Goal: Complete application form: Complete application form

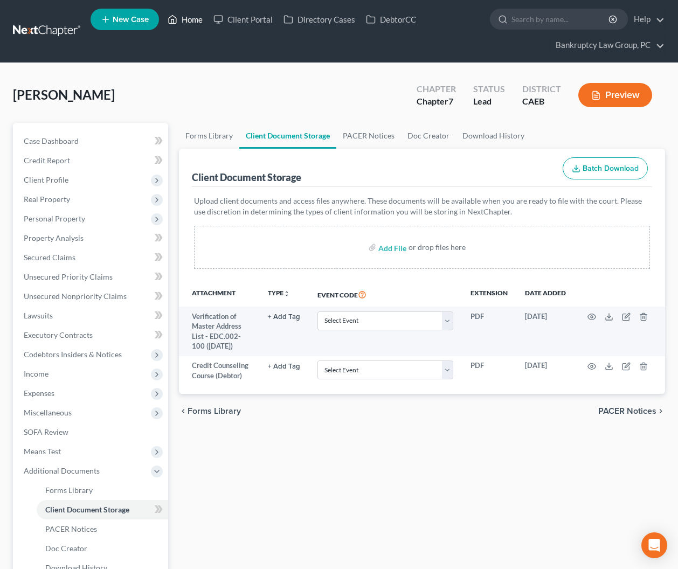
click at [196, 19] on link "Home" at bounding box center [185, 19] width 46 height 19
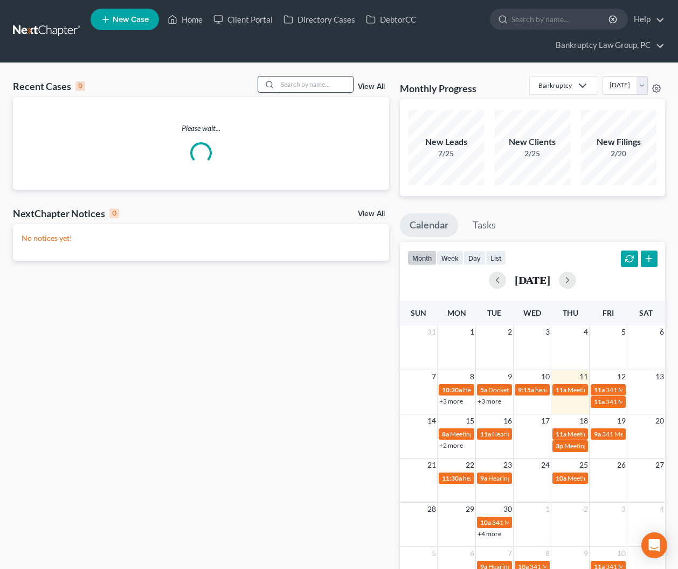
click at [316, 85] on input "search" at bounding box center [315, 85] width 75 height 16
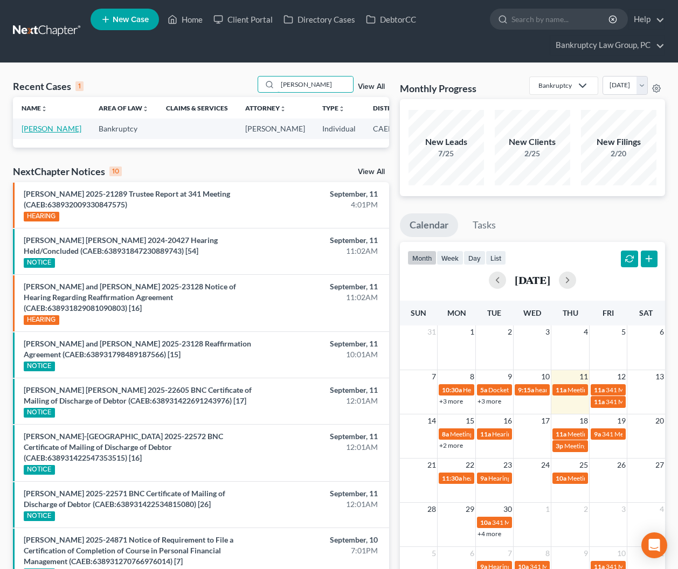
type input "[PERSON_NAME]"
click at [33, 132] on link "[PERSON_NAME]" at bounding box center [52, 128] width 60 height 9
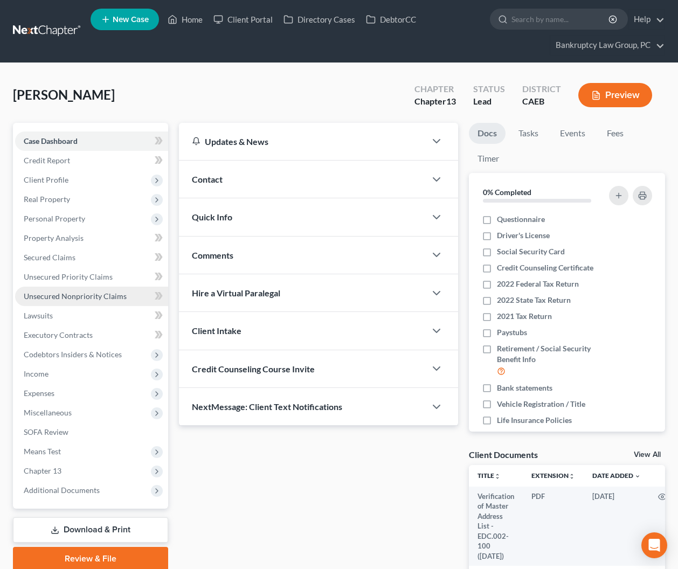
click at [74, 296] on span "Unsecured Nonpriority Claims" at bounding box center [75, 296] width 103 height 9
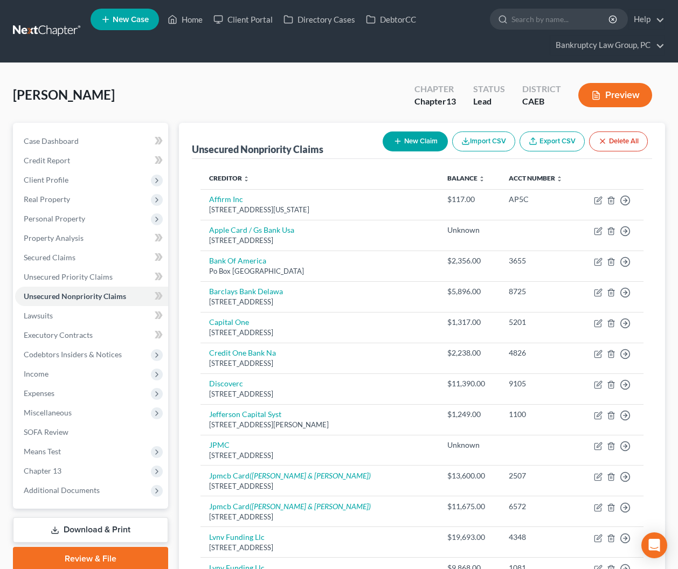
click at [411, 132] on button "New Claim" at bounding box center [415, 142] width 65 height 20
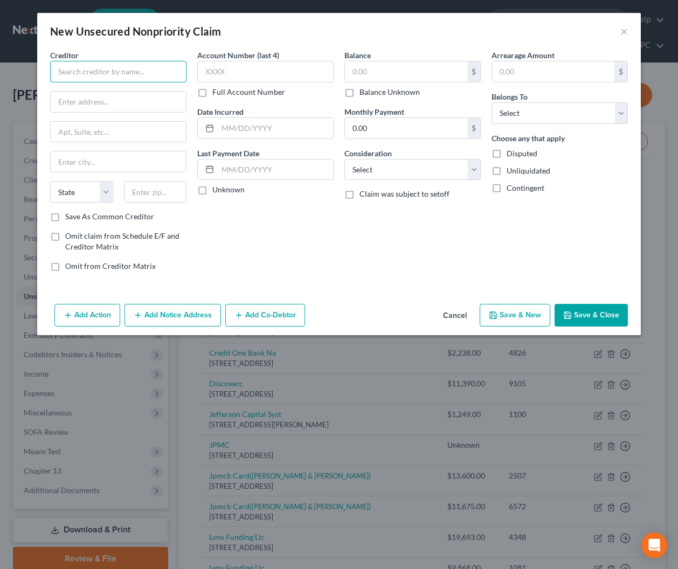
click at [63, 73] on input "text" at bounding box center [118, 72] width 136 height 22
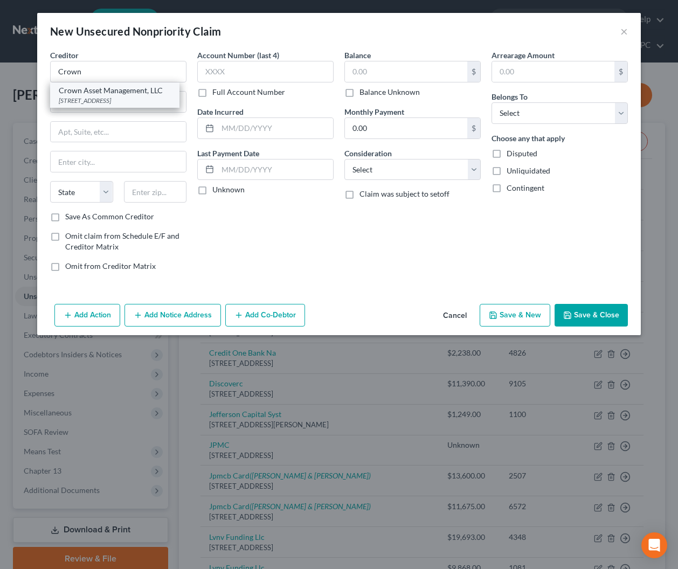
click at [81, 98] on div "[STREET_ADDRESS]" at bounding box center [115, 100] width 112 height 9
type input "Crown Asset Management, LLC"
type input "[STREET_ADDRESS]"
type input "Unit 725"
type input "Duluth"
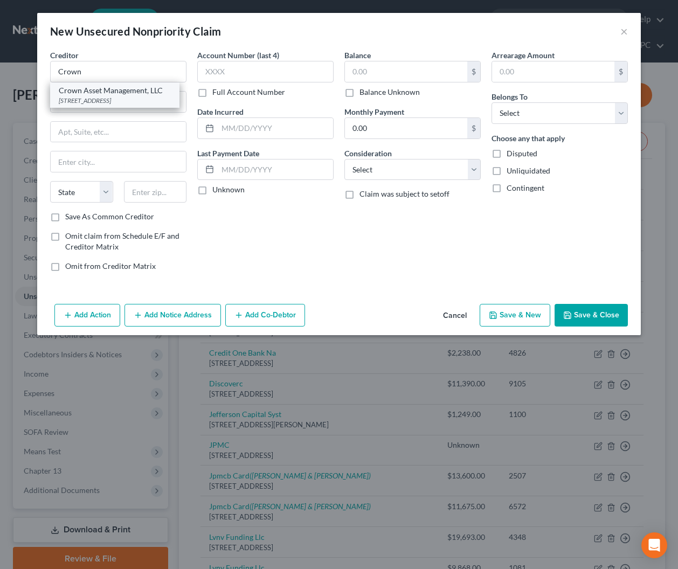
select select "10"
type input "30096"
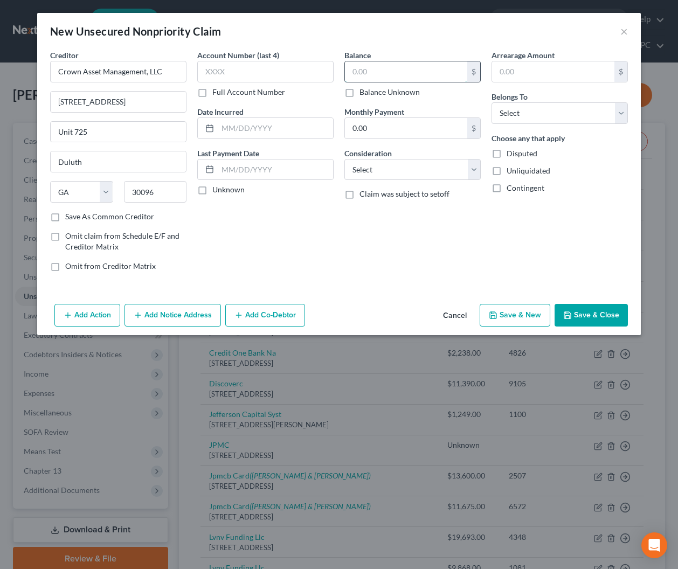
click at [388, 74] on input "text" at bounding box center [406, 71] width 122 height 20
type input "6,500"
click at [526, 111] on select "Select Debtor 1 Only Debtor 2 Only Debtor 1 And Debtor 2 Only At Least One Of T…" at bounding box center [560, 113] width 136 height 22
select select "0"
click at [492, 102] on select "Select Debtor 1 Only Debtor 2 Only Debtor 1 And Debtor 2 Only At Least One Of T…" at bounding box center [560, 113] width 136 height 22
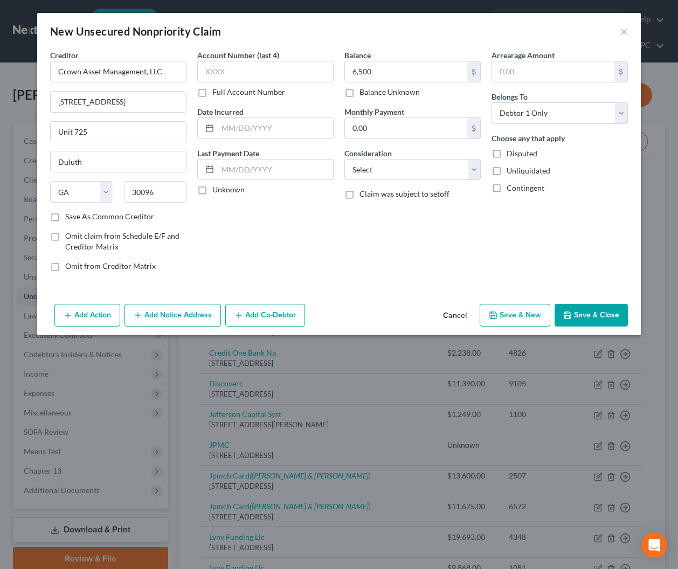
click at [522, 317] on button "Save & New" at bounding box center [515, 315] width 71 height 23
type input "6,500.00"
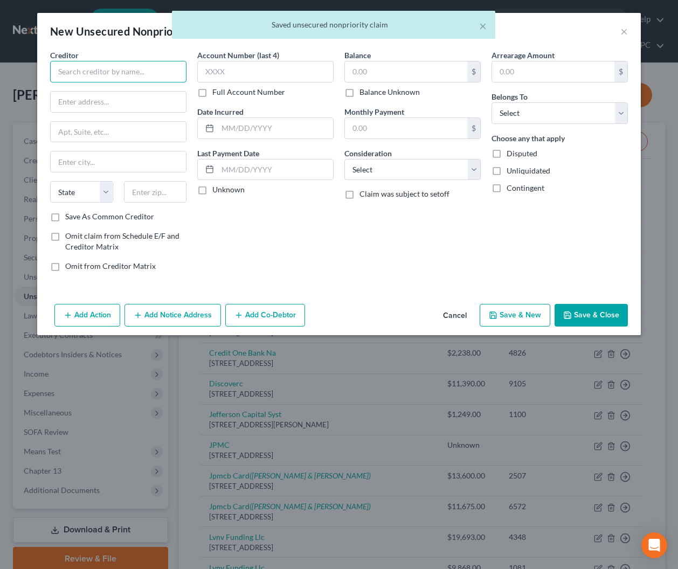
click at [133, 71] on input "text" at bounding box center [118, 72] width 136 height 22
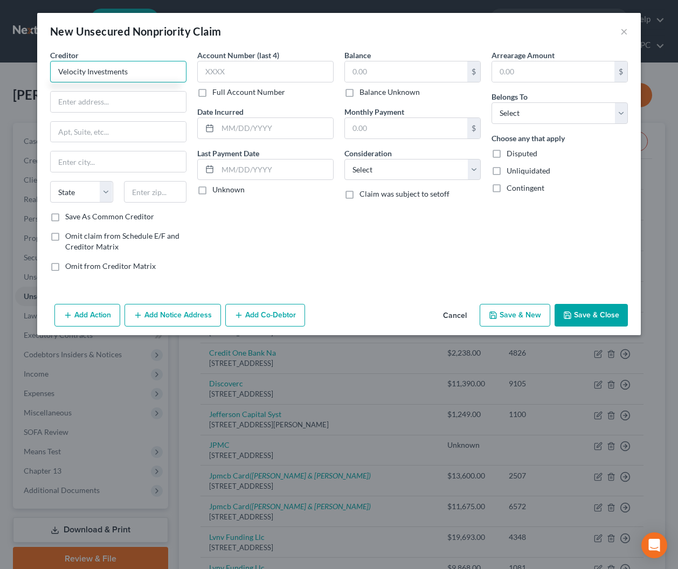
type input "Velocity Investments"
type input "PO Box 788"
type input "07719"
type input "Belmar"
select select "33"
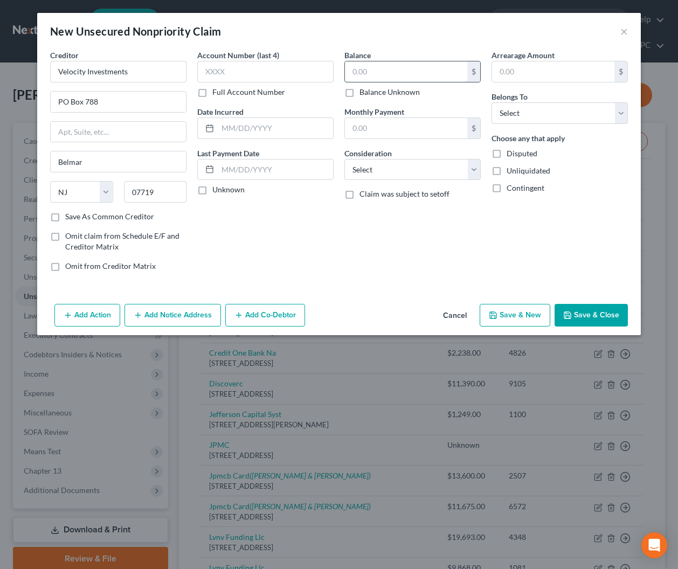
click at [383, 74] on input "text" at bounding box center [406, 71] width 122 height 20
type input "1,500"
click at [495, 111] on select "Select Debtor 1 Only Debtor 2 Only Debtor 1 And Debtor 2 Only At Least One Of T…" at bounding box center [560, 113] width 136 height 22
select select "0"
click at [492, 102] on select "Select Debtor 1 Only Debtor 2 Only Debtor 1 And Debtor 2 Only At Least One Of T…" at bounding box center [560, 113] width 136 height 22
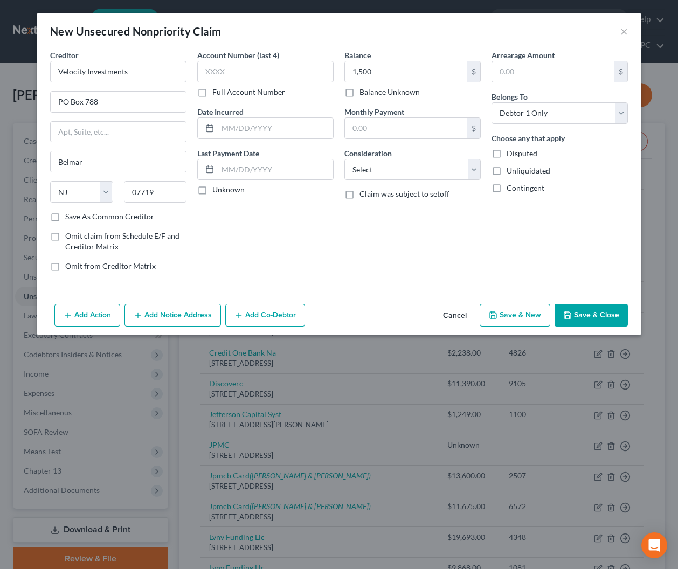
click at [537, 314] on button "Save & New" at bounding box center [515, 315] width 71 height 23
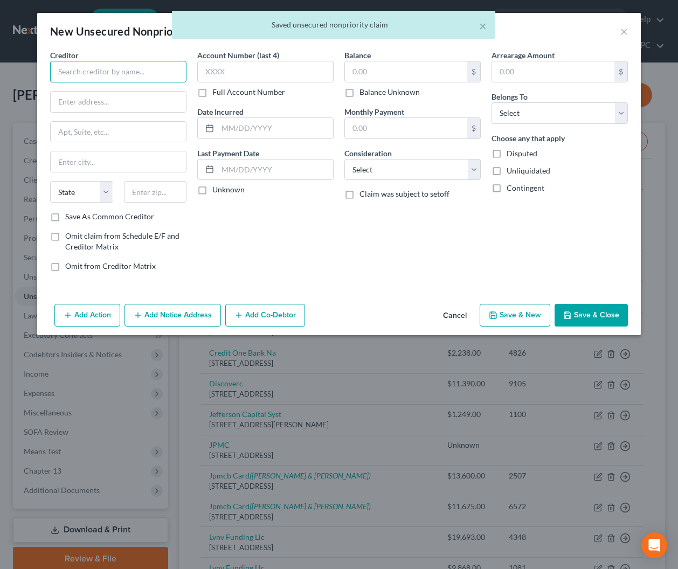
click at [149, 75] on input "text" at bounding box center [118, 72] width 136 height 22
type input "[PERSON_NAME] AI"
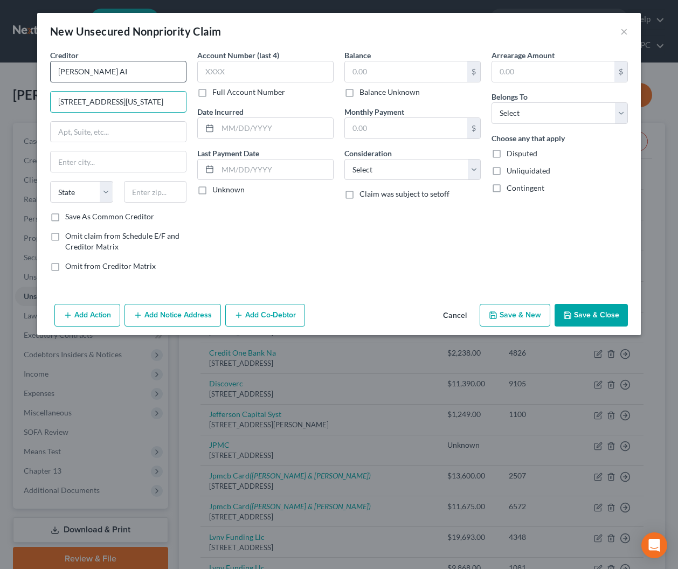
type input "[STREET_ADDRESS][US_STATE]"
type input "Suite 210"
type input "19801"
type input "Wilmington"
select select "7"
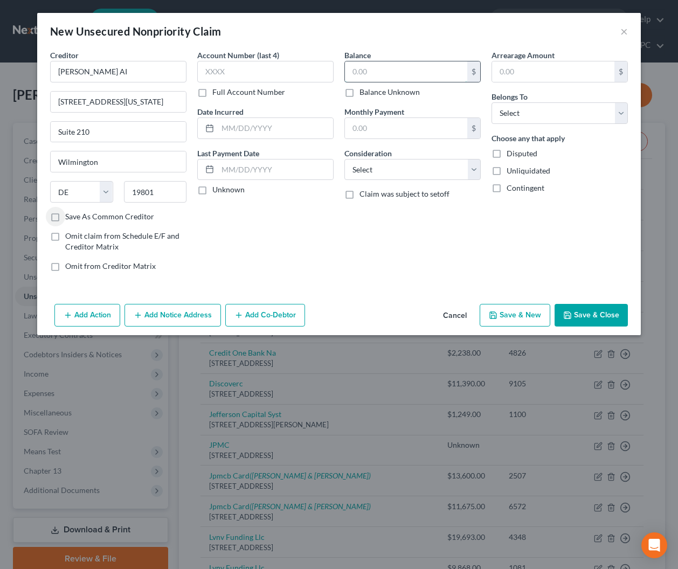
click at [372, 67] on input "text" at bounding box center [406, 71] width 122 height 20
type input "200"
click at [526, 116] on select "Select Debtor 1 Only Debtor 2 Only Debtor 1 And Debtor 2 Only At Least One Of T…" at bounding box center [560, 113] width 136 height 22
select select "0"
click at [492, 102] on select "Select Debtor 1 Only Debtor 2 Only Debtor 1 And Debtor 2 Only At Least One Of T…" at bounding box center [560, 113] width 136 height 22
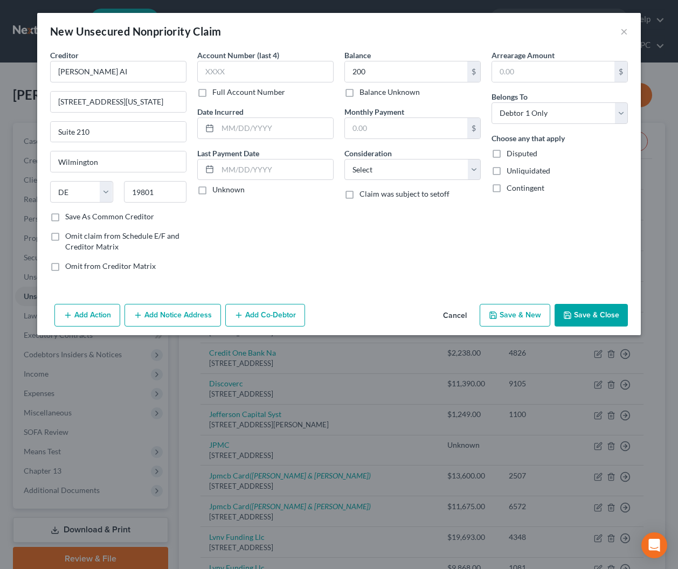
click at [539, 318] on button "Save & New" at bounding box center [515, 315] width 71 height 23
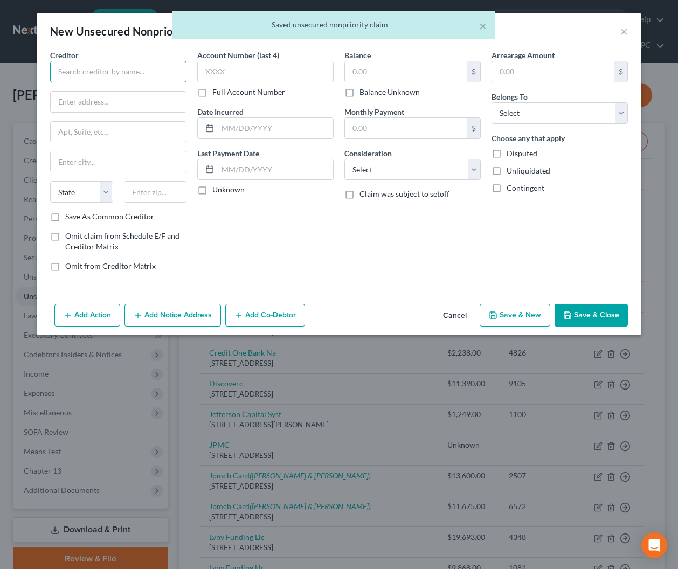
click at [67, 75] on input "text" at bounding box center [118, 72] width 136 height 22
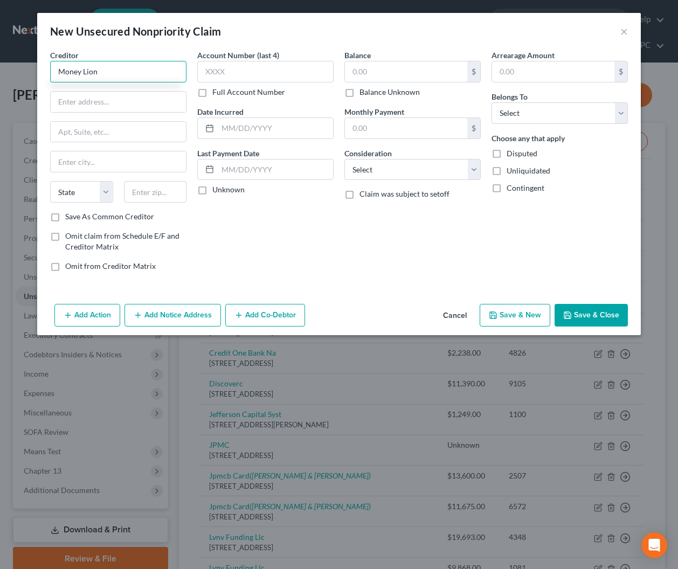
type input "Money Lion"
type input "[STREET_ADDRESS]"
type input "10010"
type input "[US_STATE]"
select select "35"
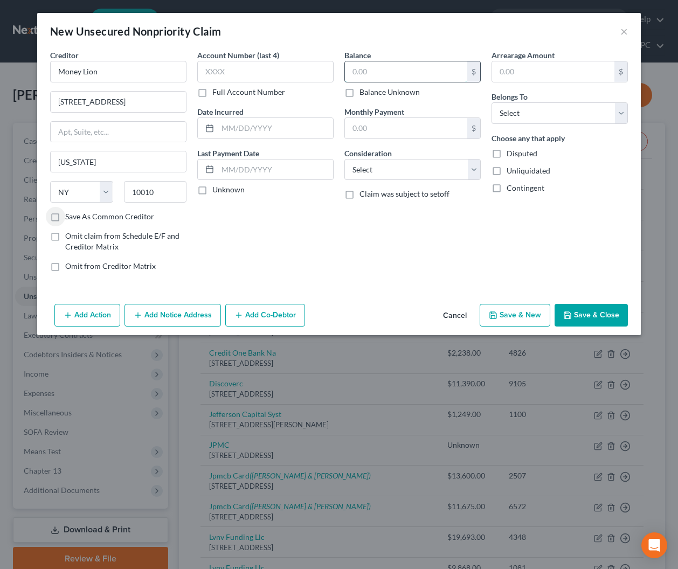
click at [394, 70] on input "text" at bounding box center [406, 71] width 122 height 20
type input "400"
click at [517, 109] on select "Select Debtor 1 Only Debtor 2 Only Debtor 1 And Debtor 2 Only At Least One Of T…" at bounding box center [560, 113] width 136 height 22
select select "0"
click at [492, 102] on select "Select Debtor 1 Only Debtor 2 Only Debtor 1 And Debtor 2 Only At Least One Of T…" at bounding box center [560, 113] width 136 height 22
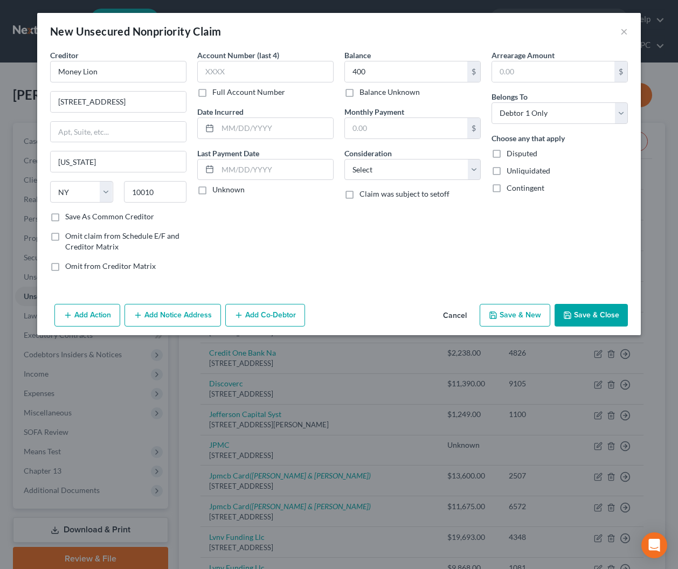
click at [502, 312] on button "Save & New" at bounding box center [515, 315] width 71 height 23
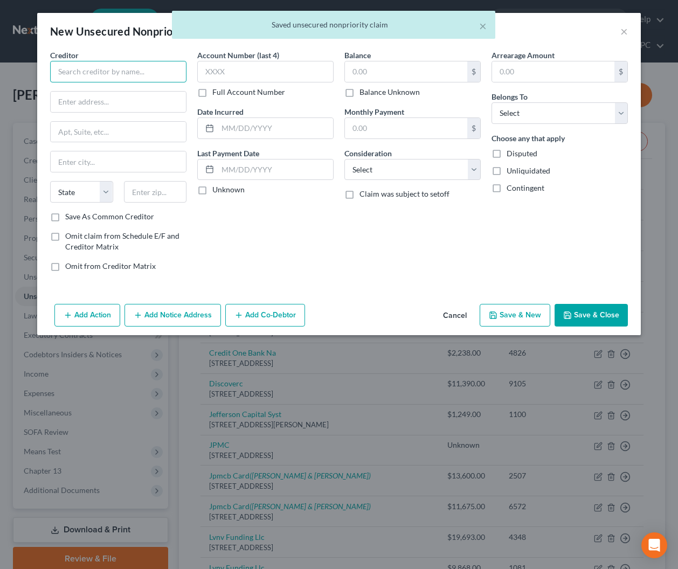
click at [128, 71] on input "text" at bounding box center [118, 72] width 136 height 22
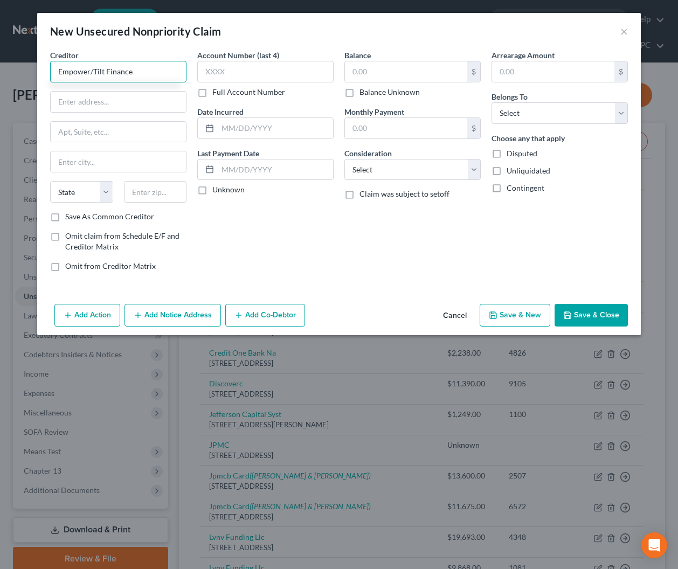
type input "Empower/Tilt Finance"
type input "[STREET_ADDRESS]"
type input "83714"
type input "Boise"
select select "13"
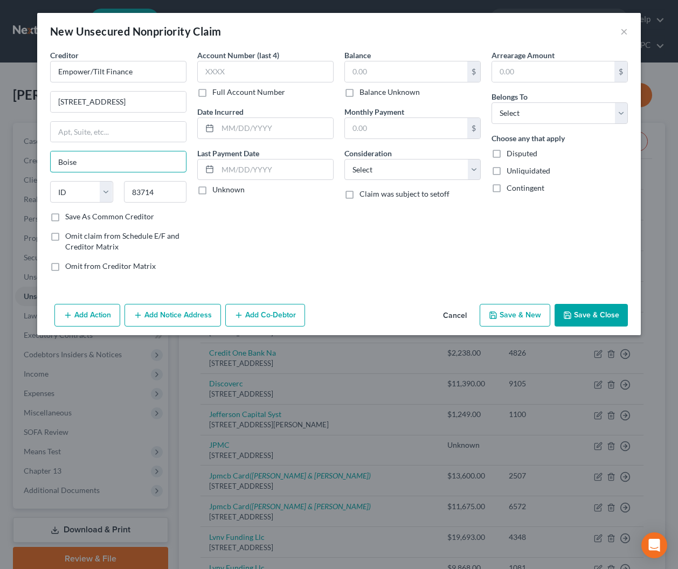
drag, startPoint x: 100, startPoint y: 160, endPoint x: 28, endPoint y: 163, distance: 72.3
click at [28, 163] on div "New Unsecured Nonpriority Claim × Creditor * Empower/Tilt Finance [STREET_ADDRE…" at bounding box center [339, 284] width 678 height 569
type input "[GEOGRAPHIC_DATA]"
click at [381, 70] on input "text" at bounding box center [406, 71] width 122 height 20
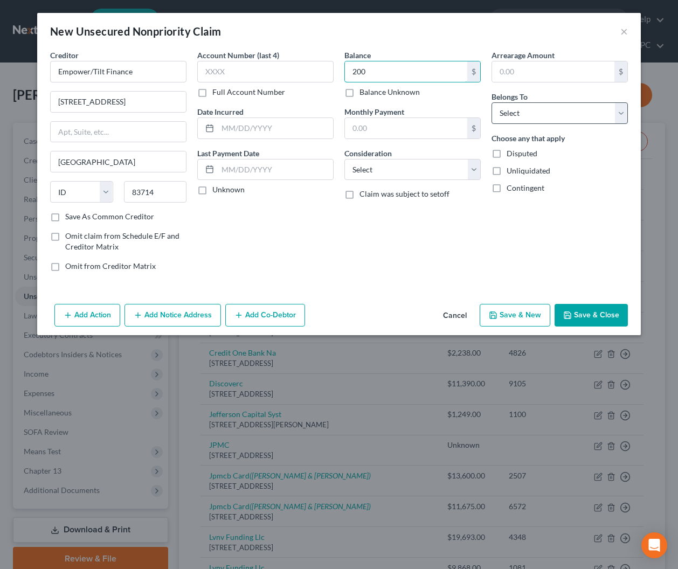
type input "200"
click at [540, 116] on select "Select Debtor 1 Only Debtor 2 Only Debtor 1 And Debtor 2 Only At Least One Of T…" at bounding box center [560, 113] width 136 height 22
select select "0"
click at [492, 102] on select "Select Debtor 1 Only Debtor 2 Only Debtor 1 And Debtor 2 Only At Least One Of T…" at bounding box center [560, 113] width 136 height 22
click at [519, 314] on button "Save & New" at bounding box center [515, 315] width 71 height 23
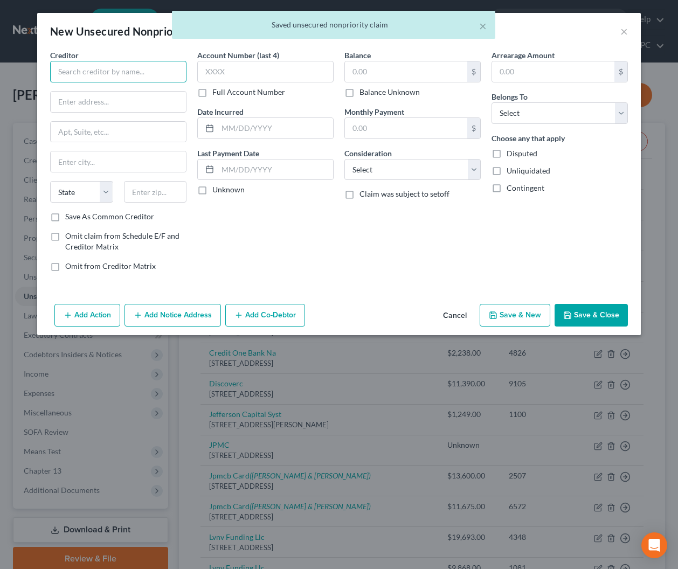
click at [103, 71] on input "text" at bounding box center [118, 72] width 136 height 22
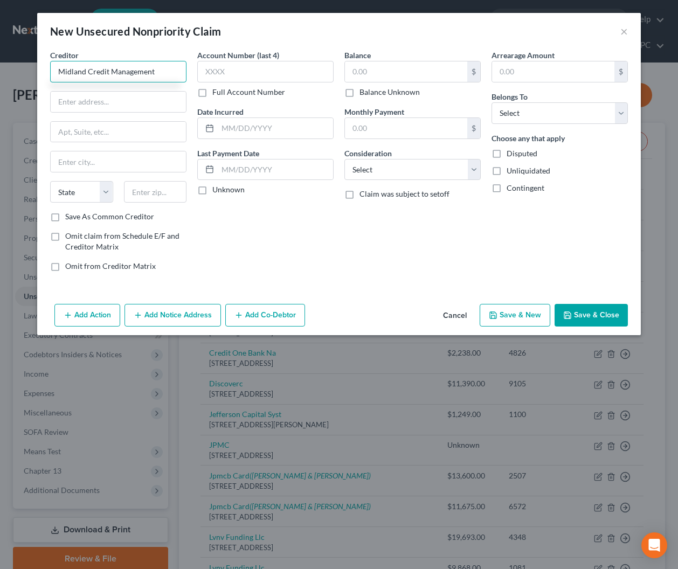
type input "Midland Credit Management"
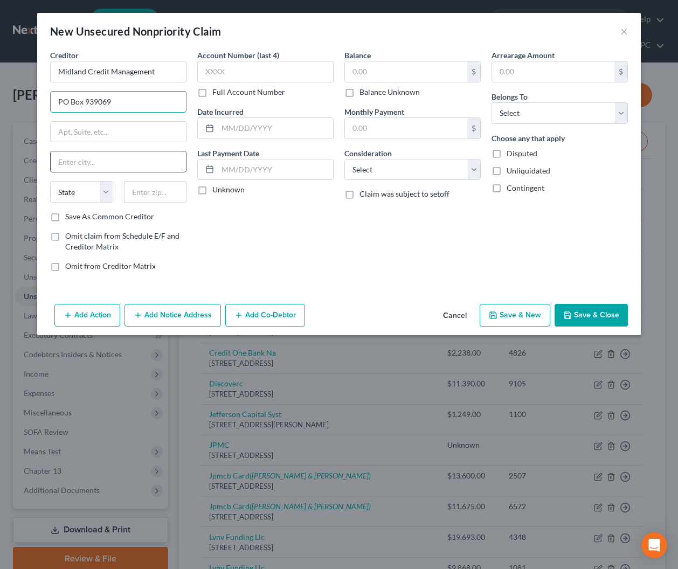
type input "PO Box 939069"
type input "92193"
type input "[GEOGRAPHIC_DATA]"
select select "4"
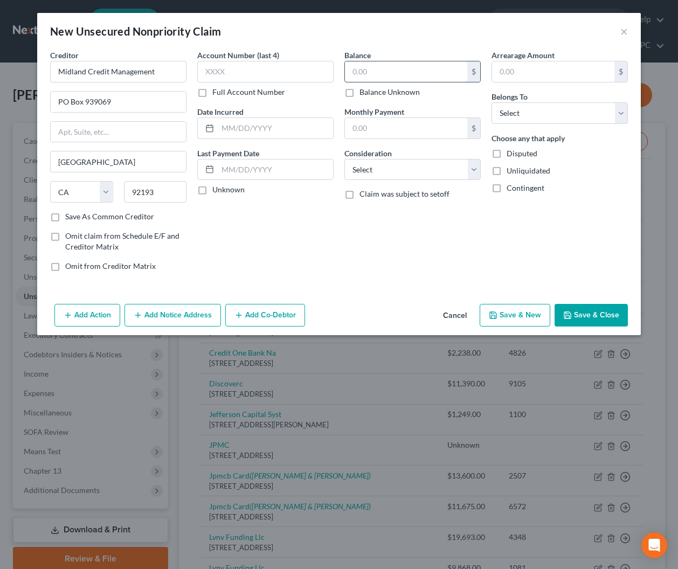
click at [405, 68] on input "text" at bounding box center [406, 71] width 122 height 20
type input "13,000"
click at [521, 107] on select "Select Debtor 1 Only Debtor 2 Only Debtor 1 And Debtor 2 Only At Least One Of T…" at bounding box center [560, 113] width 136 height 22
select select "0"
click at [492, 102] on select "Select Debtor 1 Only Debtor 2 Only Debtor 1 And Debtor 2 Only At Least One Of T…" at bounding box center [560, 113] width 136 height 22
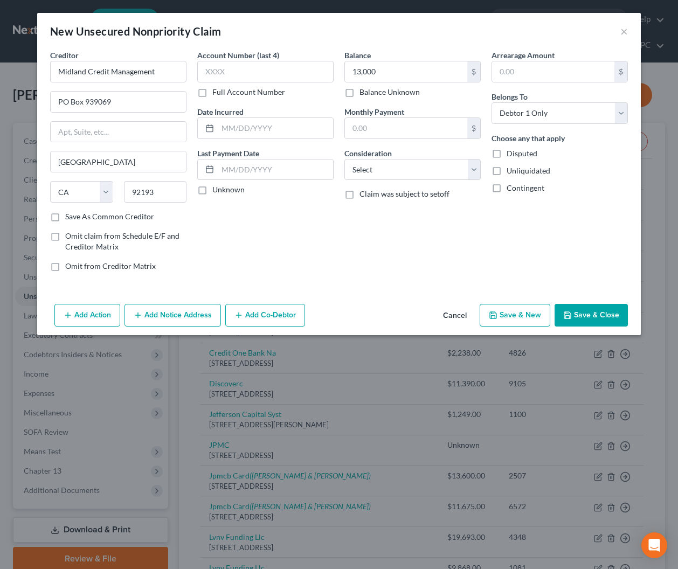
click at [522, 315] on button "Save & New" at bounding box center [515, 315] width 71 height 23
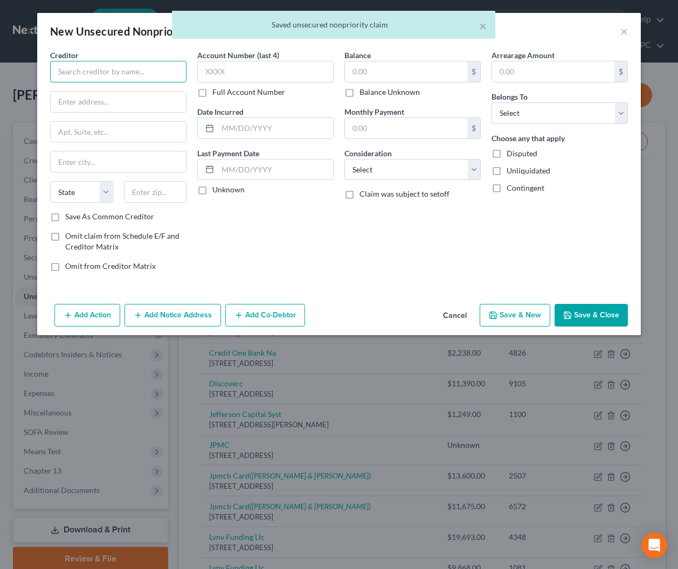
click at [120, 77] on input "text" at bounding box center [118, 72] width 136 height 22
type input "Earnin"
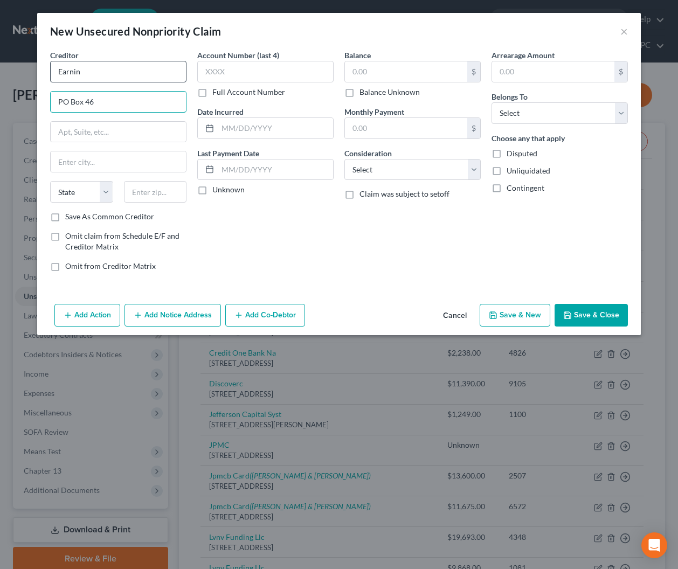
type input "PO Box 46"
type input "94302"
type input "[GEOGRAPHIC_DATA]"
select select "4"
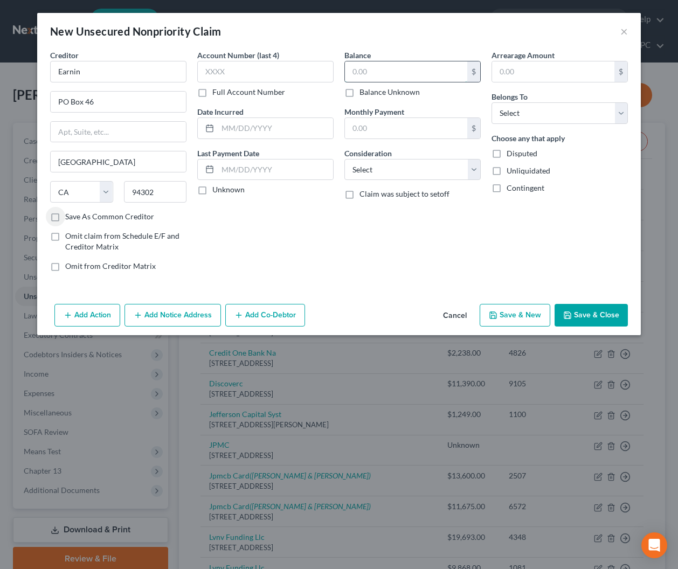
click at [389, 70] on input "text" at bounding box center [406, 71] width 122 height 20
type input "500"
click at [496, 108] on select "Select Debtor 1 Only Debtor 2 Only Debtor 1 And Debtor 2 Only At Least One Of T…" at bounding box center [560, 113] width 136 height 22
select select "0"
click at [492, 102] on select "Select Debtor 1 Only Debtor 2 Only Debtor 1 And Debtor 2 Only At Least One Of T…" at bounding box center [560, 113] width 136 height 22
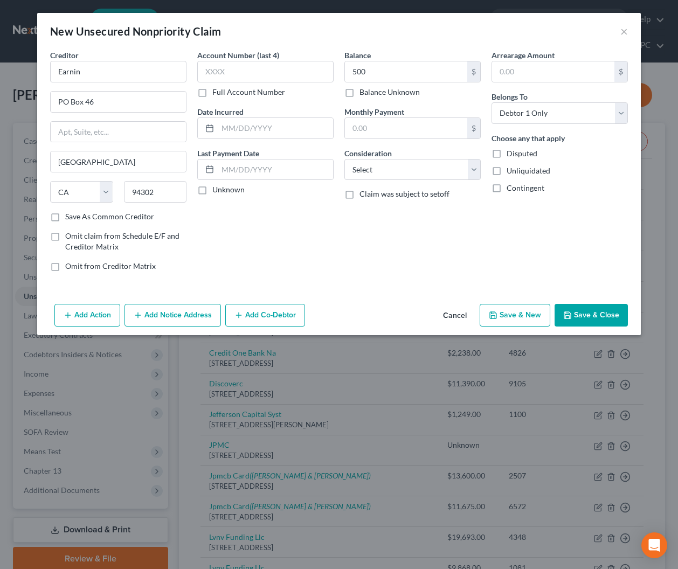
drag, startPoint x: 597, startPoint y: 313, endPoint x: 625, endPoint y: 320, distance: 28.8
click at [598, 313] on button "Save & Close" at bounding box center [591, 315] width 73 height 23
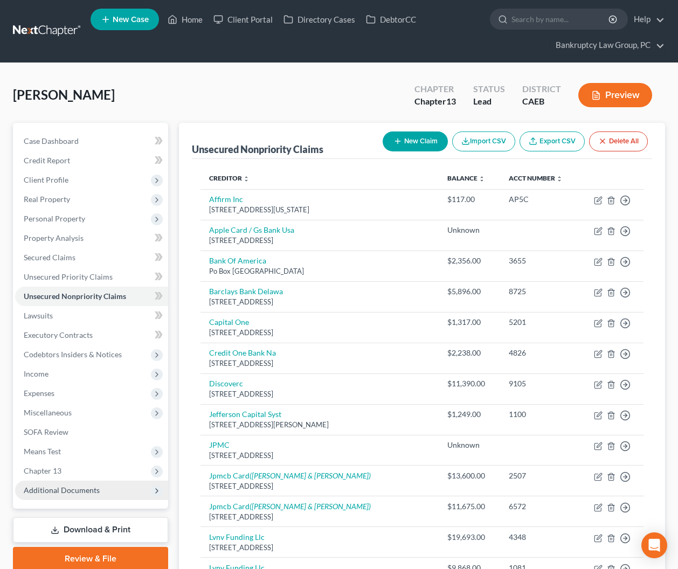
click at [75, 491] on span "Additional Documents" at bounding box center [62, 490] width 76 height 9
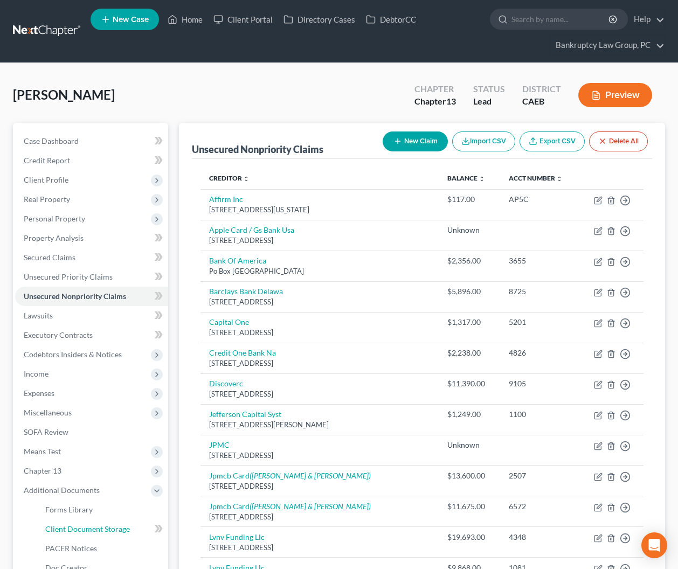
drag, startPoint x: 88, startPoint y: 531, endPoint x: 158, endPoint y: 523, distance: 69.9
click at [88, 531] on span "Client Document Storage" at bounding box center [87, 529] width 85 height 9
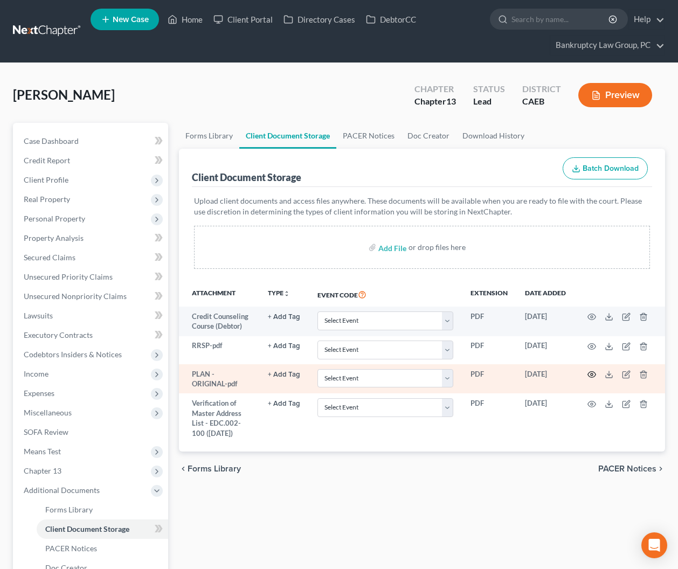
click at [591, 377] on icon "button" at bounding box center [592, 375] width 8 height 6
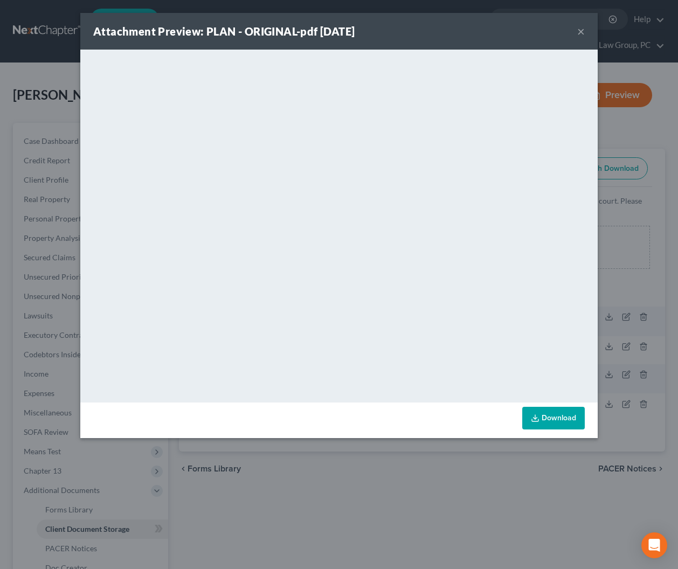
click at [581, 31] on button "×" at bounding box center [581, 31] width 8 height 13
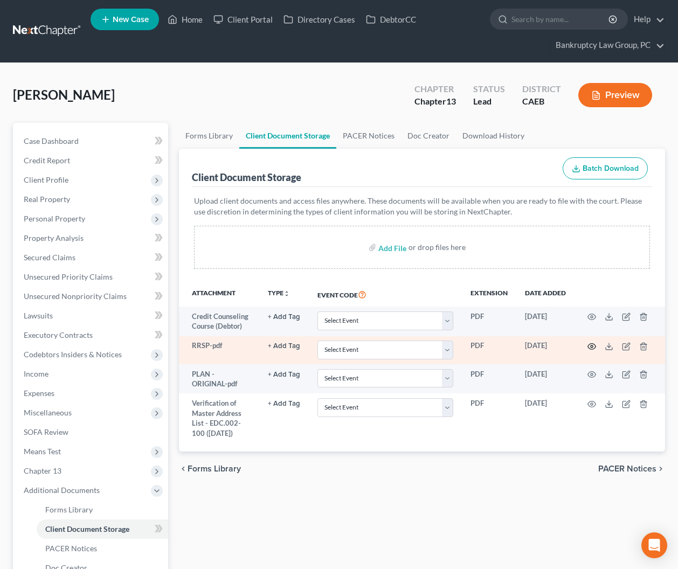
click at [591, 346] on circle "button" at bounding box center [592, 347] width 2 height 2
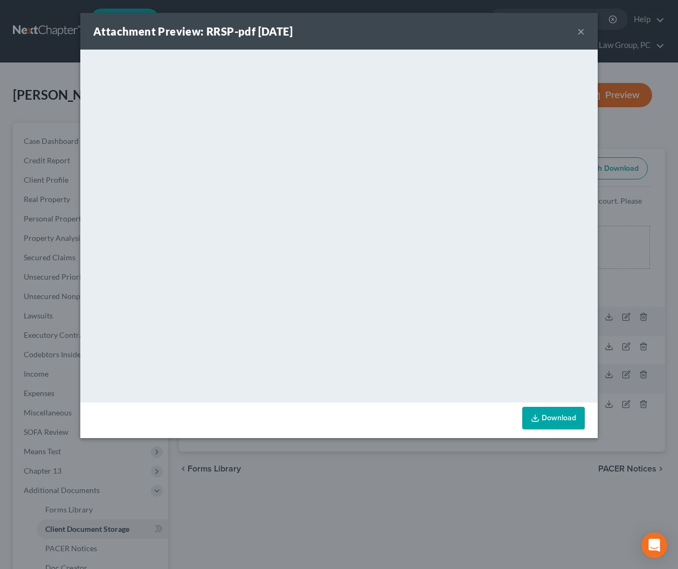
click at [579, 30] on button "×" at bounding box center [581, 31] width 8 height 13
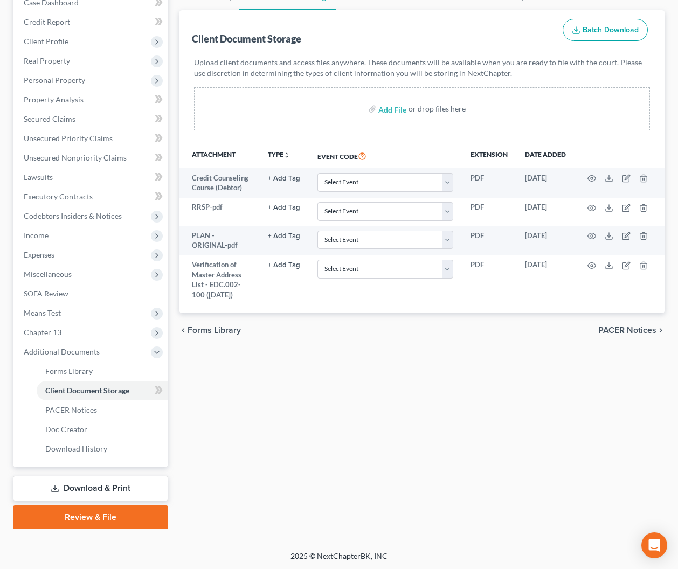
click at [111, 487] on link "Download & Print" at bounding box center [90, 488] width 155 height 25
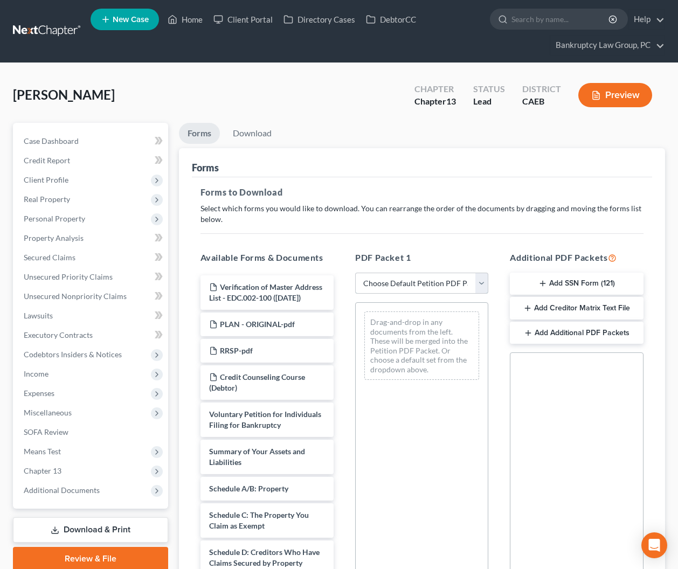
click at [415, 283] on select "Choose Default Petition PDF Packet Complete Bankruptcy Petition (all forms and …" at bounding box center [421, 284] width 133 height 22
select select "0"
click at [355, 273] on select "Choose Default Petition PDF Packet Complete Bankruptcy Petition (all forms and …" at bounding box center [421, 284] width 133 height 22
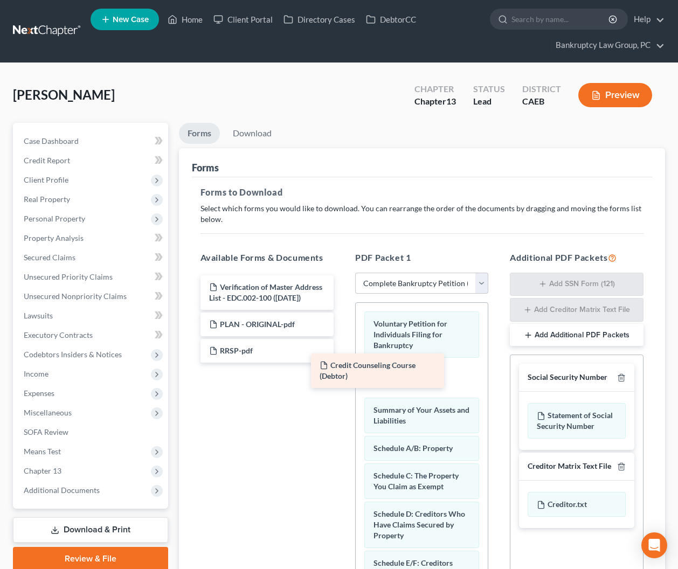
drag, startPoint x: 263, startPoint y: 380, endPoint x: 394, endPoint y: 408, distance: 133.3
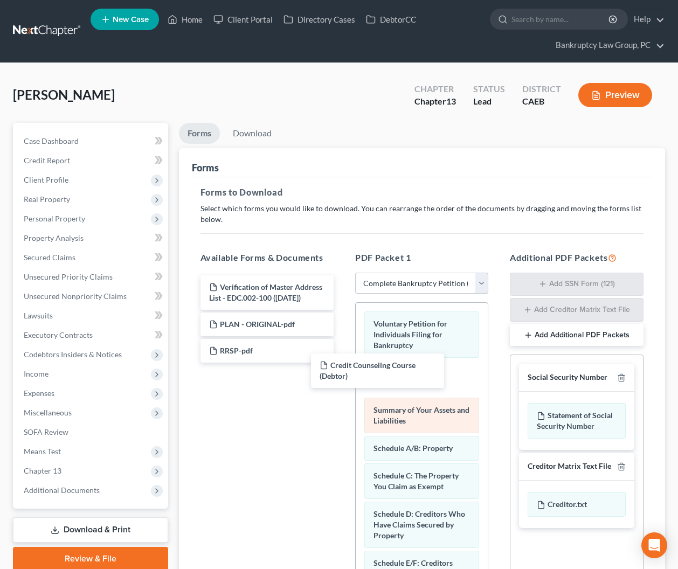
click at [342, 363] on div "Credit Counseling Course (Debtor) Verification of Master Address List - EDC.002…" at bounding box center [267, 318] width 150 height 87
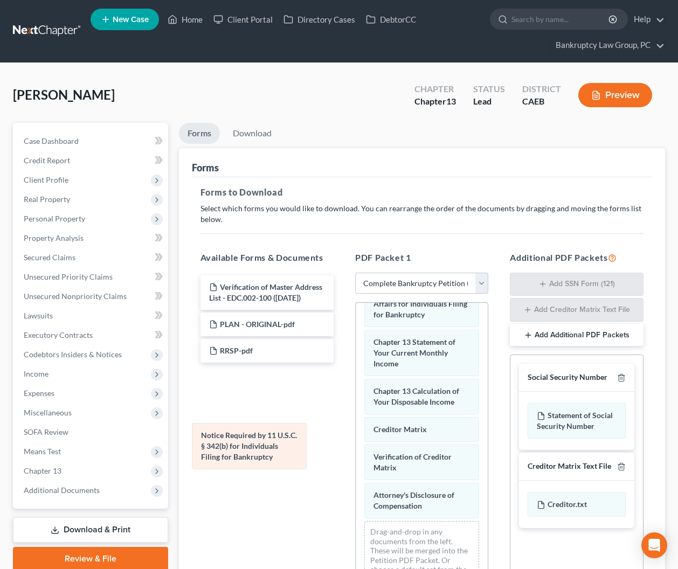
scroll to position [501, 0]
drag, startPoint x: 416, startPoint y: 463, endPoint x: 239, endPoint y: 453, distance: 177.0
click at [356, 452] on div "Notice Required by 11 U.S.C. § 342(b) for Individuals Filing for Bankruptcy Vol…" at bounding box center [422, 200] width 132 height 796
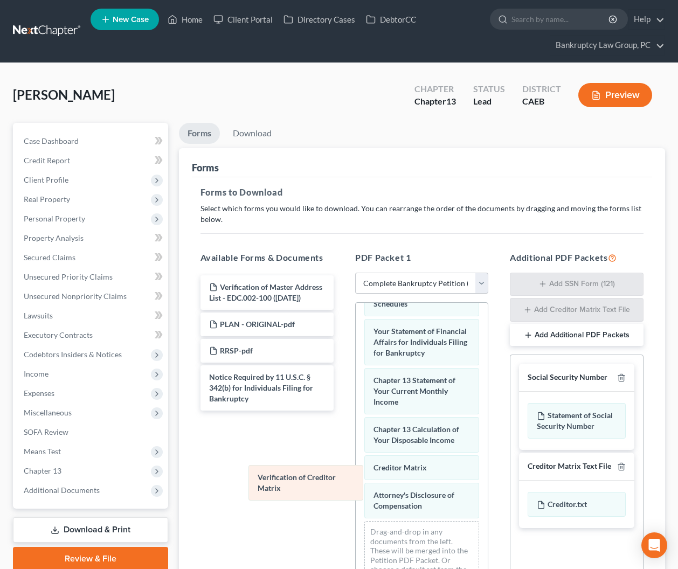
scroll to position [463, 0]
drag, startPoint x: 404, startPoint y: 471, endPoint x: 269, endPoint y: 495, distance: 137.5
click at [356, 495] on div "Verification of Creditor Matrix Voluntary Petition for Individuals Filing for B…" at bounding box center [422, 219] width 132 height 758
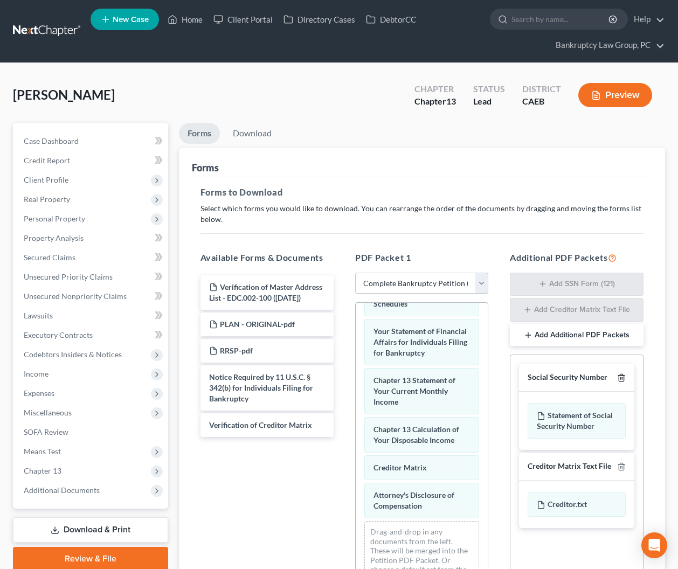
click at [621, 377] on icon "button" at bounding box center [621, 378] width 9 height 9
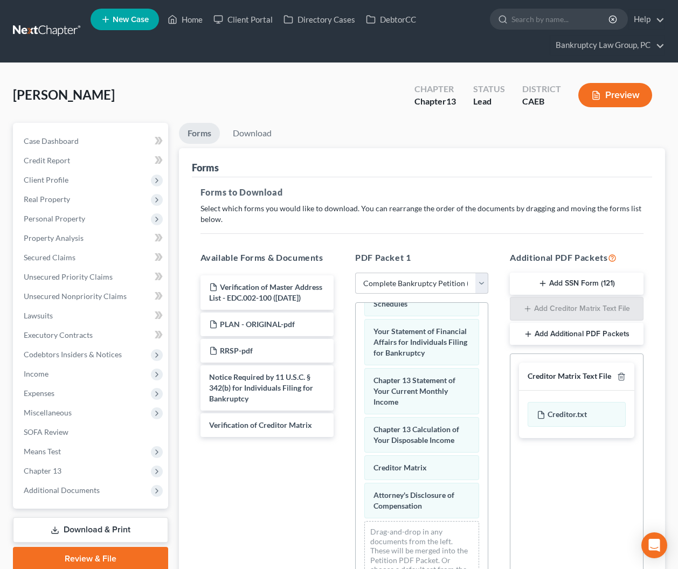
scroll to position [126, 0]
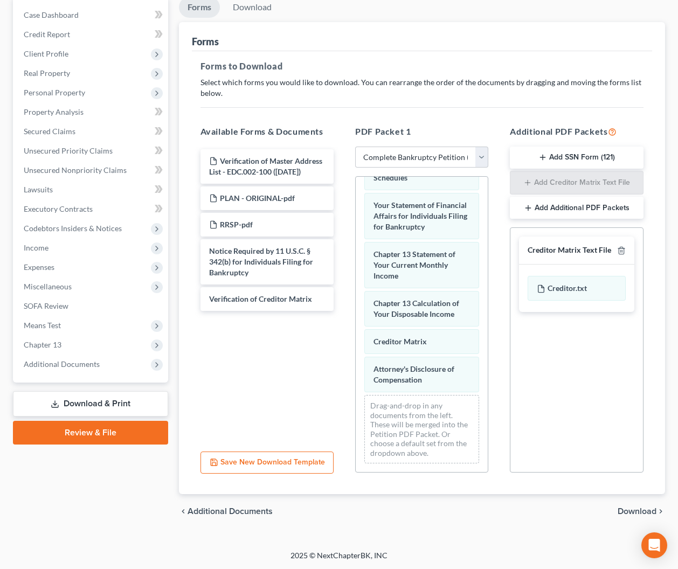
click at [639, 511] on span "Download" at bounding box center [637, 511] width 39 height 9
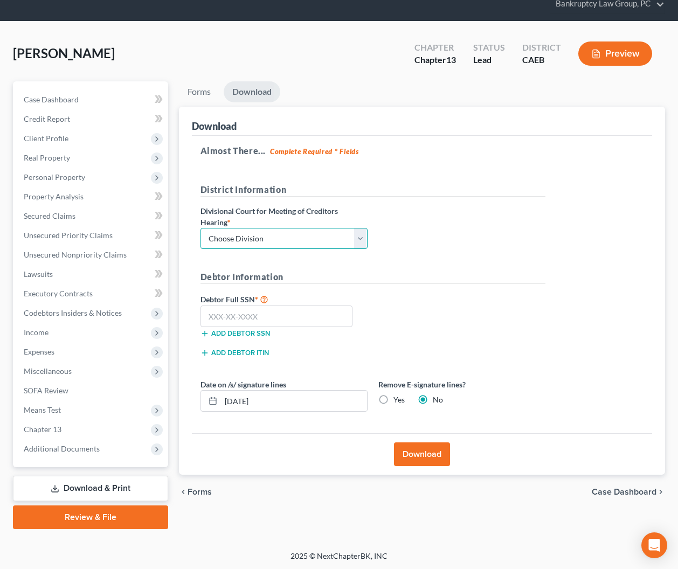
click at [321, 234] on select "Choose Division Fresno Modesto [GEOGRAPHIC_DATA]" at bounding box center [284, 239] width 167 height 22
select select "2"
click at [201, 228] on select "Choose Division Fresno Modesto [GEOGRAPHIC_DATA]" at bounding box center [284, 239] width 167 height 22
drag, startPoint x: 321, startPoint y: 314, endPoint x: 335, endPoint y: 317, distance: 14.3
click at [321, 314] on input "text" at bounding box center [277, 317] width 153 height 22
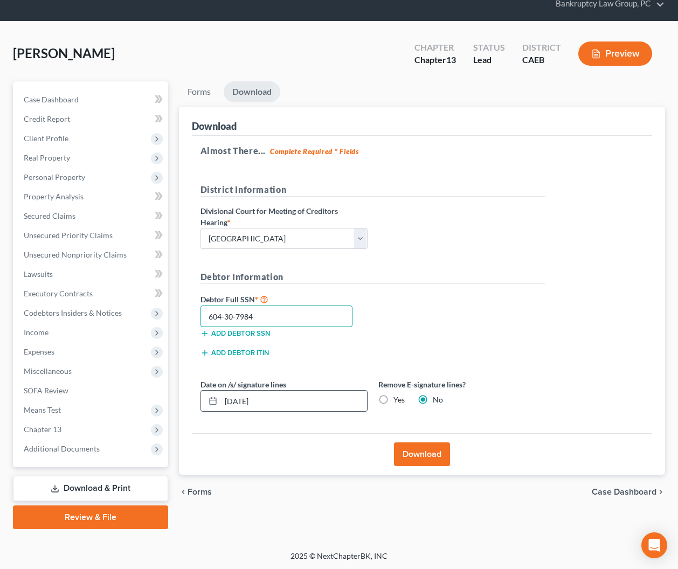
type input "604-30-7984"
click at [243, 401] on input "[DATE]" at bounding box center [294, 401] width 146 height 20
type input "[DATE]"
click at [420, 456] on button "Download" at bounding box center [422, 455] width 56 height 24
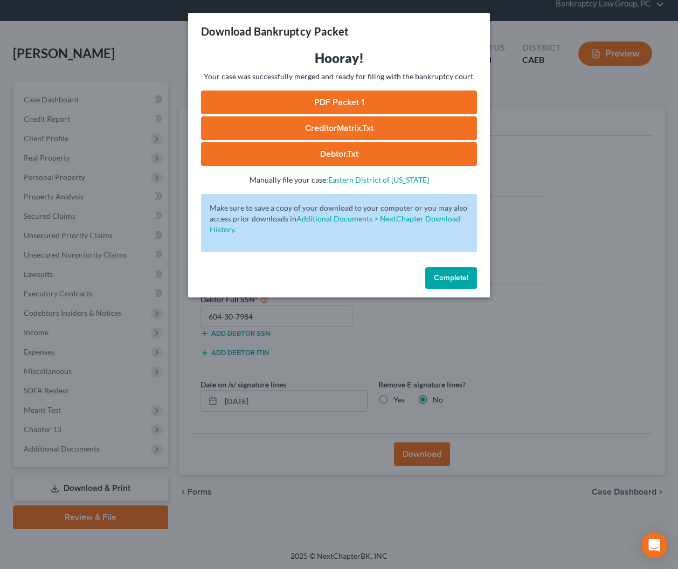
click at [346, 155] on link "Debtor.txt" at bounding box center [339, 154] width 276 height 24
click at [341, 132] on link "CreditorMatrix.txt" at bounding box center [339, 128] width 276 height 24
click at [342, 101] on link "PDF Packet 1" at bounding box center [339, 103] width 276 height 24
click at [463, 284] on button "Complete!" at bounding box center [451, 278] width 52 height 22
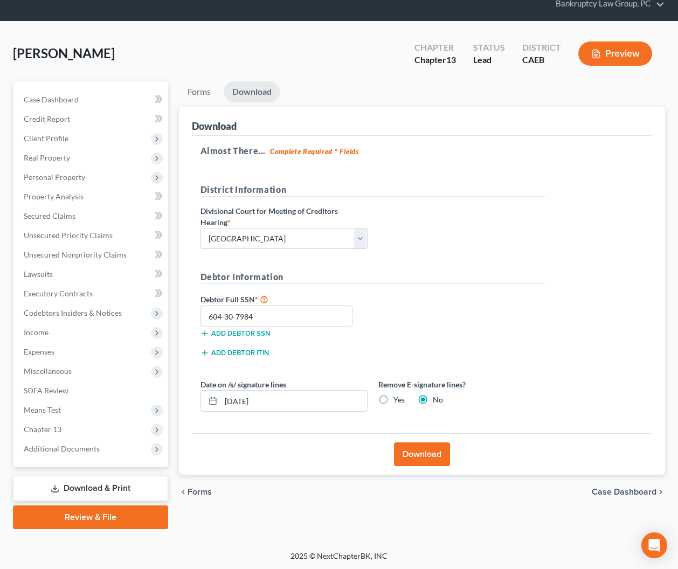
scroll to position [0, 0]
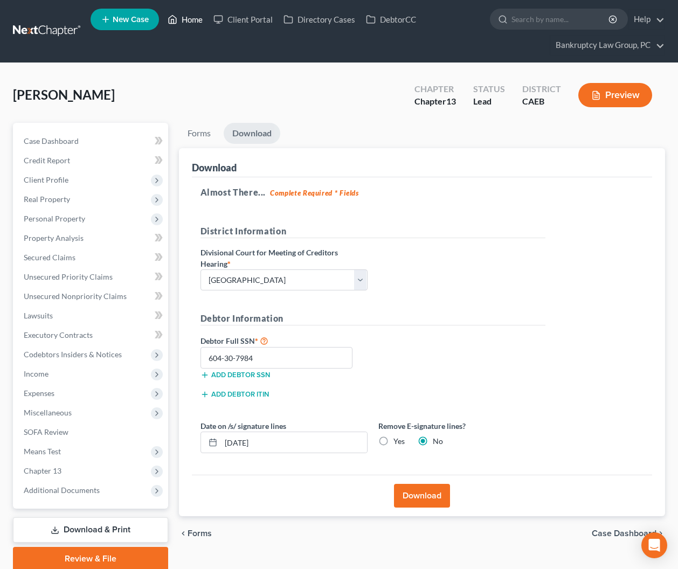
drag, startPoint x: 196, startPoint y: 20, endPoint x: 180, endPoint y: 24, distance: 17.0
click at [196, 20] on link "Home" at bounding box center [185, 19] width 46 height 19
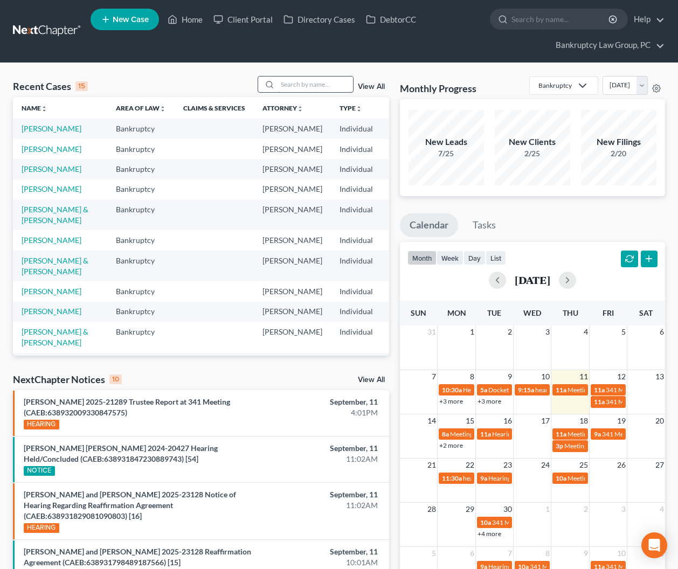
click at [314, 82] on input "search" at bounding box center [315, 85] width 75 height 16
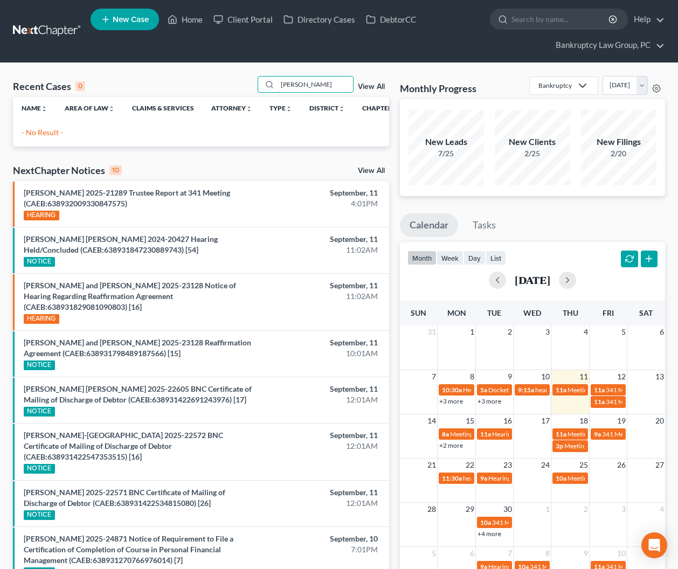
type input "[PERSON_NAME]"
click at [133, 19] on span "New Case" at bounding box center [131, 20] width 36 height 8
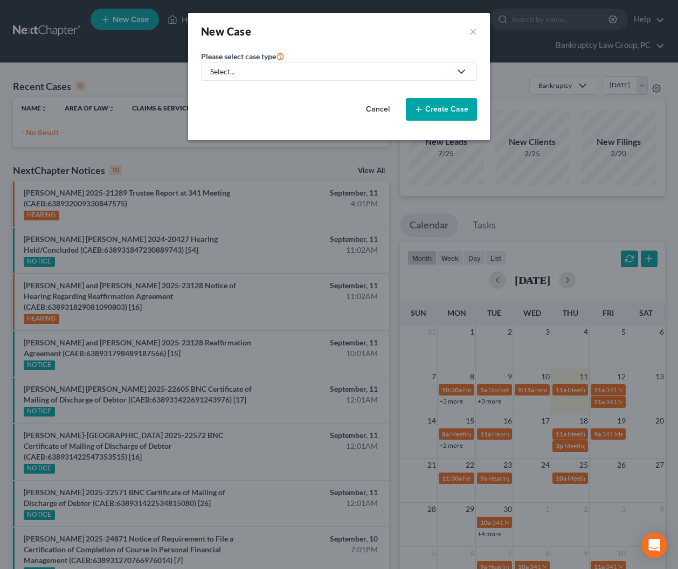
drag, startPoint x: 291, startPoint y: 71, endPoint x: 250, endPoint y: 83, distance: 42.8
click at [291, 71] on div "Select..." at bounding box center [330, 71] width 240 height 11
click at [223, 95] on div "Bankruptcy" at bounding box center [230, 93] width 39 height 11
select select "8"
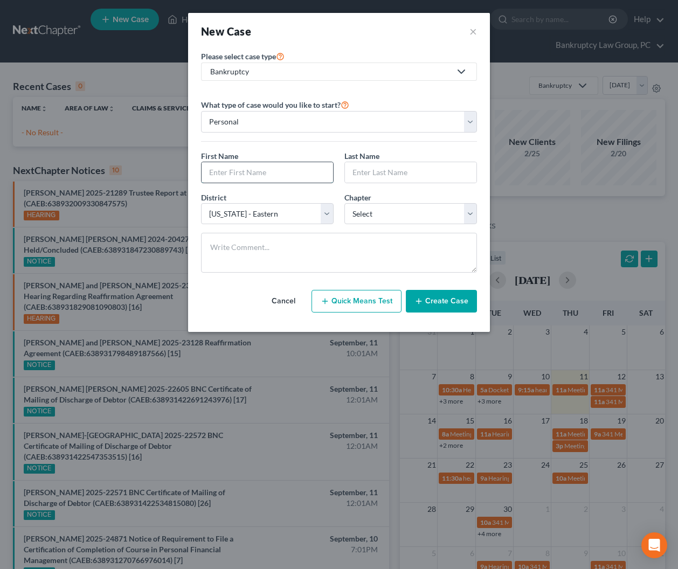
click at [285, 175] on input "text" at bounding box center [268, 172] width 132 height 20
type input "[PERSON_NAME]"
click at [374, 222] on select "Select 7 11 12 13" at bounding box center [410, 214] width 133 height 22
select select "0"
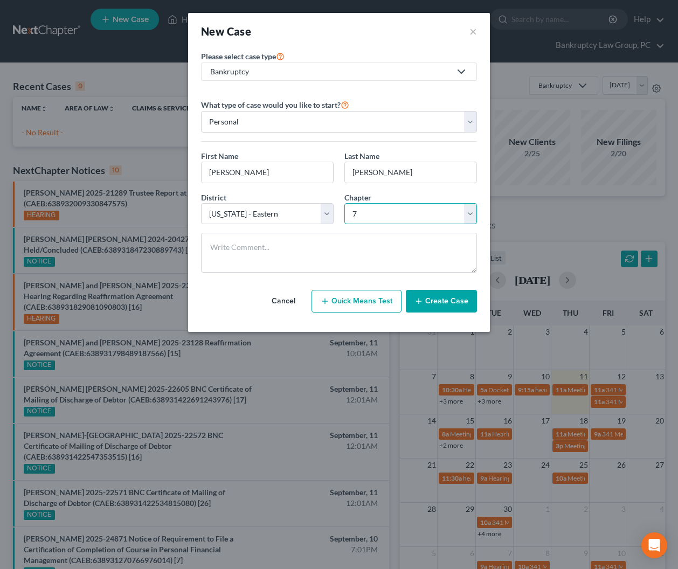
click at [344, 203] on select "Select 7 11 12 13" at bounding box center [410, 214] width 133 height 22
click at [436, 304] on button "Create Case" at bounding box center [441, 301] width 71 height 23
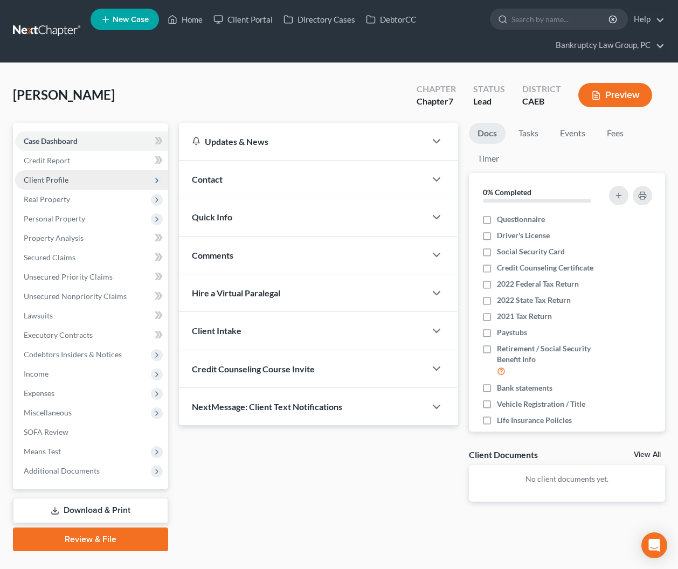
click at [47, 177] on span "Client Profile" at bounding box center [46, 179] width 45 height 9
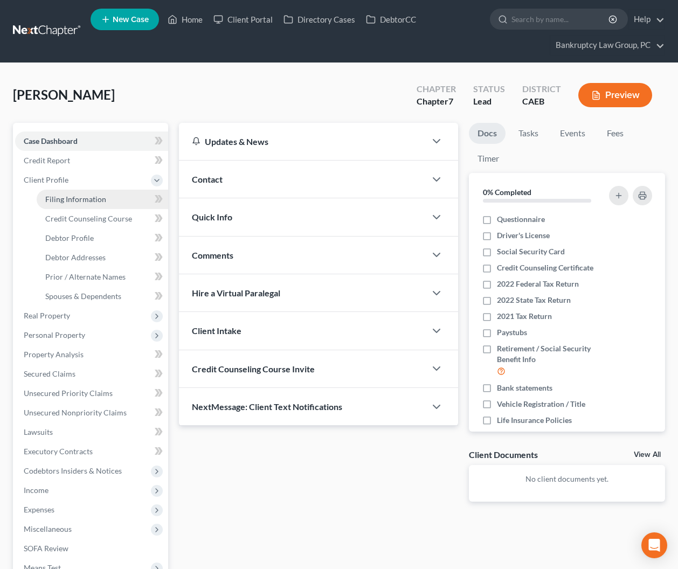
click at [59, 195] on span "Filing Information" at bounding box center [75, 199] width 61 height 9
select select "1"
select select "0"
select select "8"
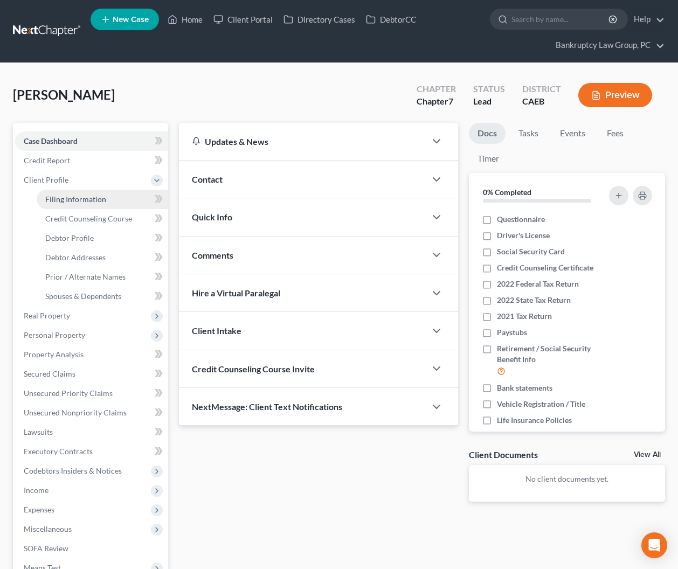
select select "4"
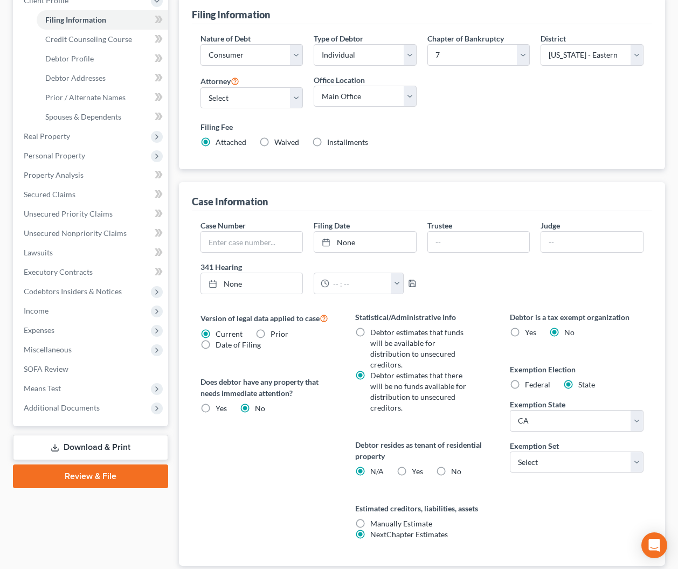
scroll to position [184, 0]
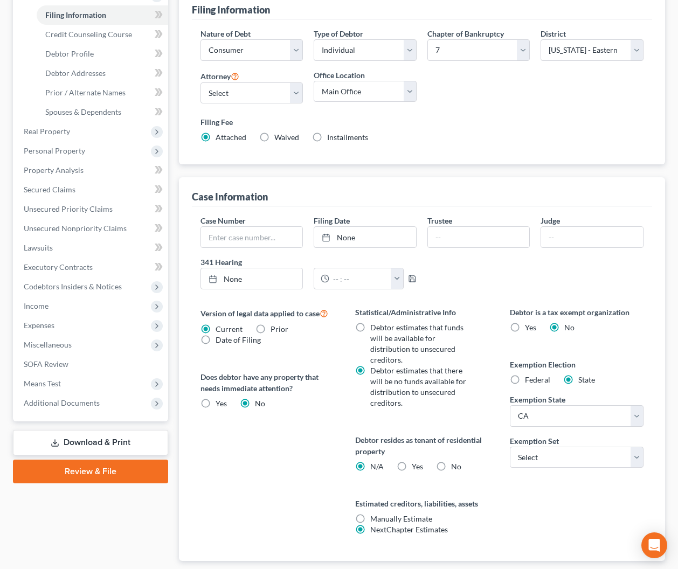
click at [412, 461] on label "Yes Yes" at bounding box center [417, 466] width 11 height 11
click at [416, 461] on input "Yes Yes" at bounding box center [419, 464] width 7 height 7
radio input "true"
radio input "false"
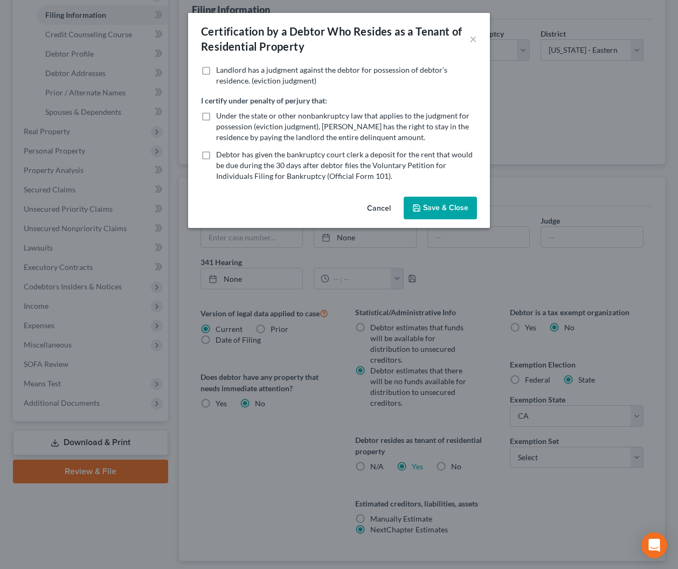
drag, startPoint x: 431, startPoint y: 208, endPoint x: 428, endPoint y: 232, distance: 25.0
click at [431, 208] on button "Save & Close" at bounding box center [440, 208] width 73 height 23
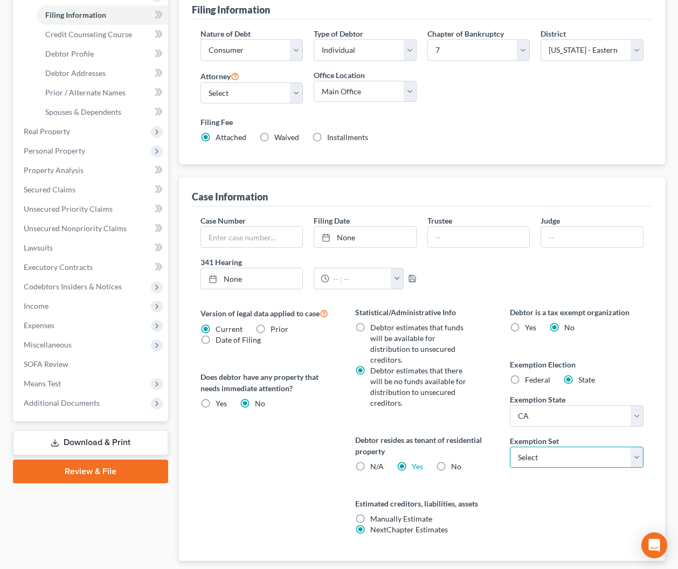
click at [532, 447] on select "Select 703 704" at bounding box center [576, 458] width 133 height 22
select select "0"
click at [510, 447] on select "Select 703 704" at bounding box center [576, 458] width 133 height 22
click at [589, 569] on span "Credit Counseling Course" at bounding box center [607, 578] width 100 height 9
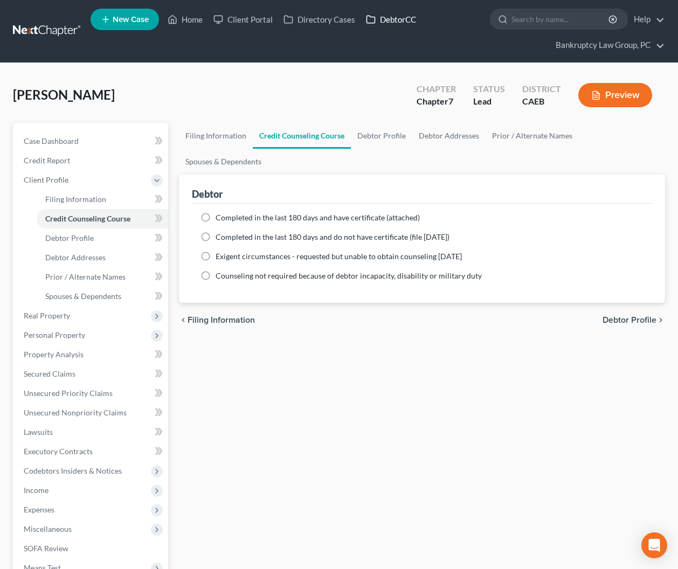
click at [403, 16] on link "DebtorCC" at bounding box center [391, 19] width 61 height 19
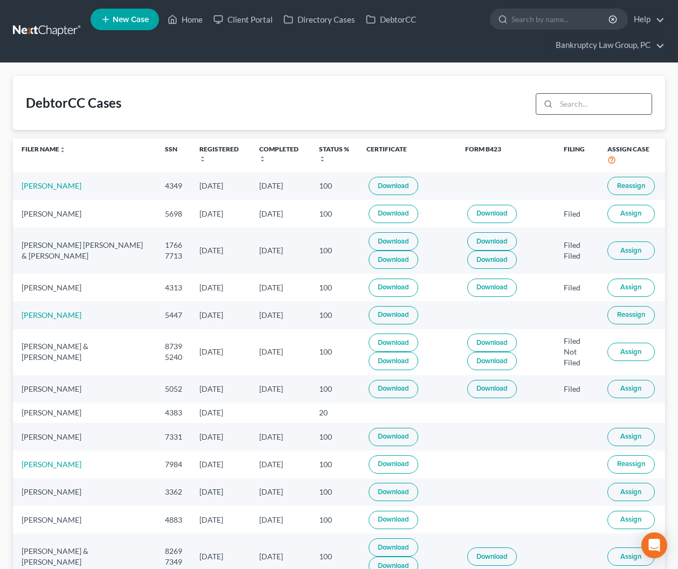
click at [594, 106] on input "search" at bounding box center [603, 104] width 95 height 20
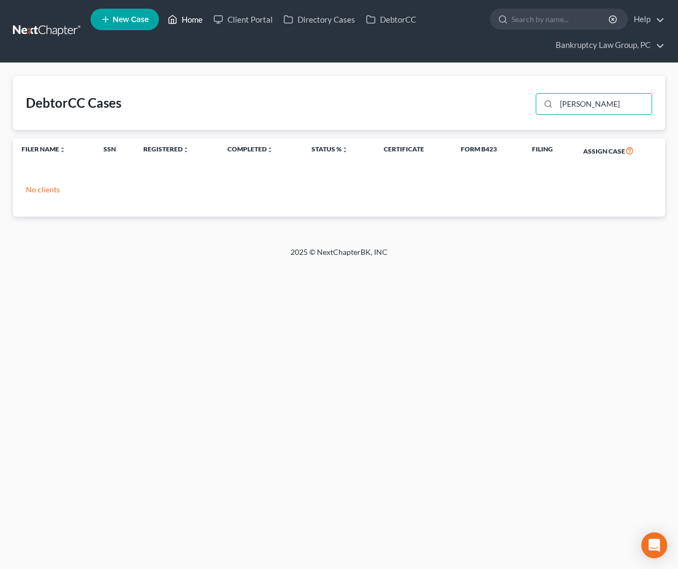
type input "[PERSON_NAME]"
drag, startPoint x: 196, startPoint y: 28, endPoint x: 196, endPoint y: 23, distance: 5.4
click at [196, 25] on ul "New Case Home Client Portal Directory Cases DebtorCC - No Result - See all resu…" at bounding box center [378, 31] width 575 height 52
click at [194, 19] on link "Home" at bounding box center [185, 19] width 46 height 19
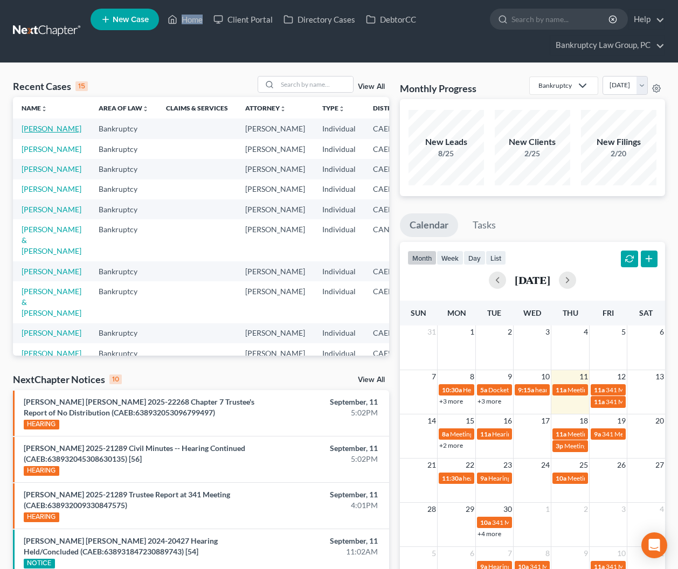
click at [38, 127] on link "[PERSON_NAME]" at bounding box center [52, 128] width 60 height 9
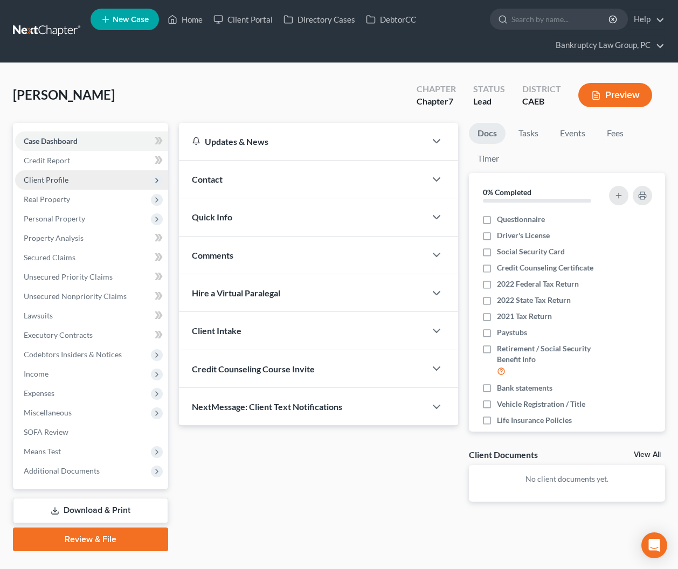
click at [45, 177] on span "Client Profile" at bounding box center [46, 179] width 45 height 9
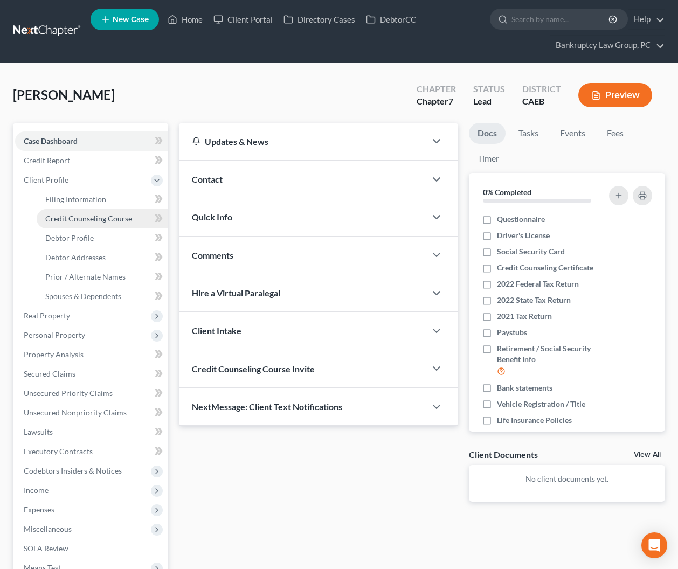
click at [79, 211] on link "Credit Counseling Course" at bounding box center [103, 218] width 132 height 19
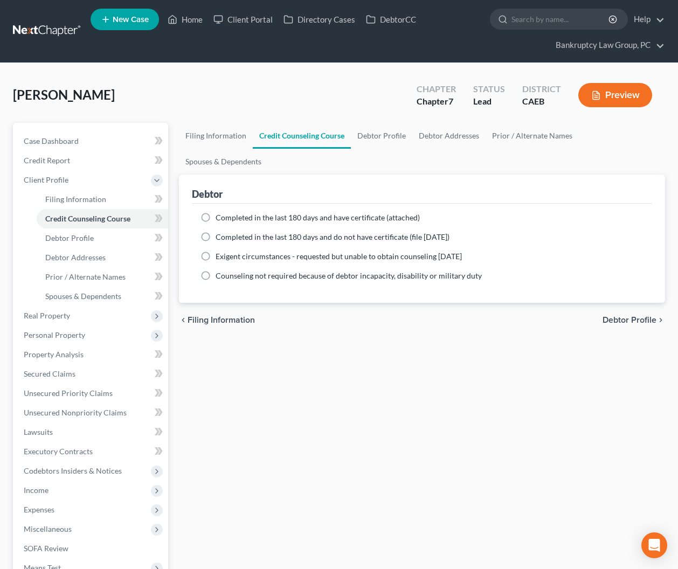
click at [643, 316] on span "Debtor Profile" at bounding box center [630, 320] width 54 height 9
select select "0"
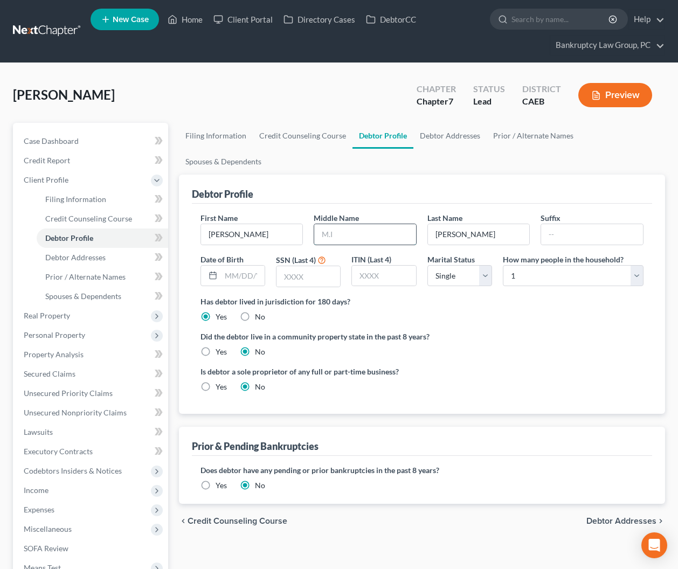
click at [342, 224] on input "text" at bounding box center [365, 234] width 102 height 20
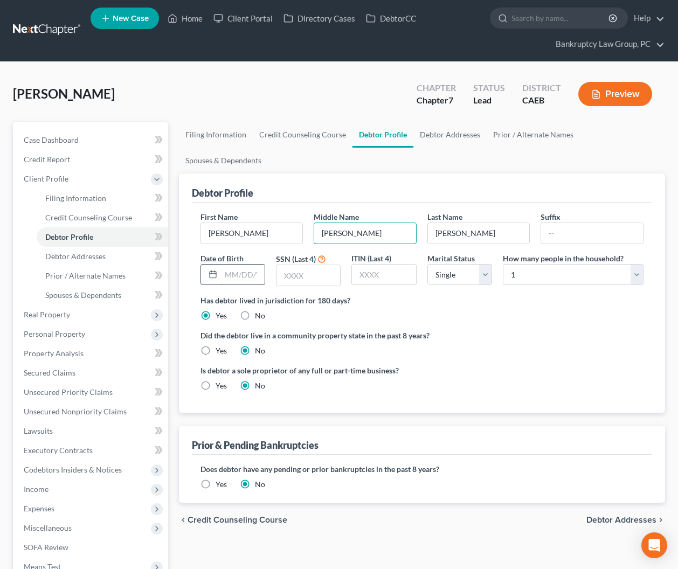
type input "[PERSON_NAME]"
click at [245, 265] on input "text" at bounding box center [243, 275] width 44 height 20
type input "[DATE]"
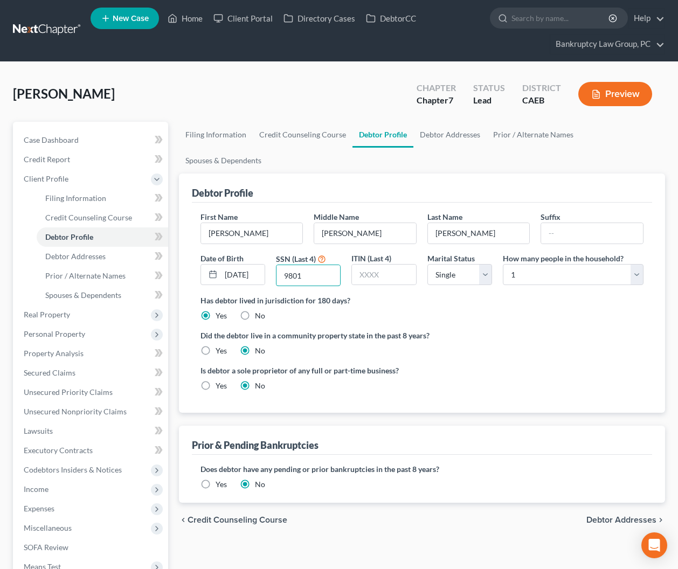
type input "9801"
click at [216, 346] on label "Yes" at bounding box center [221, 351] width 11 height 11
click at [220, 346] on input "Yes" at bounding box center [223, 349] width 7 height 7
radio input "true"
radio input "false"
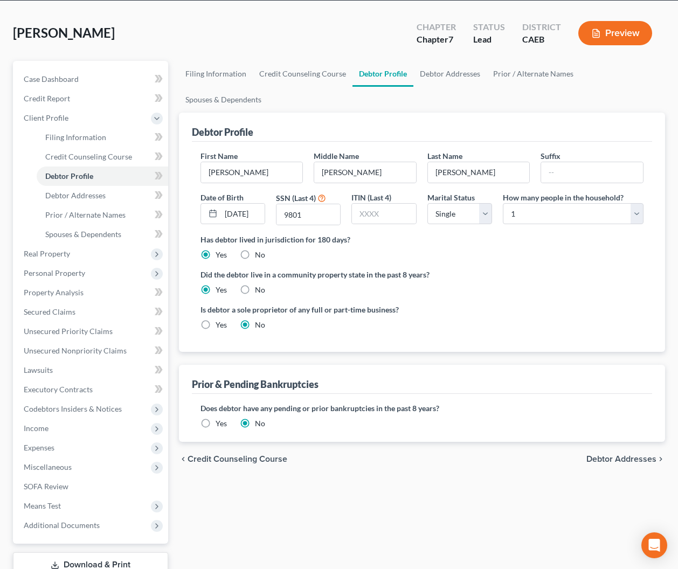
scroll to position [66, 0]
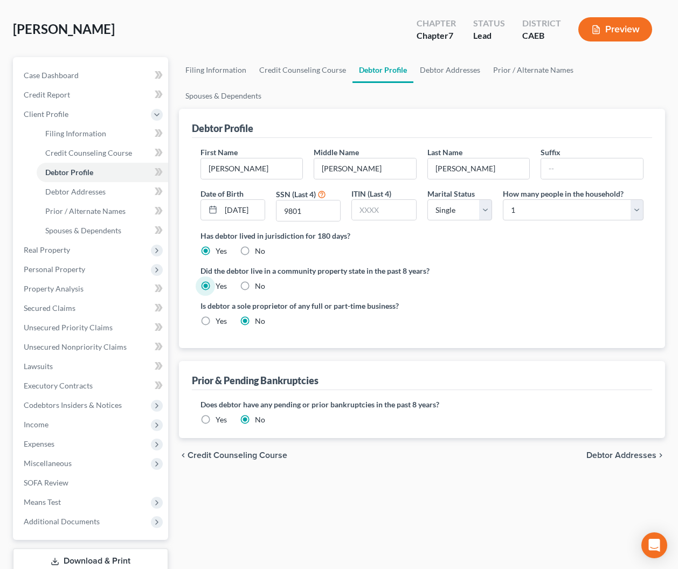
click at [611, 451] on span "Debtor Addresses" at bounding box center [621, 455] width 70 height 9
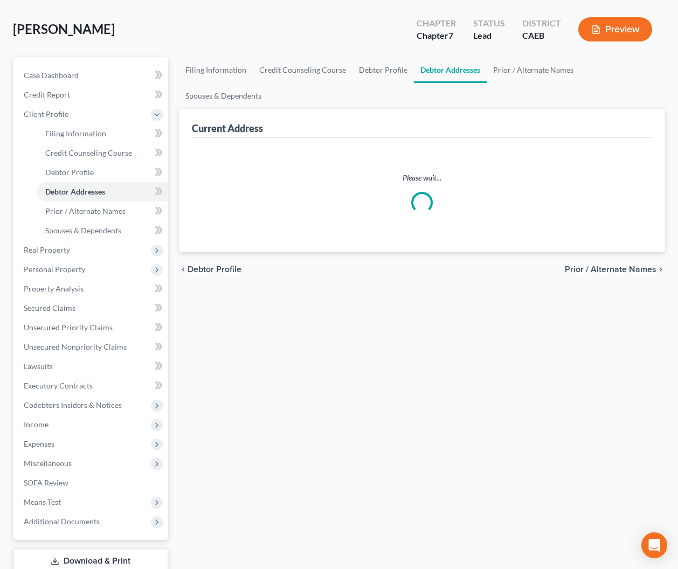
scroll to position [39, 0]
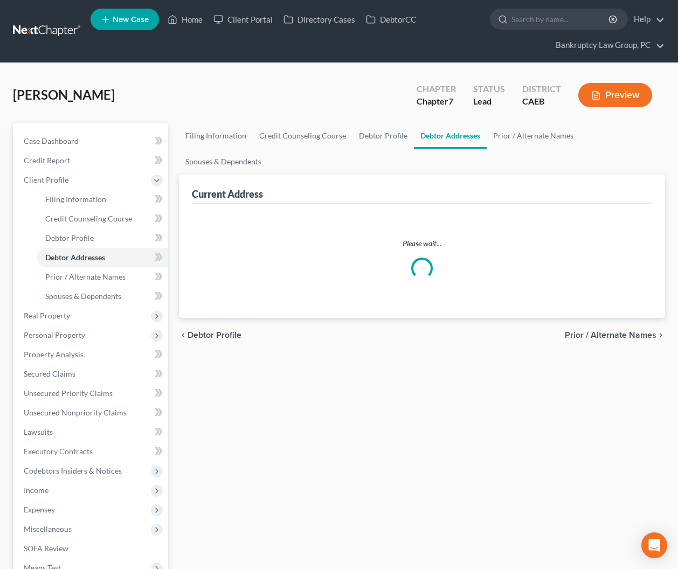
select select "0"
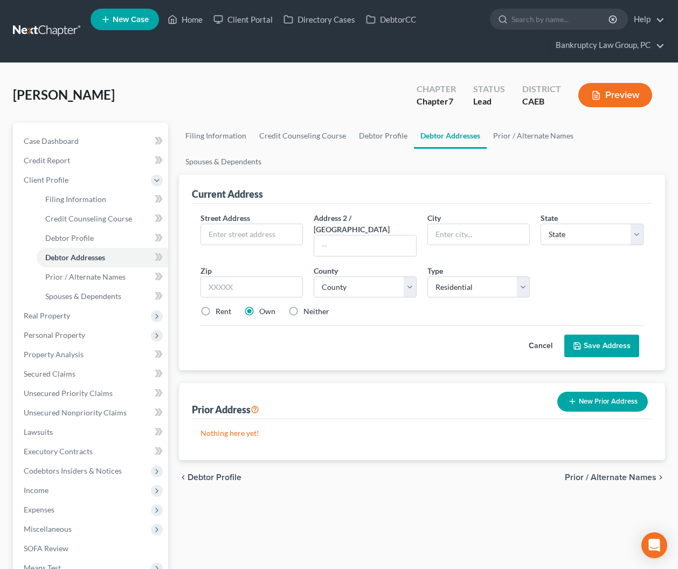
scroll to position [0, 0]
click at [264, 224] on input "text" at bounding box center [252, 234] width 102 height 20
type input "[STREET_ADDRESS]"
type input "Apt 206"
type input "94590"
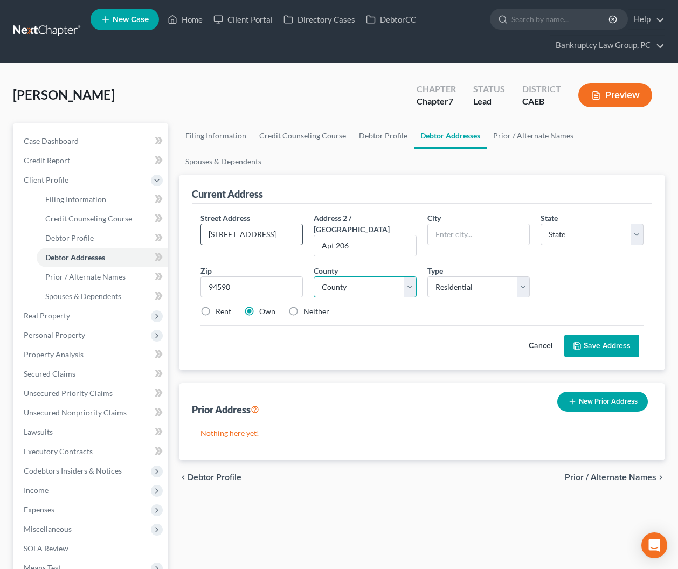
type input "Vallejo"
select select "4"
click at [381, 277] on select "County [GEOGRAPHIC_DATA] [GEOGRAPHIC_DATA] [GEOGRAPHIC_DATA] [GEOGRAPHIC_DATA] …" at bounding box center [365, 288] width 103 height 22
select select "47"
click at [314, 277] on select "County [GEOGRAPHIC_DATA] [GEOGRAPHIC_DATA] [GEOGRAPHIC_DATA] [GEOGRAPHIC_DATA] …" at bounding box center [365, 288] width 103 height 22
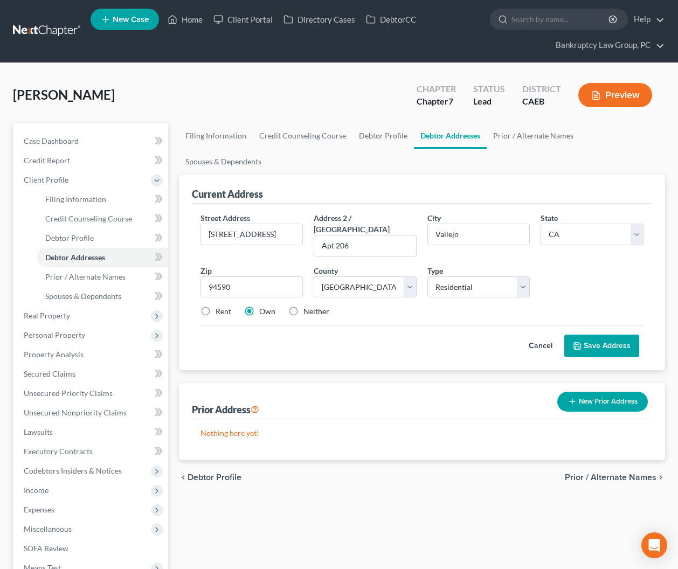
click at [216, 306] on label "Rent" at bounding box center [224, 311] width 16 height 11
click at [220, 306] on input "Rent" at bounding box center [223, 309] width 7 height 7
radio input "true"
click at [583, 335] on button "Save Address" at bounding box center [601, 346] width 75 height 23
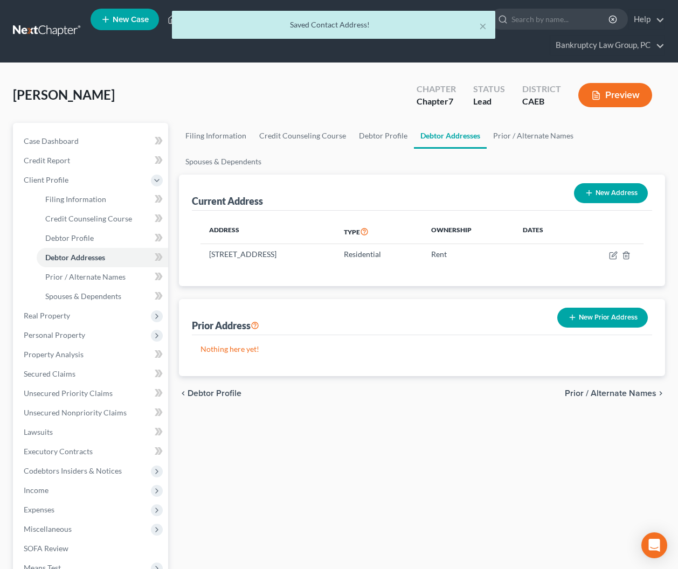
click at [597, 389] on span "Prior / Alternate Names" at bounding box center [611, 393] width 92 height 9
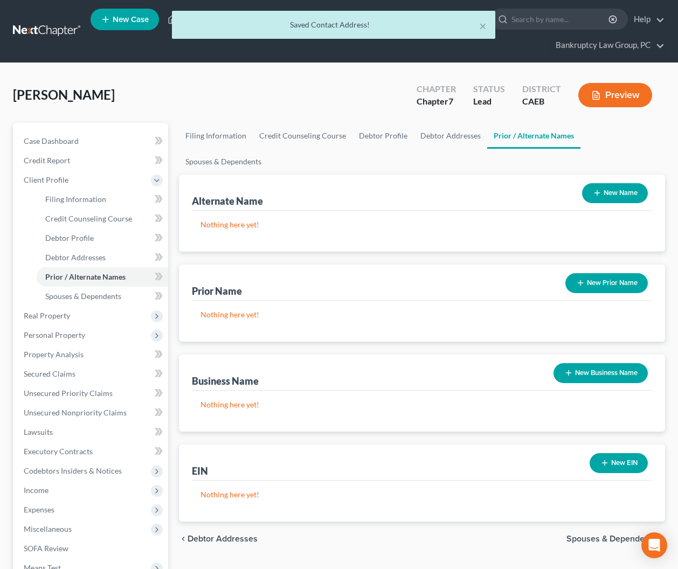
click at [613, 183] on button "New Name" at bounding box center [615, 193] width 66 height 20
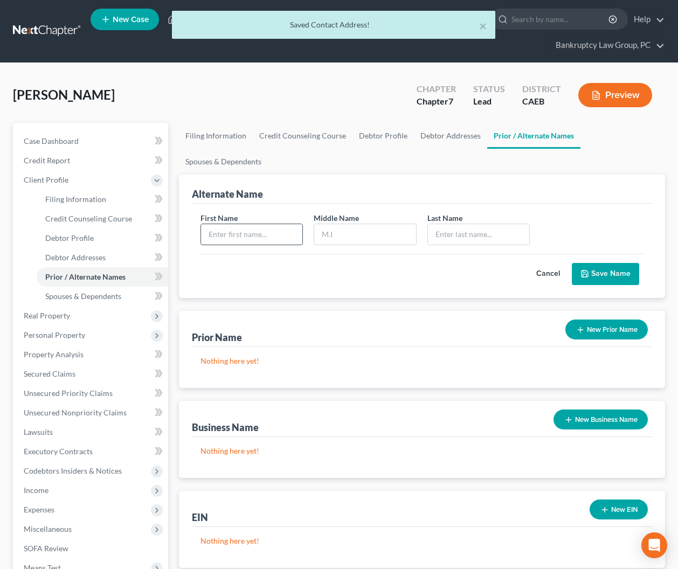
click at [279, 224] on input "text" at bounding box center [252, 234] width 102 height 20
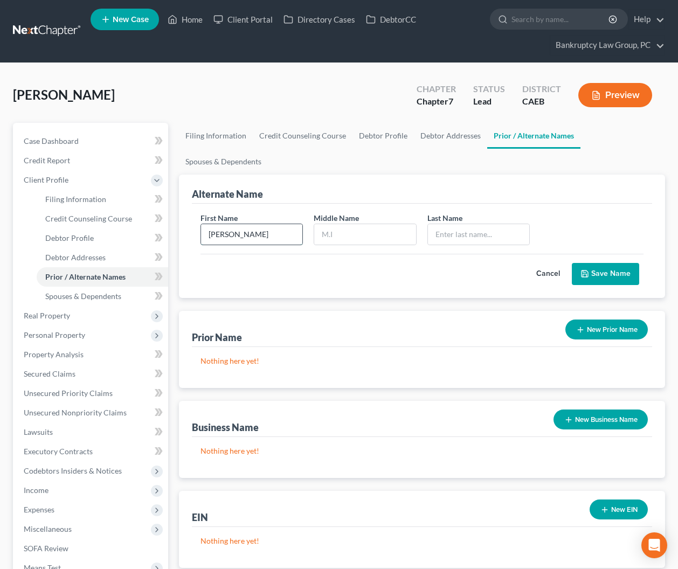
type input "[PERSON_NAME]"
type input "R"
type input "[PERSON_NAME]"
click at [608, 263] on button "Save Name" at bounding box center [605, 274] width 67 height 23
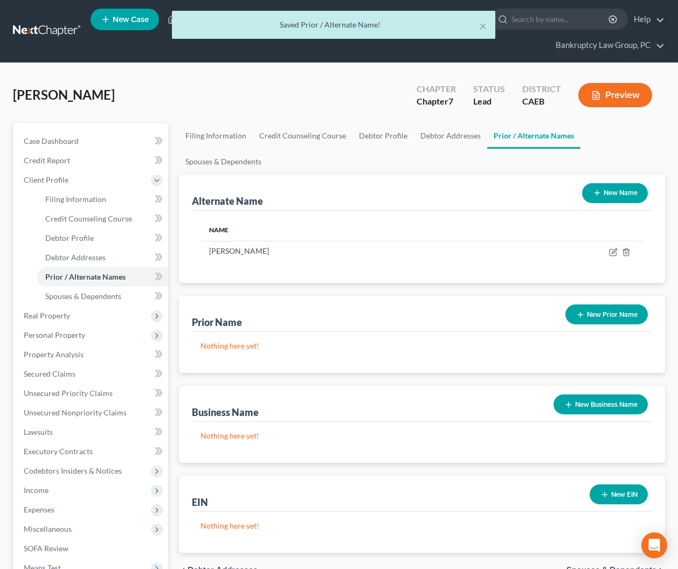
drag, startPoint x: 612, startPoint y: 170, endPoint x: 476, endPoint y: 184, distance: 137.1
click at [612, 183] on button "New Name" at bounding box center [615, 193] width 66 height 20
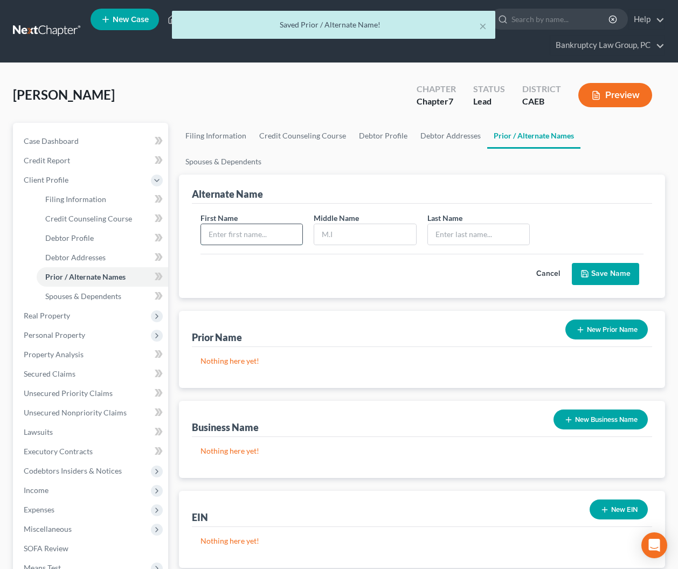
click at [233, 224] on input "text" at bounding box center [252, 234] width 102 height 20
type input "[PERSON_NAME]"
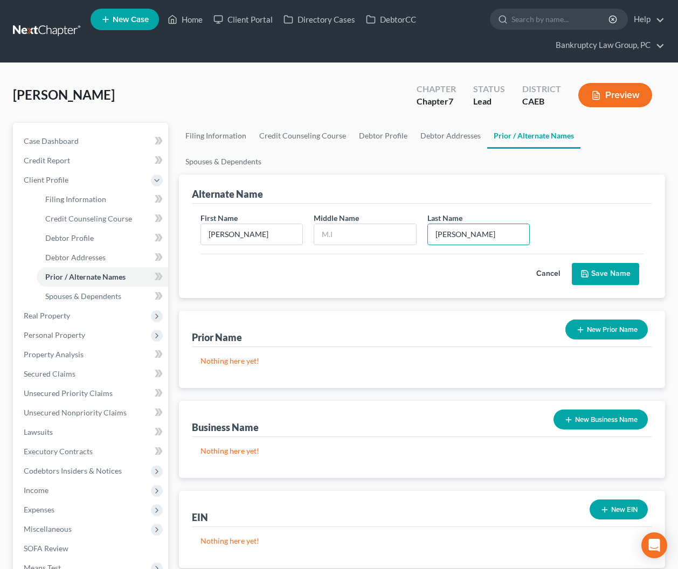
type input "[PERSON_NAME]"
click at [624, 263] on button "Save Name" at bounding box center [605, 274] width 67 height 23
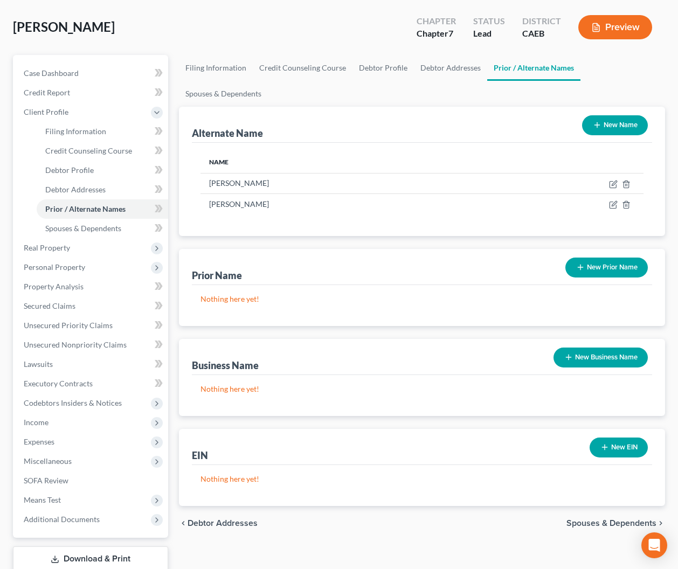
scroll to position [68, 0]
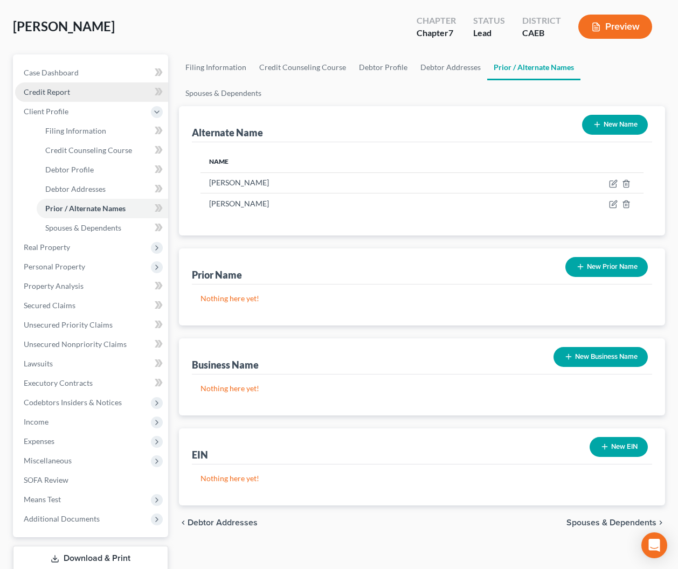
click at [54, 91] on span "Credit Report" at bounding box center [47, 91] width 46 height 9
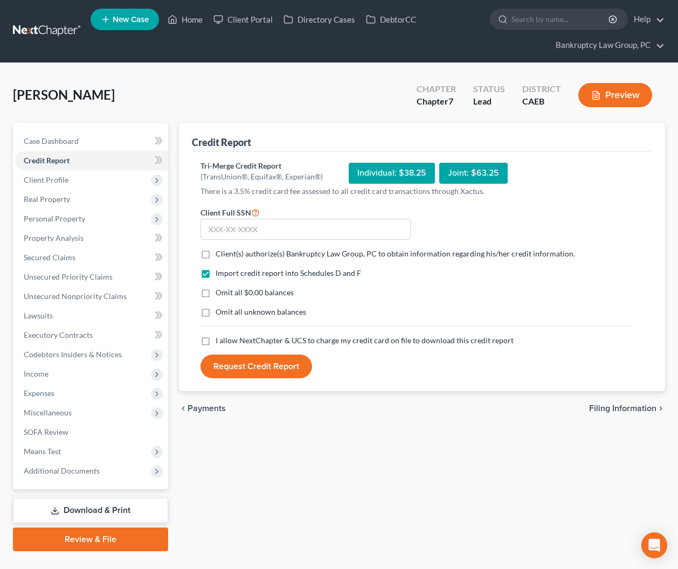
drag, startPoint x: 208, startPoint y: 252, endPoint x: 206, endPoint y: 270, distance: 17.8
click at [216, 252] on label "Client(s) authorize(s) Bankruptcy Law Group, PC to obtain information regarding…" at bounding box center [396, 254] width 360 height 11
click at [220, 252] on input "Client(s) authorize(s) Bankruptcy Law Group, PC to obtain information regarding…" at bounding box center [223, 252] width 7 height 7
checkbox input "true"
drag, startPoint x: 206, startPoint y: 292, endPoint x: 206, endPoint y: 304, distance: 12.4
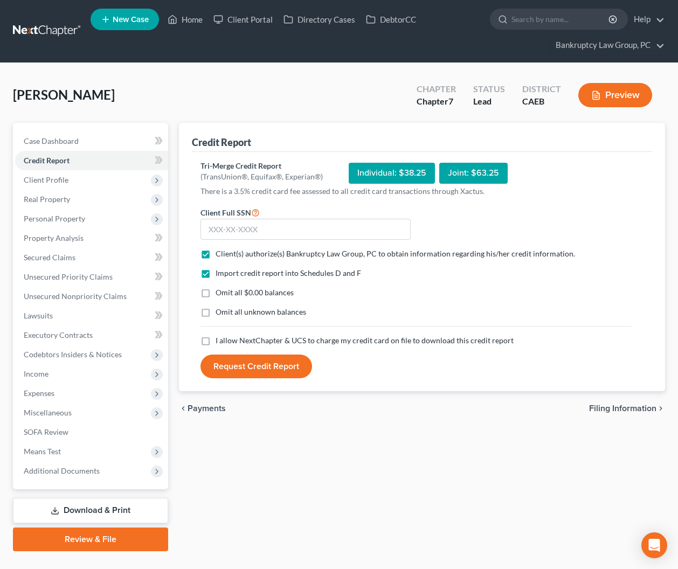
click at [216, 294] on label "Omit all $0.00 balances" at bounding box center [255, 292] width 78 height 11
click at [220, 294] on input "Omit all $0.00 balances" at bounding box center [223, 290] width 7 height 7
checkbox input "true"
drag, startPoint x: 207, startPoint y: 313, endPoint x: 206, endPoint y: 326, distance: 12.4
click at [216, 314] on label "Omit all unknown balances" at bounding box center [261, 312] width 91 height 11
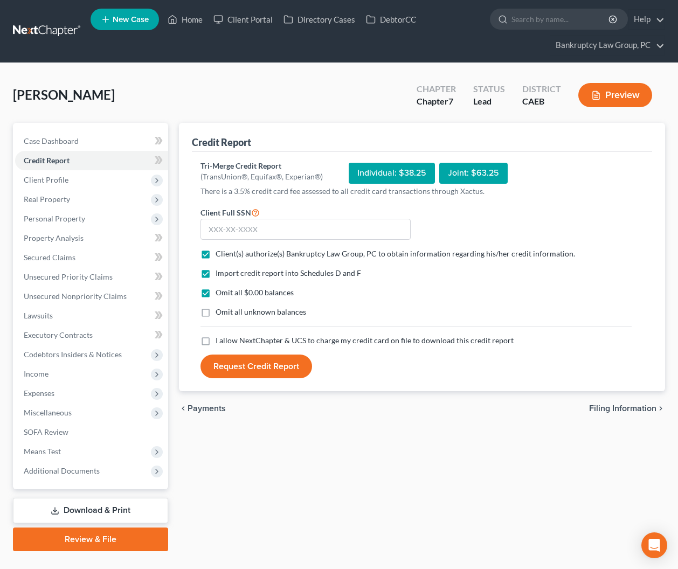
click at [220, 314] on input "Omit all unknown balances" at bounding box center [223, 310] width 7 height 7
checkbox input "true"
click at [216, 343] on label "I allow NextChapter & UCS to charge my credit card on file to download this cre…" at bounding box center [365, 340] width 298 height 11
click at [220, 342] on input "I allow NextChapter & UCS to charge my credit card on file to download this cre…" at bounding box center [223, 338] width 7 height 7
checkbox input "true"
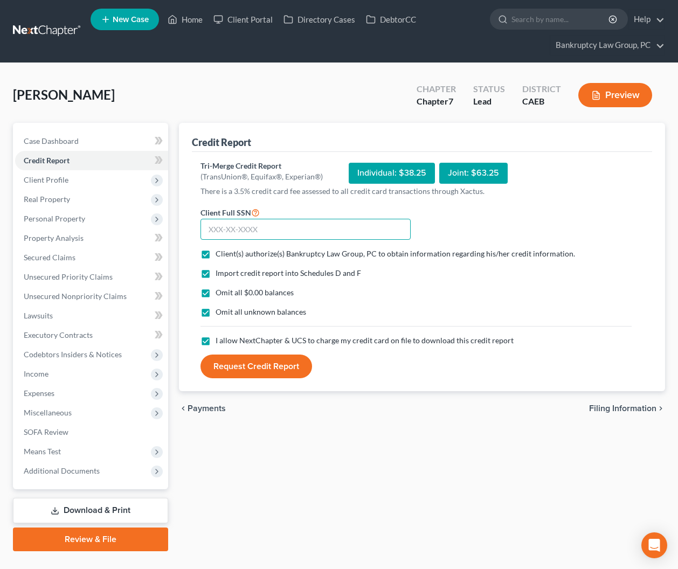
click at [346, 237] on input "text" at bounding box center [306, 230] width 210 height 22
type input "5"
type input "454-78-9801"
click at [282, 360] on button "Request Credit Report" at bounding box center [257, 367] width 112 height 24
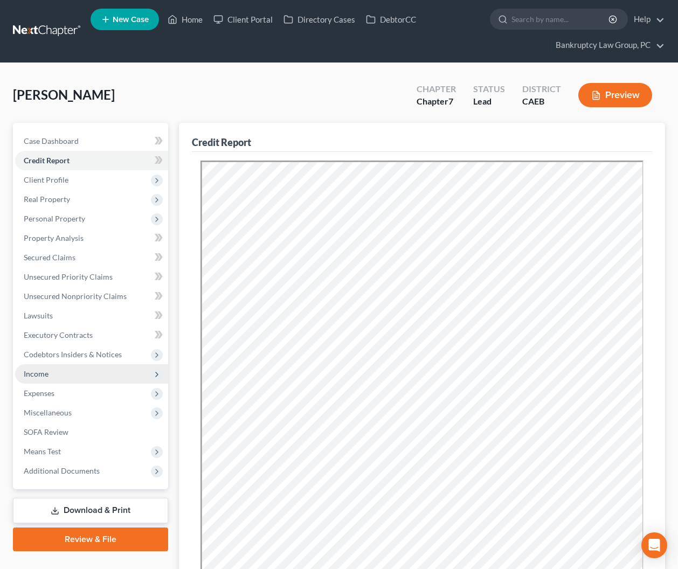
click at [52, 369] on span "Income" at bounding box center [91, 373] width 153 height 19
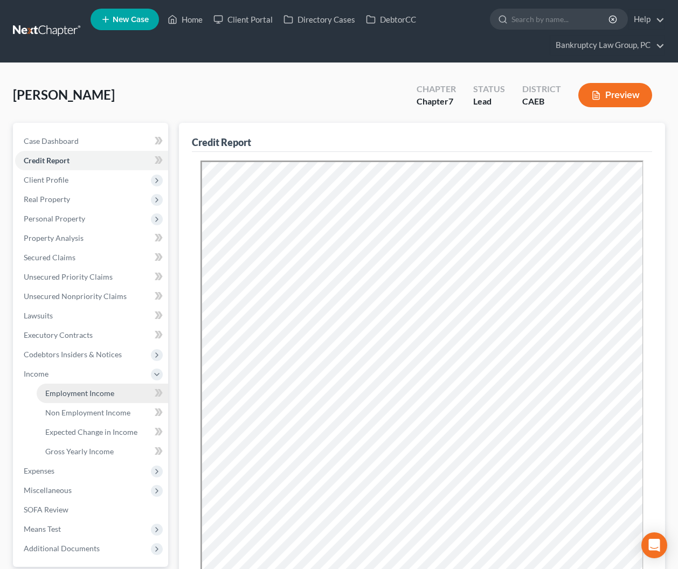
click at [67, 389] on span "Employment Income" at bounding box center [79, 393] width 69 height 9
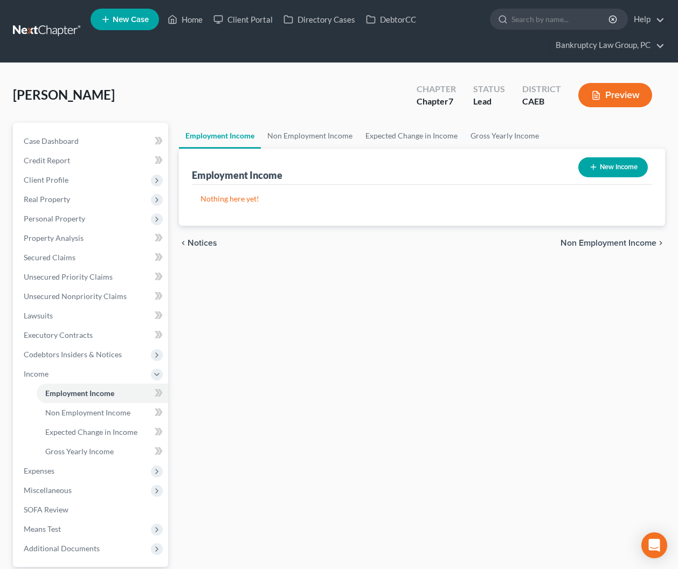
click at [602, 169] on button "New Income" at bounding box center [613, 167] width 70 height 20
select select "0"
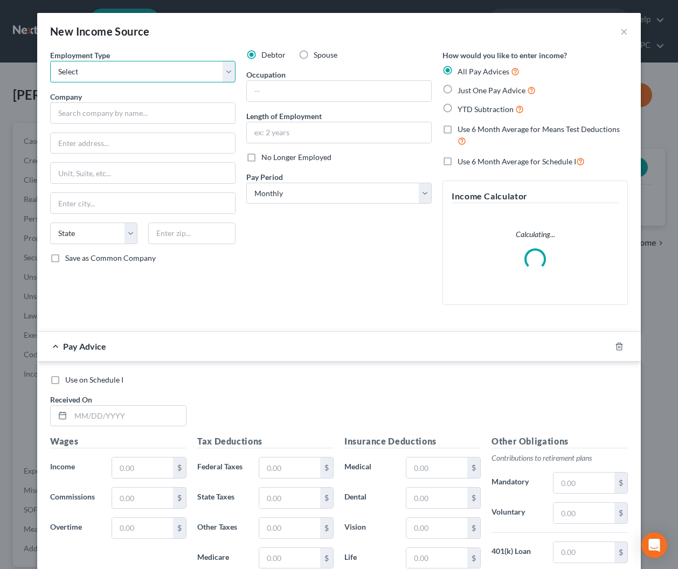
click at [153, 68] on select "Select Full or [DEMOGRAPHIC_DATA] Employment Self Employment" at bounding box center [142, 72] width 185 height 22
select select "0"
click at [50, 61] on select "Select Full or [DEMOGRAPHIC_DATA] Employment Self Employment" at bounding box center [142, 72] width 185 height 22
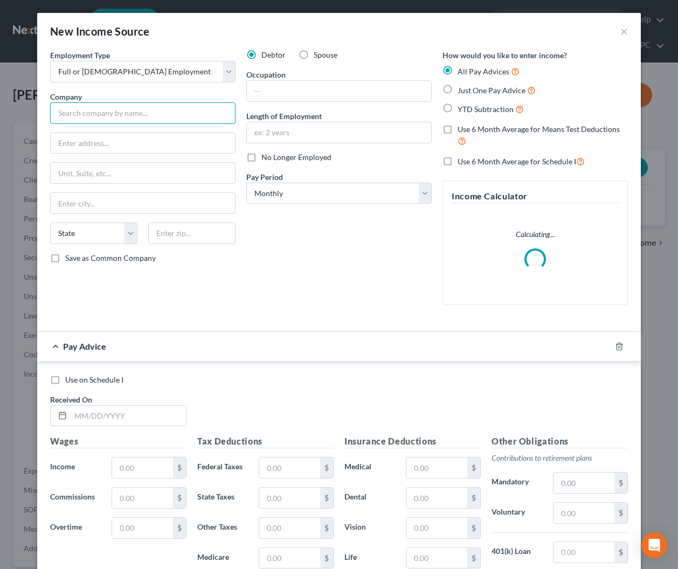
click at [147, 117] on input "text" at bounding box center [142, 113] width 185 height 22
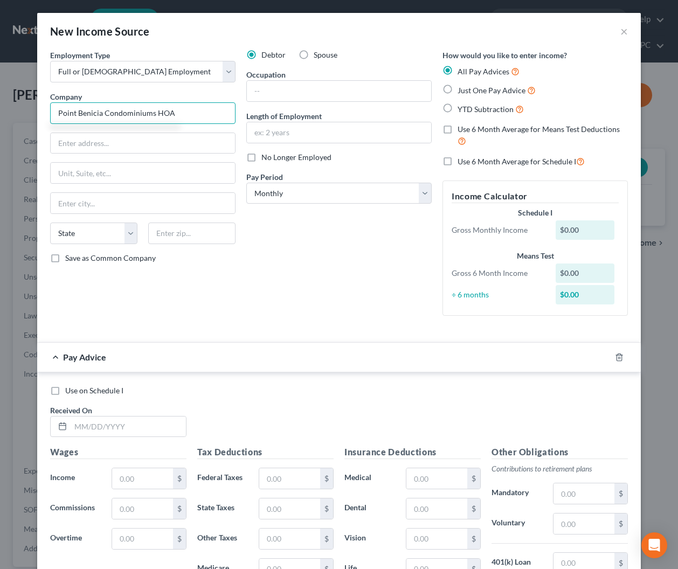
type input "Point Benicia Condominiums HOA"
type input "[STREET_ADDRESS]"
drag, startPoint x: 168, startPoint y: 234, endPoint x: 189, endPoint y: 237, distance: 21.7
click at [168, 234] on input "text" at bounding box center [191, 234] width 87 height 22
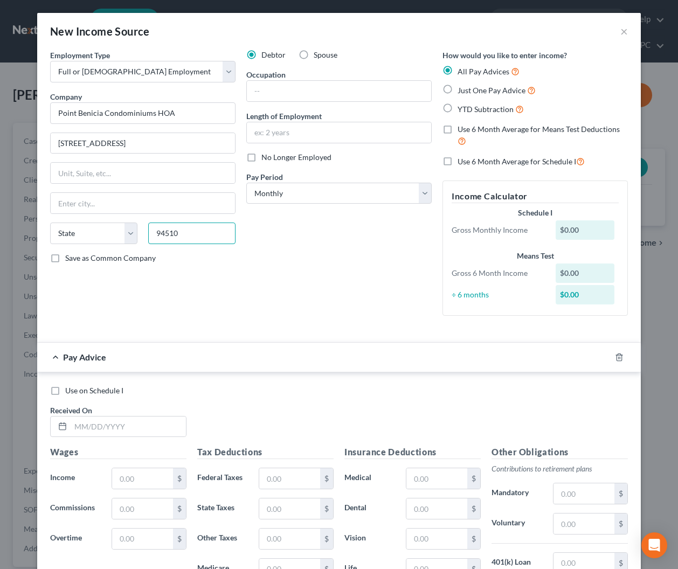
type input "94510"
type input "Benicia"
select select "4"
click at [310, 92] on input "text" at bounding box center [339, 91] width 184 height 20
type input "Laborer"
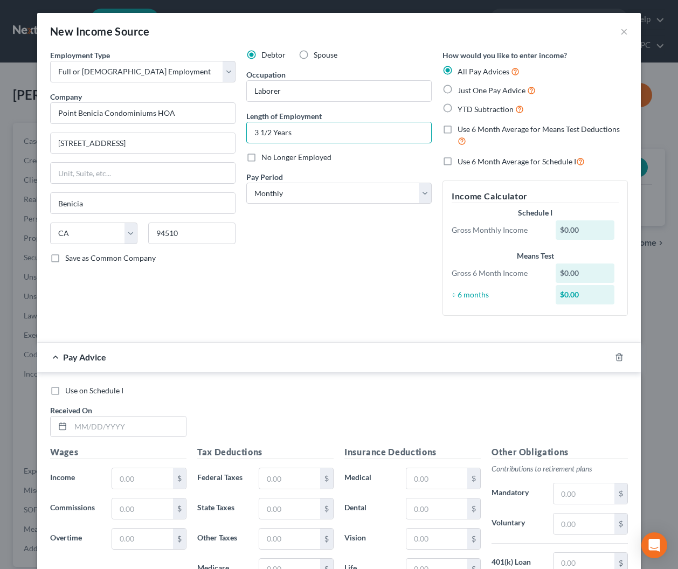
type input "3 1/2 Years"
click at [620, 357] on line "button" at bounding box center [620, 358] width 0 height 2
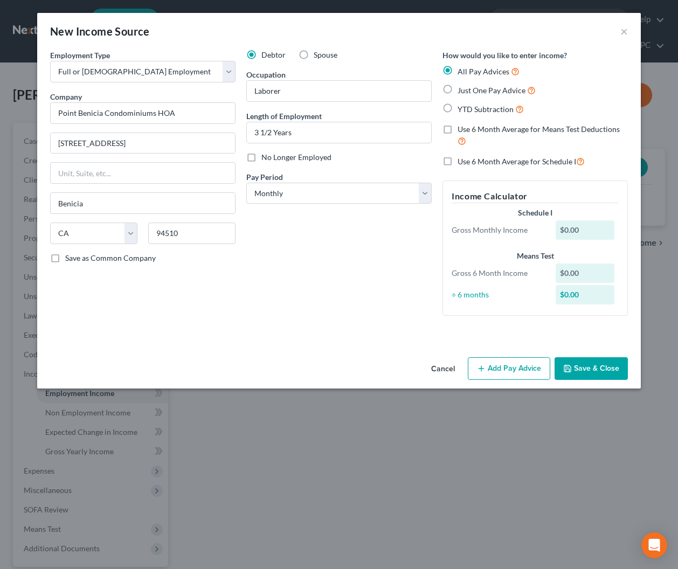
click at [607, 373] on button "Save & Close" at bounding box center [591, 368] width 73 height 23
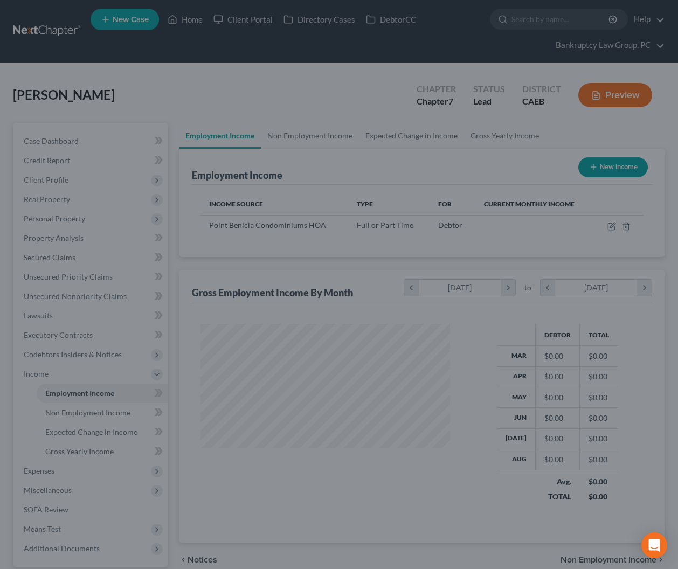
scroll to position [193, 271]
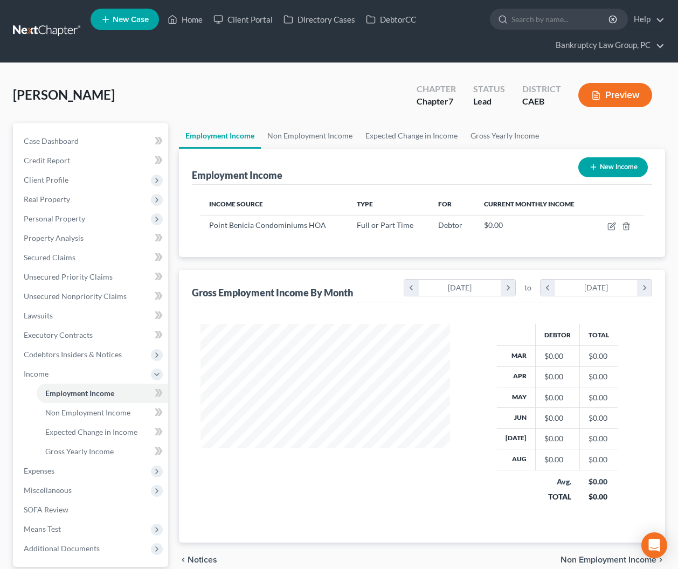
click at [603, 170] on button "New Income" at bounding box center [613, 167] width 70 height 20
select select "0"
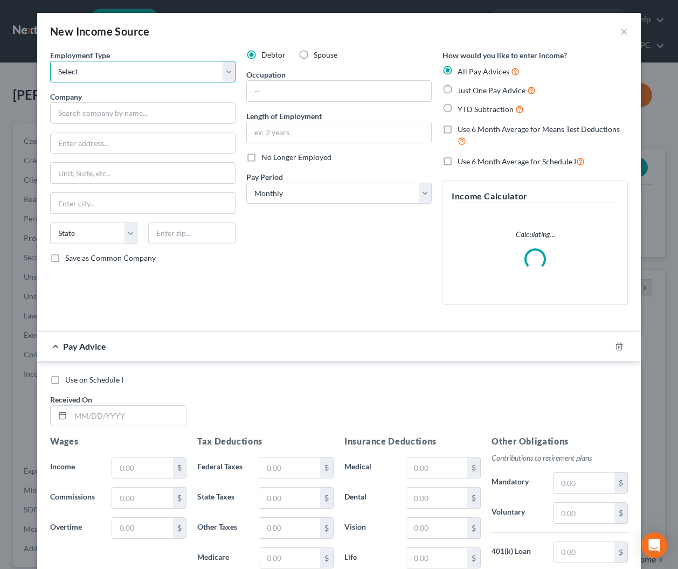
click at [130, 67] on select "Select Full or [DEMOGRAPHIC_DATA] Employment Self Employment" at bounding box center [142, 72] width 185 height 22
select select "0"
click at [50, 61] on select "Select Full or [DEMOGRAPHIC_DATA] Employment Self Employment" at bounding box center [142, 72] width 185 height 22
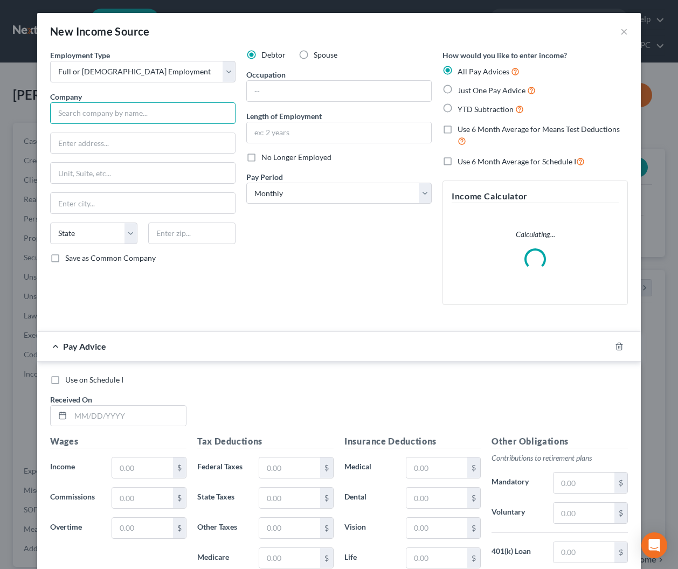
click at [132, 116] on input "text" at bounding box center [142, 113] width 185 height 22
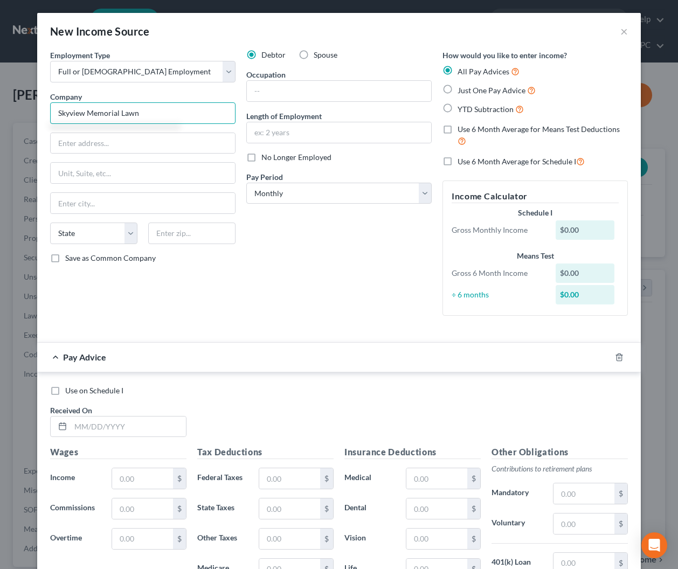
type input "Skyview Memorial Lawn"
type input "[STREET_ADDRESS]"
type input "94591"
type input "Vallejo"
select select "4"
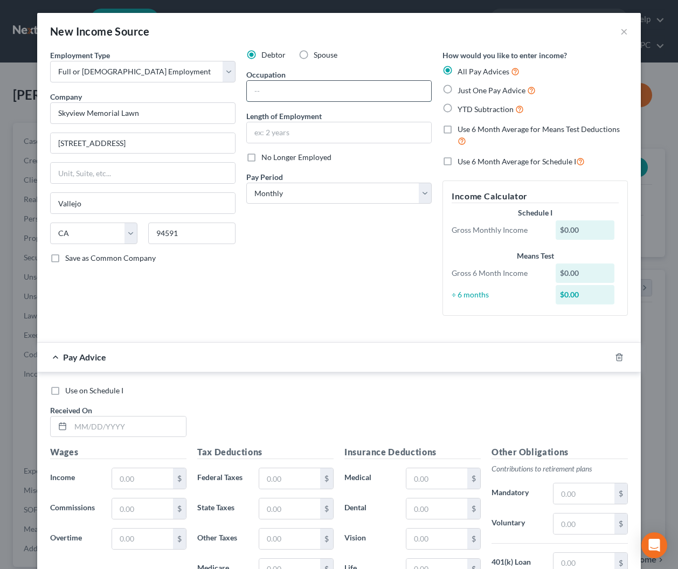
click at [284, 93] on input "text" at bounding box center [339, 91] width 184 height 20
type input "Laborer"
type input "3 Years, 8 Months"
click at [623, 358] on icon "button" at bounding box center [619, 357] width 9 height 9
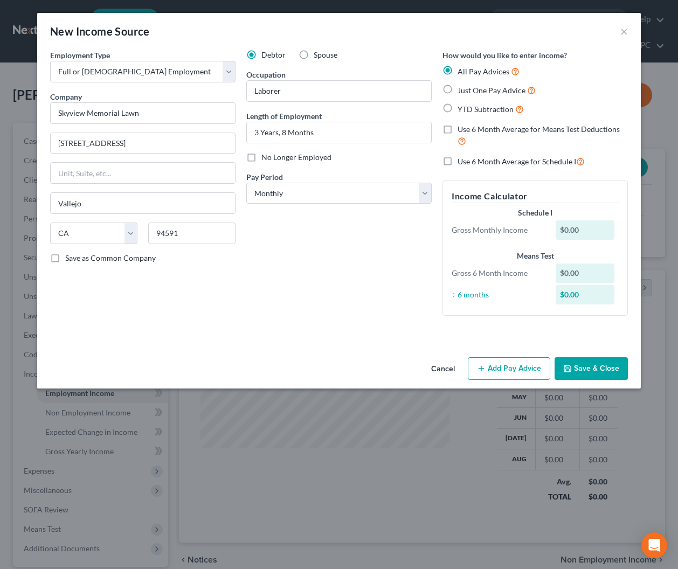
click at [581, 372] on button "Save & Close" at bounding box center [591, 368] width 73 height 23
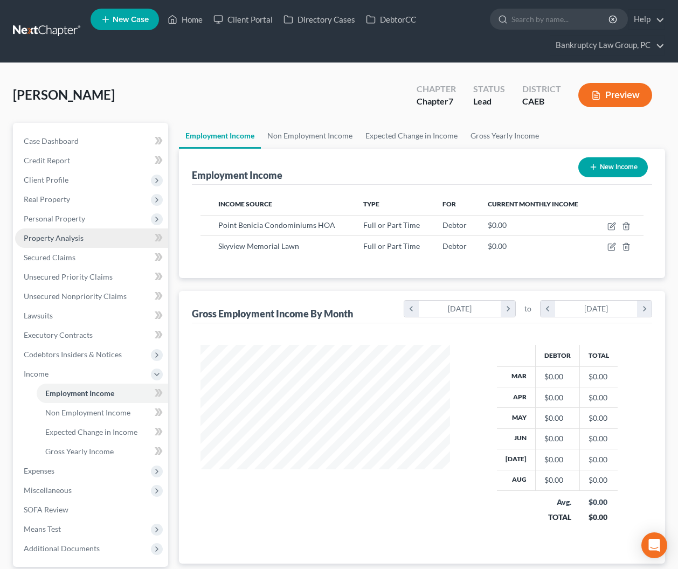
click at [51, 229] on link "Property Analysis" at bounding box center [91, 238] width 153 height 19
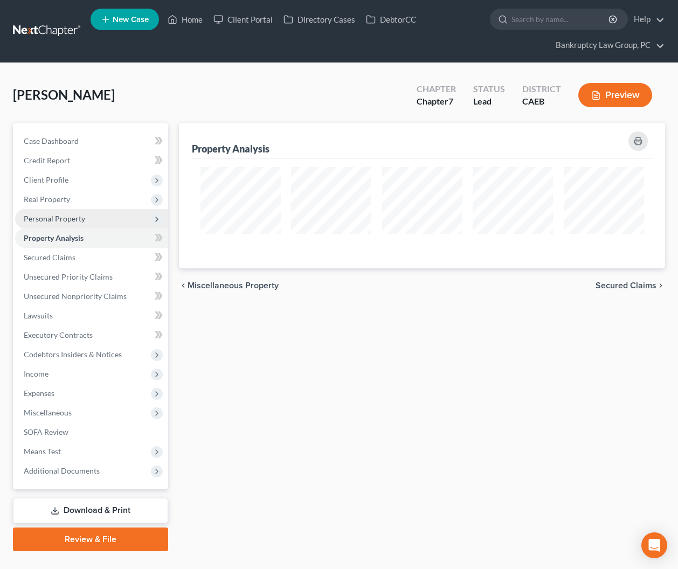
scroll to position [146, 486]
click at [51, 219] on span "Personal Property" at bounding box center [54, 218] width 61 height 9
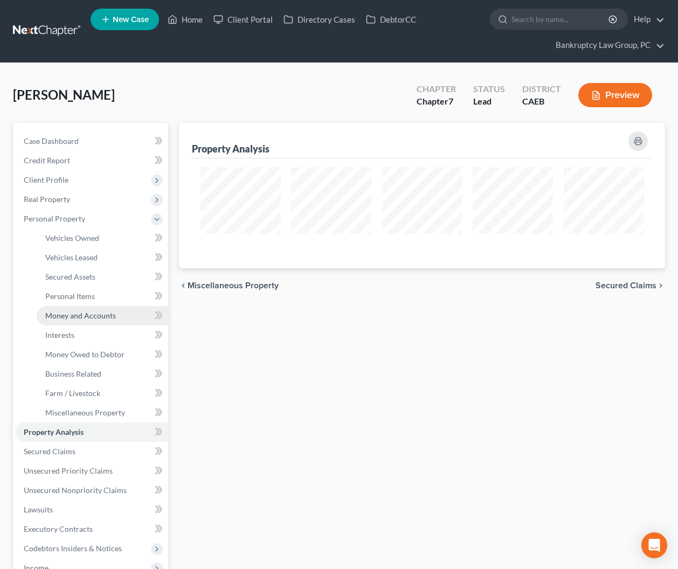
click at [65, 319] on span "Money and Accounts" at bounding box center [80, 315] width 71 height 9
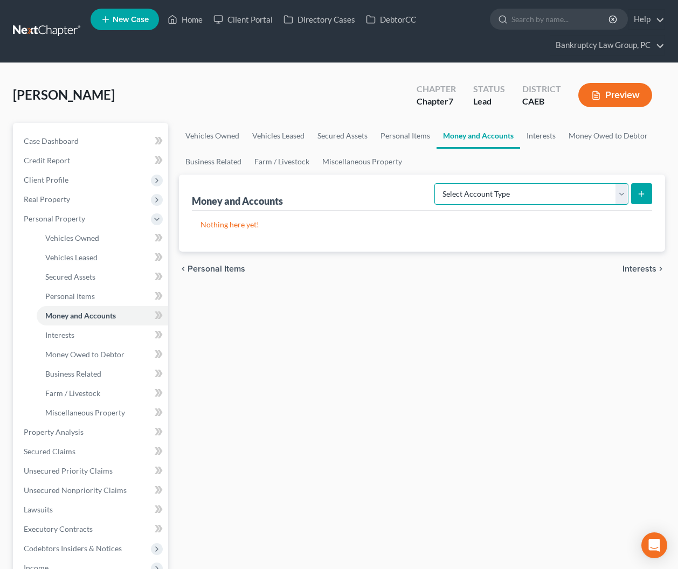
click at [543, 194] on select "Select Account Type Brokerage Cash on Hand Certificates of Deposit Checking Acc…" at bounding box center [531, 194] width 194 height 22
select select "security_deposits"
click at [437, 183] on select "Select Account Type Brokerage Cash on Hand Certificates of Deposit Checking Acc…" at bounding box center [531, 194] width 194 height 22
click at [635, 196] on button "submit" at bounding box center [641, 193] width 21 height 21
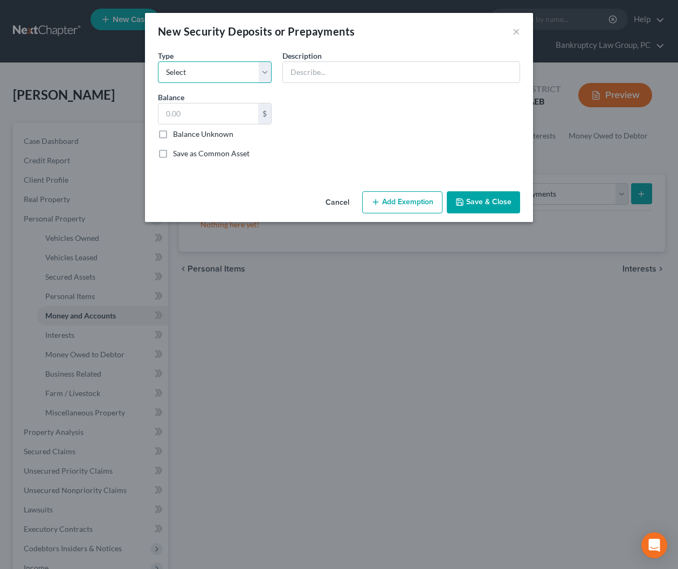
click at [195, 75] on select "Select Electric Gas Heating Oil Security Deposit On Rental Unit Prepaid Rent Te…" at bounding box center [215, 72] width 114 height 22
select select "3"
click at [158, 61] on select "Select Electric Gas Heating Oil Security Deposit On Rental Unit Prepaid Rent Te…" at bounding box center [215, 72] width 114 height 22
click at [332, 70] on input "text" at bounding box center [401, 72] width 237 height 20
type input "Security Deposit with Landlord"
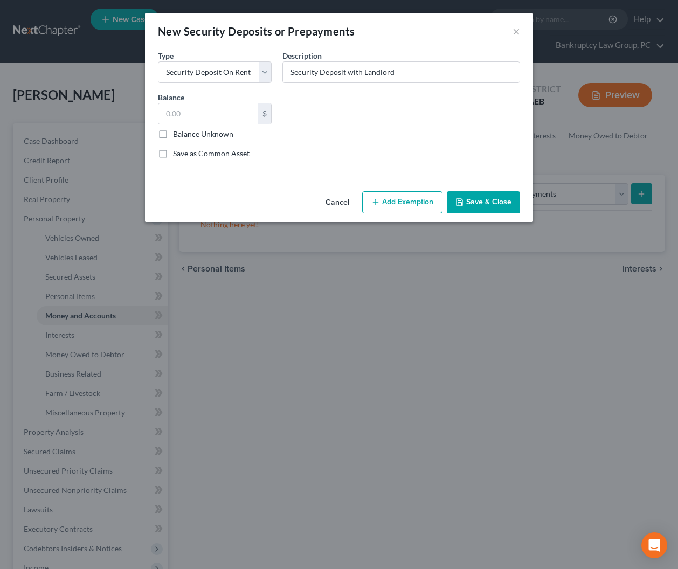
click at [502, 205] on button "Save & Close" at bounding box center [483, 202] width 73 height 23
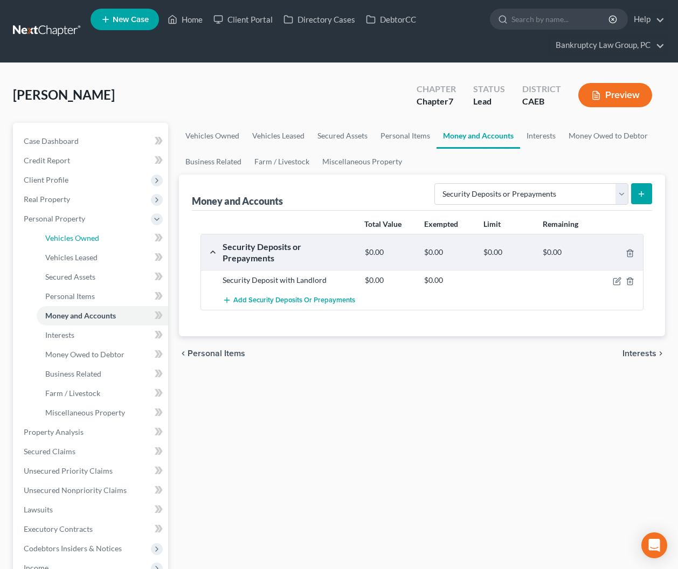
drag, startPoint x: 105, startPoint y: 239, endPoint x: 171, endPoint y: 251, distance: 66.9
click at [105, 238] on link "Vehicles Owned" at bounding box center [103, 238] width 132 height 19
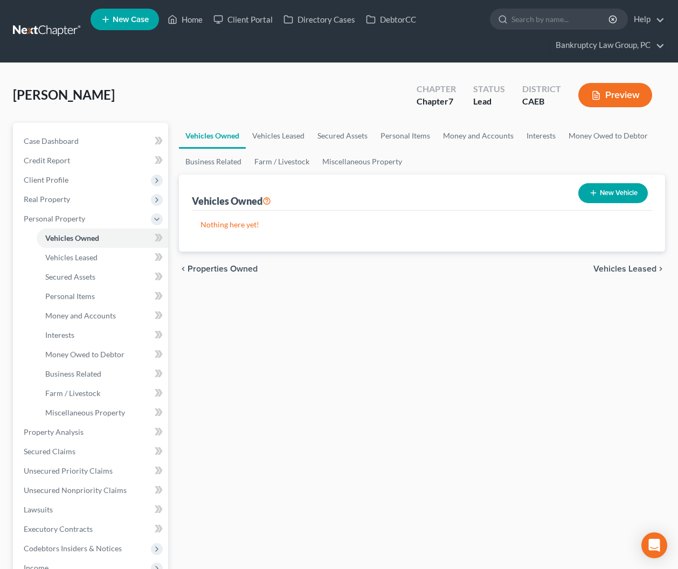
click at [590, 193] on icon "button" at bounding box center [593, 193] width 9 height 9
select select "0"
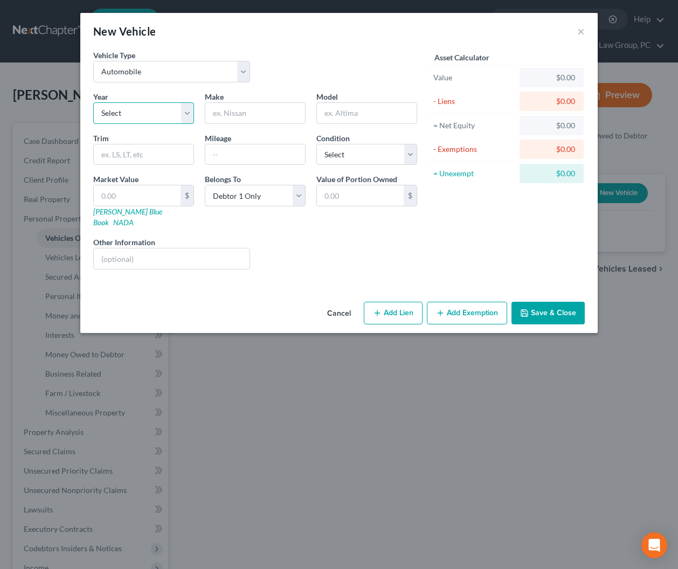
click at [162, 118] on select "Select 2026 2025 2024 2023 2022 2021 2020 2019 2018 2017 2016 2015 2014 2013 20…" at bounding box center [143, 113] width 101 height 22
select select "21"
click at [93, 102] on select "Select 2026 2025 2024 2023 2022 2021 2020 2019 2018 2017 2016 2015 2014 2013 20…" at bounding box center [143, 113] width 101 height 22
click at [247, 116] on input "text" at bounding box center [255, 113] width 100 height 20
type input "Chevrolet"
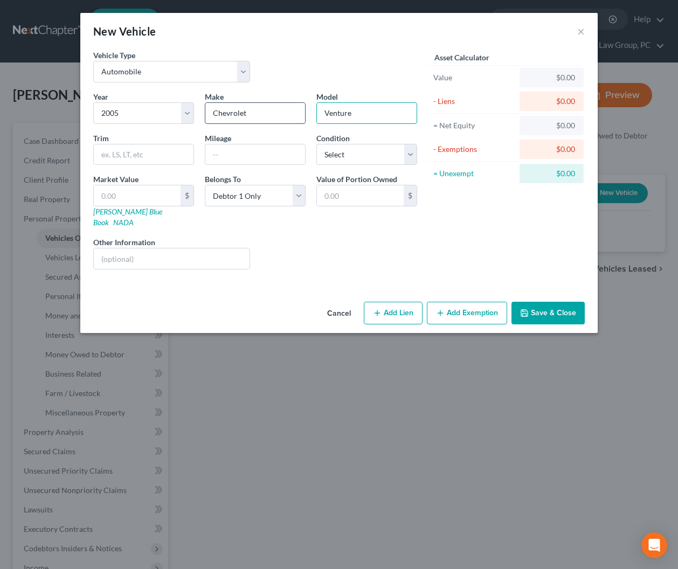
type input "Venture"
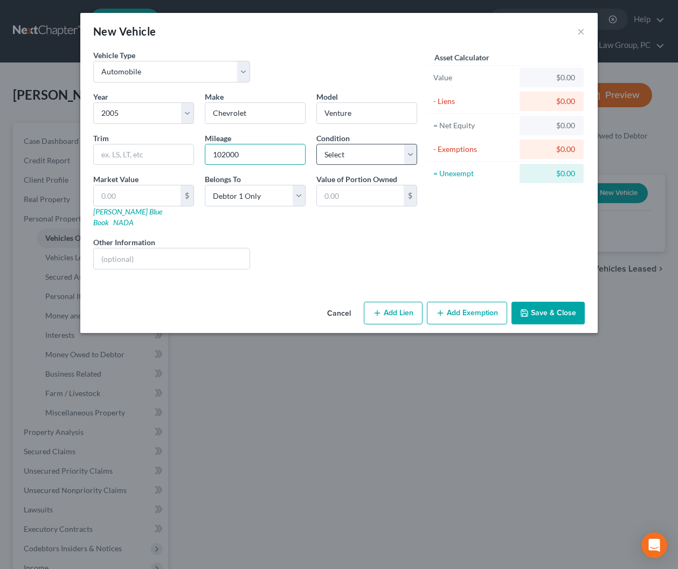
type input "102000"
click at [341, 148] on select "Select Excellent Very Good Good Fair Poor" at bounding box center [366, 155] width 101 height 22
select select "3"
click at [316, 144] on select "Select Excellent Very Good Good Fair Poor" at bounding box center [366, 155] width 101 height 22
click at [199, 249] on input "text" at bounding box center [172, 259] width 156 height 20
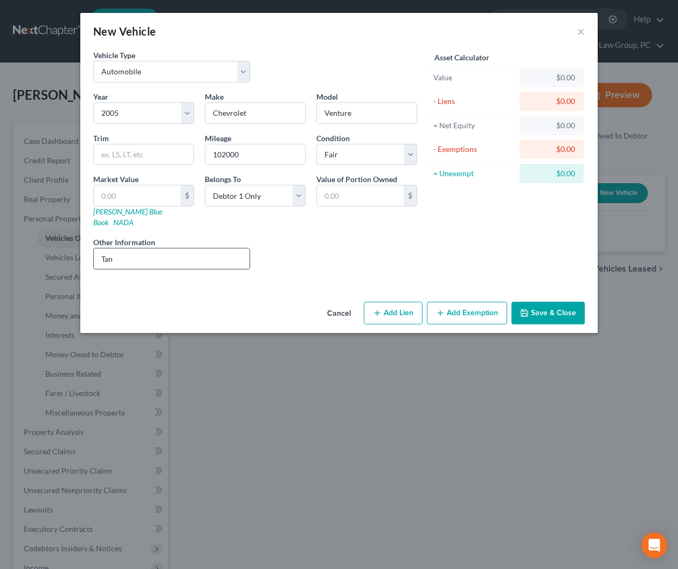
type input "Tan, Automatic"
click at [550, 302] on button "Save & Close" at bounding box center [548, 313] width 73 height 23
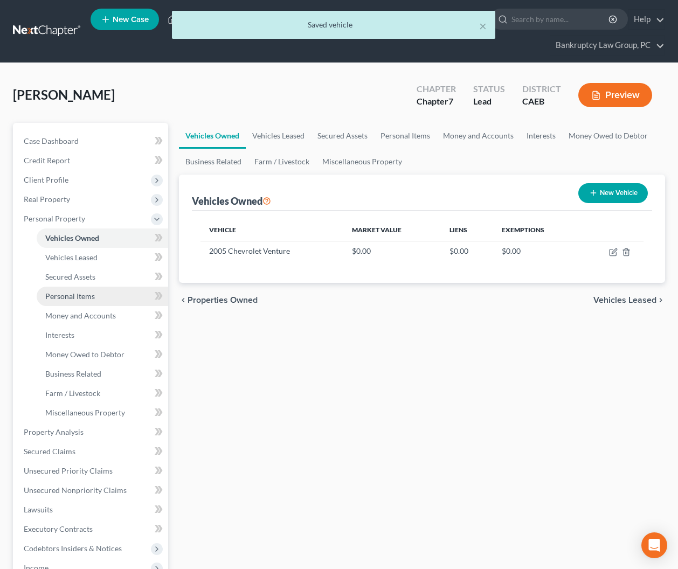
click at [79, 301] on link "Personal Items" at bounding box center [103, 296] width 132 height 19
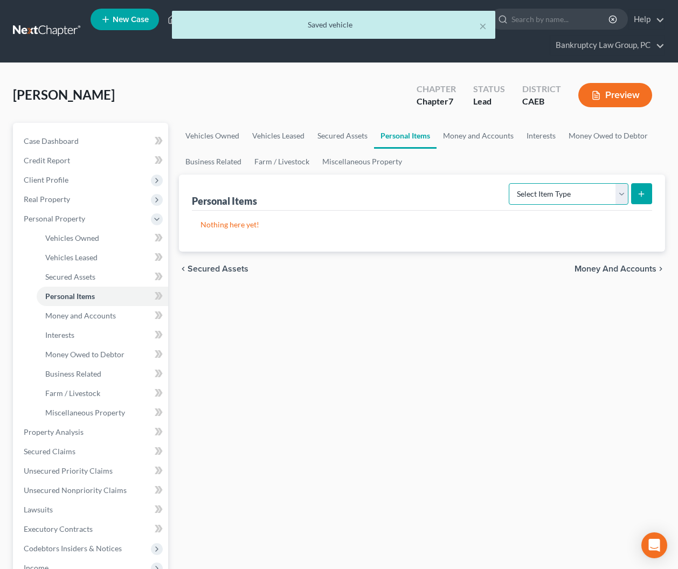
click at [576, 199] on select "Select Item Type Clothing Collectibles Of Value Electronics Firearms Household …" at bounding box center [569, 194] width 120 height 22
select select "clothing"
click at [510, 183] on select "Select Item Type Clothing Collectibles Of Value Electronics Firearms Household …" at bounding box center [569, 194] width 120 height 22
click at [639, 197] on icon "submit" at bounding box center [641, 194] width 9 height 9
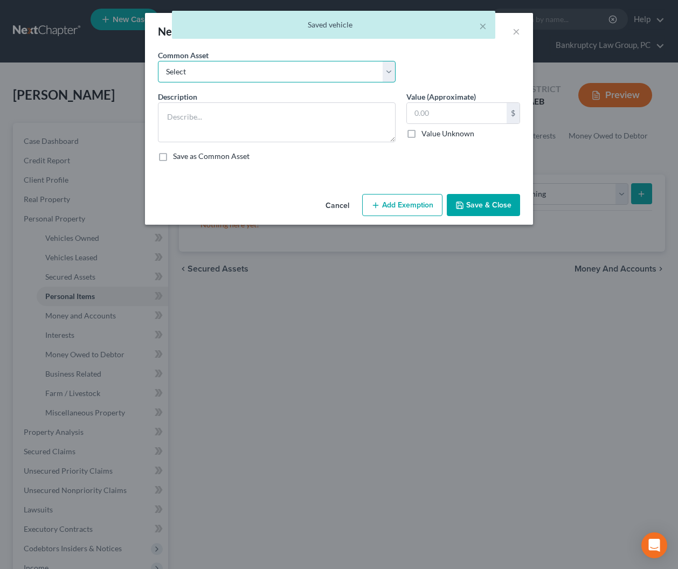
click at [237, 74] on select "Select Clothing" at bounding box center [277, 72] width 238 height 22
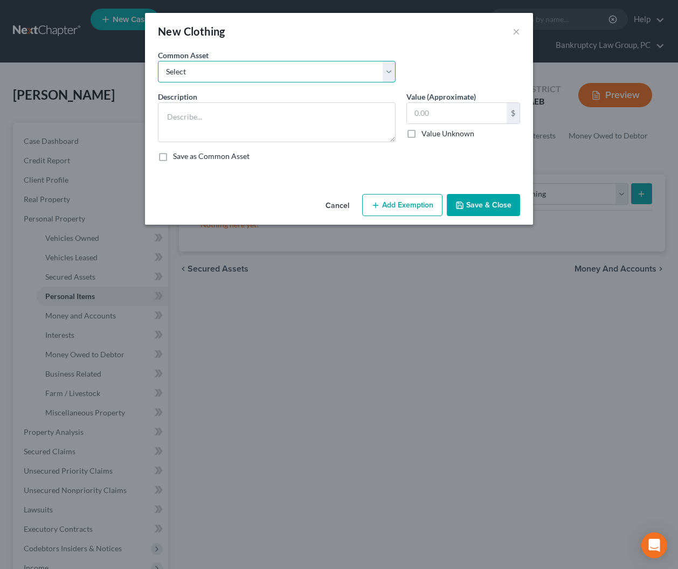
select select "0"
click at [158, 61] on select "Select Clothing" at bounding box center [277, 72] width 238 height 22
type textarea "Clothing"
click at [458, 116] on input "text" at bounding box center [457, 113] width 100 height 20
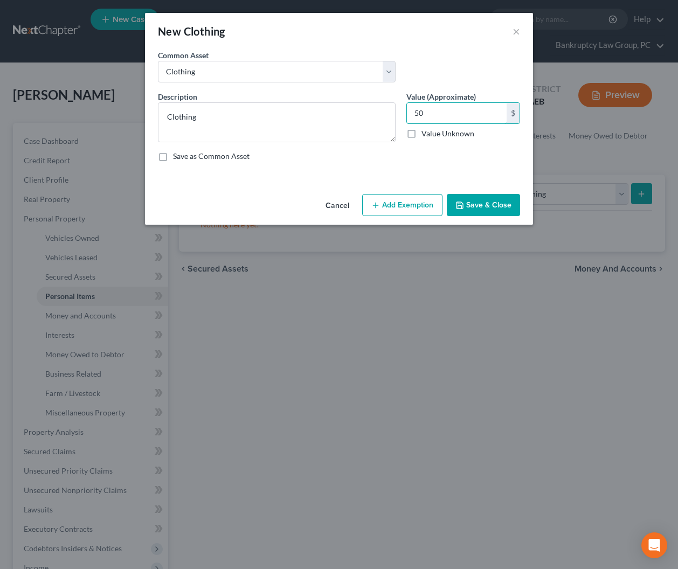
type input "50"
drag, startPoint x: 408, startPoint y: 201, endPoint x: 396, endPoint y: 213, distance: 17.6
click at [407, 201] on button "Add Exemption" at bounding box center [402, 205] width 80 height 23
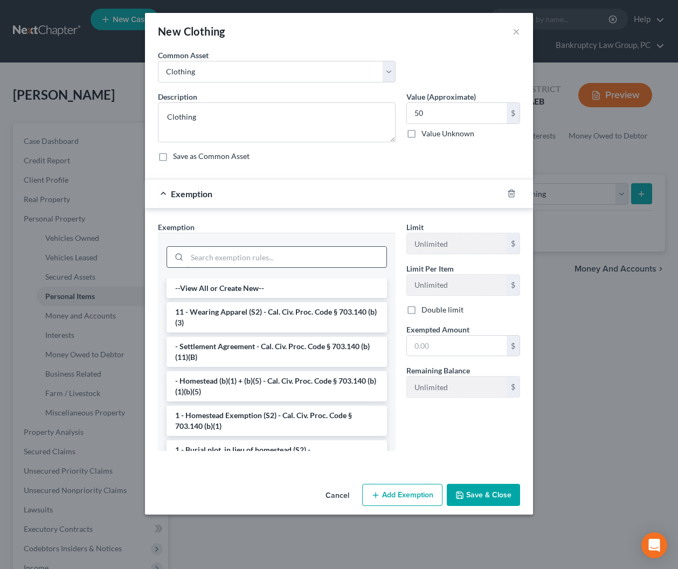
click at [352, 257] on input "search" at bounding box center [286, 257] width 199 height 20
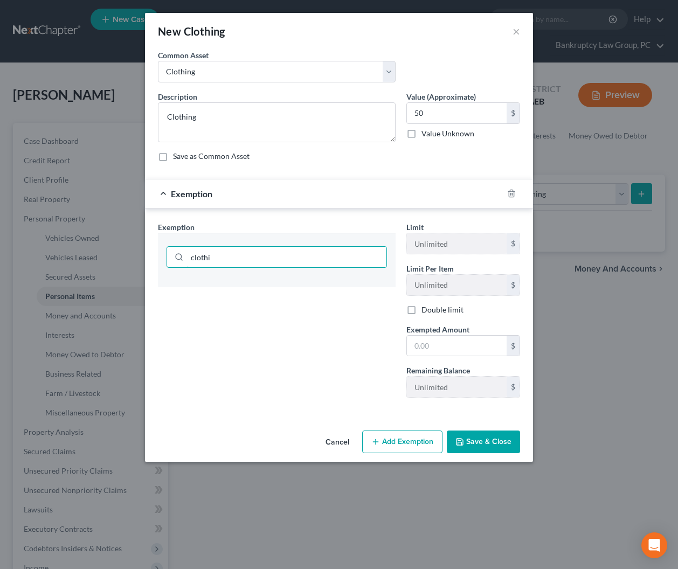
drag, startPoint x: 221, startPoint y: 258, endPoint x: 150, endPoint y: 251, distance: 71.0
click at [150, 251] on div "Exemption Set must be selected for CA. Exemption * clothi Limit Unlimited $ Lim…" at bounding box center [339, 312] width 388 height 207
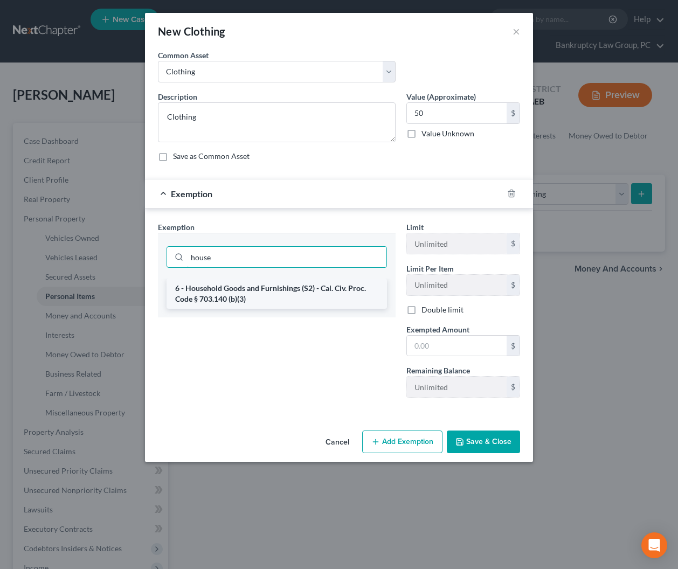
type input "house"
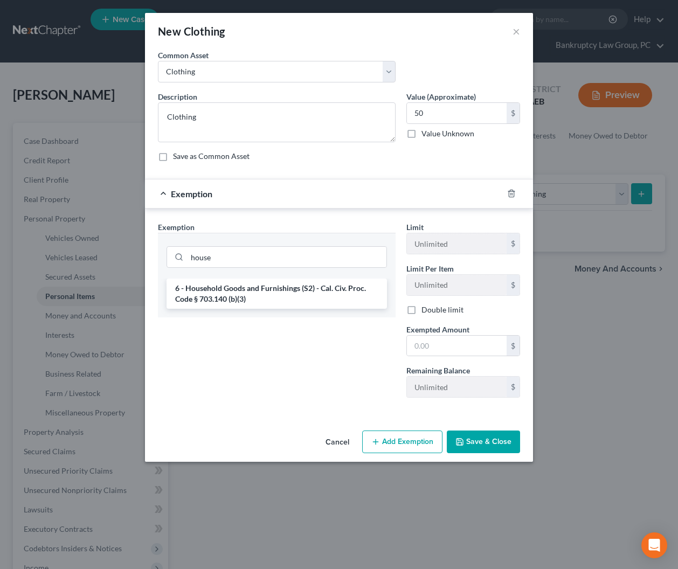
drag, startPoint x: 216, startPoint y: 291, endPoint x: 325, endPoint y: 331, distance: 115.6
click at [216, 291] on li "6 - Household Goods and Furnishings (S2) - Cal. Civ. Proc. Code § 703.140 (b)(3)" at bounding box center [277, 294] width 220 height 30
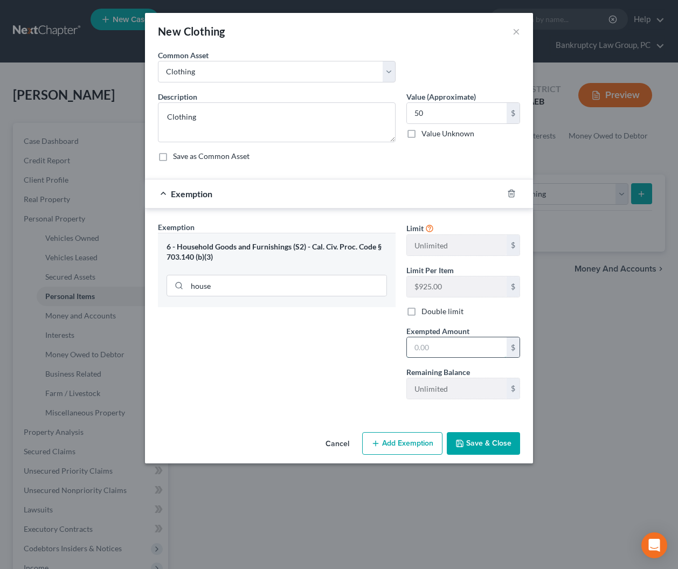
click at [432, 348] on input "text" at bounding box center [457, 347] width 100 height 20
type input "50"
drag, startPoint x: 386, startPoint y: 371, endPoint x: 438, endPoint y: 411, distance: 66.1
click at [386, 371] on div "Exemption Set must be selected for CA. Exemption * 6 - Household Goods and Furn…" at bounding box center [277, 315] width 249 height 187
click at [482, 437] on button "Save & Close" at bounding box center [483, 443] width 73 height 23
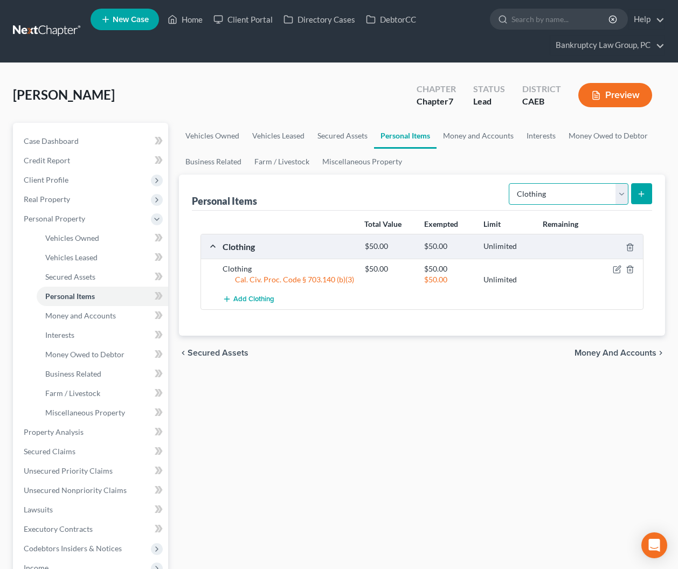
click at [539, 195] on select "Select Item Type Clothing Collectibles Of Value Electronics Firearms Household …" at bounding box center [569, 194] width 120 height 22
select select "collectibles_of_value"
click at [510, 183] on select "Select Item Type Clothing Collectibles Of Value Electronics Firearms Household …" at bounding box center [569, 194] width 120 height 22
click at [641, 190] on icon "submit" at bounding box center [641, 194] width 9 height 9
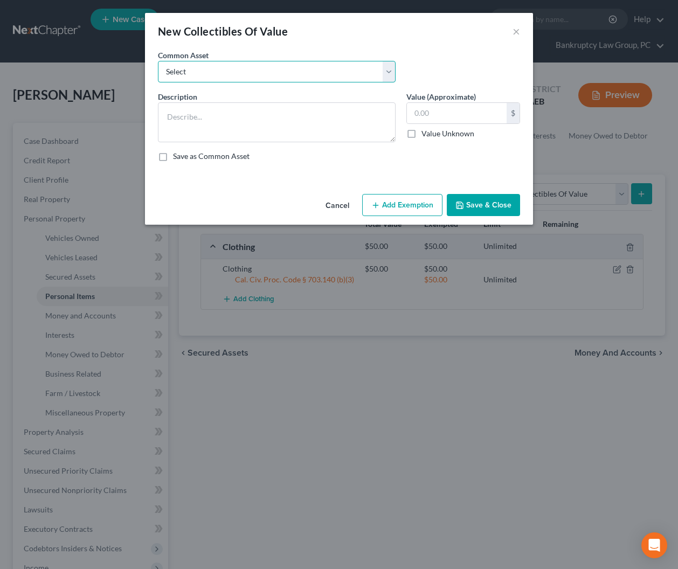
click at [280, 75] on select "Select Collectibles Books, pictures & other art" at bounding box center [277, 72] width 238 height 22
select select "1"
click at [158, 61] on select "Select Collectibles Books, pictures & other art" at bounding box center [277, 72] width 238 height 22
type textarea "Books, pictures & other art"
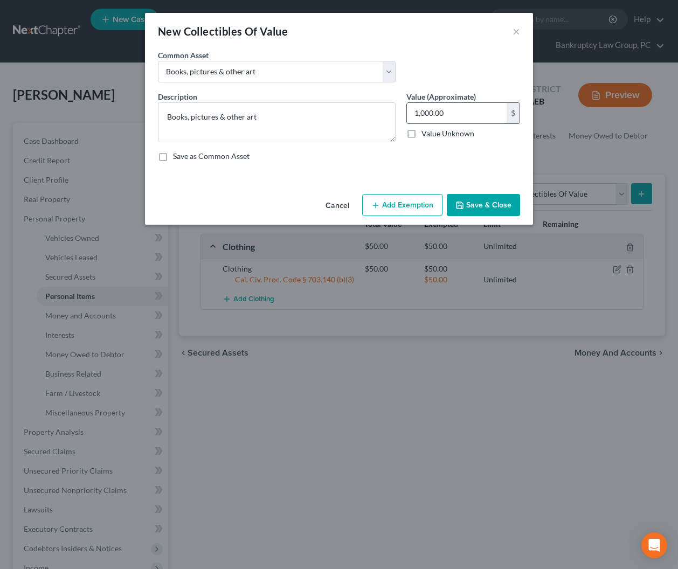
click at [466, 115] on input "1,000.00" at bounding box center [457, 113] width 100 height 20
type input "100"
drag, startPoint x: 395, startPoint y: 196, endPoint x: 365, endPoint y: 227, distance: 43.1
click at [395, 197] on button "Add Exemption" at bounding box center [402, 205] width 80 height 23
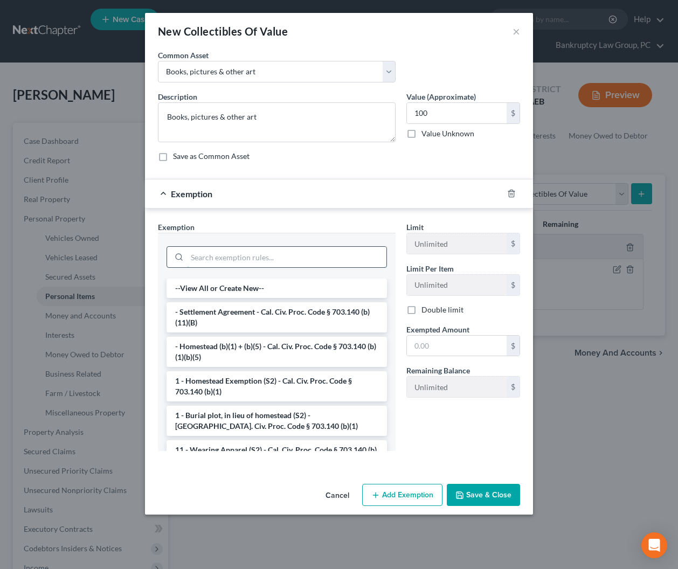
click at [300, 260] on input "search" at bounding box center [286, 257] width 199 height 20
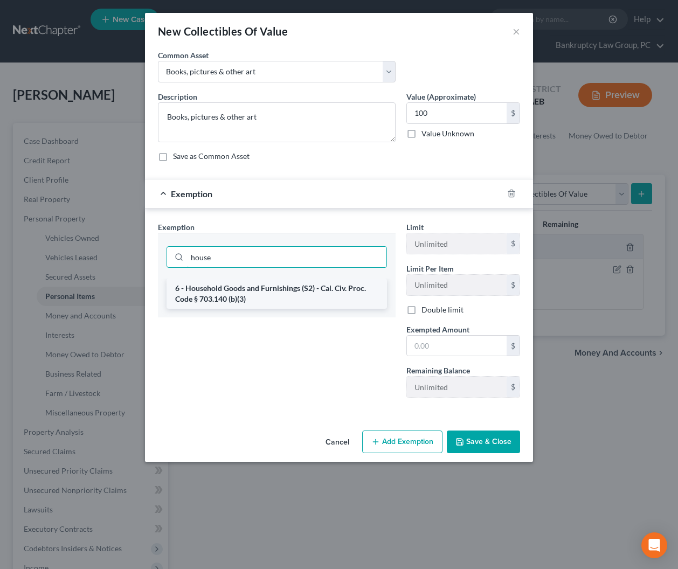
type input "house"
drag, startPoint x: 297, startPoint y: 288, endPoint x: 360, endPoint y: 329, distance: 74.8
click at [297, 288] on li "6 - Household Goods and Furnishings (S2) - Cal. Civ. Proc. Code § 703.140 (b)(3)" at bounding box center [277, 294] width 220 height 30
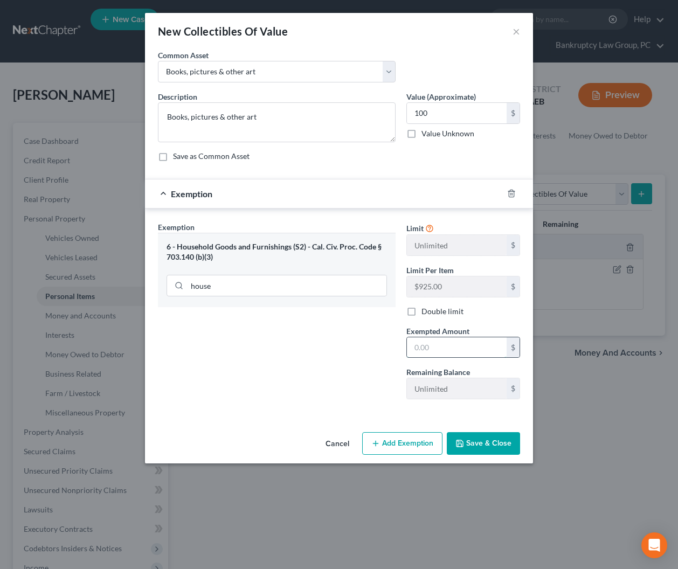
click at [432, 344] on input "text" at bounding box center [457, 347] width 100 height 20
type input "100"
drag, startPoint x: 306, startPoint y: 365, endPoint x: 321, endPoint y: 376, distance: 18.1
click at [306, 365] on div "Exemption Set must be selected for CA. Exemption * 6 - Household Goods and Furn…" at bounding box center [277, 315] width 249 height 187
drag, startPoint x: 491, startPoint y: 437, endPoint x: 484, endPoint y: 438, distance: 7.0
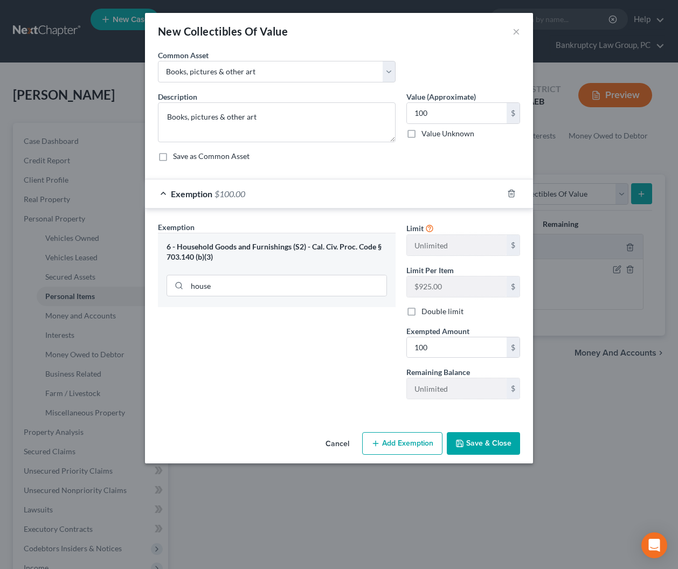
click at [491, 438] on button "Save & Close" at bounding box center [483, 443] width 73 height 23
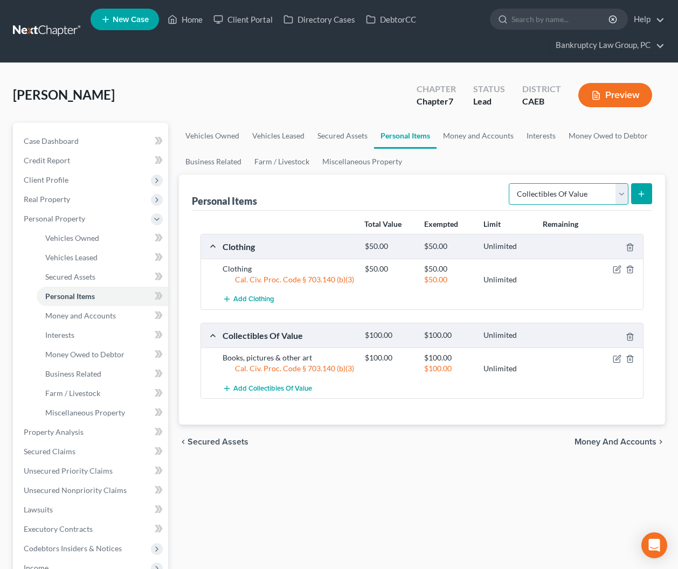
click at [561, 190] on select "Select Item Type Clothing Collectibles Of Value Electronics Firearms Household …" at bounding box center [569, 194] width 120 height 22
select select "electronics"
click at [510, 183] on select "Select Item Type Clothing Collectibles Of Value Electronics Firearms Household …" at bounding box center [569, 194] width 120 height 22
click at [645, 199] on button "submit" at bounding box center [641, 193] width 21 height 21
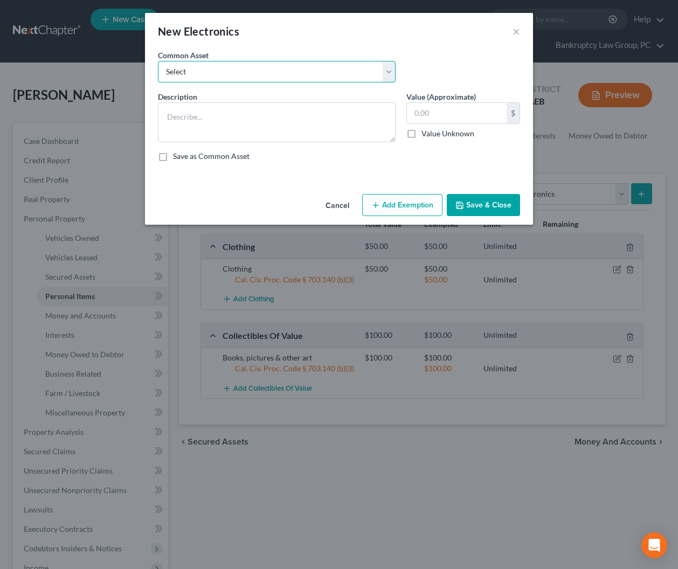
click at [239, 74] on select "Select Electronics" at bounding box center [277, 72] width 238 height 22
select select "0"
click at [158, 61] on select "Select Electronics" at bounding box center [277, 72] width 238 height 22
type textarea "Electronics"
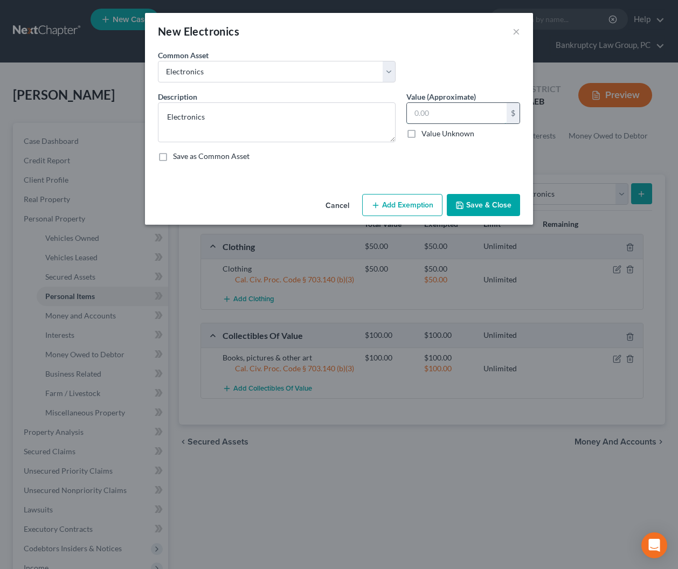
click at [483, 114] on input "text" at bounding box center [457, 113] width 100 height 20
type input "100"
click at [388, 211] on button "Add Exemption" at bounding box center [402, 205] width 80 height 23
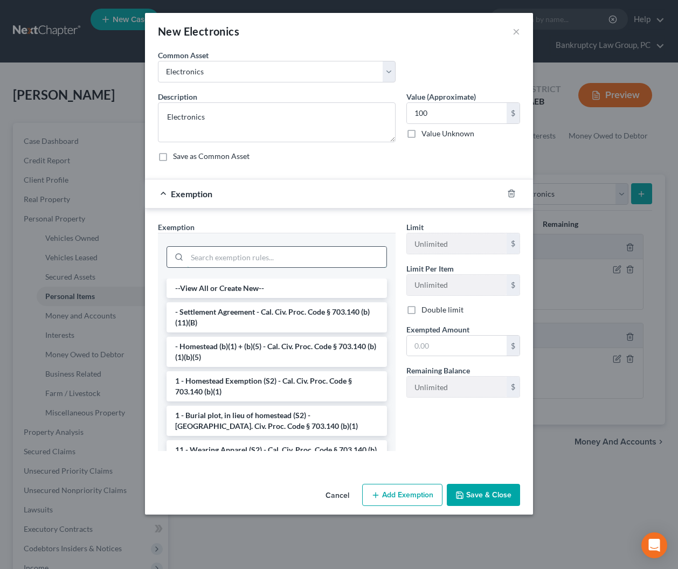
click at [332, 252] on input "search" at bounding box center [286, 257] width 199 height 20
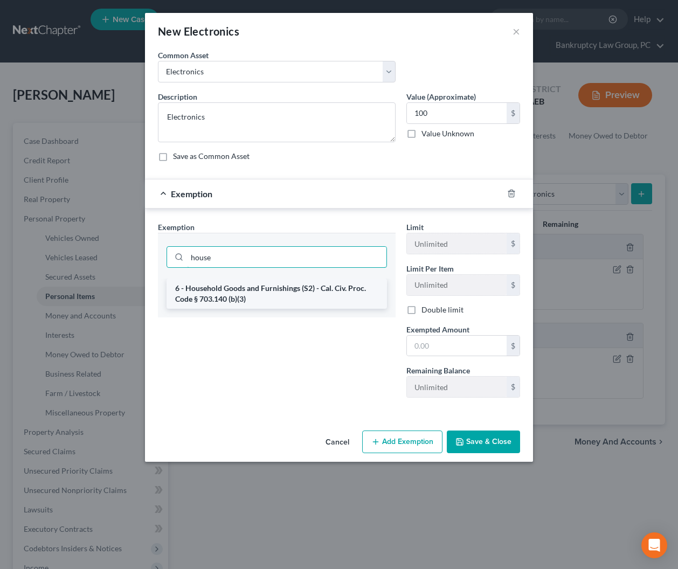
type input "house"
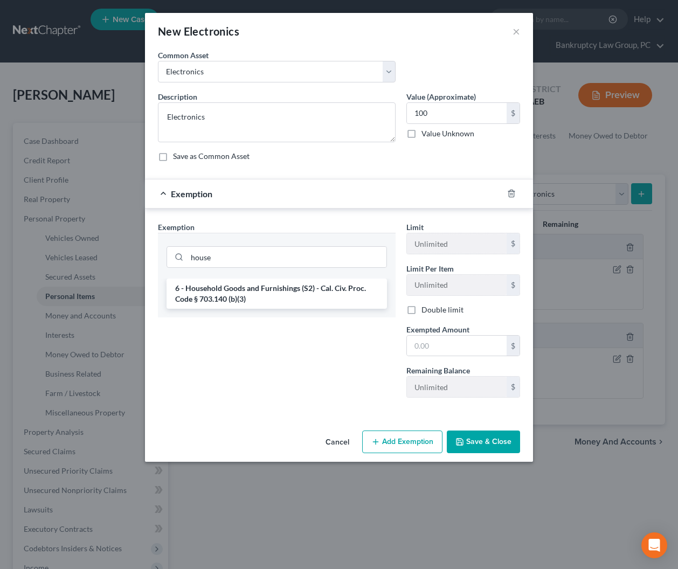
drag, startPoint x: 330, startPoint y: 289, endPoint x: 363, endPoint y: 307, distance: 36.9
click at [330, 289] on li "6 - Household Goods and Furnishings (S2) - Cal. Civ. Proc. Code § 703.140 (b)(3)" at bounding box center [277, 294] width 220 height 30
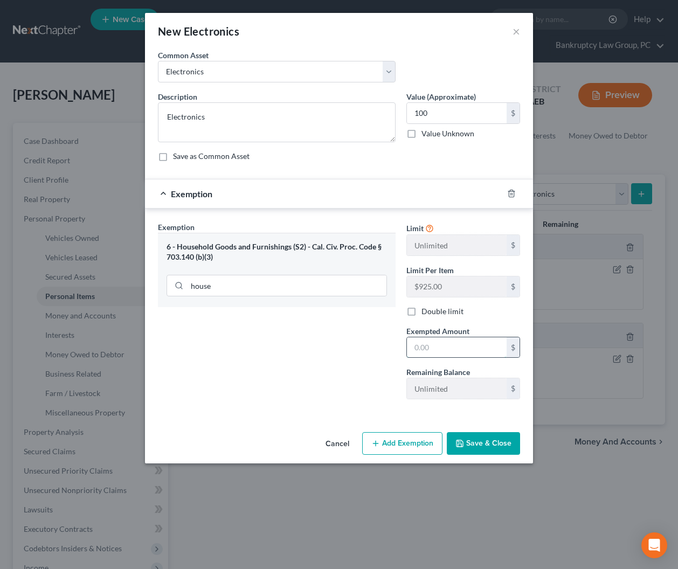
click at [436, 345] on input "text" at bounding box center [457, 347] width 100 height 20
type input "100"
drag, startPoint x: 335, startPoint y: 369, endPoint x: 395, endPoint y: 411, distance: 73.6
click at [335, 369] on div "Exemption Set must be selected for CA. Exemption * 6 - Household Goods and Furn…" at bounding box center [277, 315] width 249 height 187
click at [468, 438] on button "Save & Close" at bounding box center [483, 443] width 73 height 23
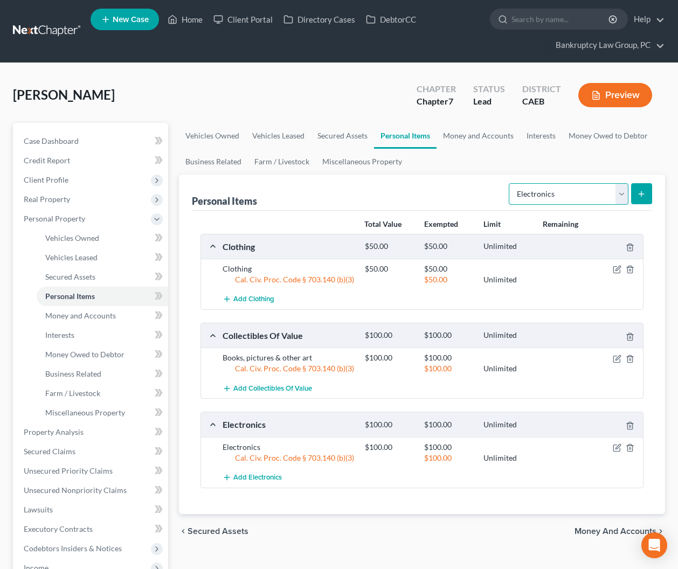
click at [536, 191] on select "Select Item Type Clothing Collectibles Of Value Electronics Firearms Household …" at bounding box center [569, 194] width 120 height 22
select select "household_goods"
click at [510, 183] on select "Select Item Type Clothing Collectibles Of Value Electronics Firearms Household …" at bounding box center [569, 194] width 120 height 22
click at [644, 192] on icon "submit" at bounding box center [641, 194] width 9 height 9
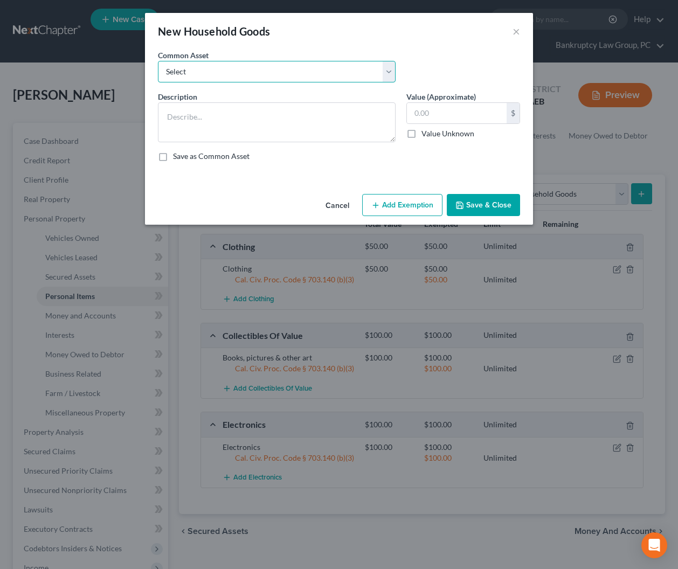
click at [286, 78] on select "Select Household Goods & Furniture" at bounding box center [277, 72] width 238 height 22
select select "0"
click at [158, 61] on select "Select Household Goods & Furniture" at bounding box center [277, 72] width 238 height 22
type textarea "Household Goods & Furniture"
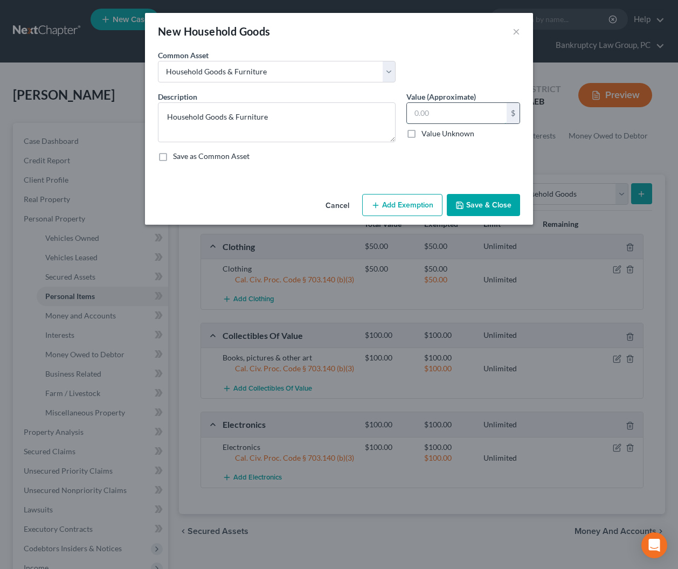
click at [497, 112] on input "text" at bounding box center [457, 113] width 100 height 20
type input "10"
drag, startPoint x: 411, startPoint y: 197, endPoint x: 399, endPoint y: 218, distance: 24.4
click at [412, 198] on button "Add Exemption" at bounding box center [402, 205] width 80 height 23
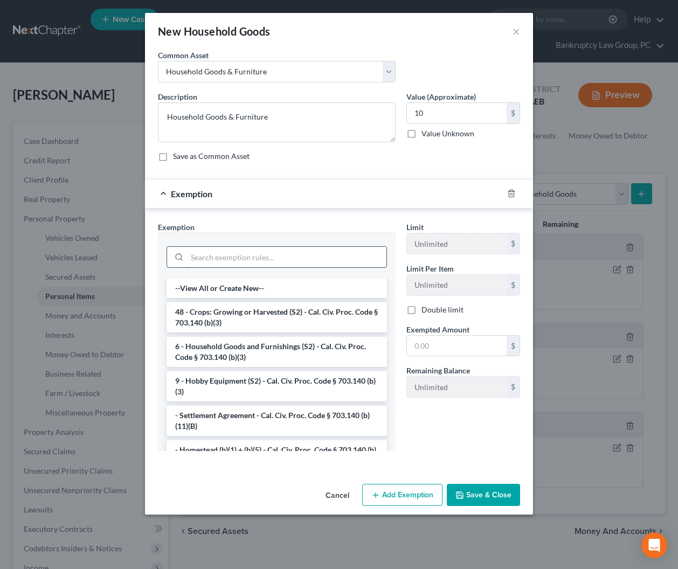
click at [339, 263] on input "search" at bounding box center [286, 257] width 199 height 20
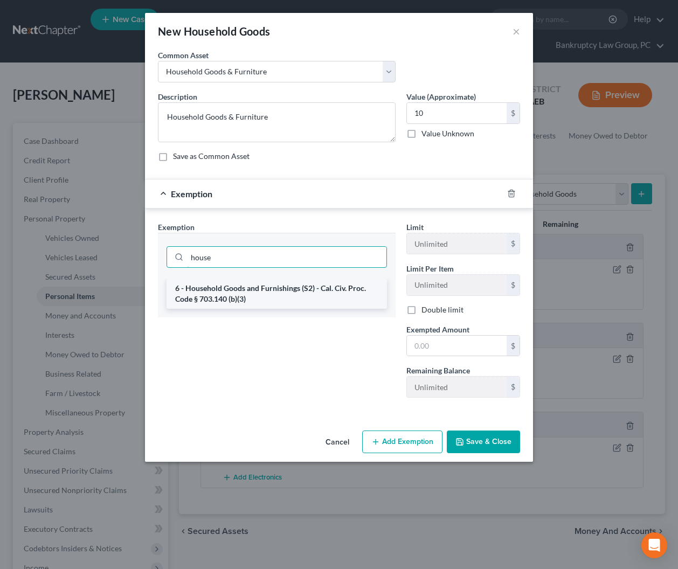
type input "house"
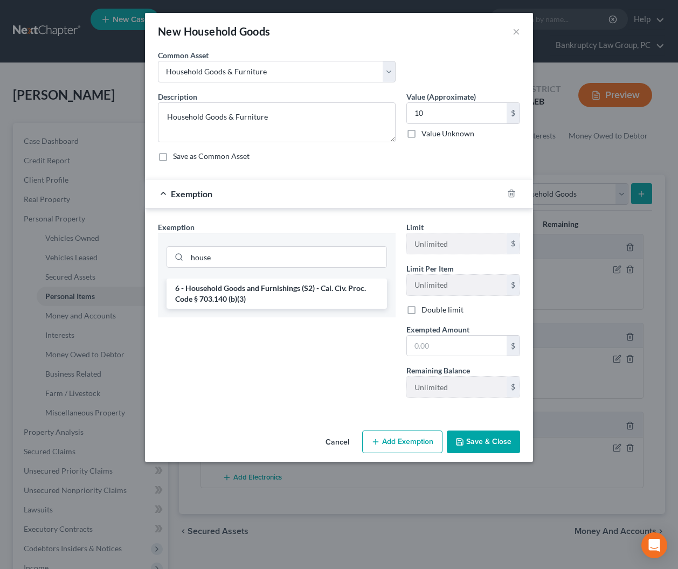
drag, startPoint x: 331, startPoint y: 298, endPoint x: 399, endPoint y: 334, distance: 76.9
click at [332, 298] on li "6 - Household Goods and Furnishings (S2) - Cal. Civ. Proc. Code § 703.140 (b)(3)" at bounding box center [277, 294] width 220 height 30
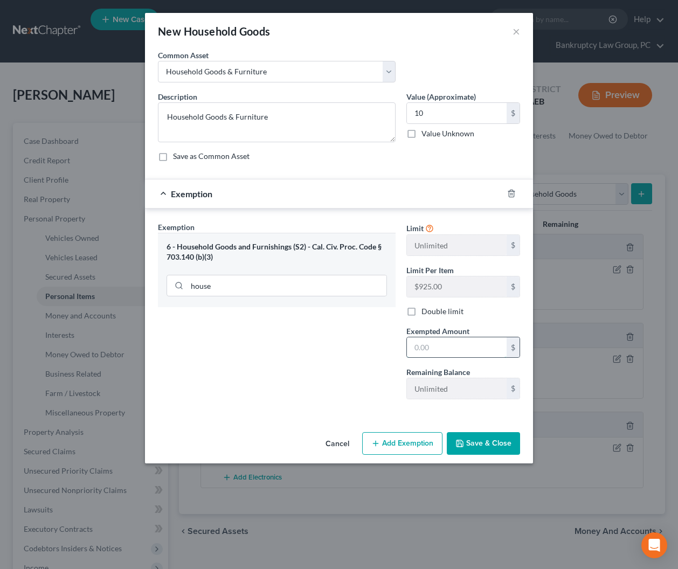
click at [451, 355] on input "text" at bounding box center [457, 347] width 100 height 20
type input "10.00"
click at [485, 451] on button "Save & Close" at bounding box center [483, 443] width 73 height 23
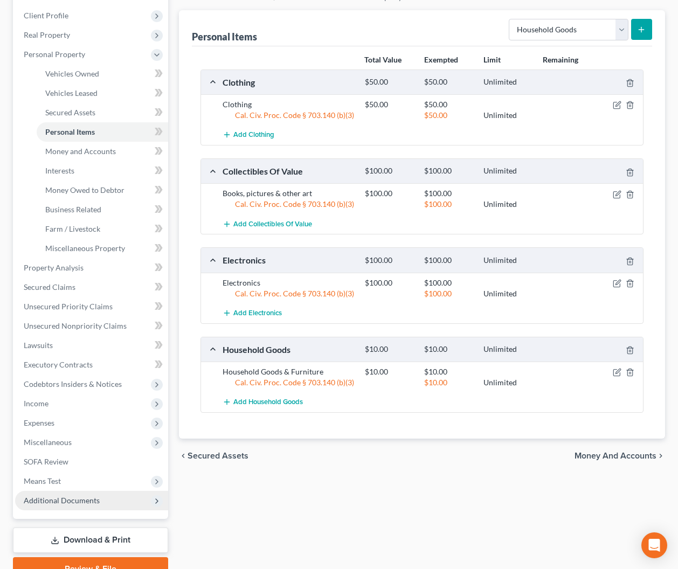
scroll to position [216, 0]
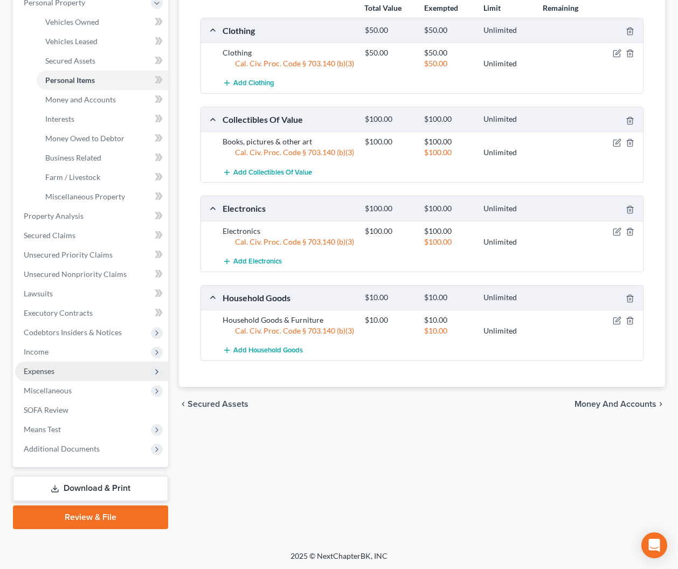
click at [48, 371] on span "Expenses" at bounding box center [39, 371] width 31 height 9
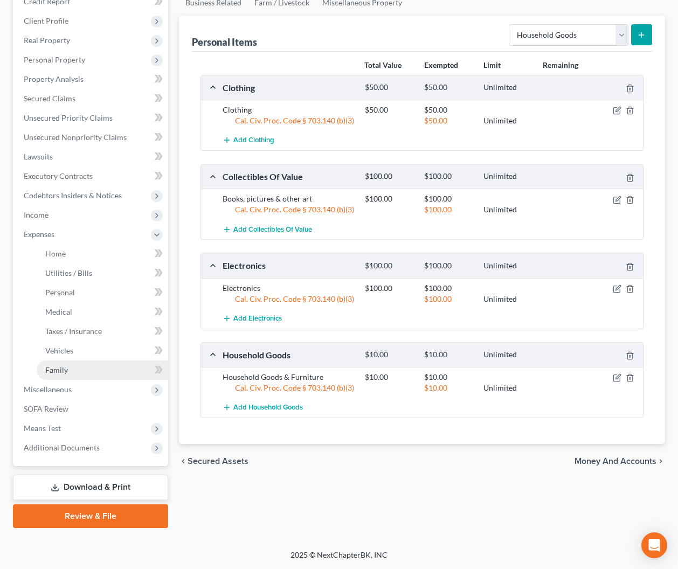
scroll to position [158, 0]
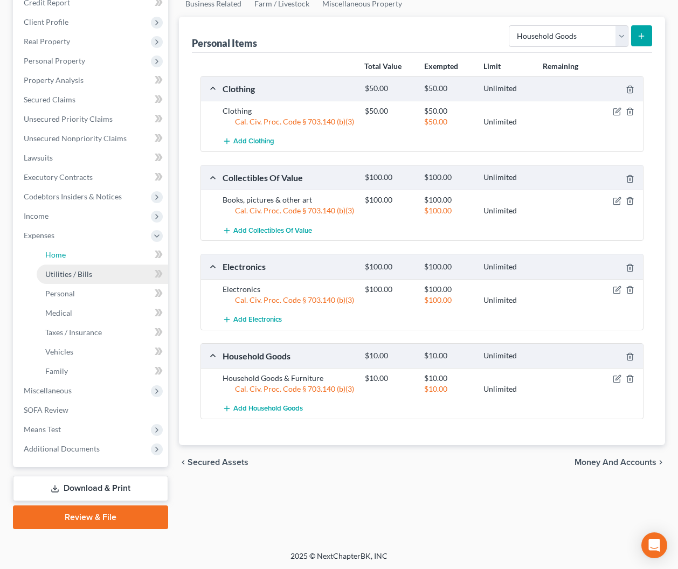
click at [53, 260] on link "Home" at bounding box center [103, 254] width 132 height 19
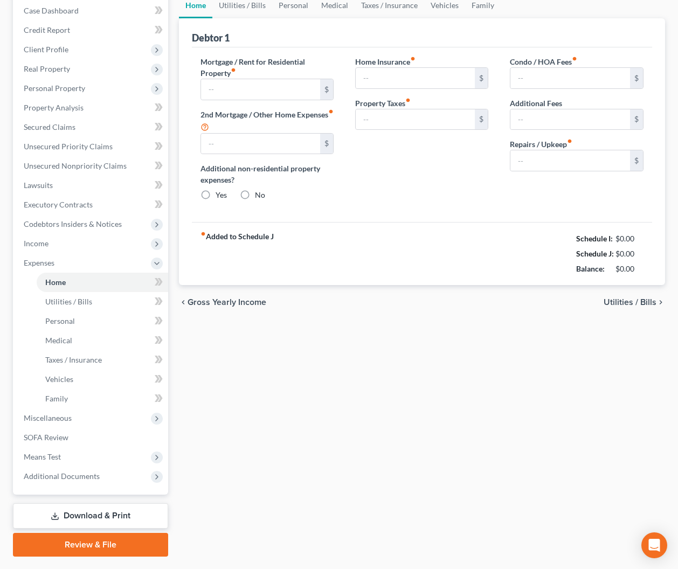
type input "0.00"
radio input "true"
type input "0.00"
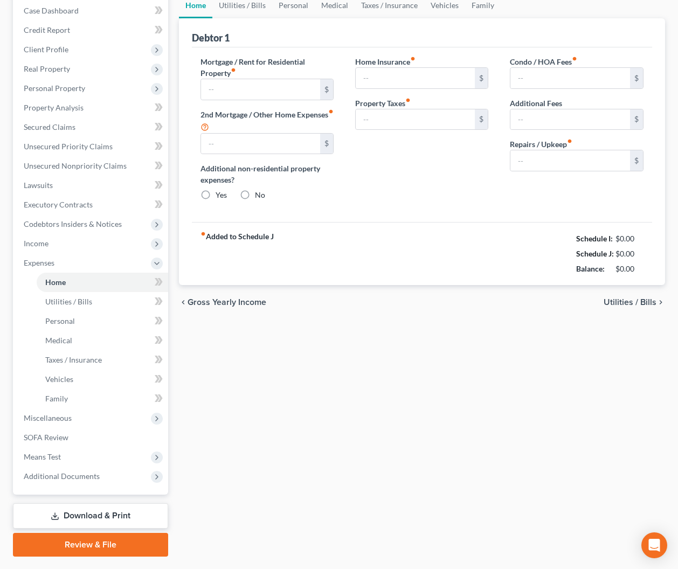
type input "0.00"
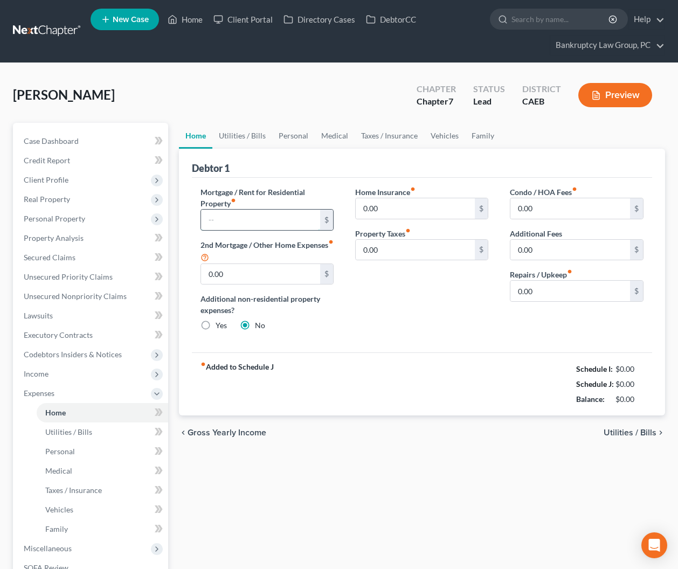
click at [283, 222] on input "text" at bounding box center [261, 220] width 120 height 20
type input "983"
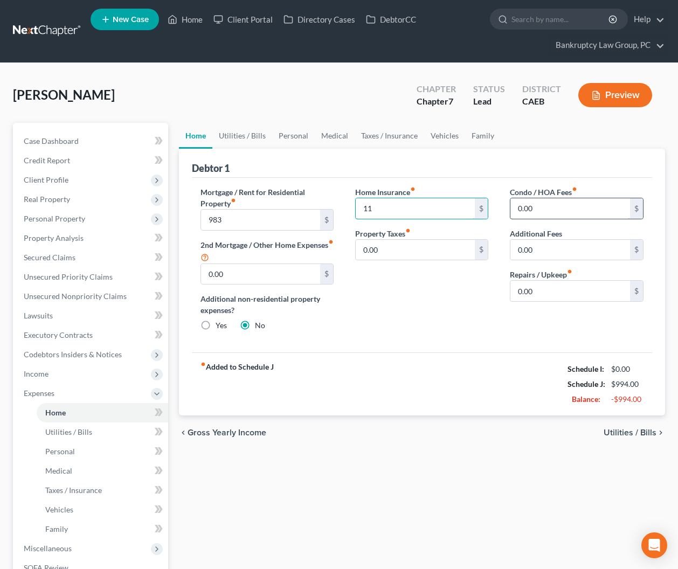
type input "11"
type input "10"
click at [231, 134] on link "Utilities / Bills" at bounding box center [242, 136] width 60 height 26
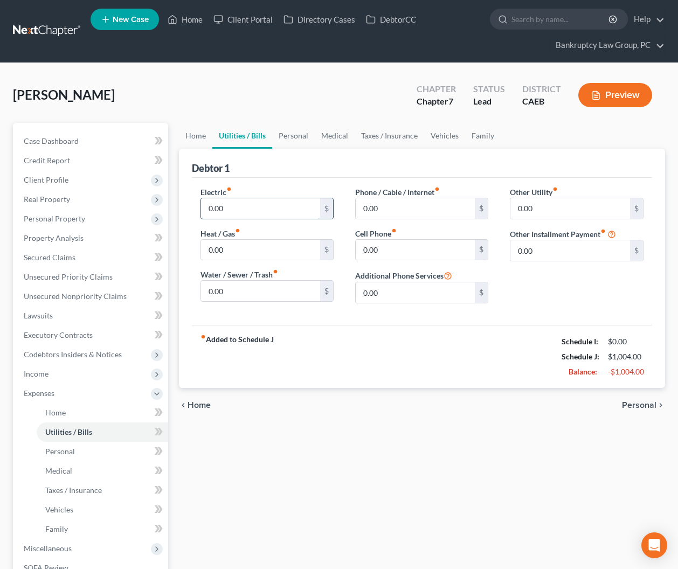
click at [244, 208] on input "0.00" at bounding box center [261, 208] width 120 height 20
type input "35"
type input "45"
type input "70"
type input "65"
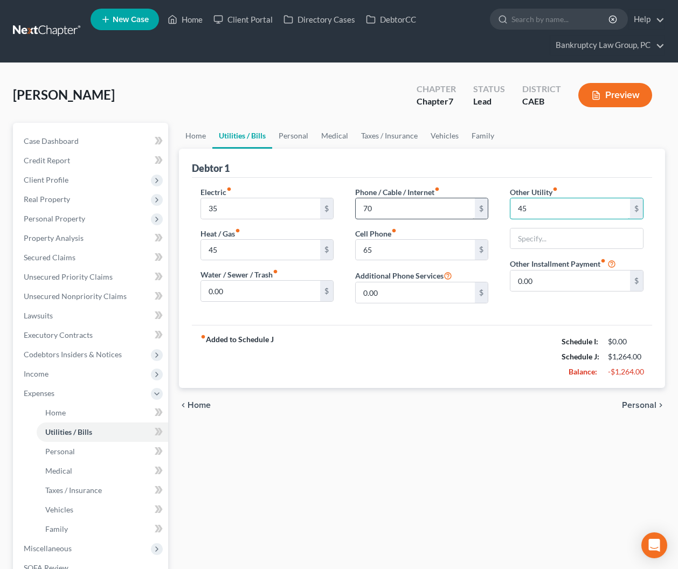
type input "45"
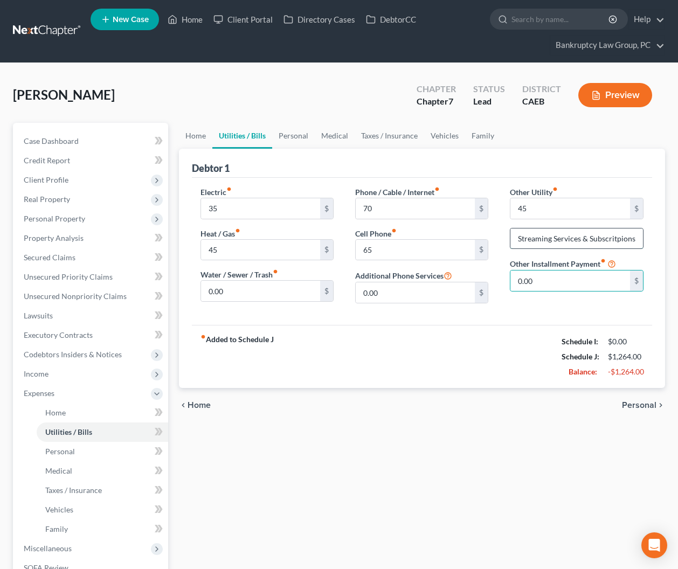
click at [604, 235] on input "Streaming Services & Subscritpions" at bounding box center [576, 239] width 132 height 20
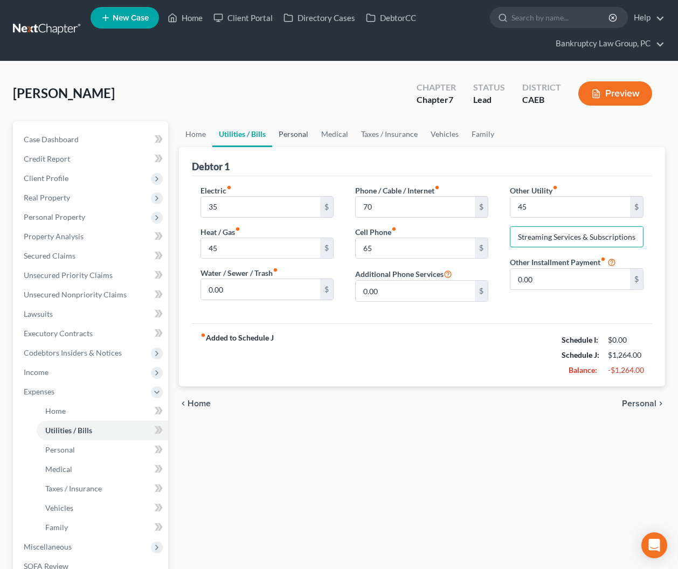
type input "Streaming Services & Subscriptions"
click at [292, 136] on link "Personal" at bounding box center [293, 134] width 43 height 26
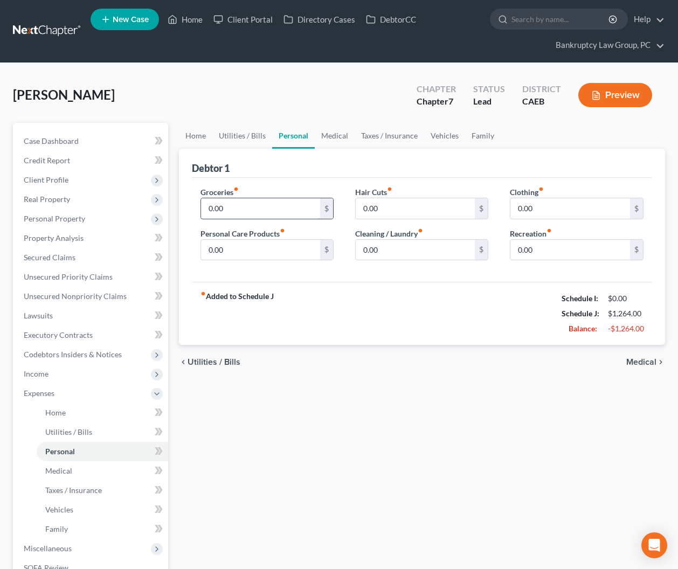
drag, startPoint x: 259, startPoint y: 213, endPoint x: 272, endPoint y: 212, distance: 13.0
click at [259, 213] on input "0.00" at bounding box center [261, 208] width 120 height 20
type input "250"
type input "40"
type input "5"
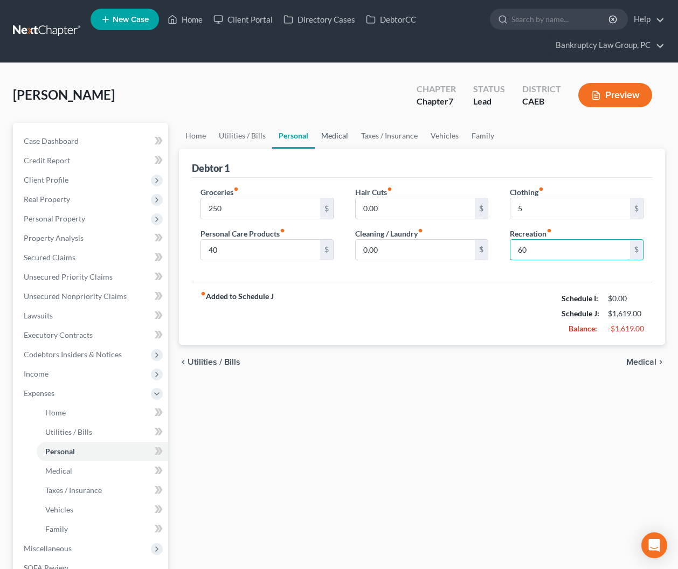
type input "60"
click at [334, 136] on link "Medical" at bounding box center [335, 136] width 40 height 26
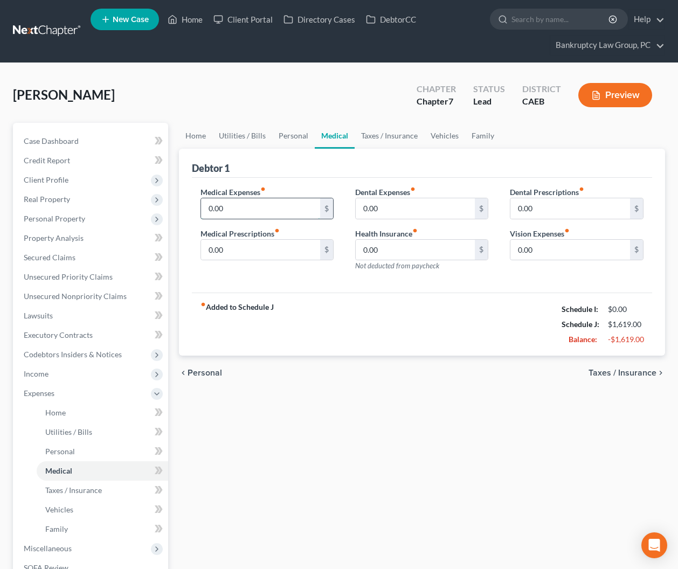
click at [279, 207] on input "0.00" at bounding box center [261, 208] width 120 height 20
type input "30"
click at [399, 135] on link "Taxes / Insurance" at bounding box center [390, 136] width 70 height 26
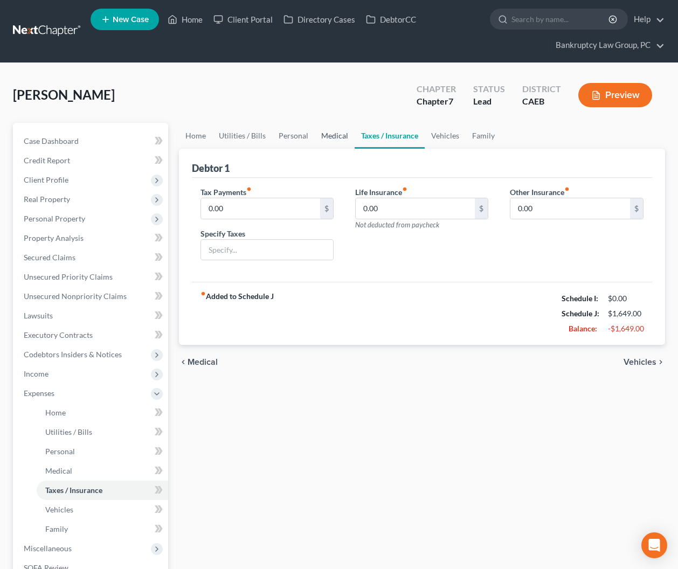
drag, startPoint x: 325, startPoint y: 136, endPoint x: 328, endPoint y: 142, distance: 6.0
click at [325, 136] on link "Medical" at bounding box center [335, 136] width 40 height 26
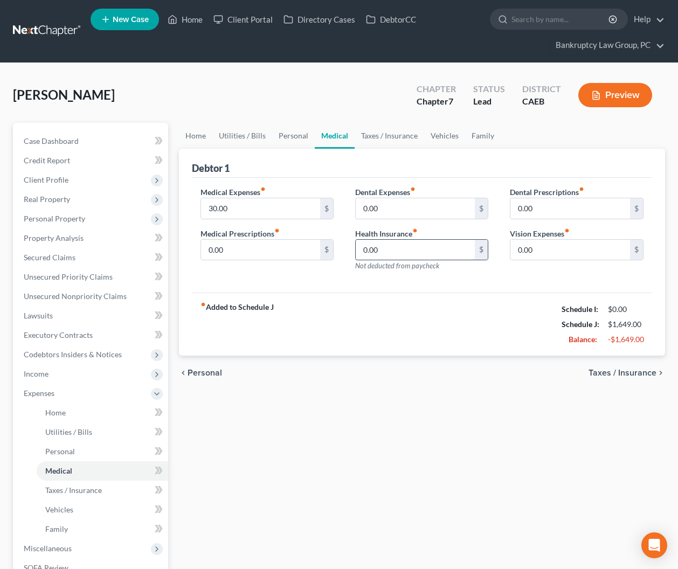
click at [408, 249] on input "0.00" at bounding box center [416, 250] width 120 height 20
type input "215"
drag, startPoint x: 441, startPoint y: 135, endPoint x: 433, endPoint y: 143, distance: 11.5
click at [441, 135] on link "Vehicles" at bounding box center [444, 136] width 41 height 26
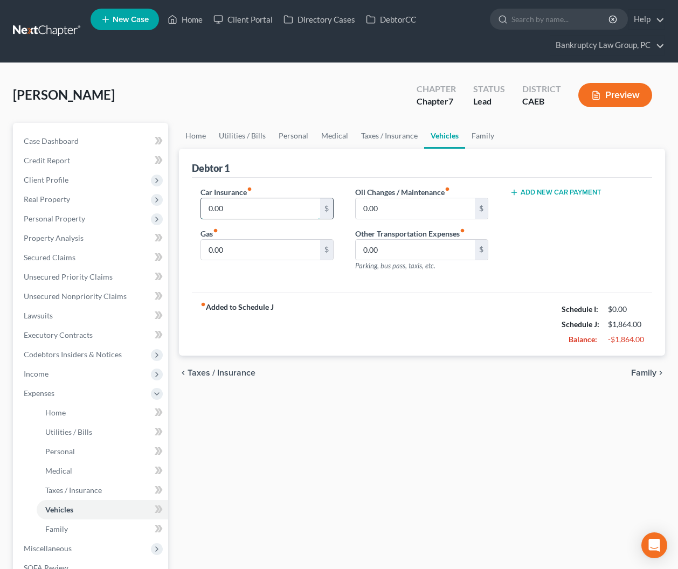
click at [265, 204] on input "0.00" at bounding box center [261, 208] width 120 height 20
type input "110"
type input "160"
type input "40"
click at [473, 132] on link "Family" at bounding box center [483, 136] width 36 height 26
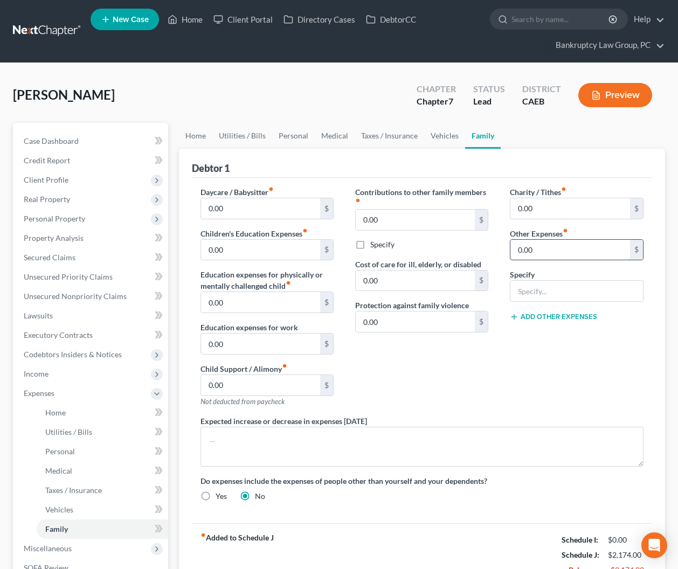
click at [551, 249] on input "0.00" at bounding box center [570, 250] width 120 height 20
type input "12.50"
type input "Auto Registration"
click at [548, 314] on button "Add Other Expenses" at bounding box center [553, 317] width 87 height 9
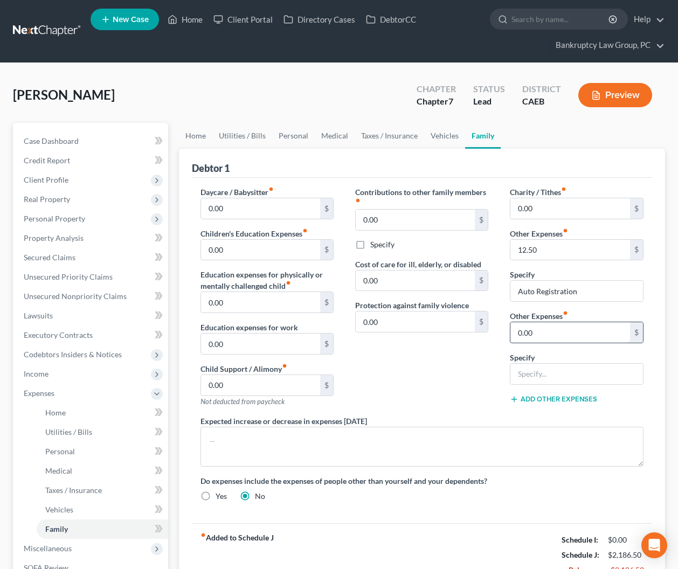
click at [550, 331] on input "0.00" at bounding box center [570, 332] width 120 height 20
type input "32"
type input "Tolls"
click at [552, 205] on input "0.00" at bounding box center [570, 208] width 120 height 20
click at [53, 217] on span "Personal Property" at bounding box center [54, 218] width 61 height 9
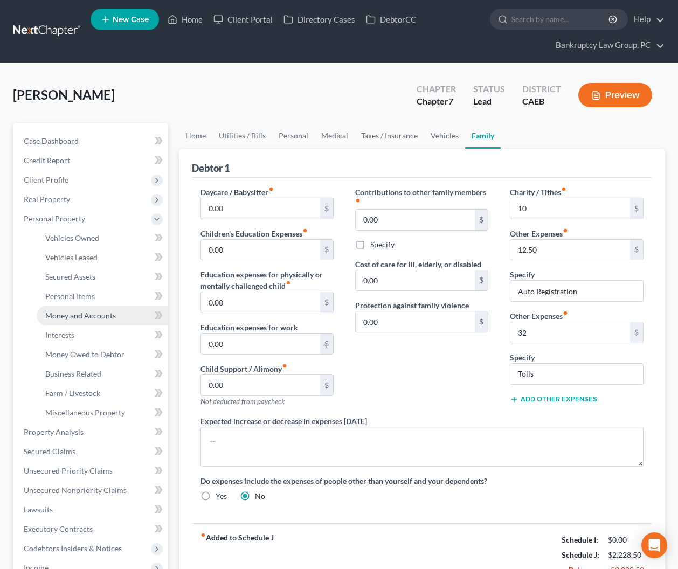
click at [71, 316] on span "Money and Accounts" at bounding box center [80, 315] width 71 height 9
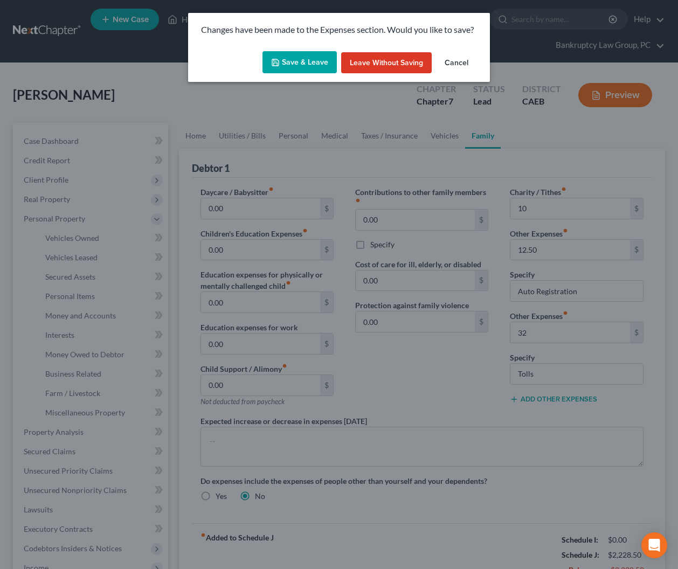
click at [313, 56] on button "Save & Leave" at bounding box center [300, 62] width 74 height 23
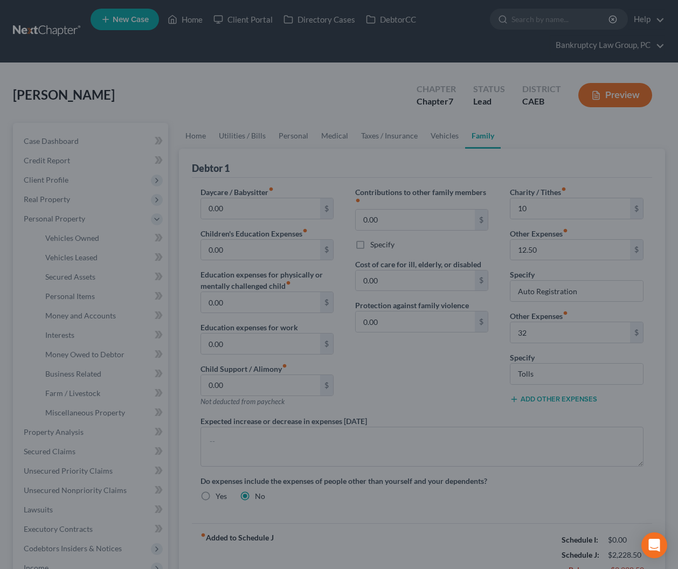
type input "10.00"
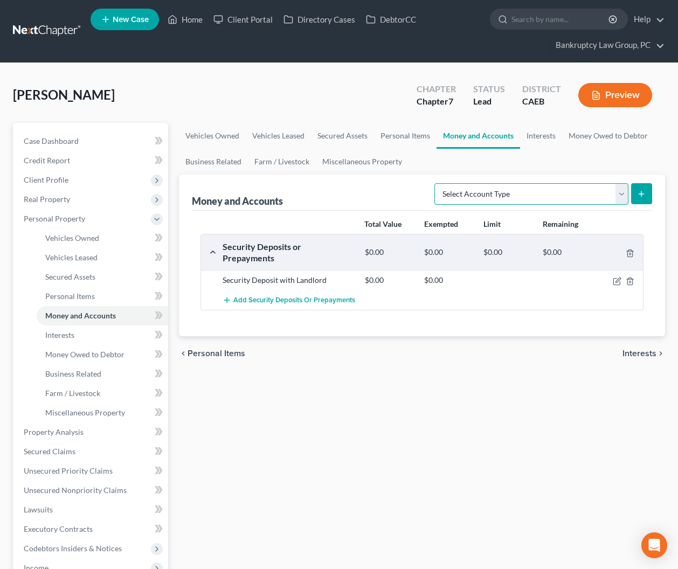
click at [574, 187] on select "Select Account Type Brokerage Cash on Hand Certificates of Deposit Checking Acc…" at bounding box center [531, 194] width 194 height 22
select select "checking"
click at [437, 183] on select "Select Account Type Brokerage Cash on Hand Certificates of Deposit Checking Acc…" at bounding box center [531, 194] width 194 height 22
click at [637, 191] on button "submit" at bounding box center [641, 193] width 21 height 21
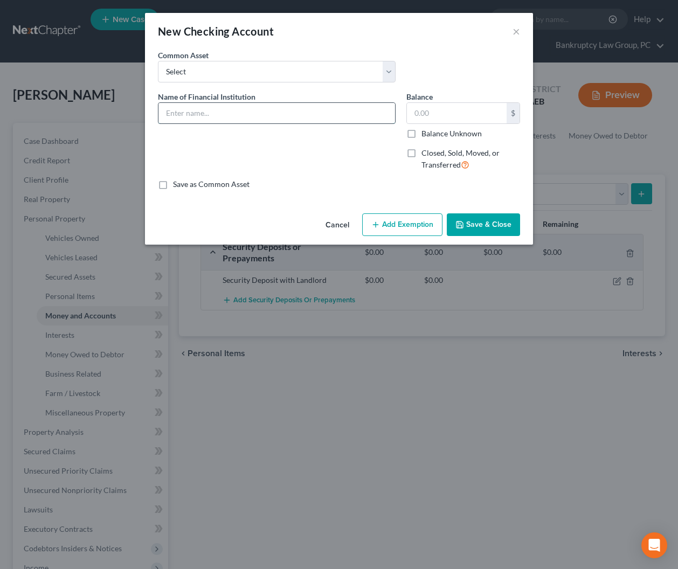
click at [234, 111] on input "text" at bounding box center [276, 113] width 237 height 20
type input "Chase ... 2911"
click at [463, 225] on icon "button" at bounding box center [460, 224] width 9 height 9
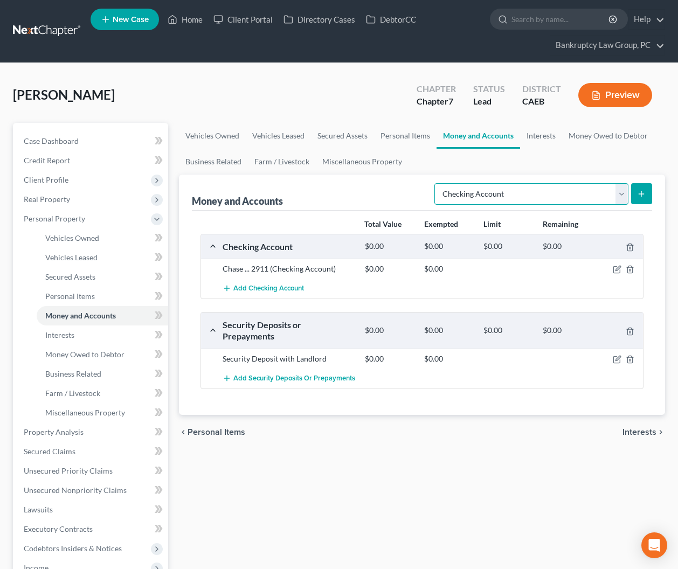
click at [511, 193] on select "Select Account Type Brokerage Cash on Hand Certificates of Deposit Checking Acc…" at bounding box center [531, 194] width 194 height 22
select select "savings"
click at [437, 183] on select "Select Account Type Brokerage Cash on Hand Certificates of Deposit Checking Acc…" at bounding box center [531, 194] width 194 height 22
click at [647, 193] on button "submit" at bounding box center [641, 193] width 21 height 21
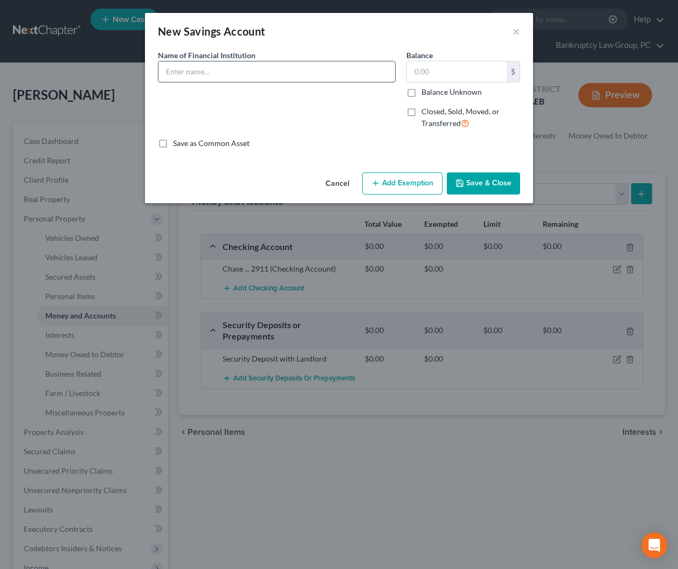
click at [221, 77] on input "text" at bounding box center [276, 71] width 237 height 20
type input "Chase ... 7147"
click at [467, 178] on button "Save & Close" at bounding box center [483, 183] width 73 height 23
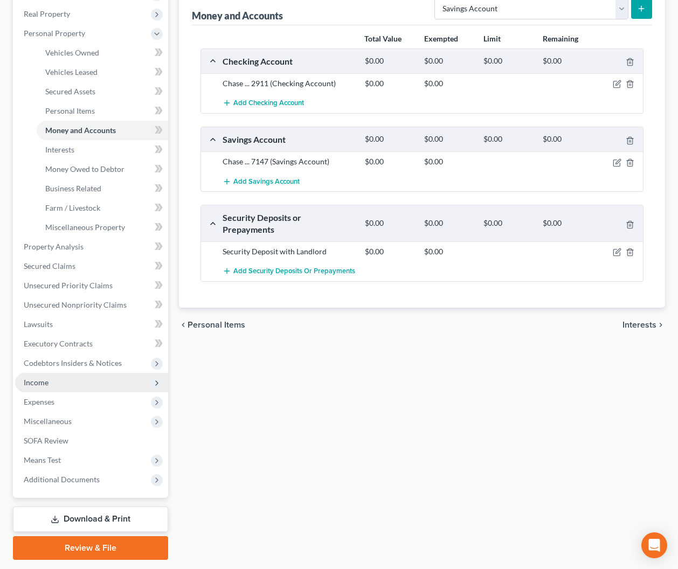
click at [67, 378] on span "Income" at bounding box center [91, 382] width 153 height 19
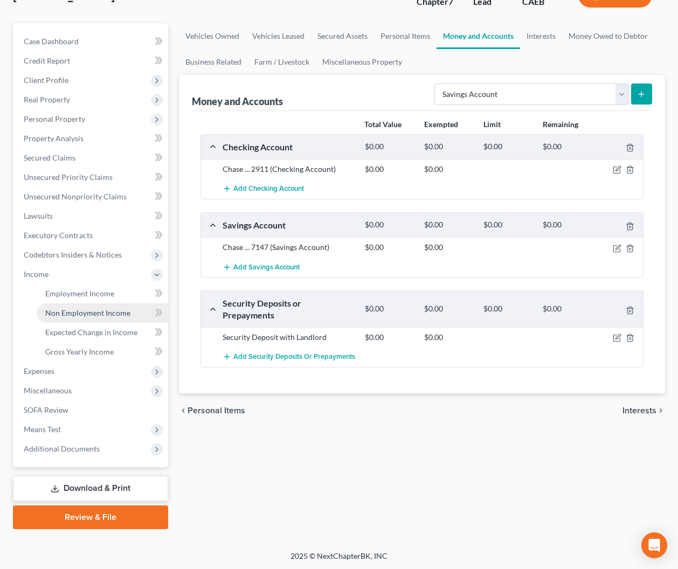
click at [90, 305] on link "Non Employment Income" at bounding box center [103, 312] width 132 height 19
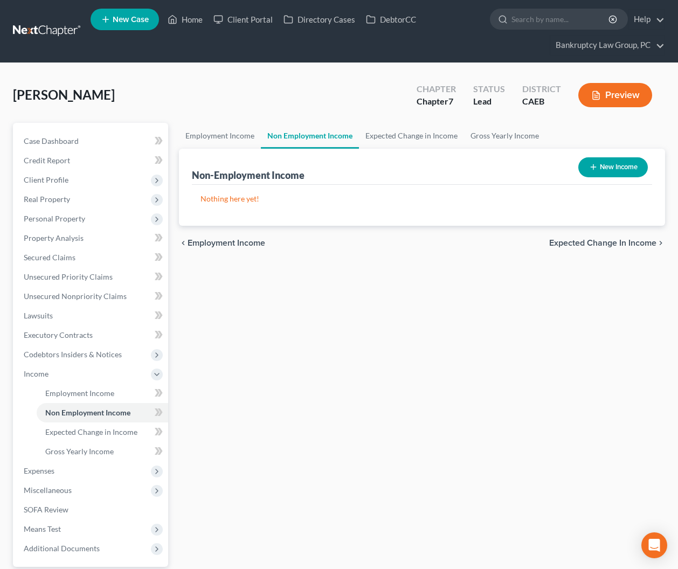
click at [621, 163] on button "New Income" at bounding box center [613, 167] width 70 height 20
select select "0"
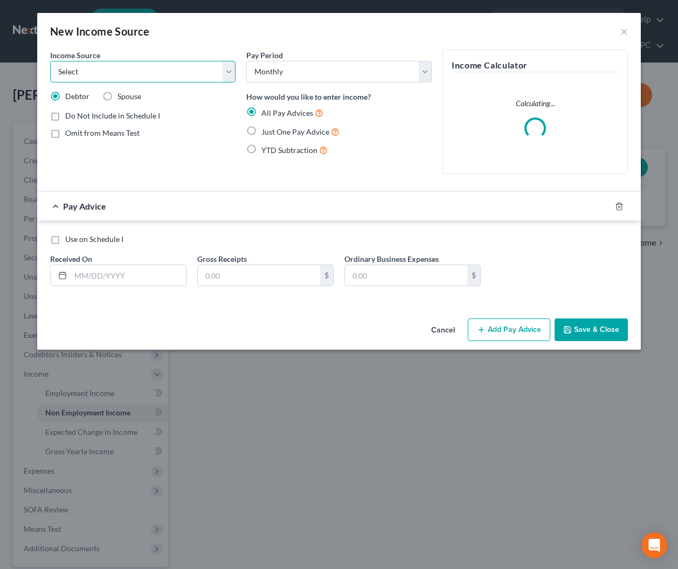
click at [137, 71] on select "Select Unemployment Disability (from employer) Pension Retirement Social Securi…" at bounding box center [142, 72] width 185 height 22
select select "4"
click at [50, 61] on select "Select Unemployment Disability (from employer) Pension Retirement Social Securi…" at bounding box center [142, 72] width 185 height 22
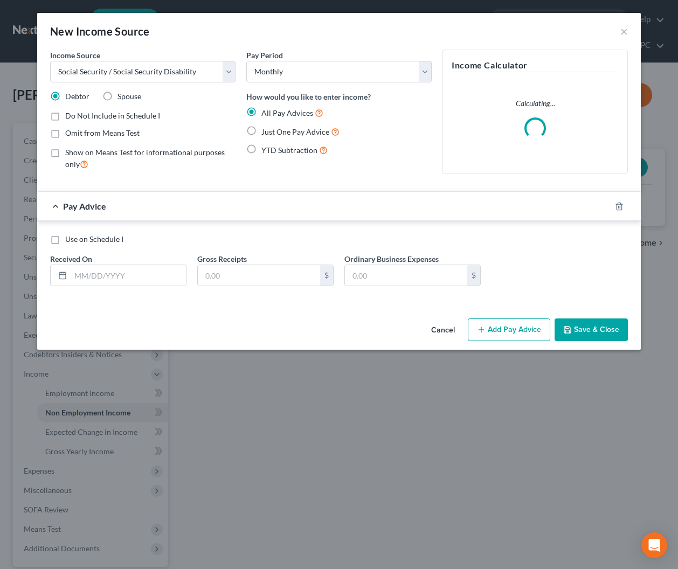
click at [261, 131] on span "Just One Pay Advice" at bounding box center [295, 131] width 68 height 9
click at [266, 131] on input "Just One Pay Advice" at bounding box center [269, 129] width 7 height 7
radio input "true"
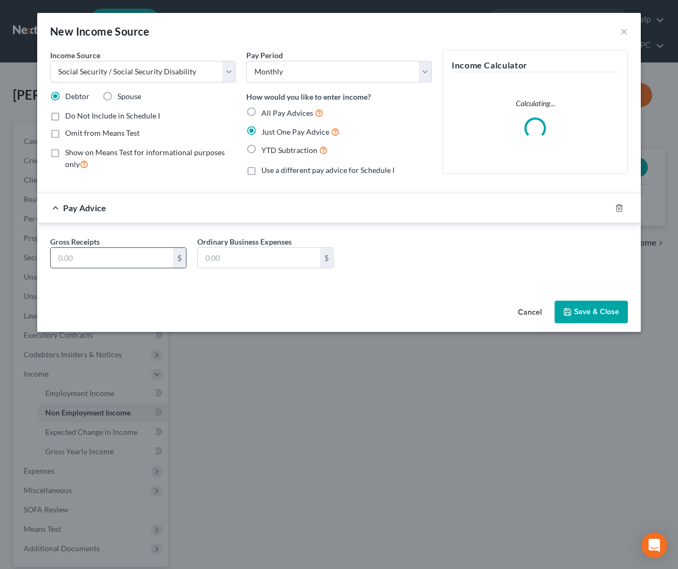
click at [146, 257] on input "text" at bounding box center [112, 258] width 122 height 20
type input "1,656"
click at [578, 310] on button "Save & Close" at bounding box center [591, 312] width 73 height 23
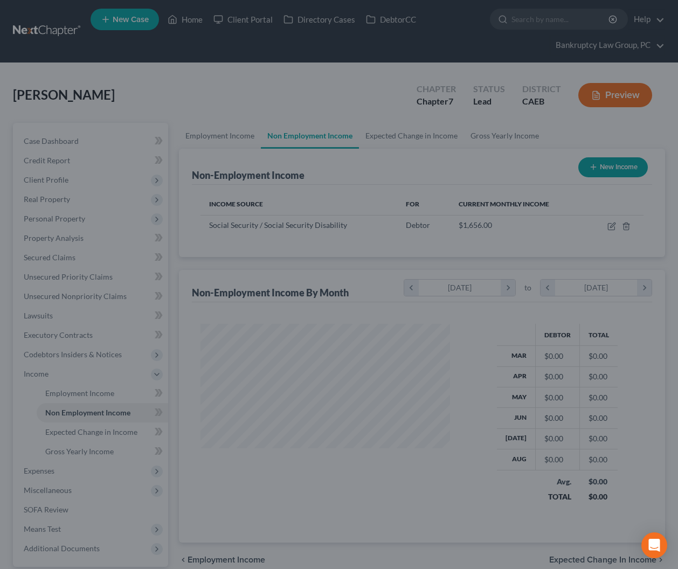
scroll to position [193, 271]
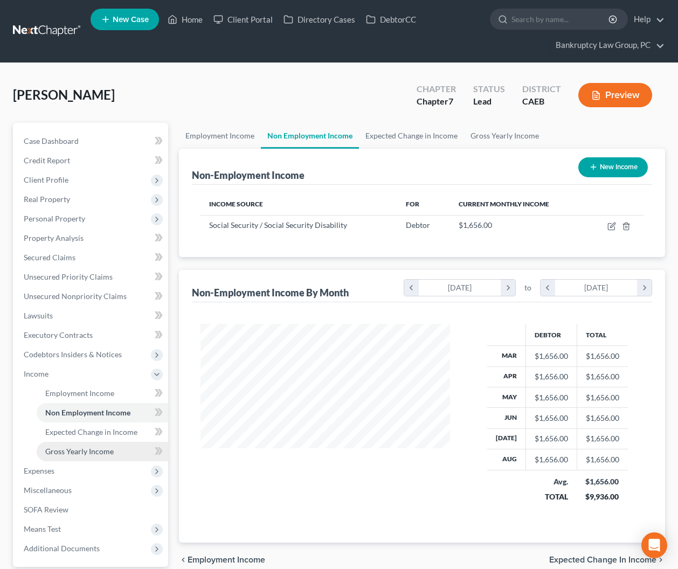
drag, startPoint x: 89, startPoint y: 447, endPoint x: 95, endPoint y: 445, distance: 6.1
click at [89, 447] on span "Gross Yearly Income" at bounding box center [79, 451] width 68 height 9
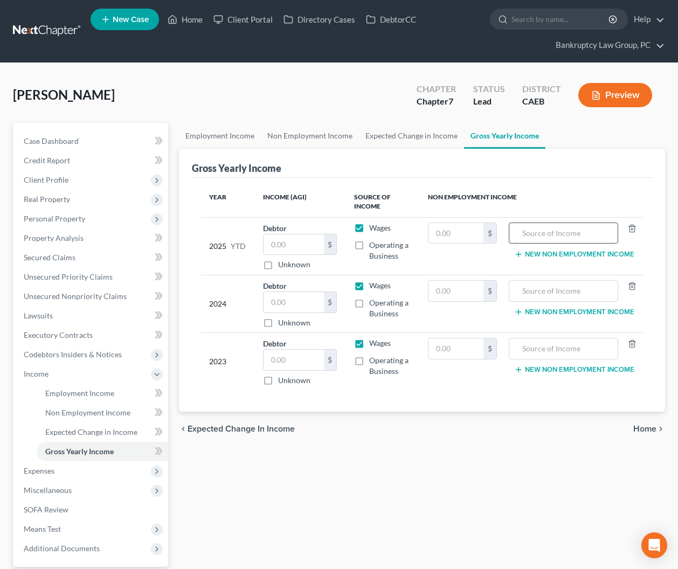
click at [529, 229] on input "text" at bounding box center [564, 233] width 98 height 20
type input "Social Security Income"
click at [448, 240] on input "text" at bounding box center [456, 233] width 54 height 20
type input "14,904"
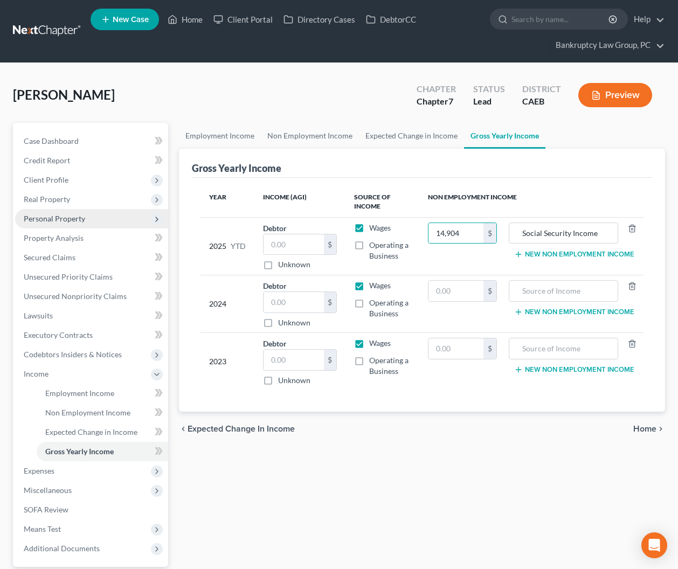
click at [54, 225] on span "Personal Property" at bounding box center [91, 218] width 153 height 19
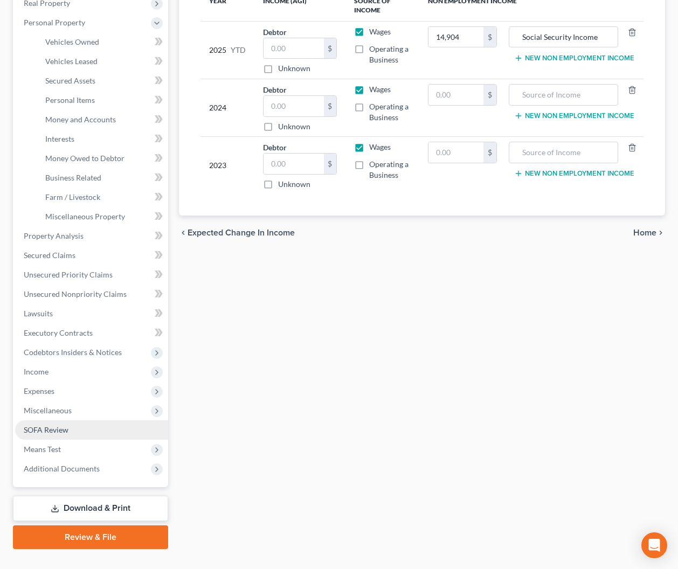
scroll to position [197, 0]
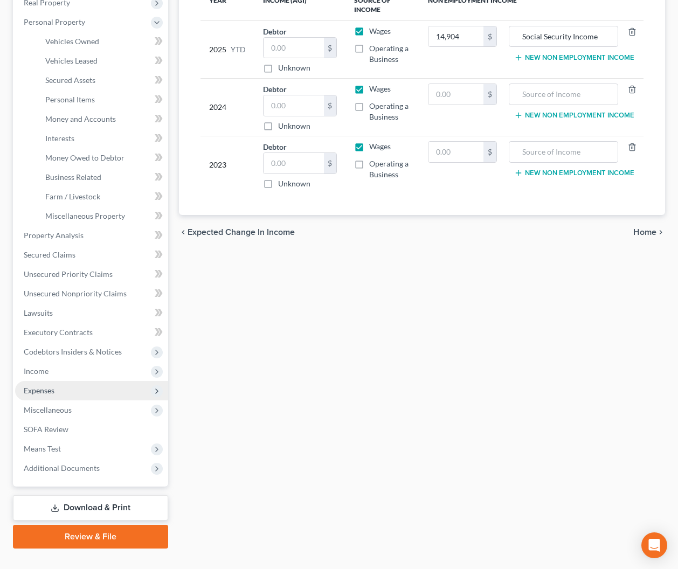
click at [47, 392] on span "Expenses" at bounding box center [39, 390] width 31 height 9
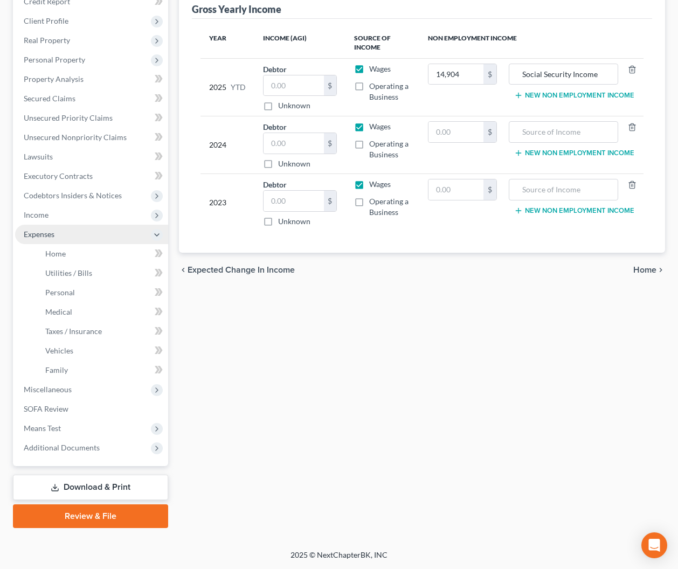
scroll to position [158, 0]
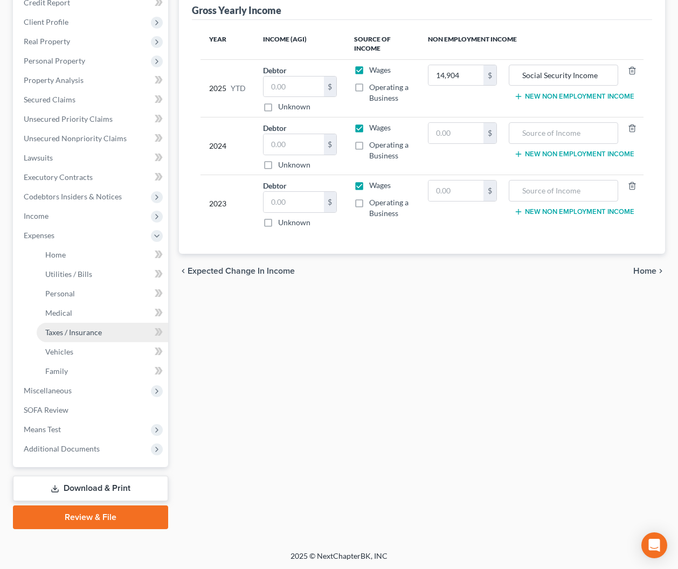
click at [61, 336] on span "Taxes / Insurance" at bounding box center [73, 332] width 57 height 9
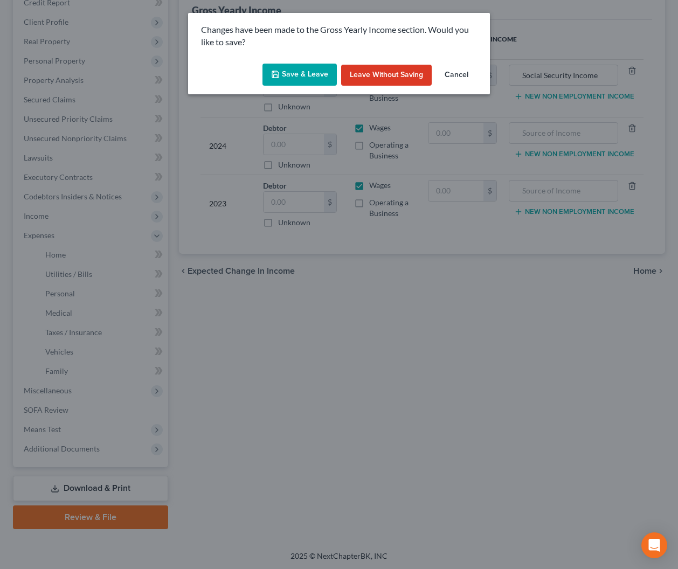
click at [295, 79] on button "Save & Leave" at bounding box center [300, 75] width 74 height 23
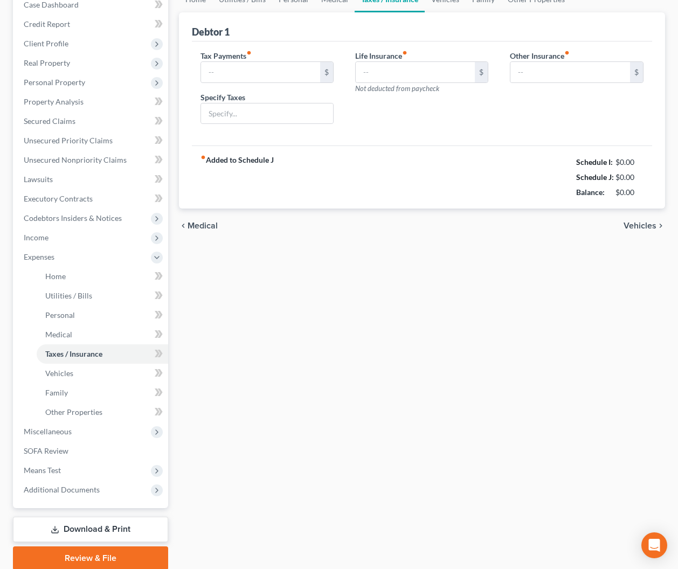
type input "0.00"
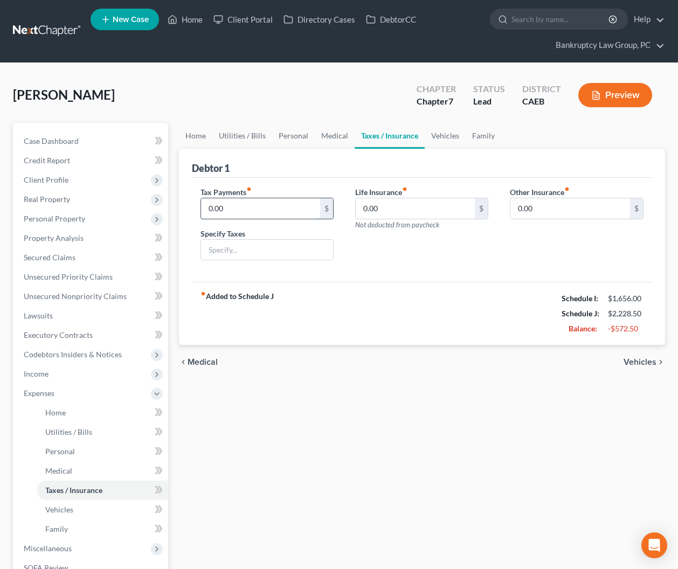
click at [262, 210] on input "0.00" at bounding box center [261, 208] width 120 height 20
type input "100"
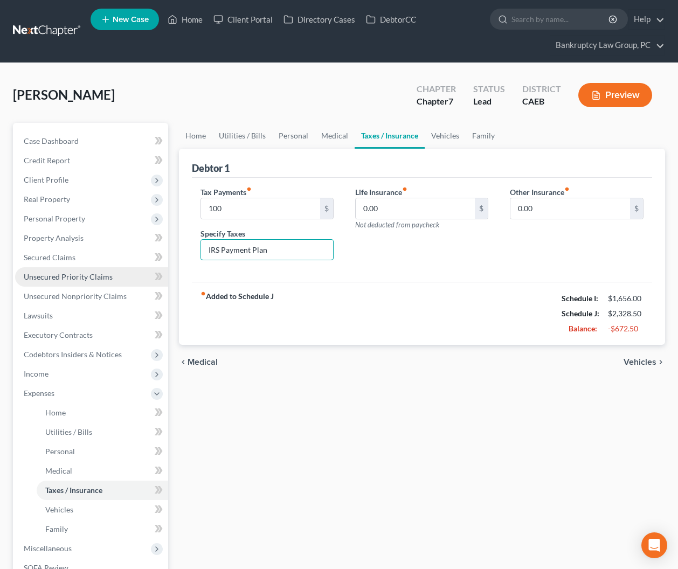
type input "IRS Payment Plan"
click at [63, 280] on span "Unsecured Priority Claims" at bounding box center [68, 276] width 89 height 9
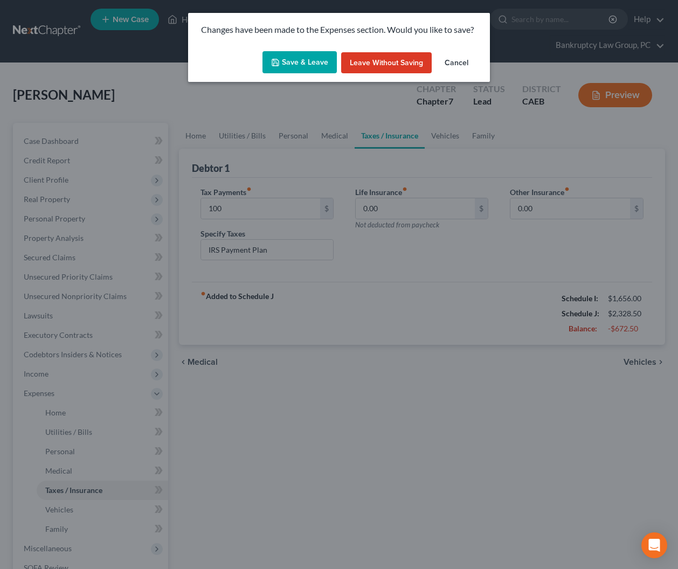
click at [299, 55] on button "Save & Leave" at bounding box center [300, 62] width 74 height 23
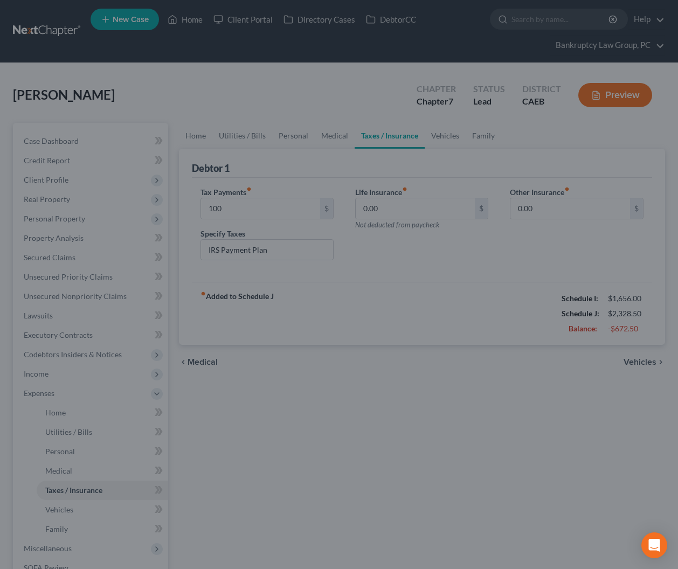
type input "100.00"
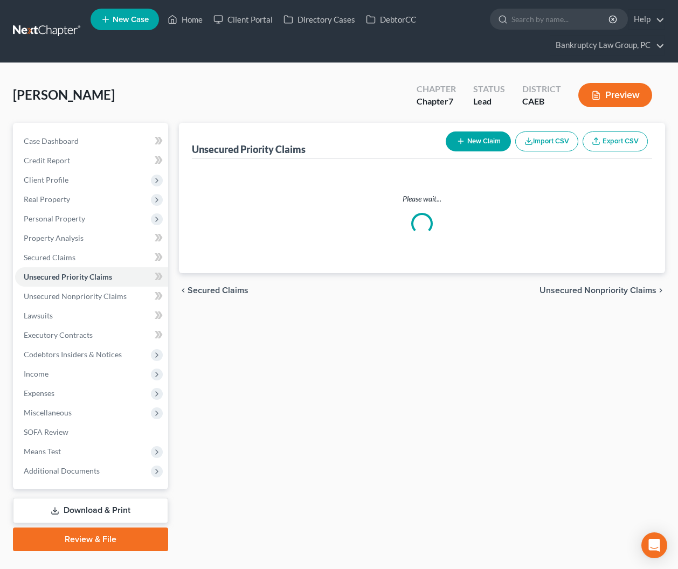
scroll to position [4, 0]
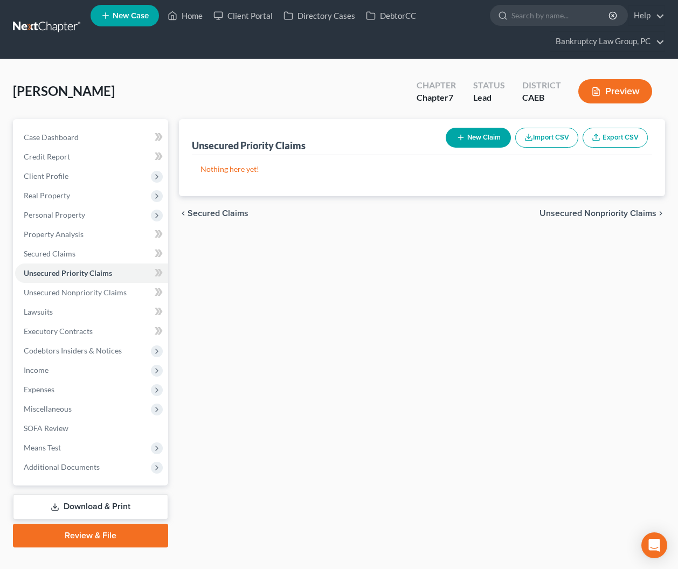
click at [478, 137] on button "New Claim" at bounding box center [478, 138] width 65 height 20
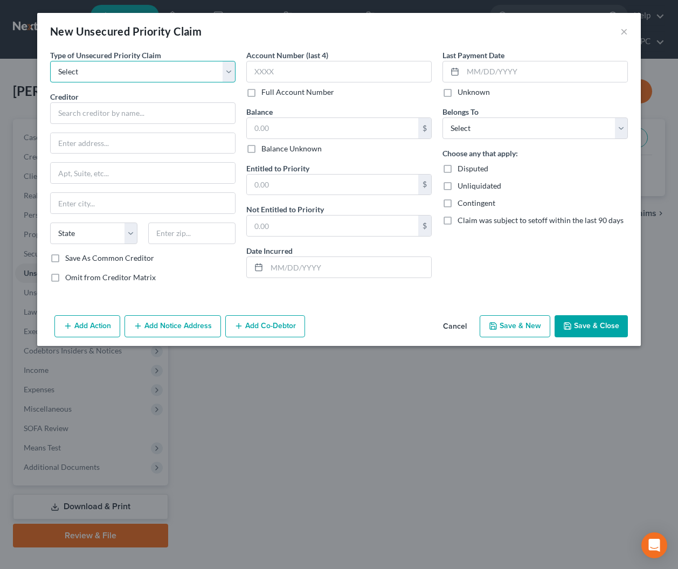
click at [167, 64] on select "Select Taxes & Other Government Units Domestic Support Obligations Extensions o…" at bounding box center [142, 72] width 185 height 22
click at [50, 61] on select "Select Taxes & Other Government Units Domestic Support Obligations Extensions o…" at bounding box center [142, 72] width 185 height 22
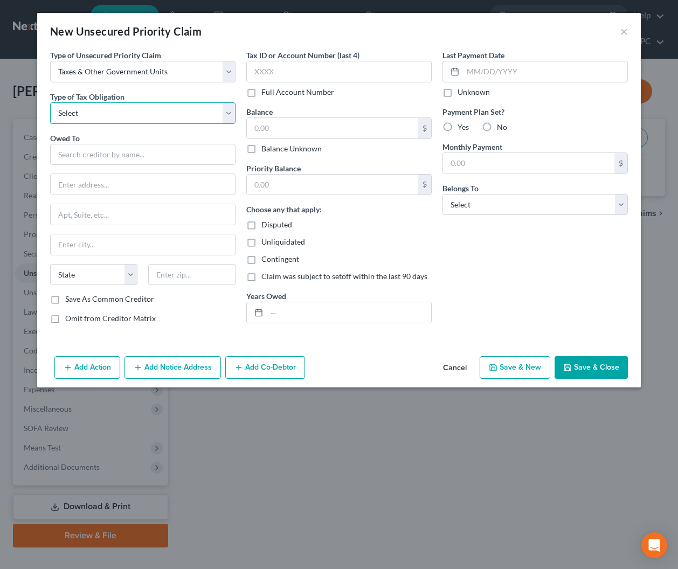
click at [161, 113] on select "Select Federal City State Franchise Tax Board Other" at bounding box center [142, 113] width 185 height 22
click at [50, 102] on select "Select Federal City State Franchise Tax Board Other" at bounding box center [142, 113] width 185 height 22
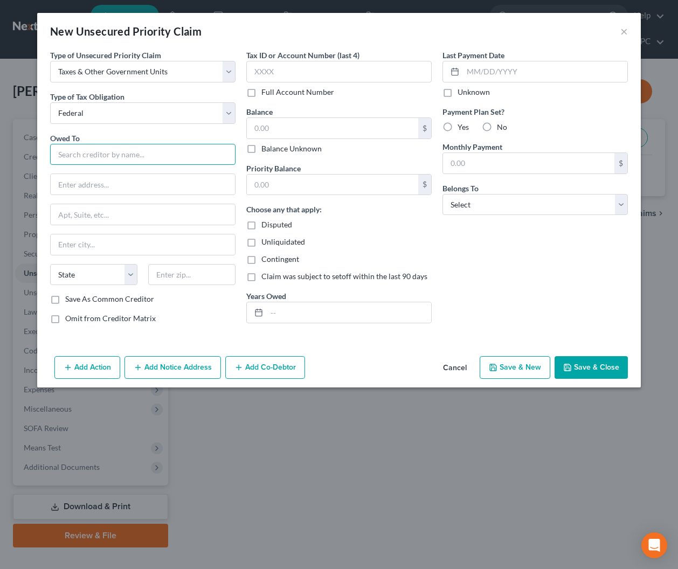
click at [161, 156] on input "text" at bounding box center [142, 155] width 185 height 22
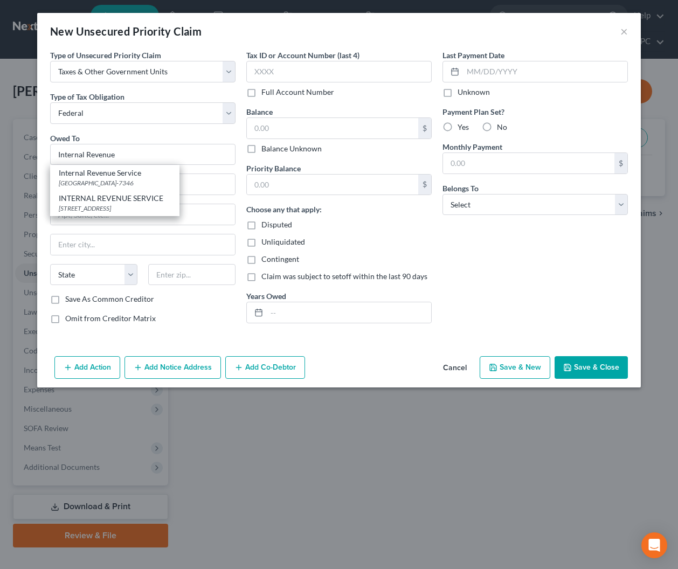
drag, startPoint x: 125, startPoint y: 203, endPoint x: 178, endPoint y: 198, distance: 53.1
click at [126, 203] on div "INTERNAL REVENUE SERVICE" at bounding box center [115, 198] width 112 height 11
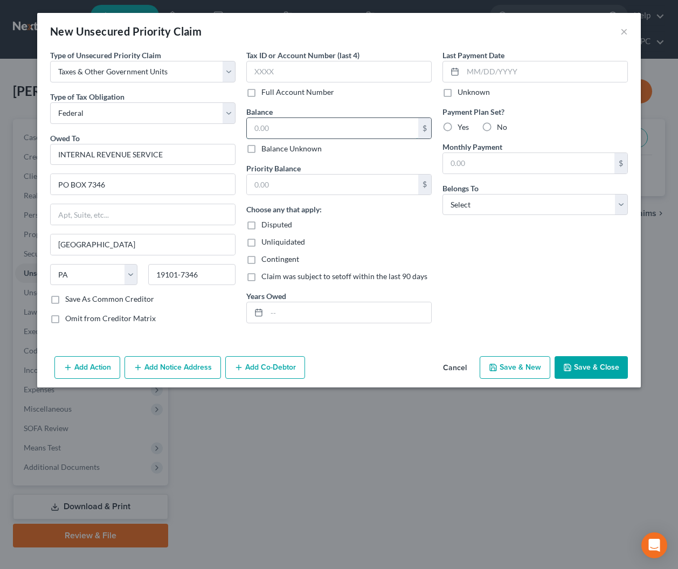
click at [335, 128] on input "text" at bounding box center [332, 128] width 171 height 20
click at [335, 312] on input "text" at bounding box center [349, 312] width 164 height 20
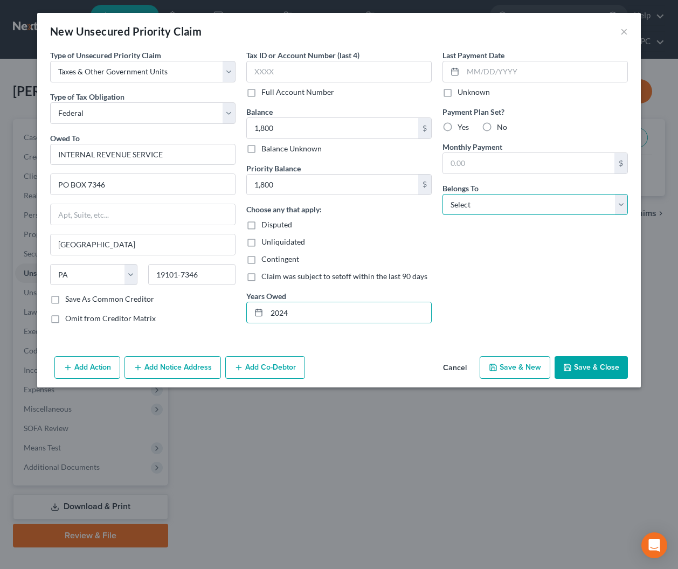
click at [493, 203] on select "Select Debtor 1 Only Debtor 2 Only Debtor 1 And Debtor 2 Only At Least One Of T…" at bounding box center [535, 205] width 185 height 22
click at [443, 194] on select "Select Debtor 1 Only Debtor 2 Only Debtor 1 And Debtor 2 Only At Least One Of T…" at bounding box center [535, 205] width 185 height 22
click at [199, 370] on button "Add Notice Address" at bounding box center [173, 367] width 96 height 23
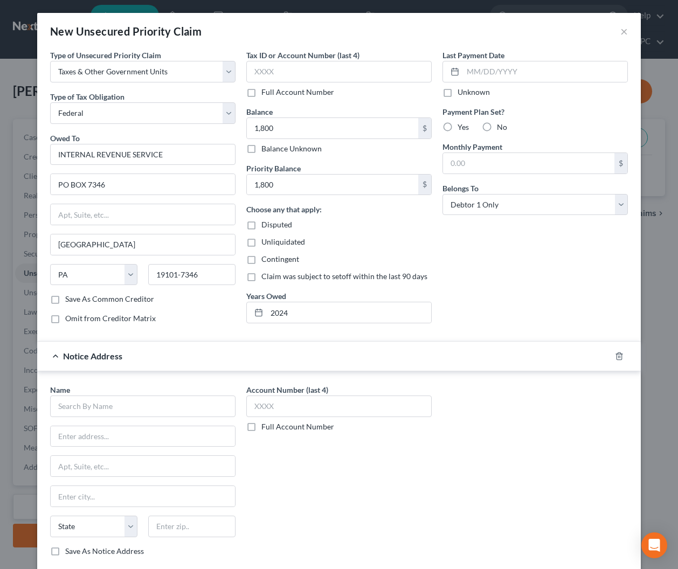
scroll to position [64, 0]
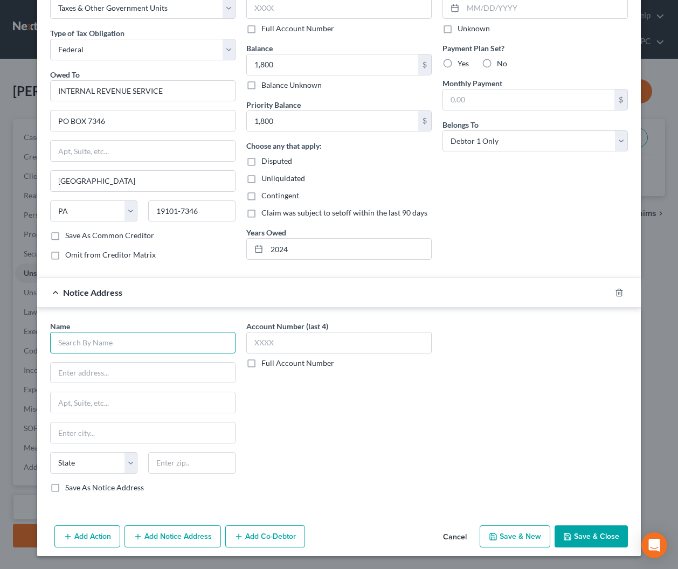
click at [157, 344] on input "text" at bounding box center [142, 343] width 185 height 22
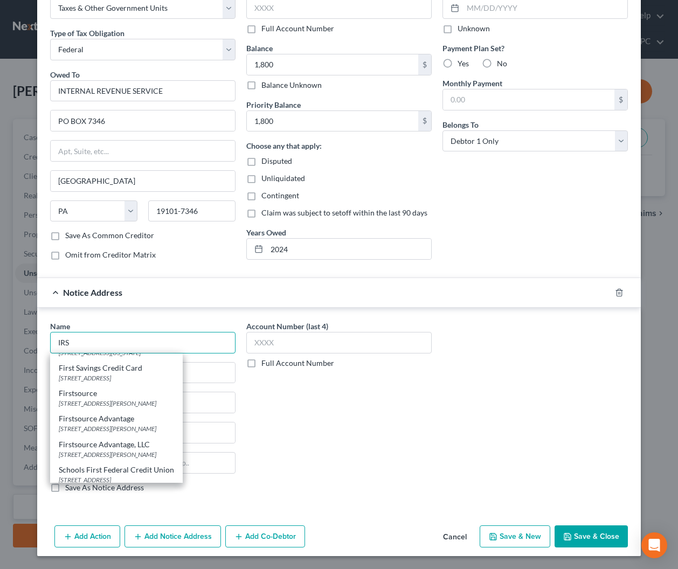
scroll to position [328, 0]
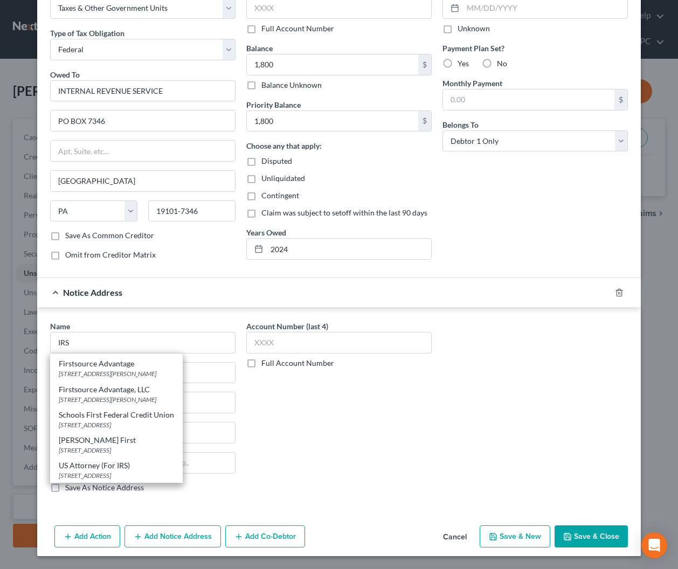
click at [94, 467] on div "US Attorney (For IRS)" at bounding box center [116, 465] width 115 height 11
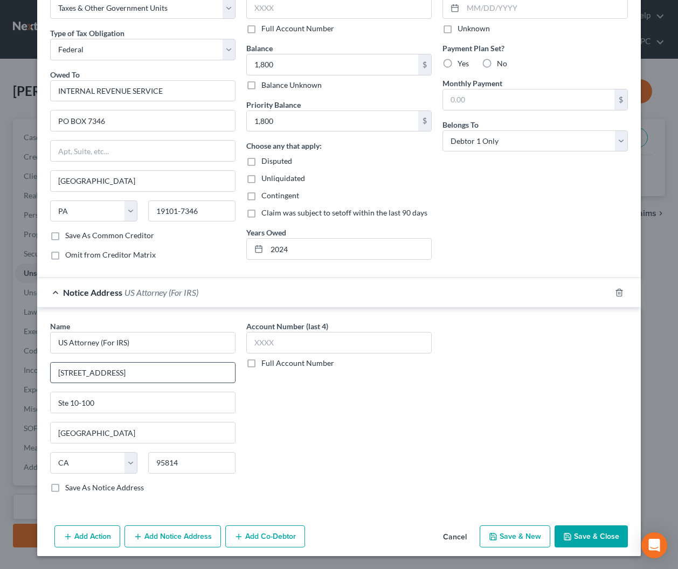
scroll to position [0, 0]
drag, startPoint x: 140, startPoint y: 298, endPoint x: 139, endPoint y: 304, distance: 6.0
click at [140, 298] on div "Notice Address US Attorney (For IRS)" at bounding box center [324, 292] width 574 height 29
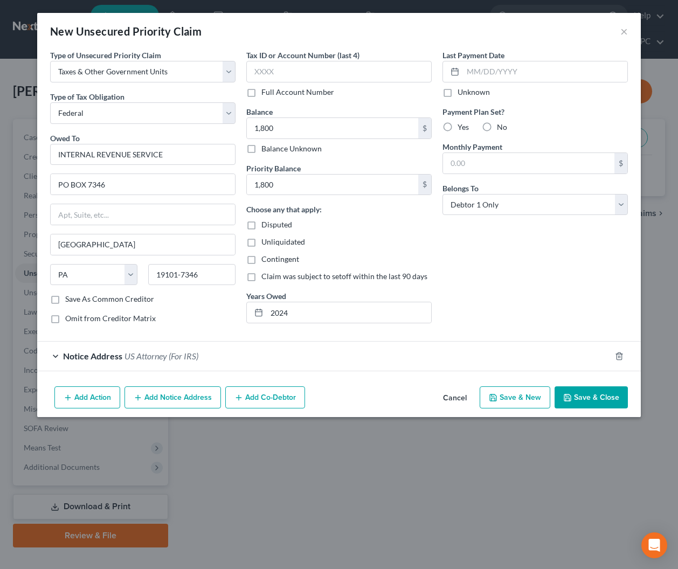
drag, startPoint x: 179, startPoint y: 403, endPoint x: 155, endPoint y: 403, distance: 23.7
click at [179, 403] on button "Add Notice Address" at bounding box center [173, 398] width 96 height 23
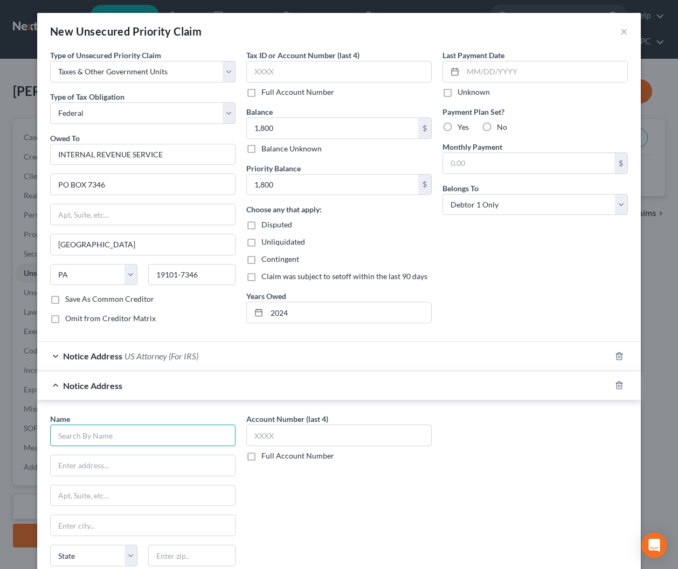
click at [130, 430] on input "text" at bounding box center [142, 436] width 185 height 22
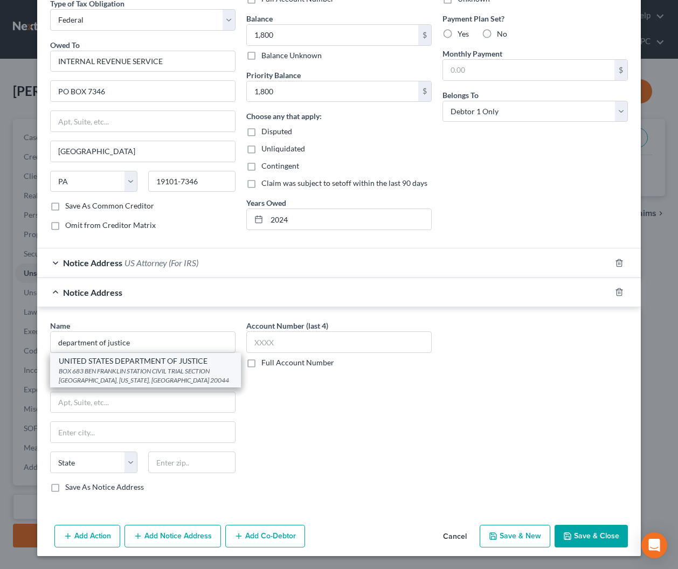
click at [132, 367] on div "BOX 683 BEN FRANKLIN STATION CIVIL TRIAL SECTION [GEOGRAPHIC_DATA], [US_STATE],…" at bounding box center [146, 376] width 174 height 18
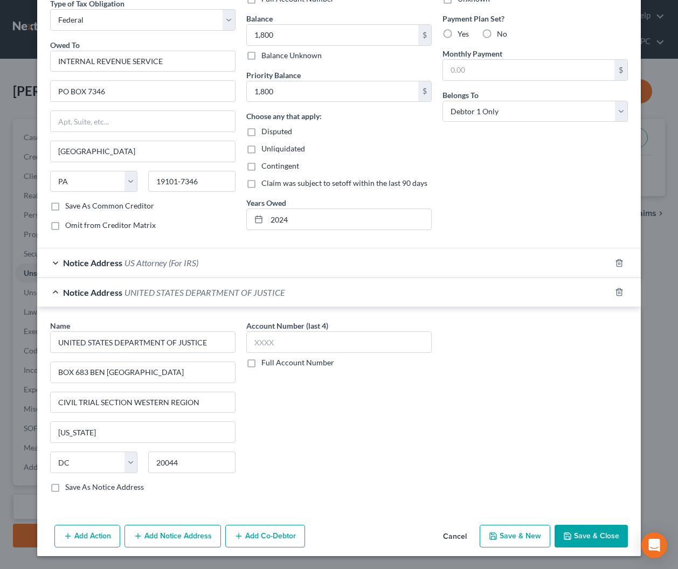
click at [599, 537] on button "Save & Close" at bounding box center [591, 536] width 73 height 23
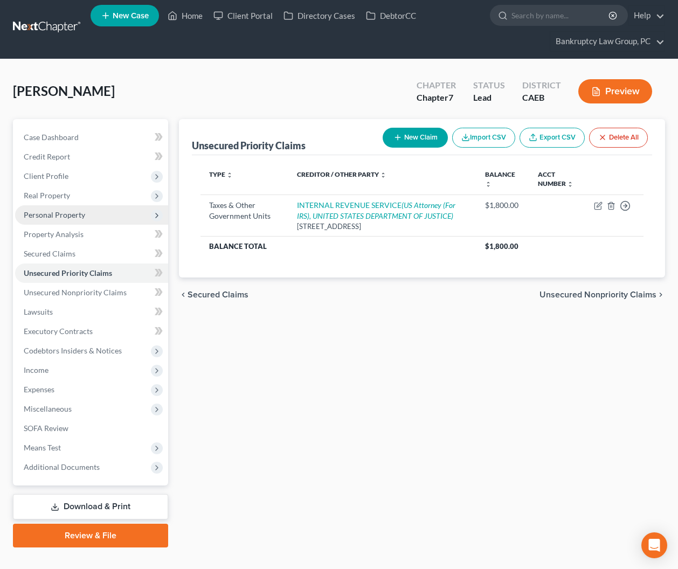
click at [47, 217] on span "Personal Property" at bounding box center [54, 214] width 61 height 9
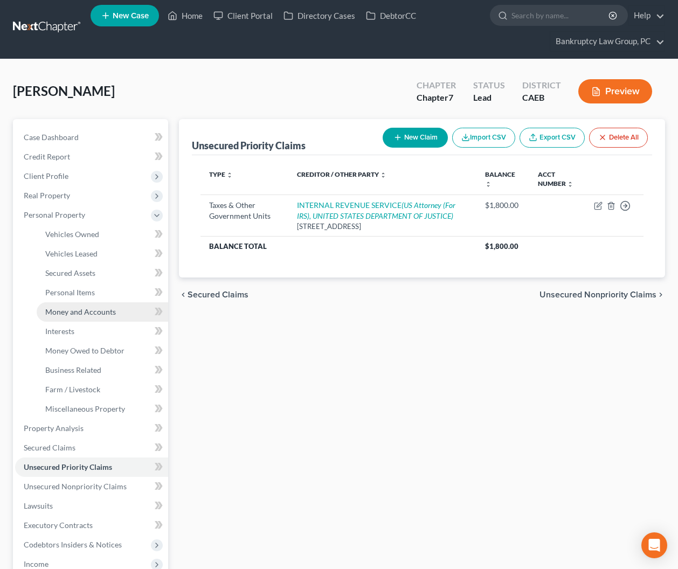
click at [70, 309] on span "Money and Accounts" at bounding box center [80, 311] width 71 height 9
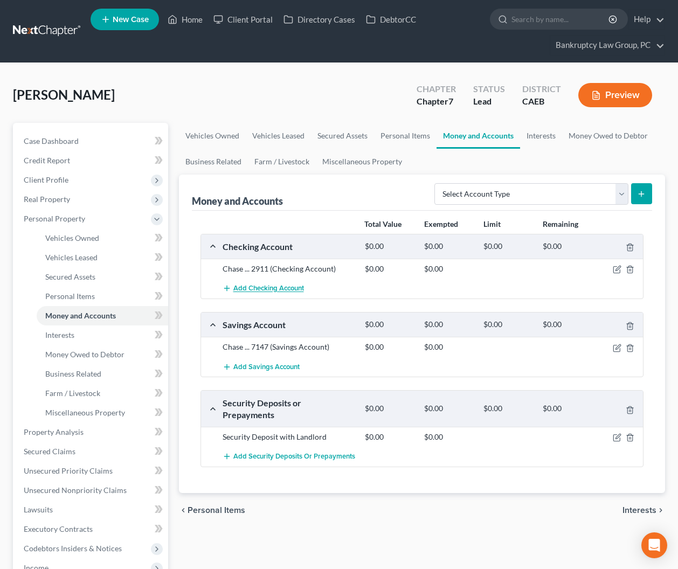
click at [268, 292] on span "Add Checking Account" at bounding box center [268, 289] width 71 height 9
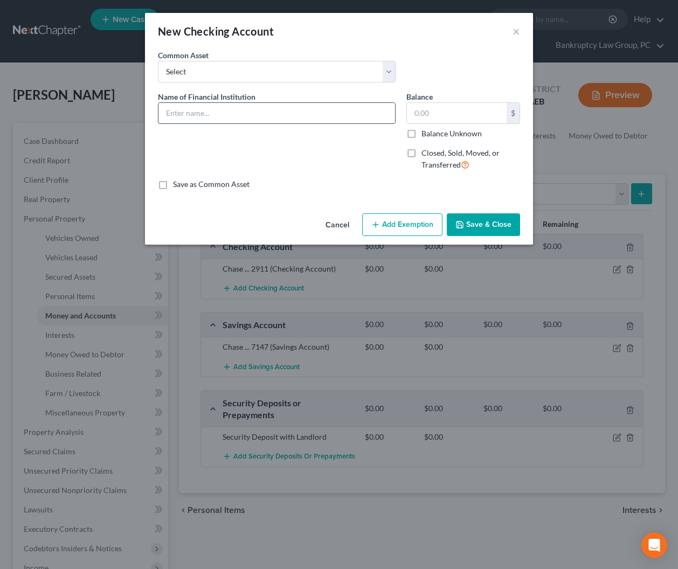
click at [261, 119] on input "text" at bounding box center [276, 113] width 237 height 20
drag, startPoint x: 484, startPoint y: 219, endPoint x: 420, endPoint y: 289, distance: 94.6
click at [484, 219] on button "Save & Close" at bounding box center [483, 224] width 73 height 23
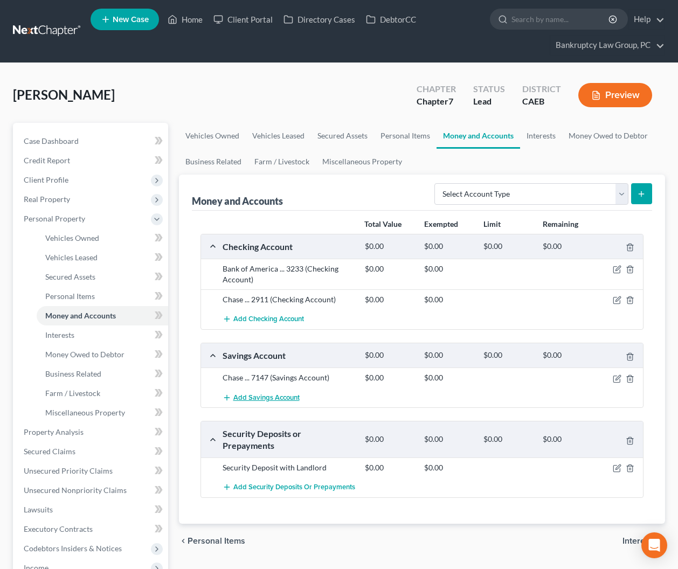
click at [281, 397] on span "Add Savings Account" at bounding box center [266, 398] width 66 height 9
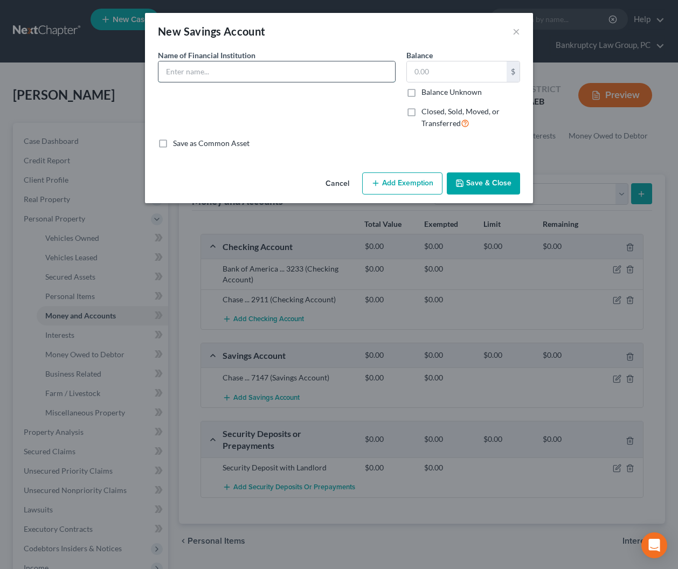
click at [244, 79] on input "text" at bounding box center [276, 71] width 237 height 20
click at [470, 183] on button "Save & Close" at bounding box center [483, 183] width 73 height 23
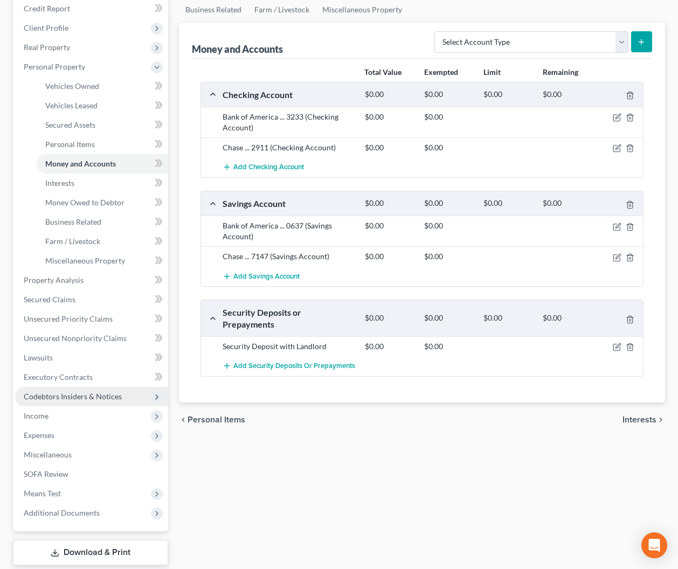
click at [36, 405] on span "Codebtors Insiders & Notices" at bounding box center [91, 396] width 153 height 19
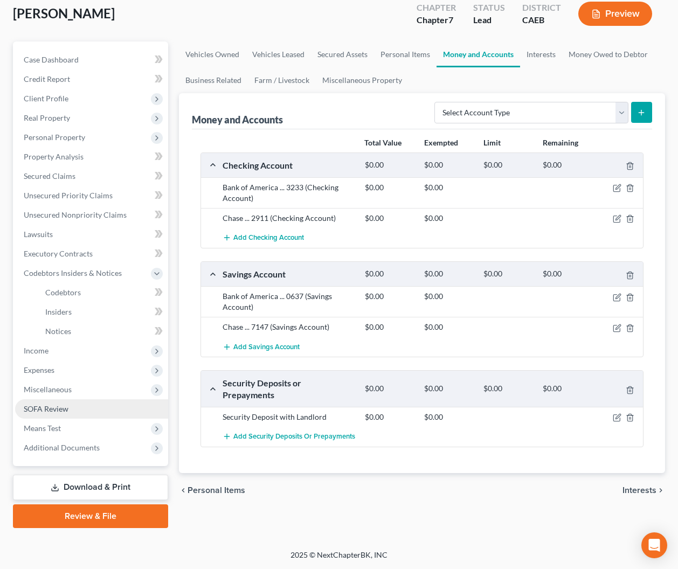
scroll to position [80, 0]
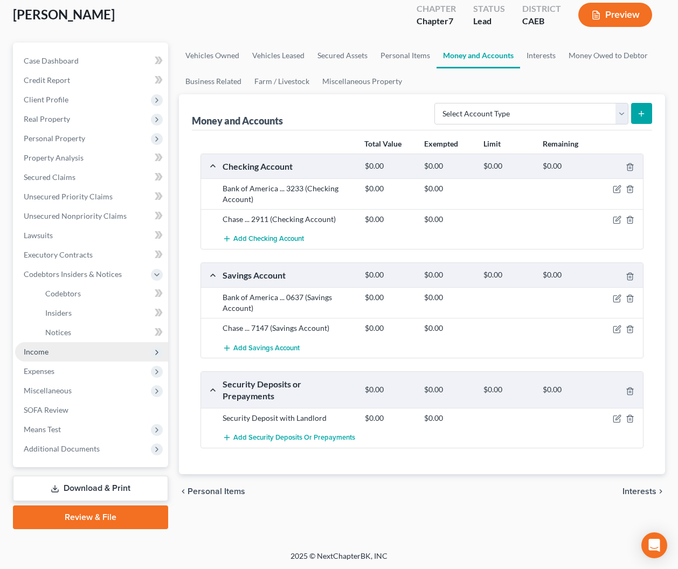
click at [55, 350] on span "Income" at bounding box center [91, 351] width 153 height 19
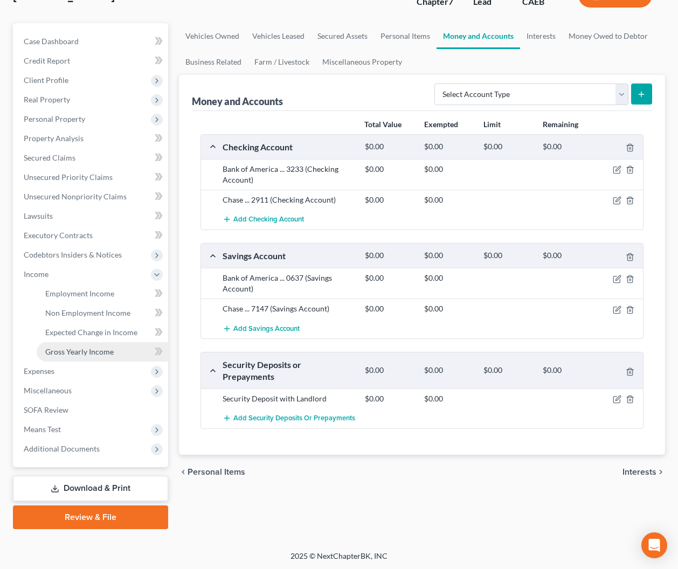
click at [60, 359] on link "Gross Yearly Income" at bounding box center [103, 351] width 132 height 19
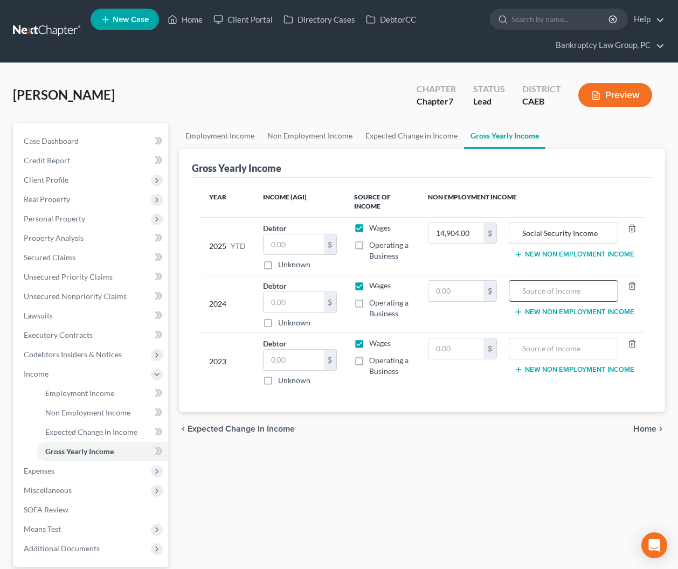
click at [543, 292] on input "text" at bounding box center [564, 291] width 98 height 20
click at [446, 286] on input "text" at bounding box center [456, 291] width 54 height 20
click at [299, 363] on input "text" at bounding box center [294, 360] width 60 height 20
click at [545, 350] on input "text" at bounding box center [564, 349] width 98 height 20
click at [462, 353] on input "text" at bounding box center [456, 349] width 54 height 20
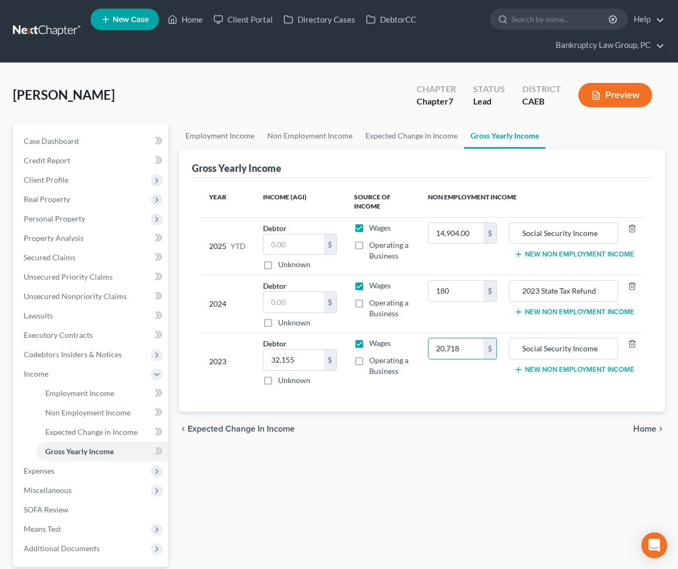
click at [556, 368] on button "New Non Employment Income" at bounding box center [574, 369] width 120 height 9
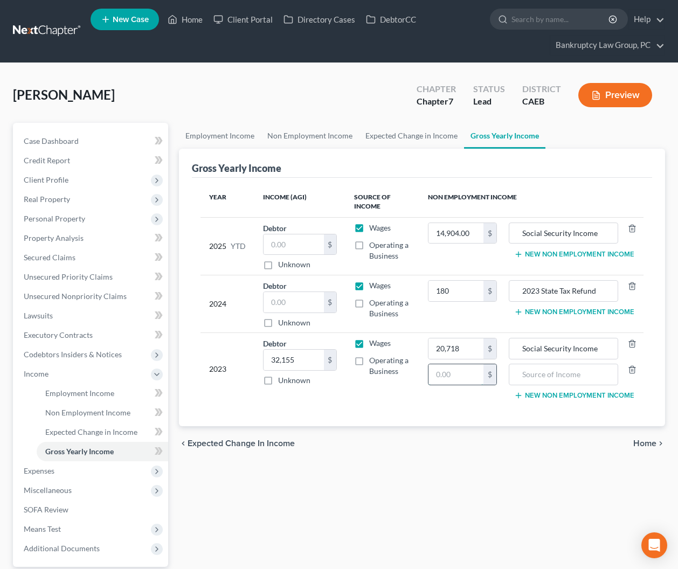
click at [474, 373] on input "text" at bounding box center [456, 374] width 54 height 20
click at [589, 379] on input "text" at bounding box center [564, 374] width 98 height 20
click at [287, 303] on input "text" at bounding box center [294, 302] width 60 height 20
click at [554, 317] on td "2023 State Tax Refund New Non Employment Income" at bounding box center [575, 304] width 138 height 58
click at [553, 313] on button "New Non Employment Income" at bounding box center [574, 312] width 120 height 9
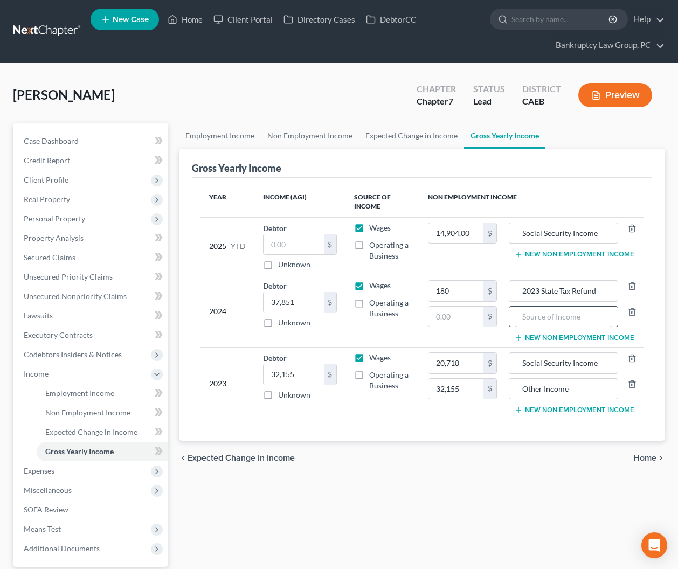
click at [551, 322] on input "text" at bounding box center [564, 317] width 98 height 20
click at [478, 318] on input "text" at bounding box center [456, 317] width 54 height 20
click at [540, 335] on button "New Non Employment Income" at bounding box center [574, 338] width 120 height 9
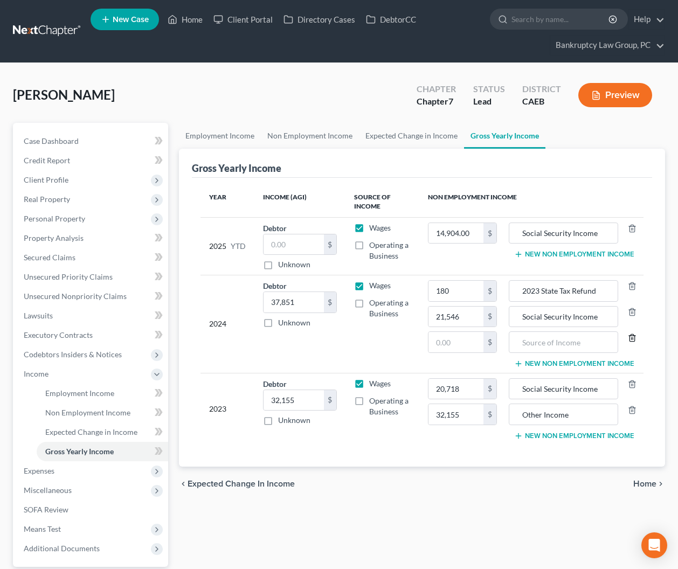
click at [631, 337] on icon "button" at bounding box center [632, 338] width 9 height 9
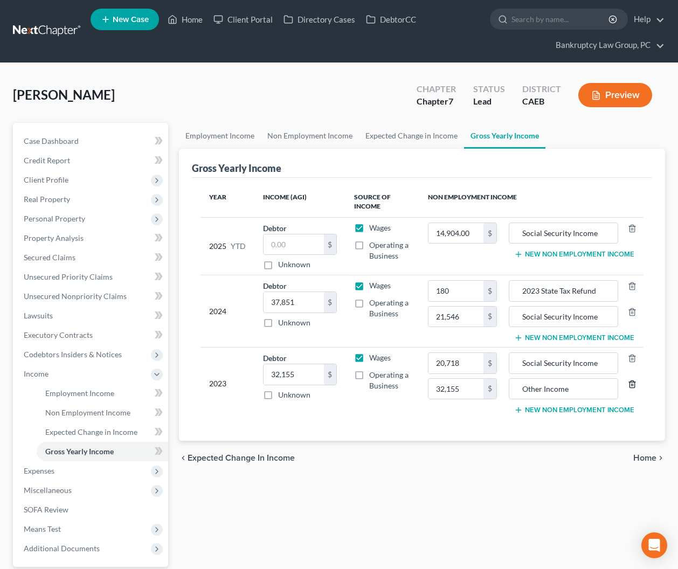
click at [634, 386] on icon "button" at bounding box center [632, 384] width 9 height 9
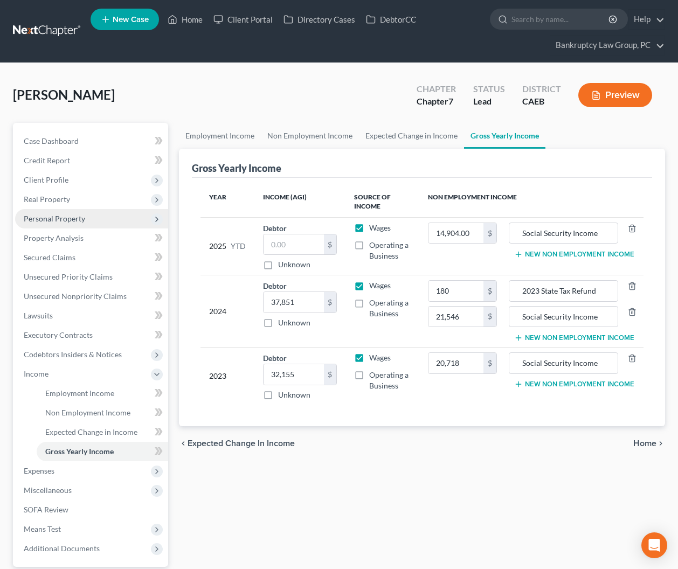
click at [49, 216] on span "Personal Property" at bounding box center [54, 218] width 61 height 9
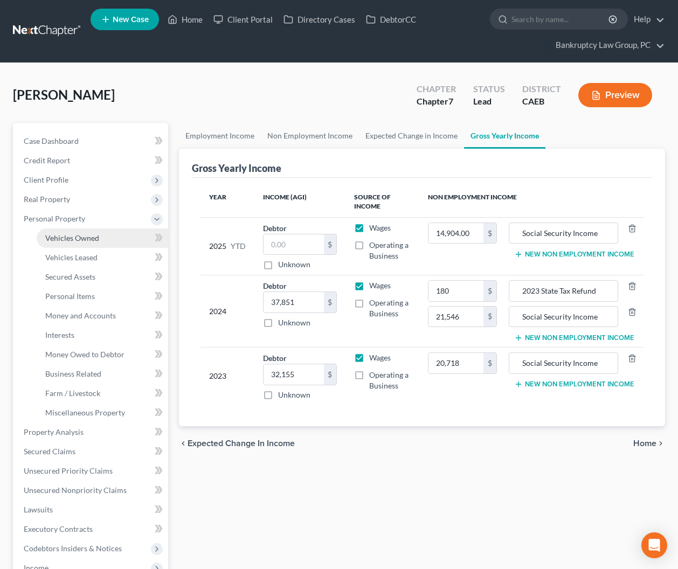
click at [60, 238] on span "Vehicles Owned" at bounding box center [72, 237] width 54 height 9
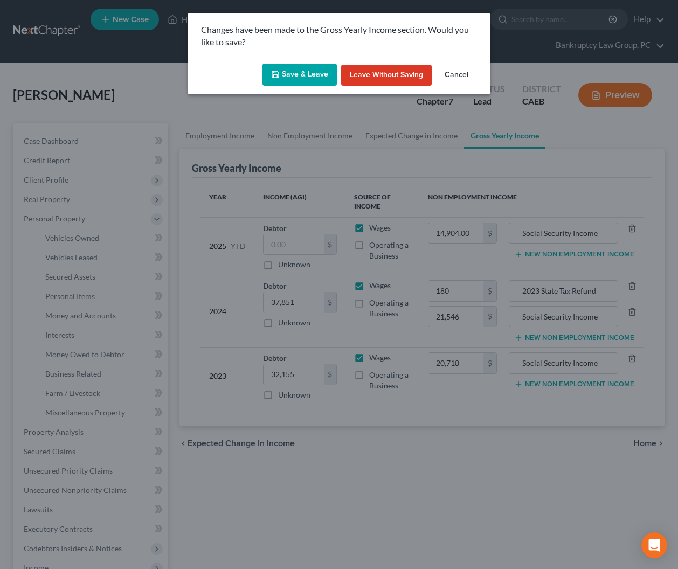
click at [312, 75] on button "Save & Leave" at bounding box center [300, 75] width 74 height 23
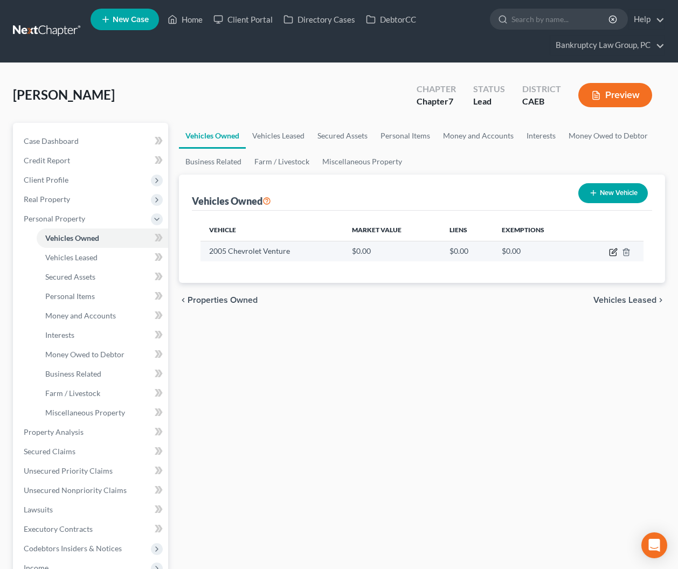
click at [615, 252] on icon "button" at bounding box center [613, 252] width 9 height 9
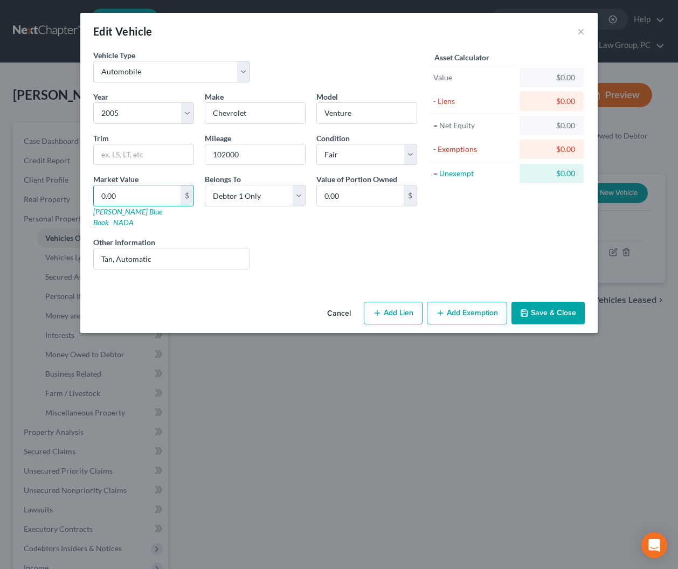
drag, startPoint x: 157, startPoint y: 192, endPoint x: 265, endPoint y: 183, distance: 107.7
click at [157, 192] on input "0.00" at bounding box center [137, 195] width 87 height 20
click at [462, 302] on button "Add Exemption" at bounding box center [467, 313] width 80 height 23
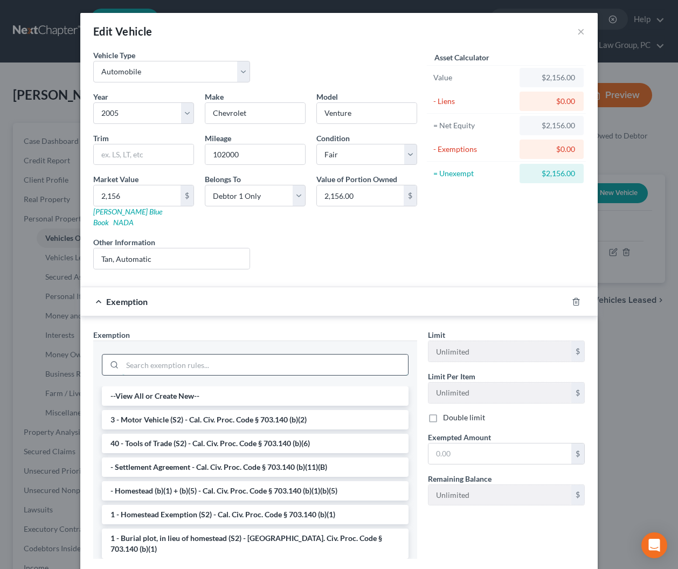
click at [276, 355] on input "search" at bounding box center [265, 365] width 286 height 20
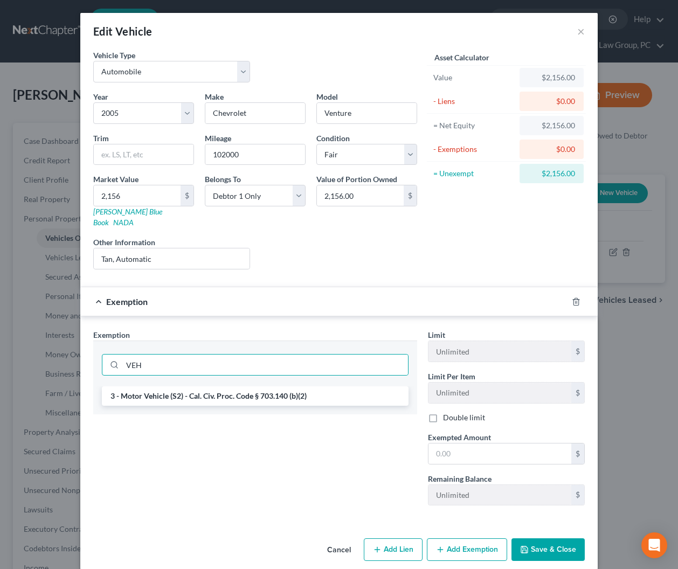
click at [277, 387] on li "3 - Motor Vehicle (S2) - Cal. Civ. Proc. Code § 703.140 (b)(2)" at bounding box center [255, 396] width 307 height 19
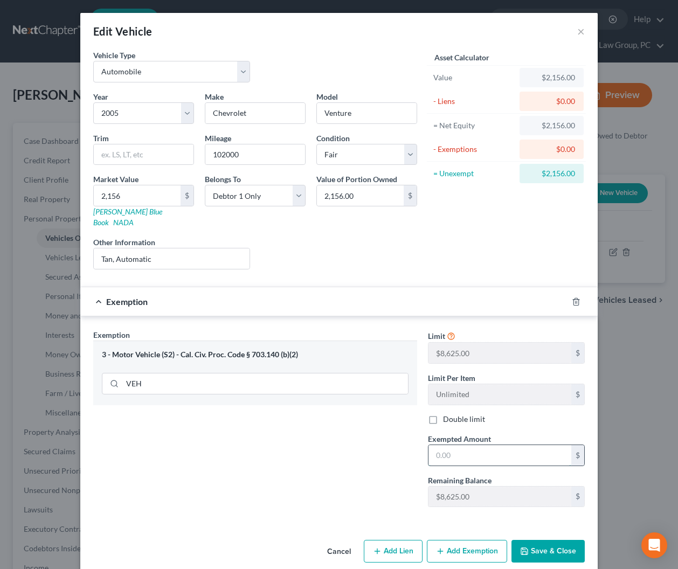
click at [464, 445] on input "text" at bounding box center [500, 455] width 143 height 20
drag, startPoint x: 551, startPoint y: 546, endPoint x: 586, endPoint y: 528, distance: 40.0
click at [550, 546] on button "Save & Close" at bounding box center [548, 551] width 73 height 23
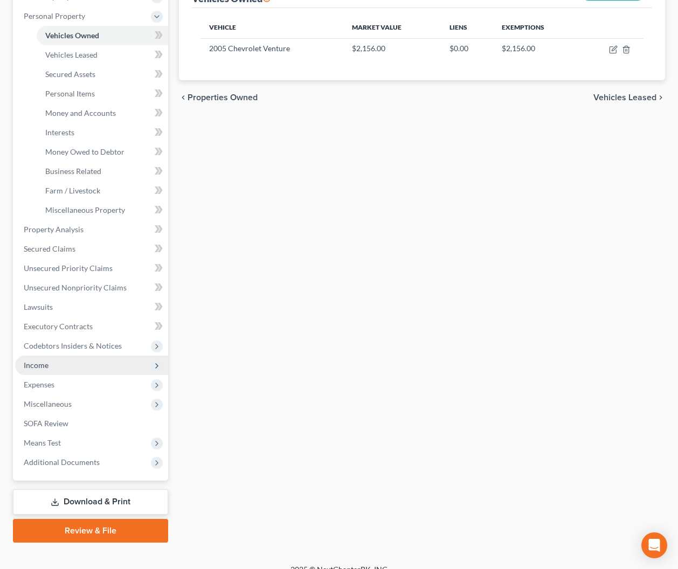
scroll to position [216, 0]
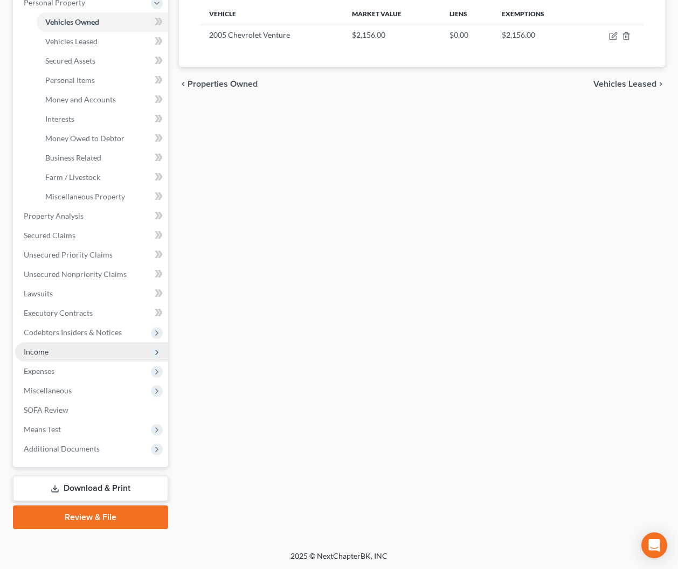
click at [38, 353] on span "Income" at bounding box center [36, 351] width 25 height 9
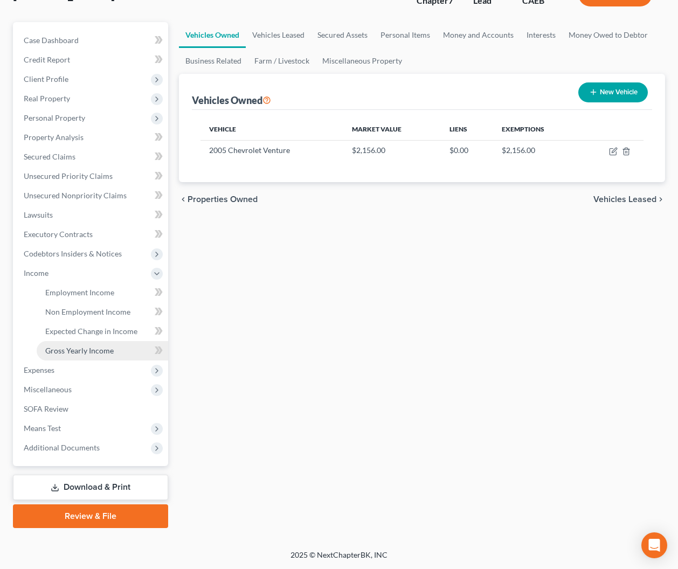
scroll to position [100, 0]
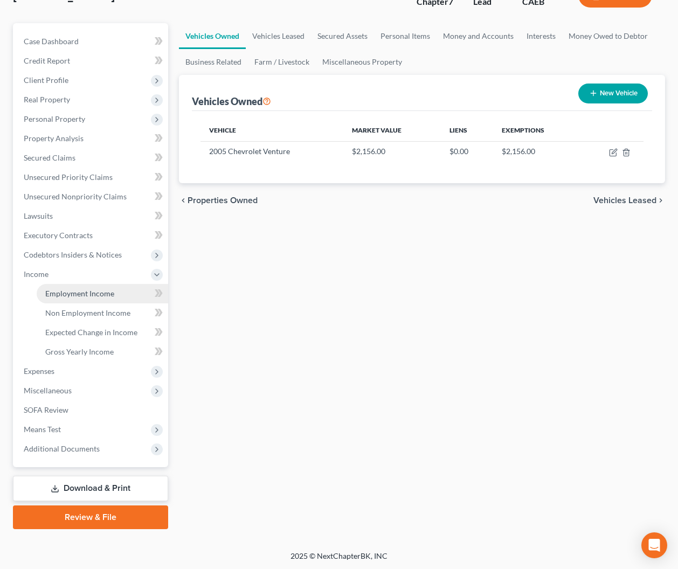
click at [82, 296] on span "Employment Income" at bounding box center [79, 293] width 69 height 9
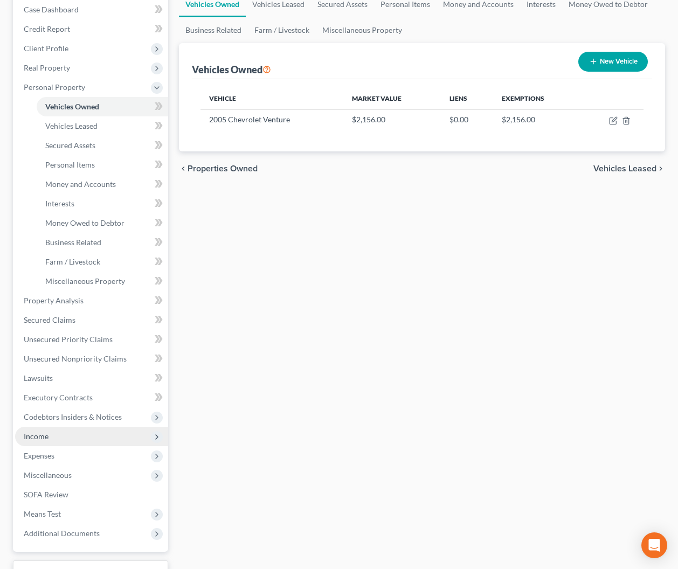
click at [52, 433] on span "Income" at bounding box center [91, 436] width 153 height 19
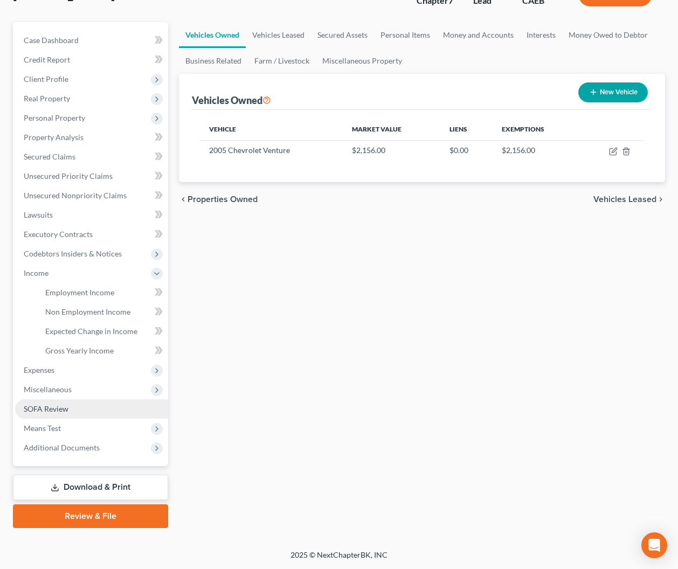
scroll to position [100, 0]
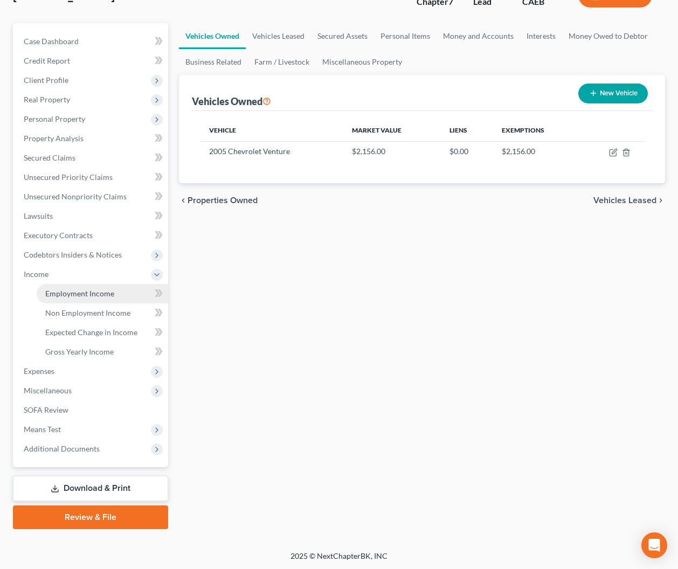
click at [83, 294] on span "Employment Income" at bounding box center [79, 293] width 69 height 9
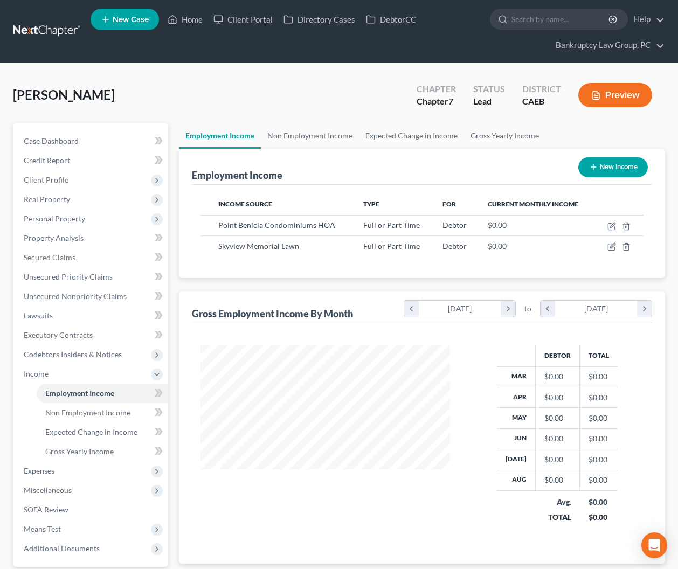
scroll to position [193, 271]
click at [612, 225] on icon "button" at bounding box center [612, 226] width 9 height 9
select select "0"
select select "4"
select select "0"
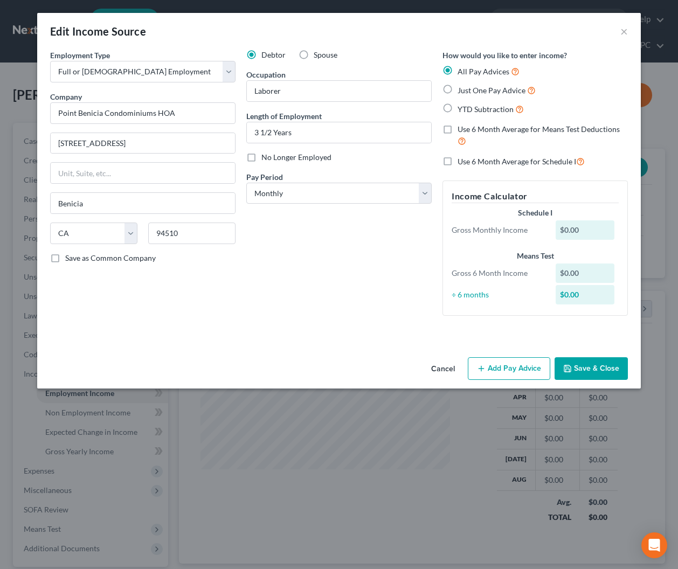
click at [512, 368] on button "Add Pay Advice" at bounding box center [509, 368] width 82 height 23
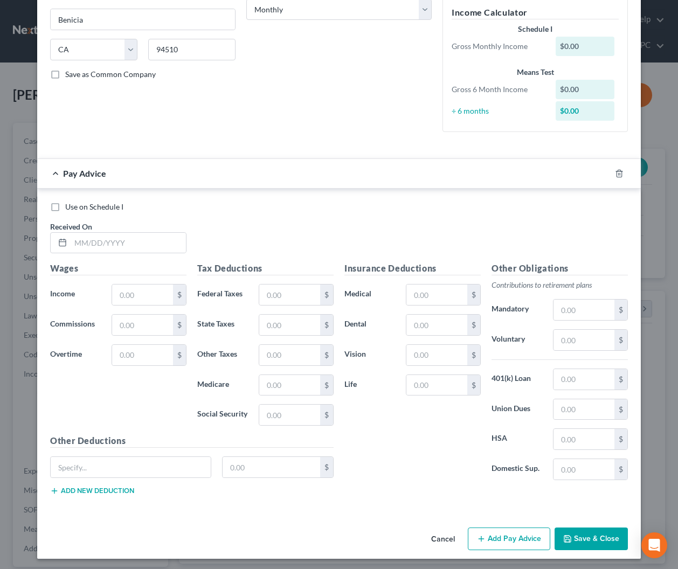
scroll to position [187, 0]
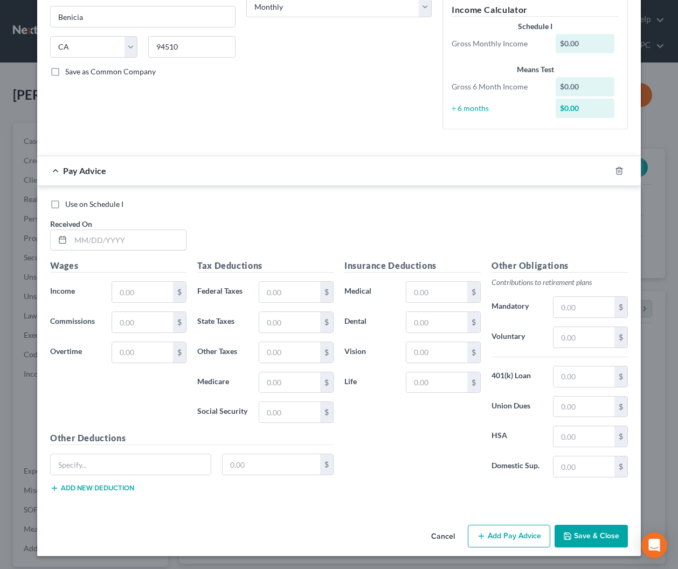
drag, startPoint x: 135, startPoint y: 238, endPoint x: 465, endPoint y: 245, distance: 330.0
click at [139, 240] on input "text" at bounding box center [128, 240] width 115 height 20
type input "4/2/2025"
type input "1,520"
type input "147.46"
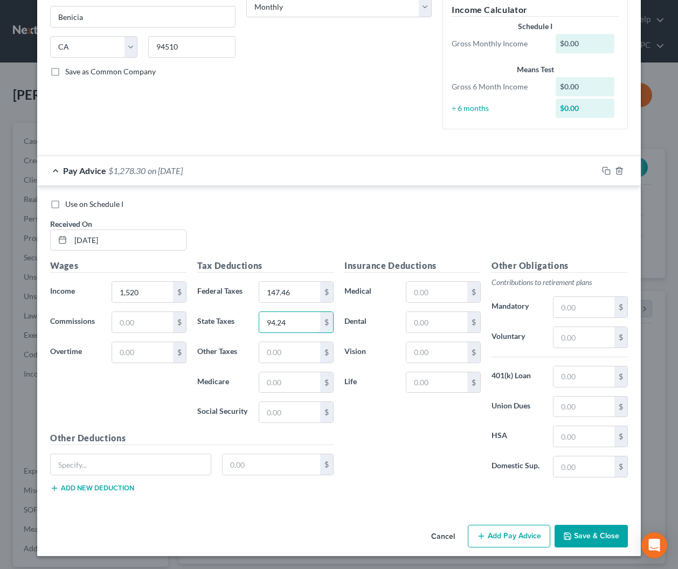
type input "94.24"
type input "22.04"
type input "28.42"
type input "18.24"
click at [605, 171] on icon "button" at bounding box center [606, 171] width 9 height 9
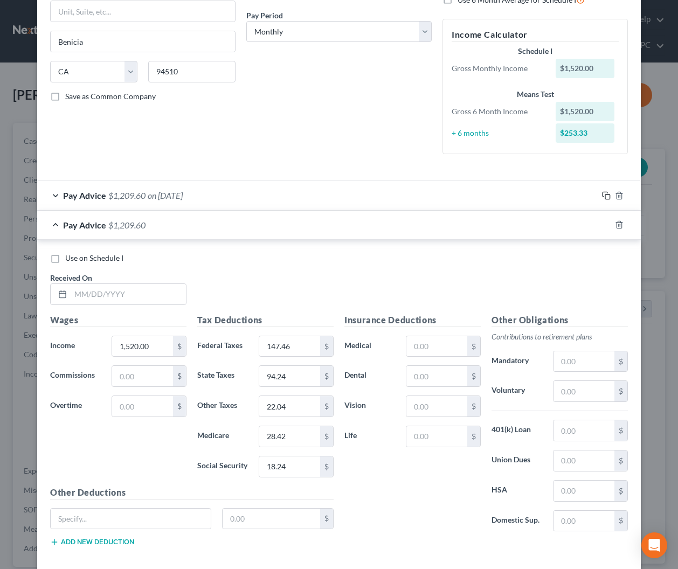
scroll to position [216, 0]
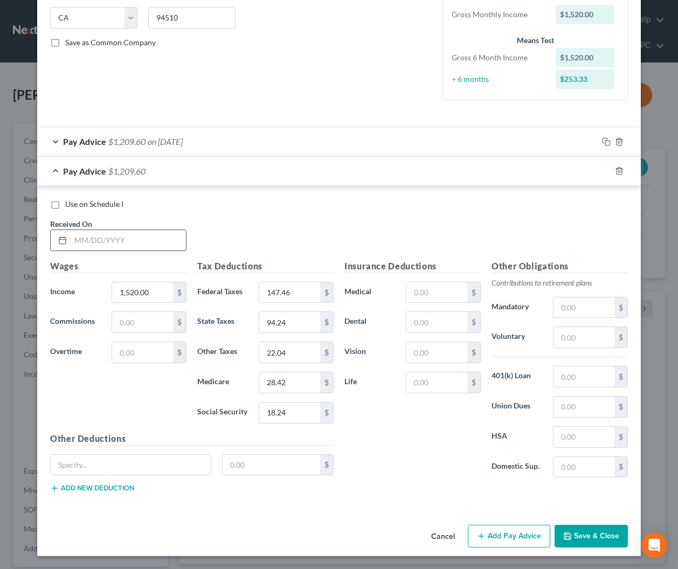
click at [142, 245] on input "text" at bounding box center [128, 240] width 115 height 20
type input "3/17/2025"
type input "1,543.75"
type input "150.31"
type input "95.71"
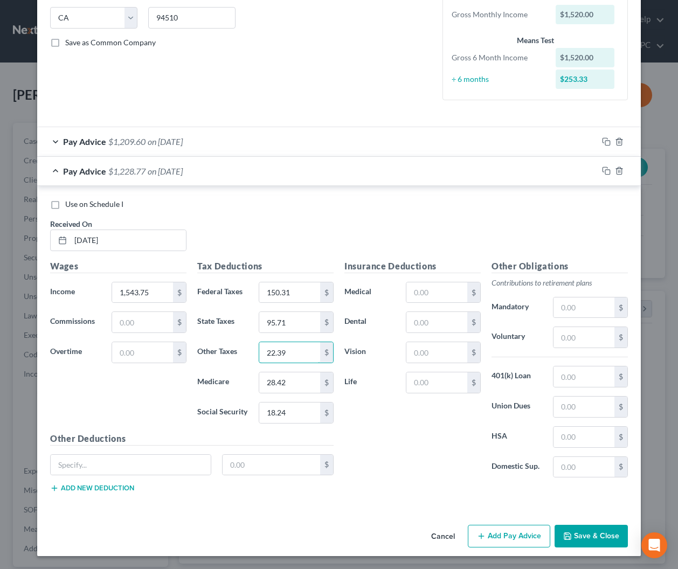
type input "22.39"
type input "29.46"
type input "18.52"
click at [585, 535] on button "Save & Close" at bounding box center [591, 536] width 73 height 23
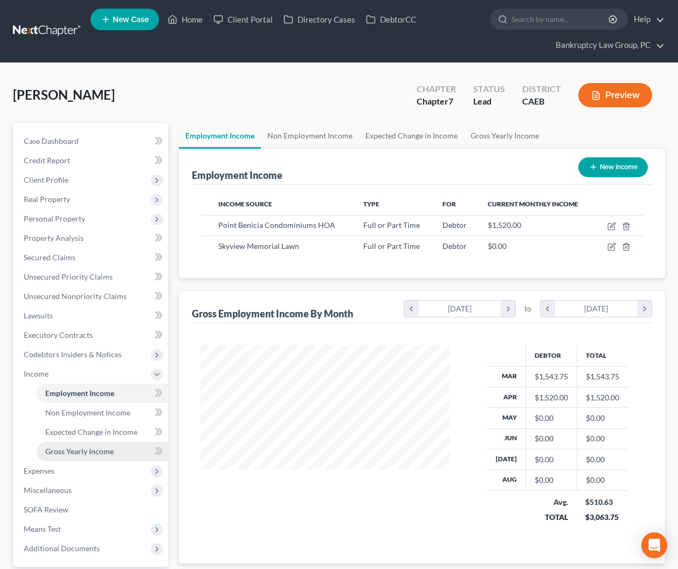
click at [94, 449] on span "Gross Yearly Income" at bounding box center [79, 451] width 68 height 9
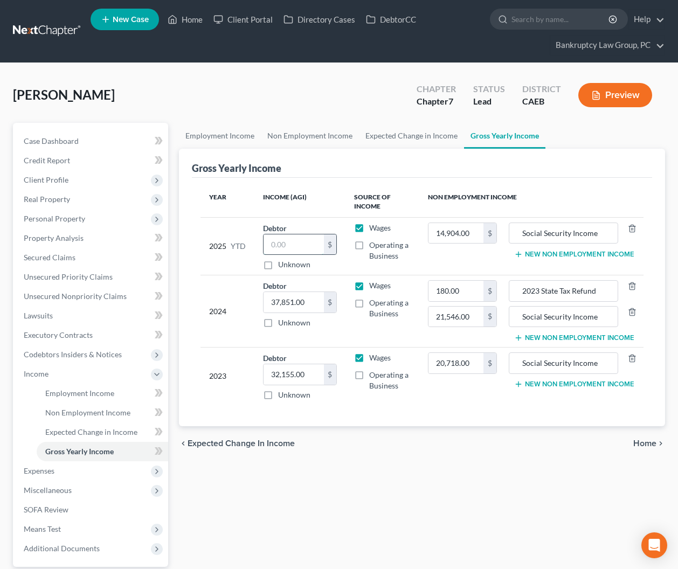
click at [302, 246] on input "text" at bounding box center [294, 244] width 60 height 20
type input "0"
click at [88, 397] on span "Employment Income" at bounding box center [79, 393] width 69 height 9
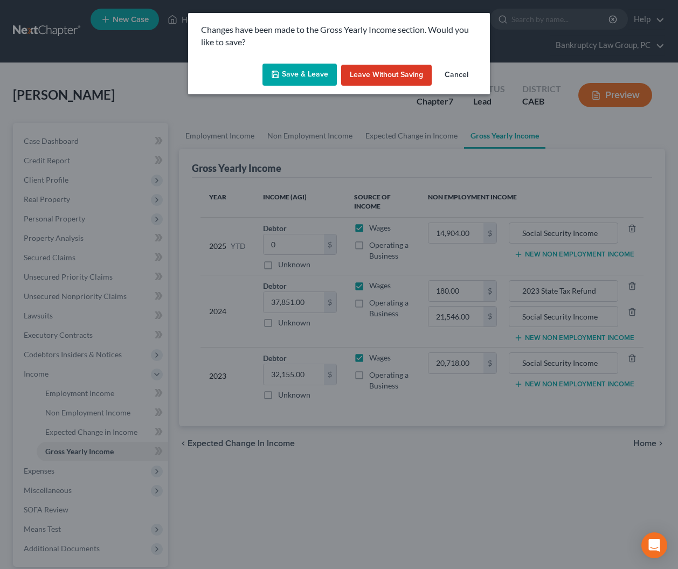
drag, startPoint x: 324, startPoint y: 79, endPoint x: 341, endPoint y: 127, distance: 51.0
click at [324, 79] on button "Save & Leave" at bounding box center [300, 75] width 74 height 23
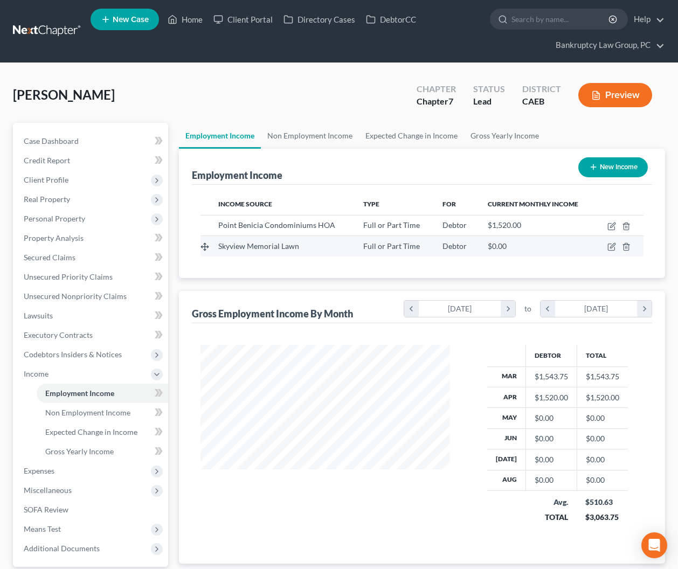
scroll to position [193, 271]
click at [610, 244] on icon "button" at bounding box center [611, 247] width 6 height 6
select select "0"
select select "4"
select select "0"
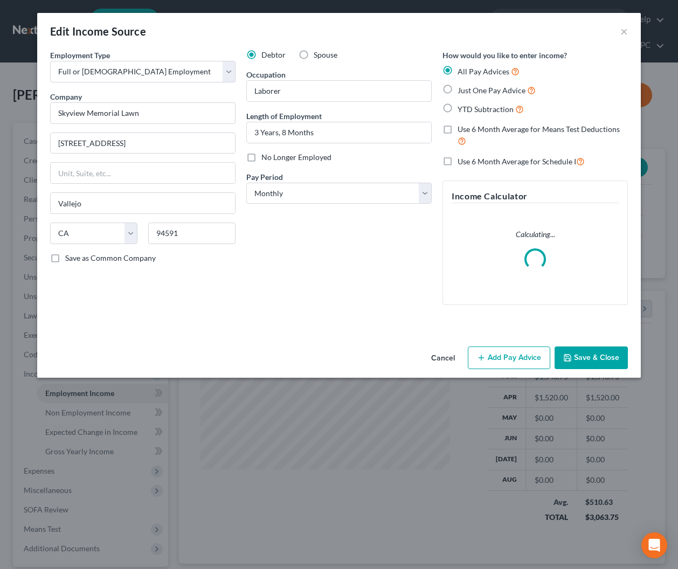
click at [502, 355] on button "Add Pay Advice" at bounding box center [509, 358] width 82 height 23
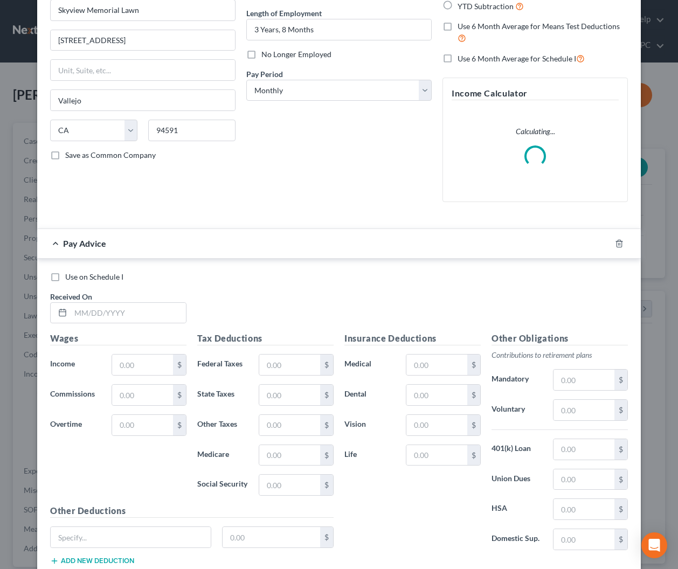
scroll to position [176, 0]
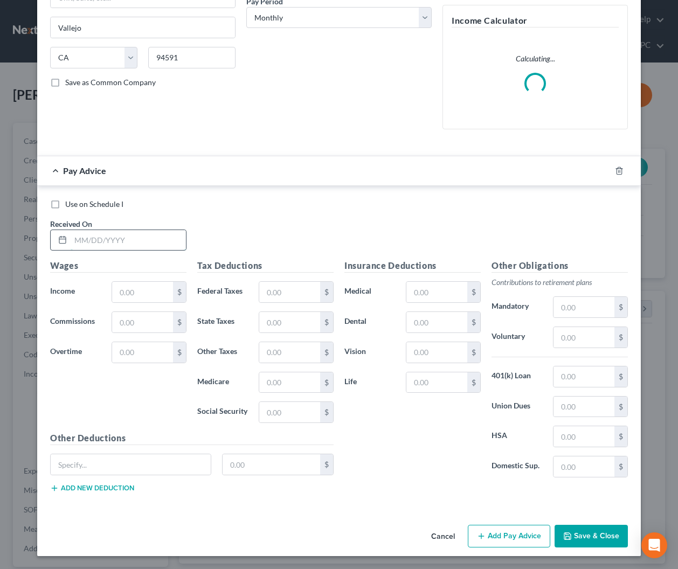
click at [143, 236] on input "text" at bounding box center [128, 240] width 115 height 20
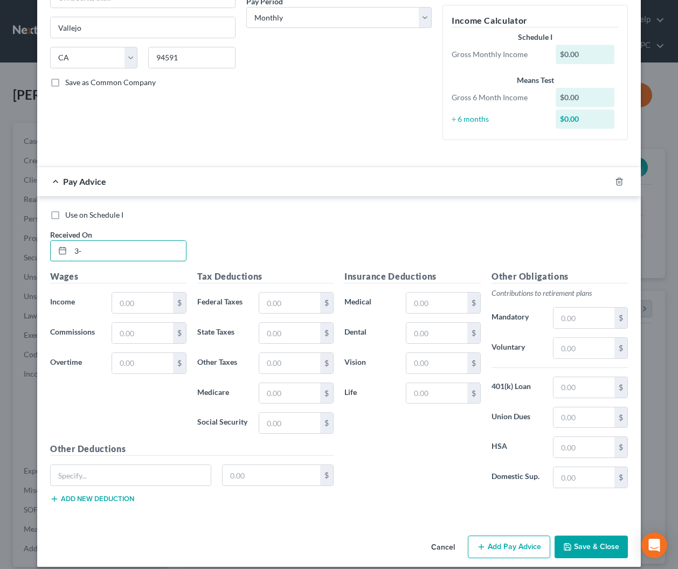
type input "3"
type input "3/15/2025"
type input "650"
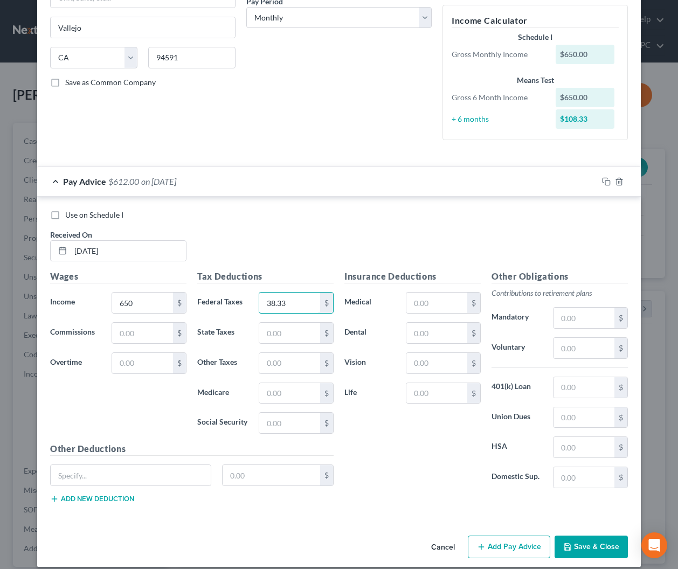
type input "38.33"
type input "40.3"
type input "9.43"
type input "7.8"
click at [608, 181] on icon "button" at bounding box center [606, 181] width 9 height 9
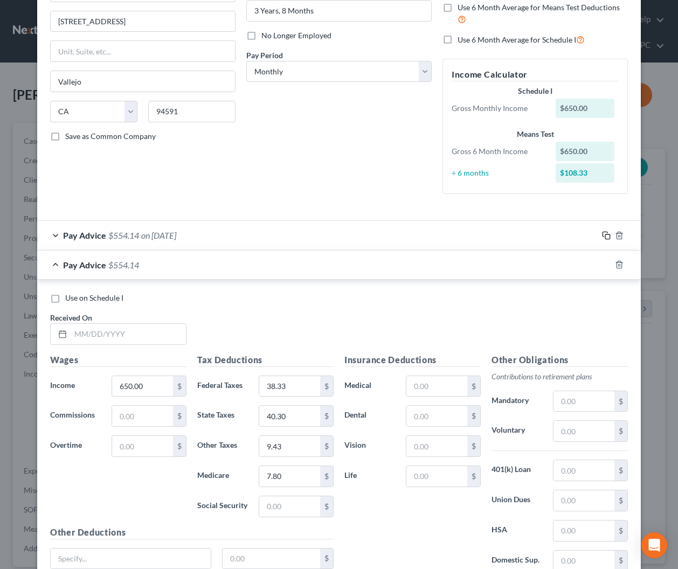
scroll to position [216, 0]
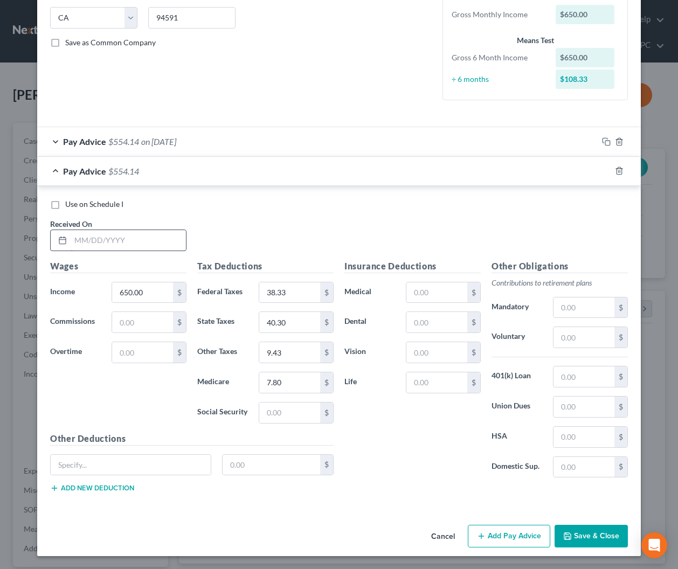
click at [145, 244] on input "text" at bounding box center [128, 240] width 115 height 20
type input "4/15/2025"
click at [606, 169] on icon "button" at bounding box center [606, 171] width 9 height 9
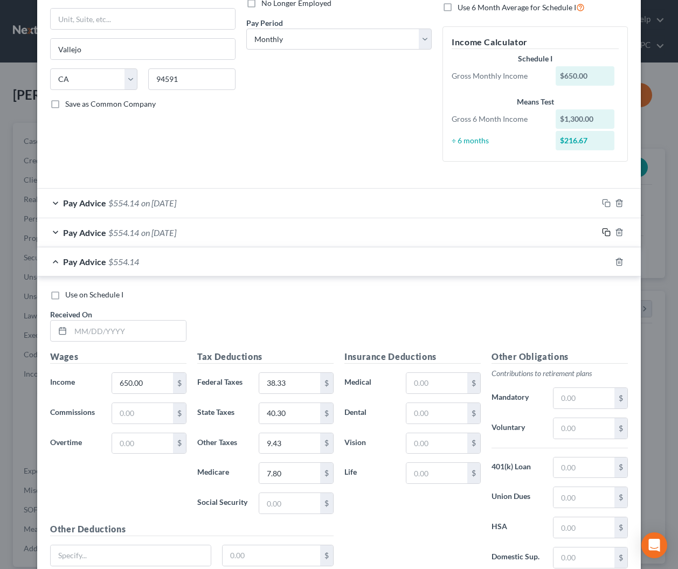
scroll to position [245, 0]
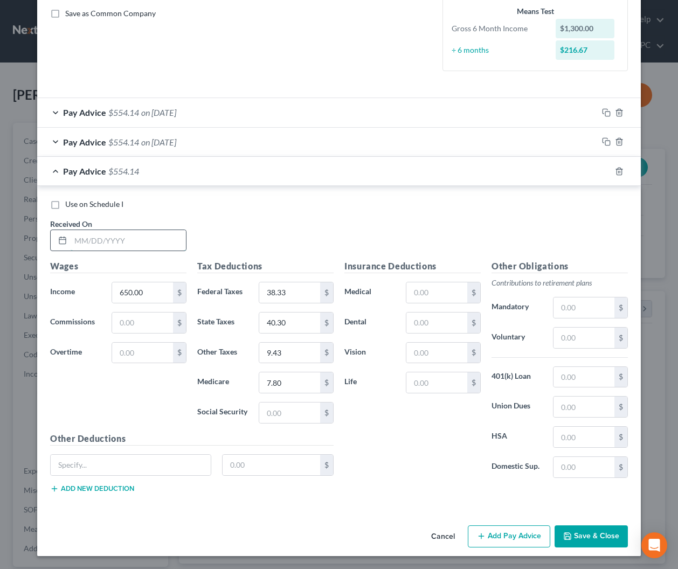
click at [164, 239] on input "text" at bounding box center [128, 240] width 115 height 20
type input "5/15/2025"
click at [605, 170] on rect "button" at bounding box center [607, 172] width 5 height 5
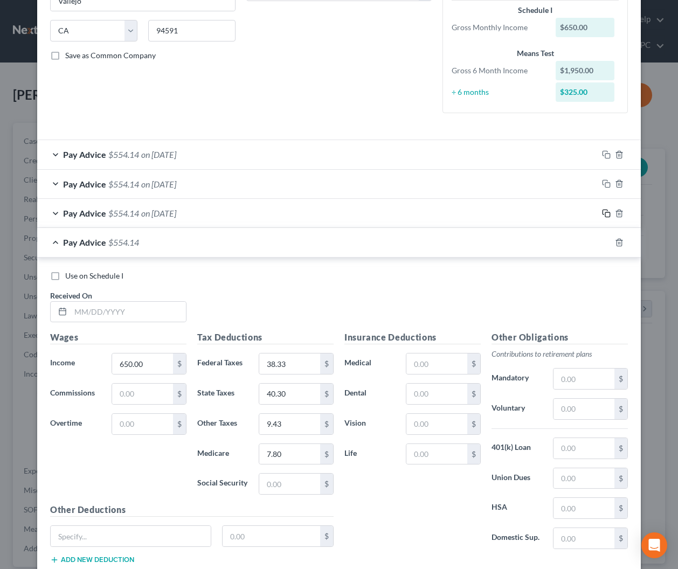
scroll to position [209, 0]
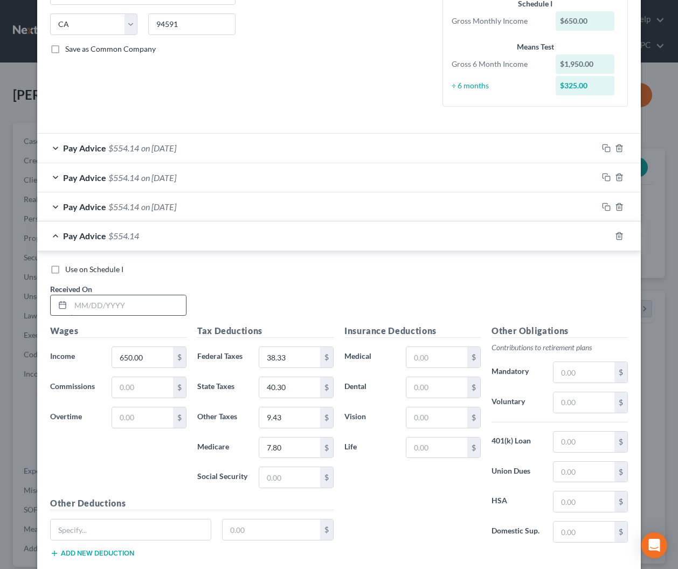
drag, startPoint x: 143, startPoint y: 302, endPoint x: 168, endPoint y: 307, distance: 24.7
click at [143, 302] on input "text" at bounding box center [128, 305] width 115 height 20
type input "6/15/2025"
drag, startPoint x: 592, startPoint y: 274, endPoint x: 597, endPoint y: 265, distance: 10.4
click at [592, 274] on div "Use on Schedule I" at bounding box center [339, 269] width 578 height 11
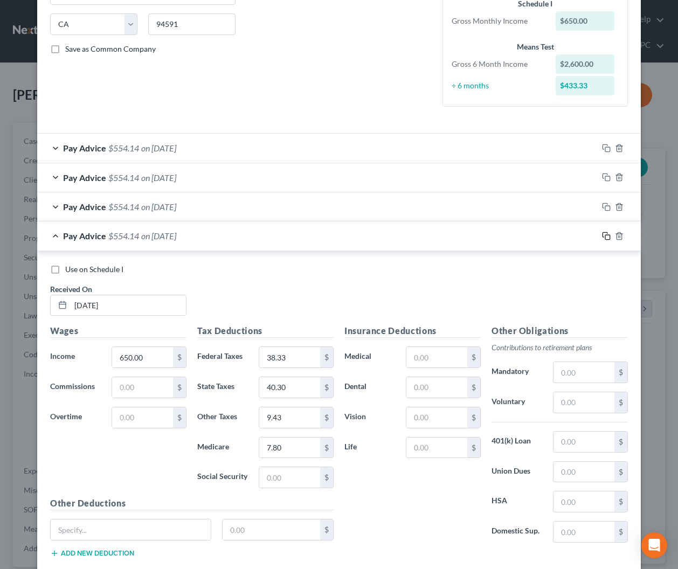
drag, startPoint x: 603, startPoint y: 236, endPoint x: 599, endPoint y: 243, distance: 7.5
click at [603, 236] on icon "button" at bounding box center [606, 236] width 9 height 9
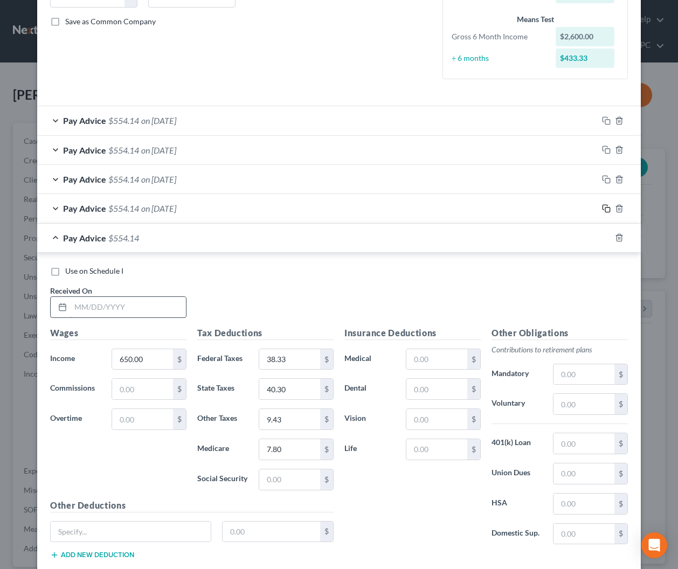
scroll to position [244, 0]
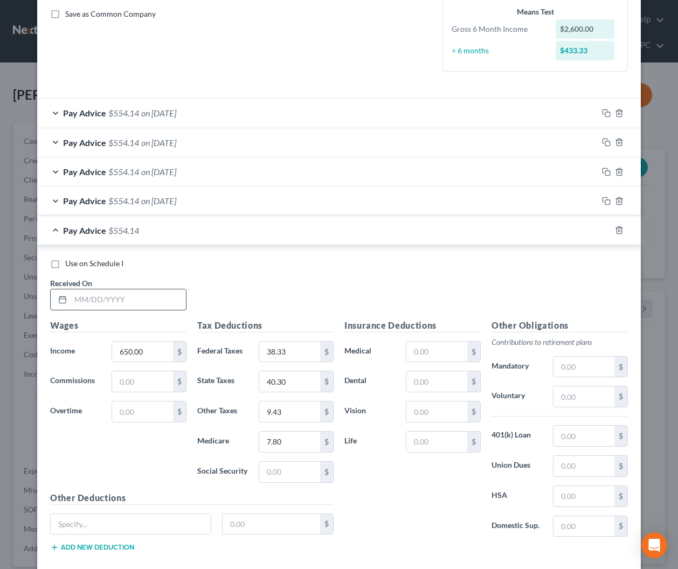
click at [128, 292] on input "text" at bounding box center [128, 299] width 115 height 20
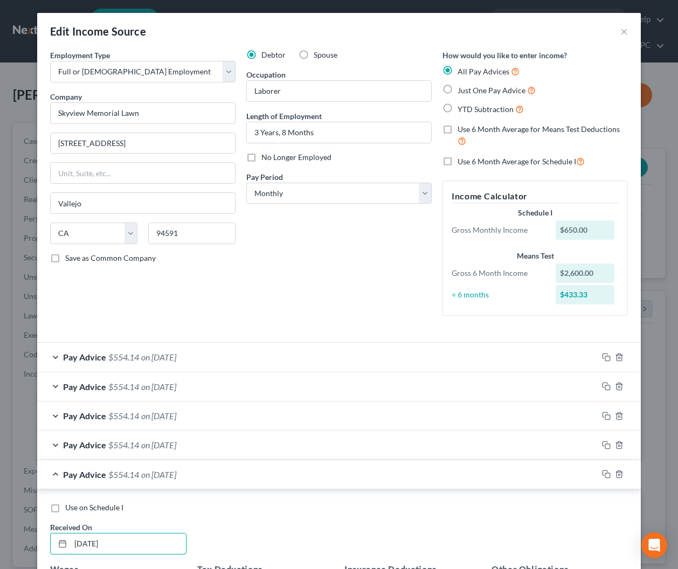
scroll to position [58, 0]
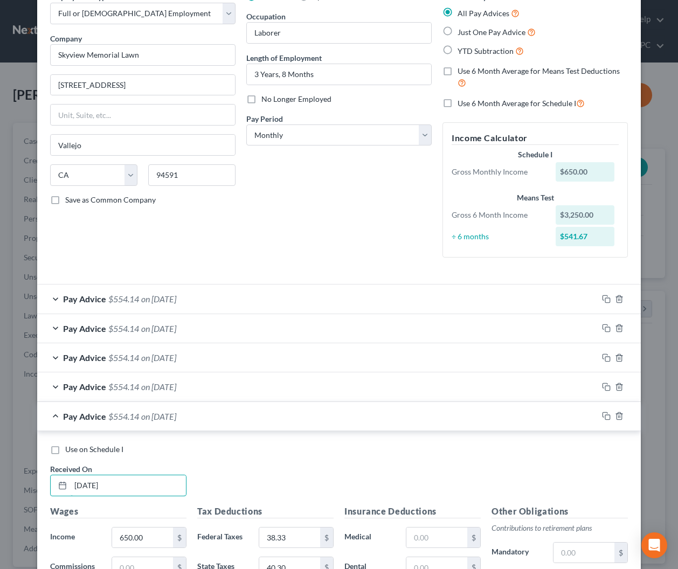
type input "7/15/2025"
drag, startPoint x: 54, startPoint y: 448, endPoint x: 91, endPoint y: 438, distance: 38.4
click at [65, 448] on label "Use on Schedule I" at bounding box center [94, 449] width 58 height 11
click at [70, 448] on input "Use on Schedule I" at bounding box center [73, 447] width 7 height 7
checkbox input "true"
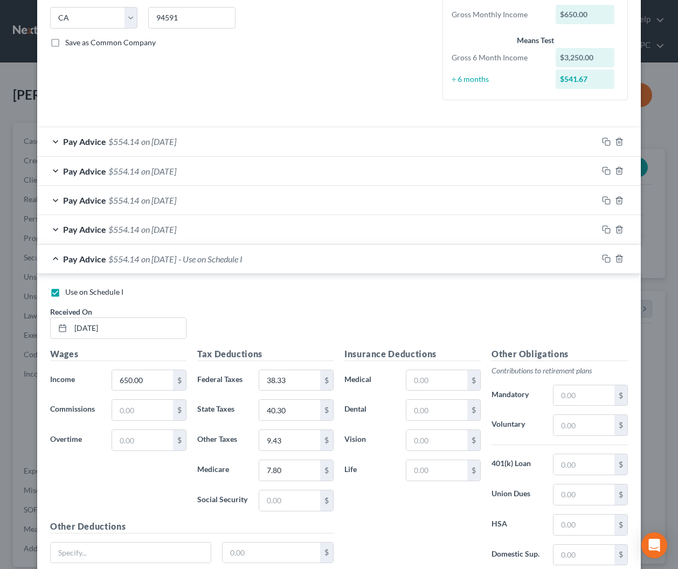
scroll to position [303, 0]
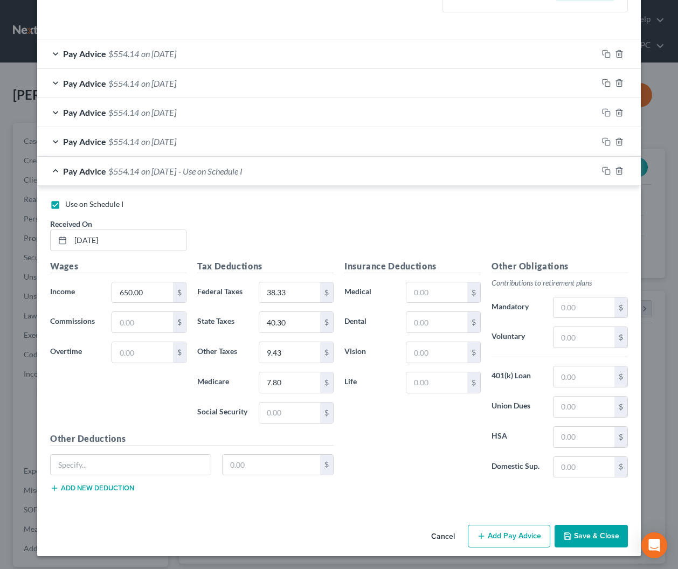
click at [579, 536] on button "Save & Close" at bounding box center [591, 536] width 73 height 23
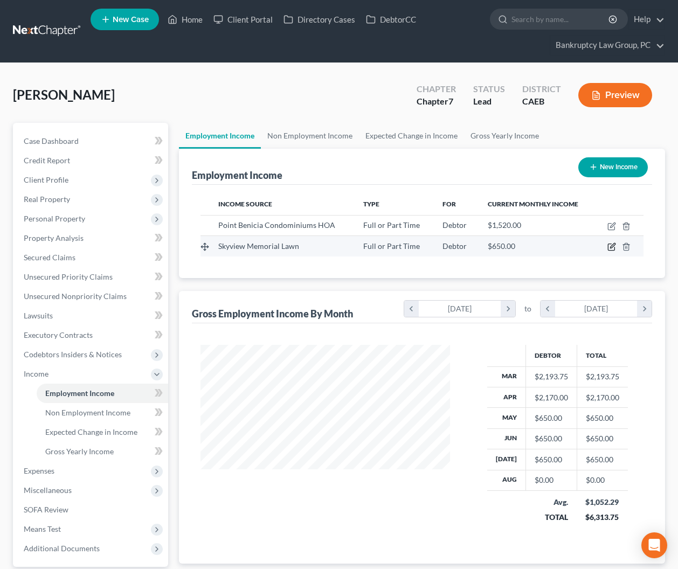
click at [608, 247] on icon "button" at bounding box center [611, 247] width 6 height 6
select select "0"
select select "4"
select select "0"
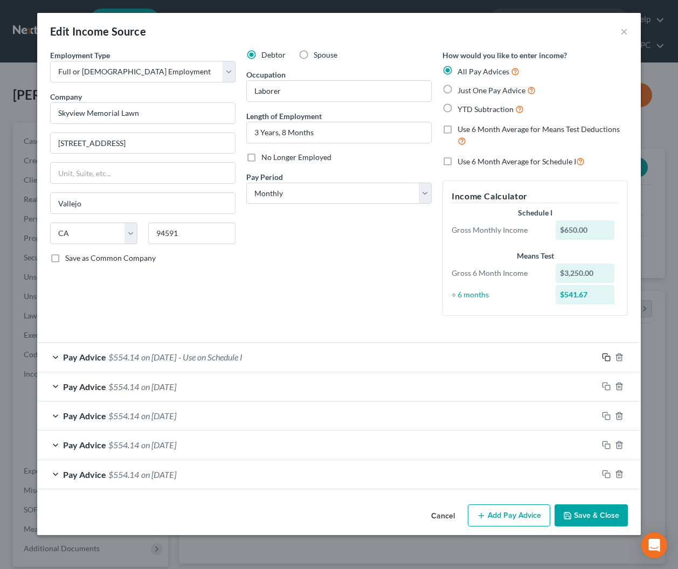
click at [606, 354] on icon "button" at bounding box center [606, 357] width 9 height 9
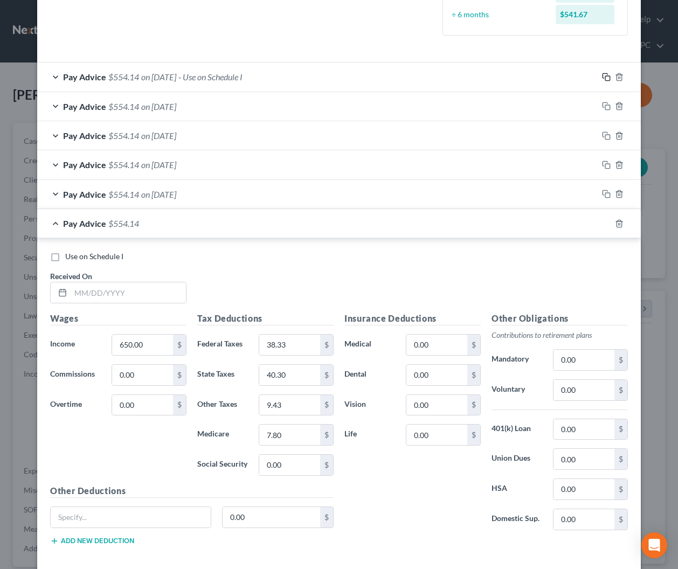
scroll to position [333, 0]
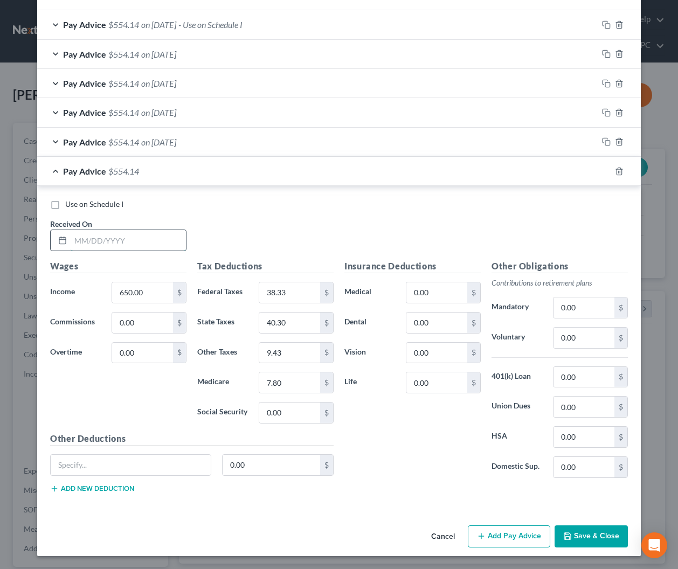
drag, startPoint x: 141, startPoint y: 244, endPoint x: 159, endPoint y: 244, distance: 18.3
click at [141, 244] on input "text" at bounding box center [128, 240] width 115 height 20
type input "8/15/2025"
click at [599, 538] on button "Save & Close" at bounding box center [591, 537] width 73 height 23
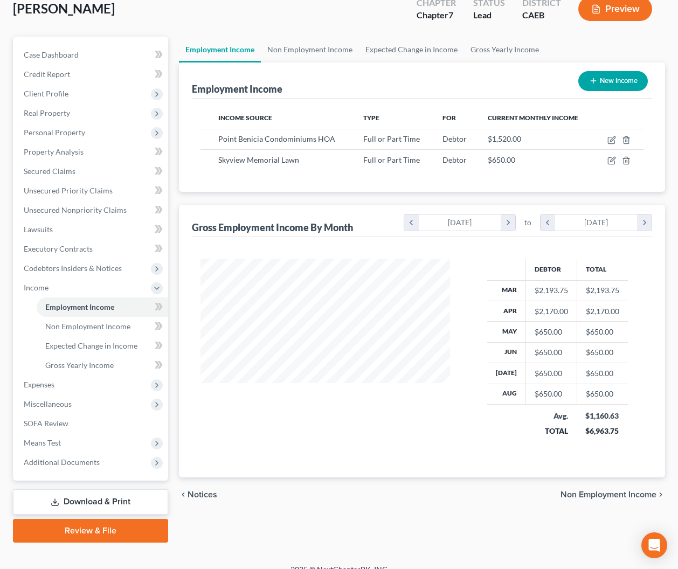
scroll to position [88, 0]
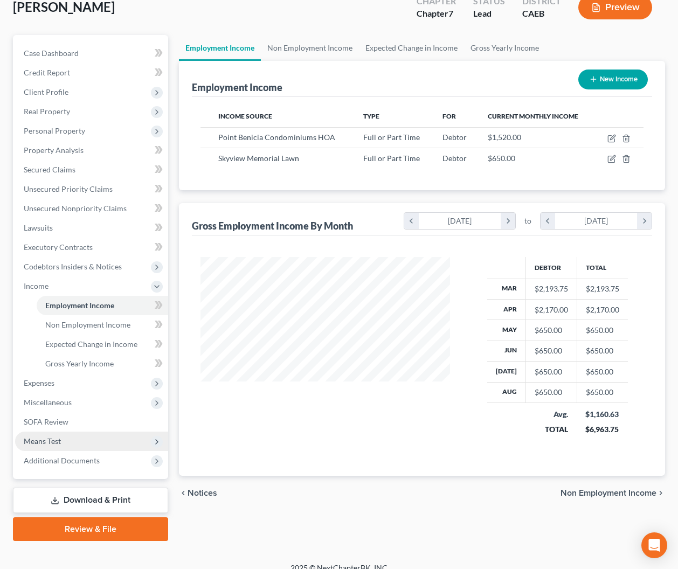
click at [43, 439] on span "Means Test" at bounding box center [42, 441] width 37 height 9
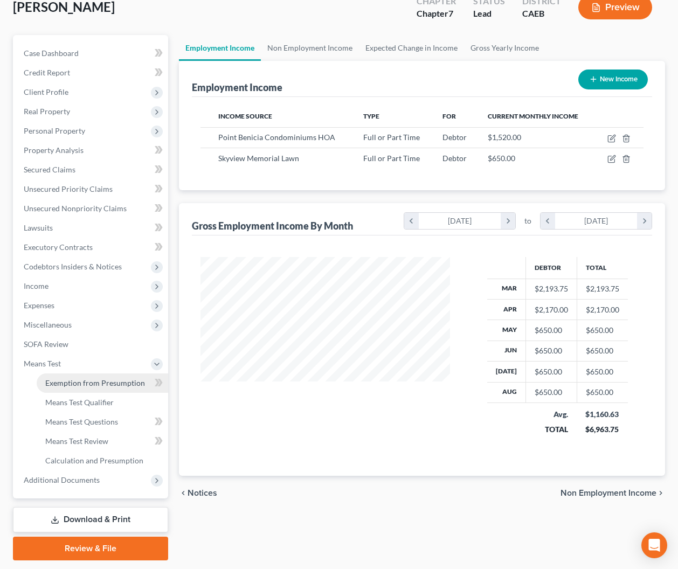
click at [91, 385] on span "Exemption from Presumption" at bounding box center [95, 382] width 100 height 9
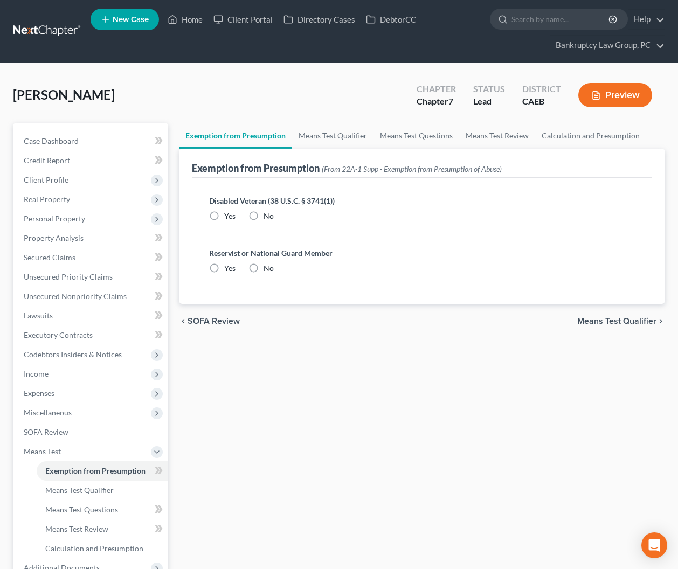
drag, startPoint x: 257, startPoint y: 213, endPoint x: 253, endPoint y: 236, distance: 22.4
click at [264, 214] on label "No" at bounding box center [269, 216] width 10 height 11
click at [268, 214] on input "No" at bounding box center [271, 214] width 7 height 7
radio input "true"
click at [264, 272] on label "No" at bounding box center [269, 268] width 10 height 11
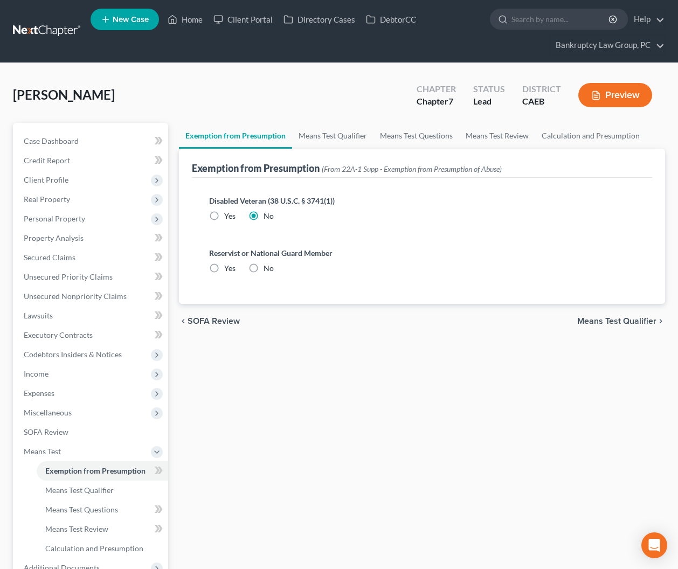
click at [268, 270] on input "No" at bounding box center [271, 266] width 7 height 7
radio input "true"
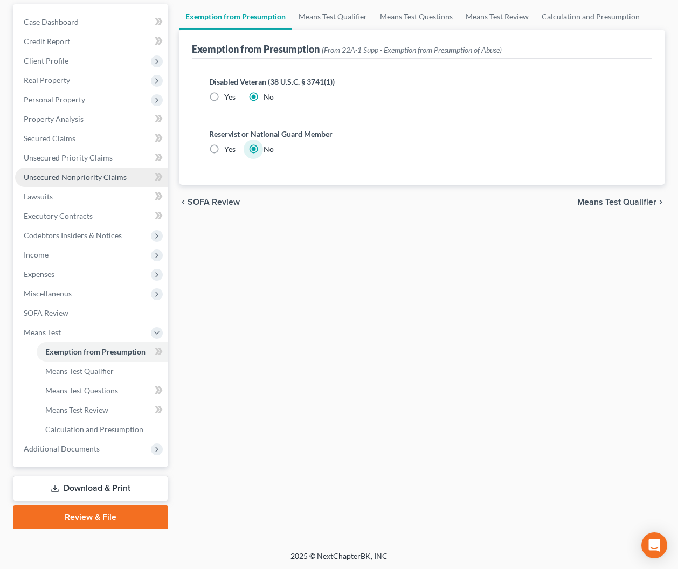
click at [78, 180] on span "Unsecured Nonpriority Claims" at bounding box center [75, 176] width 103 height 9
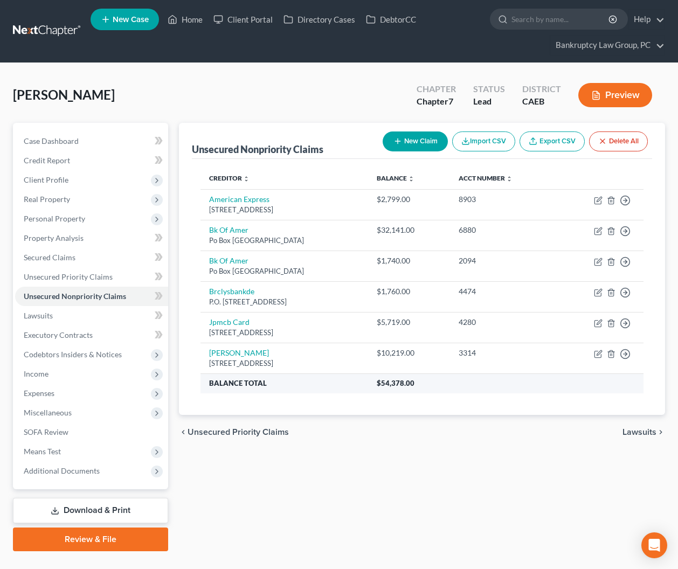
scroll to position [22, 0]
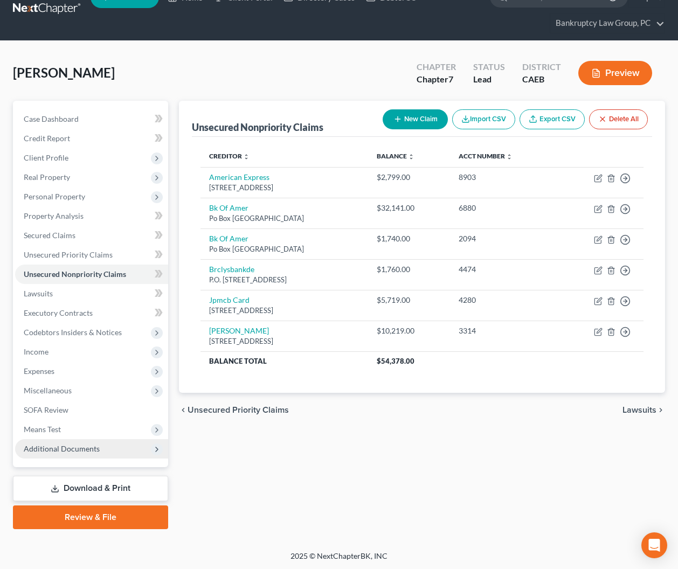
click at [58, 453] on span "Additional Documents" at bounding box center [91, 448] width 153 height 19
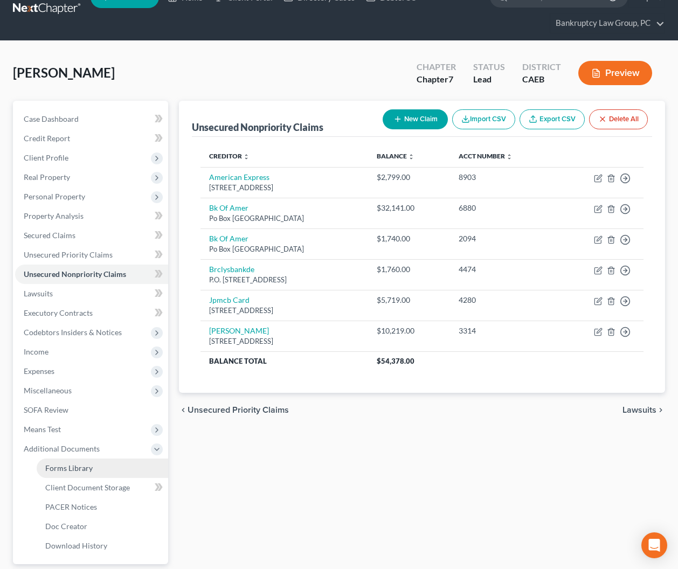
drag, startPoint x: 64, startPoint y: 464, endPoint x: 79, endPoint y: 460, distance: 15.2
click at [64, 464] on span "Forms Library" at bounding box center [68, 468] width 47 height 9
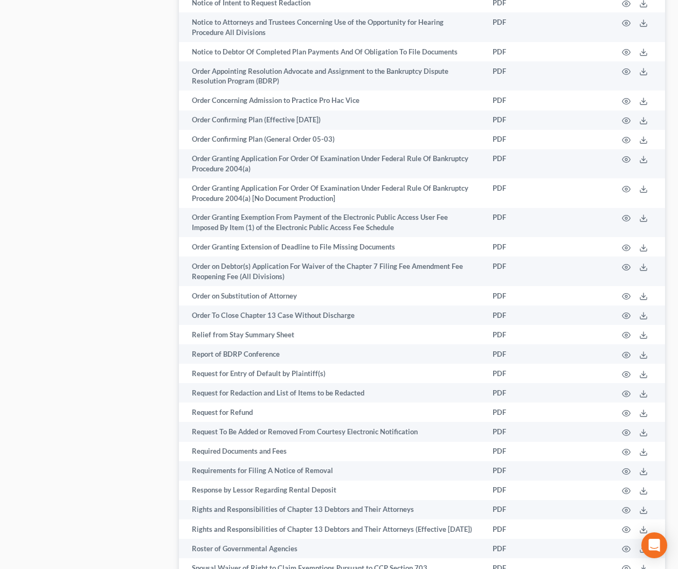
scroll to position [1627, 0]
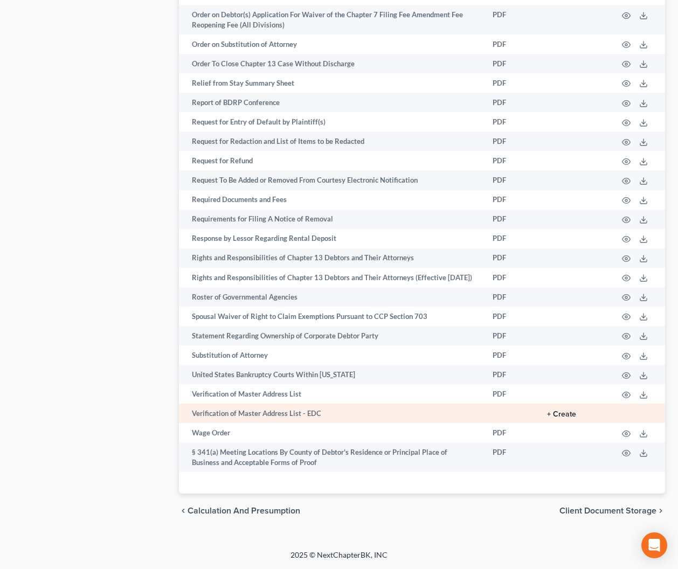
click at [561, 415] on button "+ Create" at bounding box center [561, 415] width 29 height 8
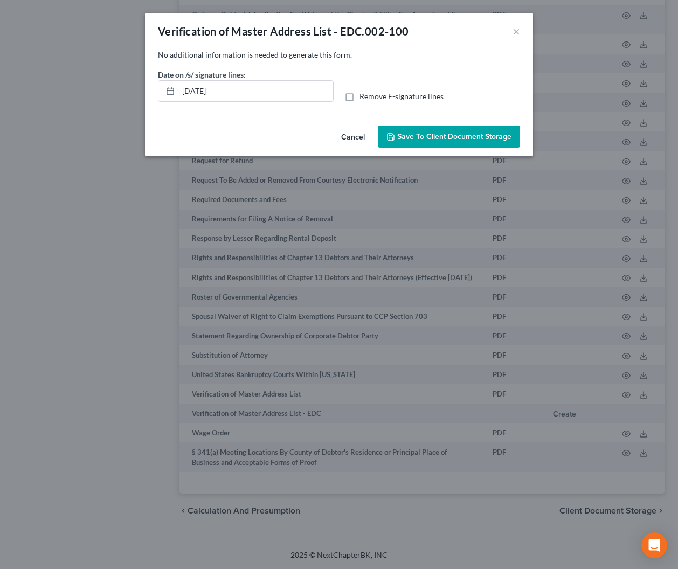
click at [360, 94] on label "Remove E-signature lines" at bounding box center [402, 96] width 84 height 11
click at [364, 94] on input "Remove E-signature lines" at bounding box center [367, 94] width 7 height 7
checkbox input "true"
drag, startPoint x: 289, startPoint y: 93, endPoint x: 98, endPoint y: 87, distance: 192.0
click at [98, 87] on div "Verification of Master Address List - EDC.002-100 × No additional information i…" at bounding box center [339, 284] width 678 height 569
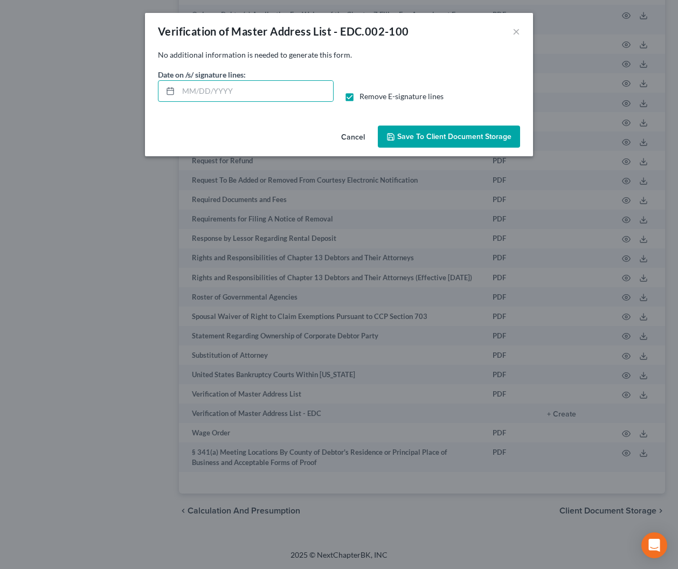
drag, startPoint x: 408, startPoint y: 134, endPoint x: 448, endPoint y: 225, distance: 100.4
click at [408, 134] on span "Save to Client Document Storage" at bounding box center [454, 136] width 114 height 9
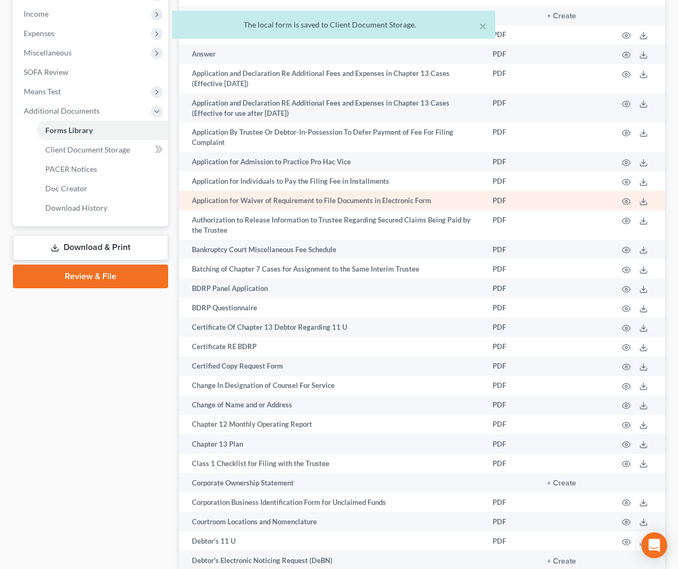
scroll to position [327, 0]
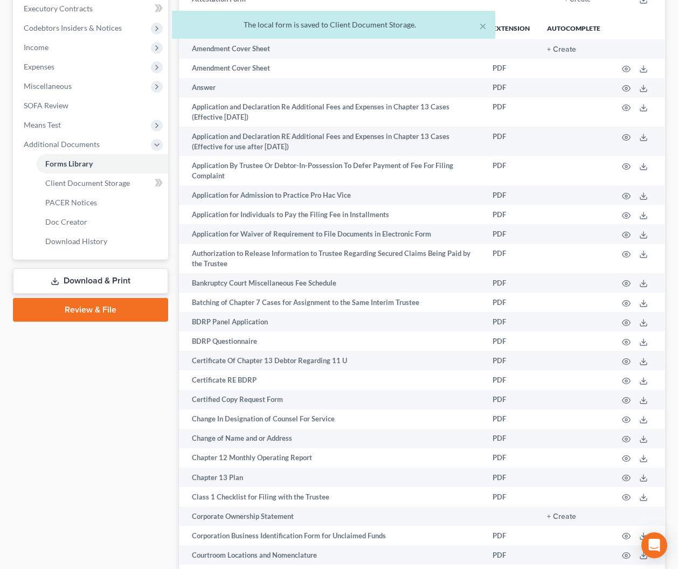
click at [134, 285] on link "Download & Print" at bounding box center [90, 280] width 155 height 25
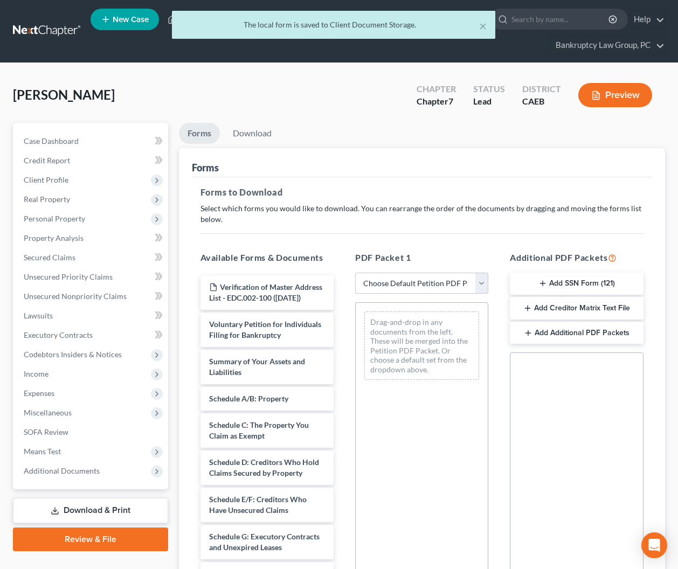
click at [418, 276] on select "Choose Default Petition PDF Packet Complete Bankruptcy Petition (all forms and …" at bounding box center [421, 284] width 133 height 22
select select "5"
click at [355, 273] on select "Choose Default Petition PDF Packet Complete Bankruptcy Petition (all forms and …" at bounding box center [421, 284] width 133 height 22
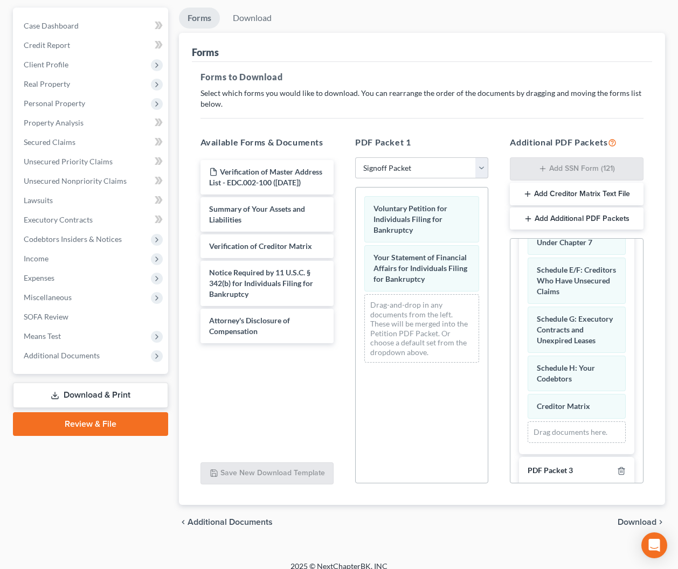
scroll to position [128, 0]
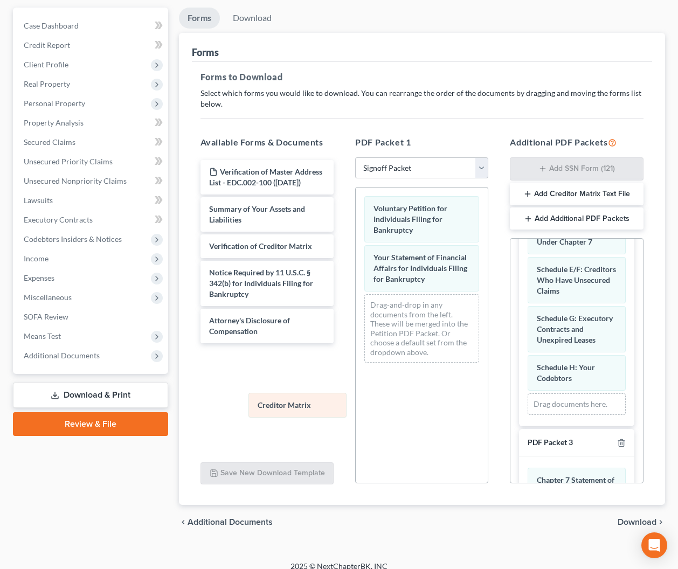
drag, startPoint x: 586, startPoint y: 408, endPoint x: 304, endPoint y: 404, distance: 282.5
click at [519, 408] on div "Creditor Matrix Schedule D: Creditors Who Hold Claims Secured by Property State…" at bounding box center [576, 287] width 115 height 279
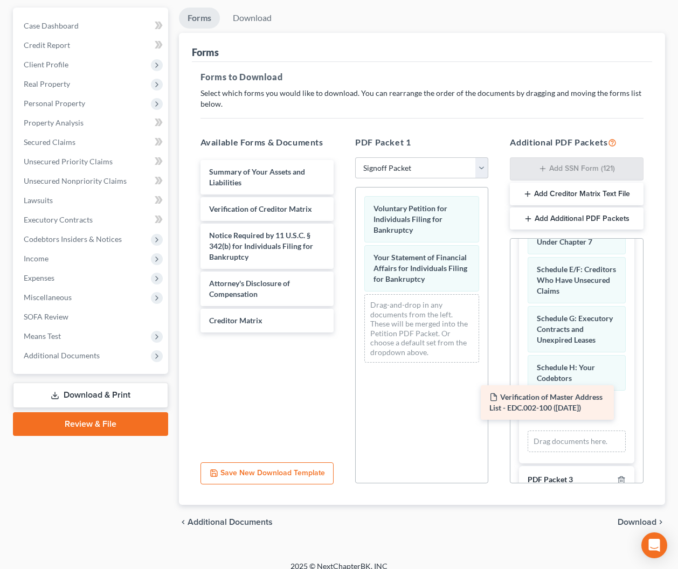
drag, startPoint x: 278, startPoint y: 174, endPoint x: 559, endPoint y: 400, distance: 360.8
click at [342, 333] on div "Verification of Master Address List - EDC.002-100 (09/12/2025) Verification of …" at bounding box center [267, 246] width 150 height 172
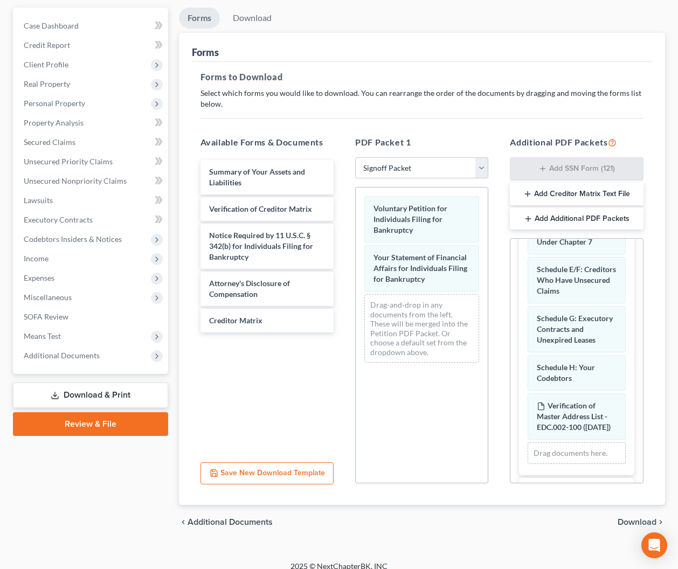
scroll to position [126, 0]
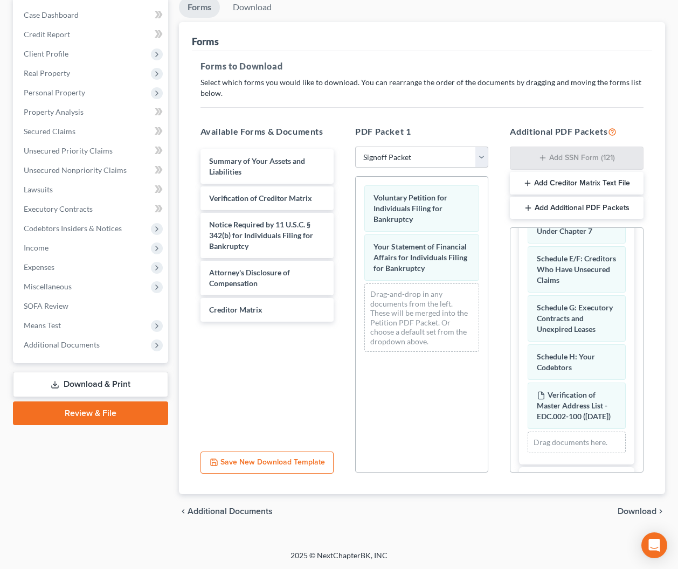
click at [633, 507] on span "Download" at bounding box center [637, 511] width 39 height 9
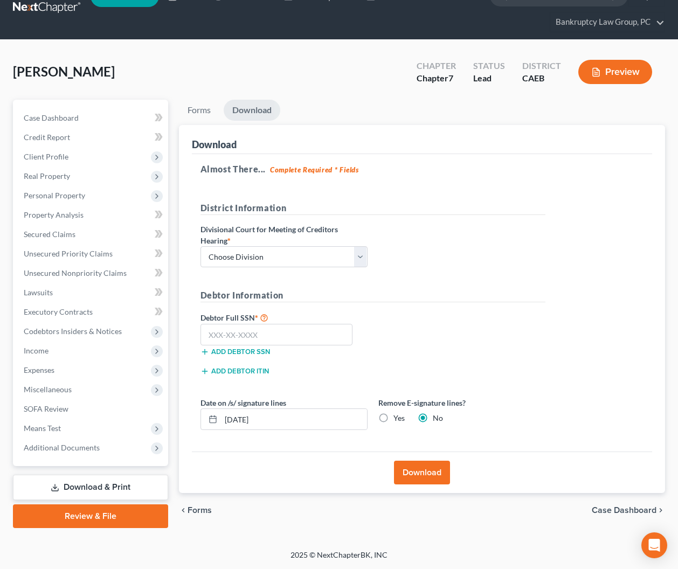
scroll to position [22, 0]
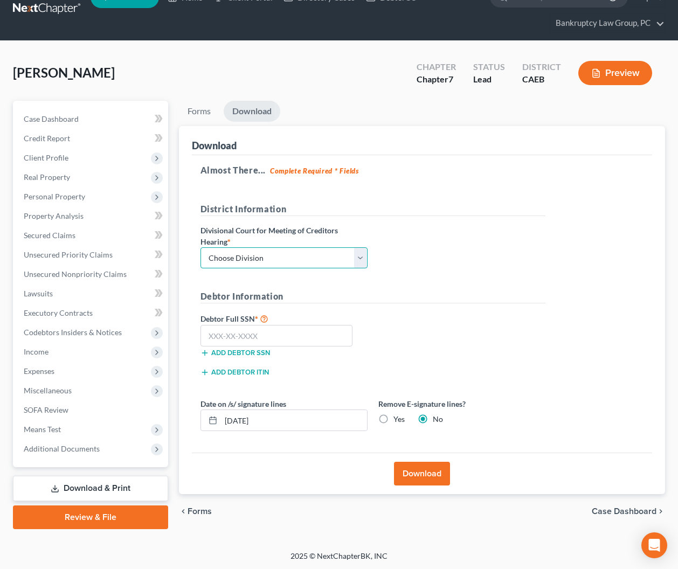
click at [293, 256] on select "Choose Division Fresno Modesto [GEOGRAPHIC_DATA]" at bounding box center [284, 258] width 167 height 22
select select "2"
click at [201, 247] on select "Choose Division Fresno Modesto [GEOGRAPHIC_DATA]" at bounding box center [284, 258] width 167 height 22
click at [306, 341] on input "text" at bounding box center [277, 336] width 153 height 22
type input "111-11-1111"
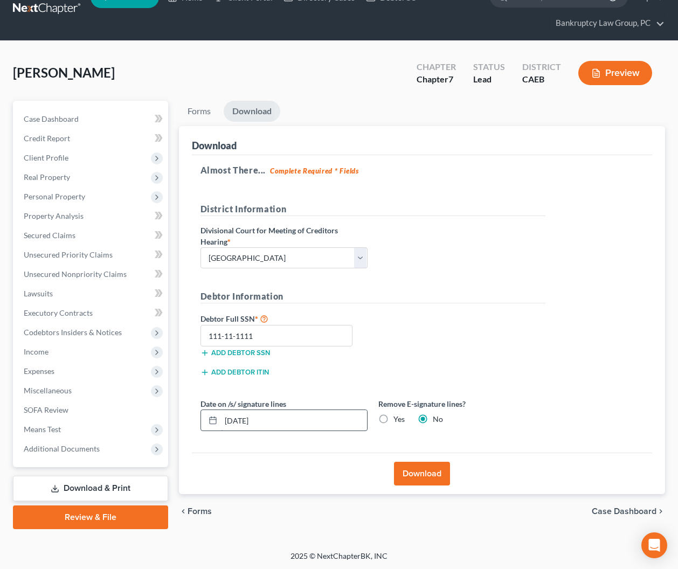
drag, startPoint x: 385, startPoint y: 419, endPoint x: 353, endPoint y: 424, distance: 32.2
click at [394, 419] on label "Yes" at bounding box center [399, 419] width 11 height 11
click at [398, 419] on input "Yes" at bounding box center [401, 417] width 7 height 7
radio input "true"
radio input "false"
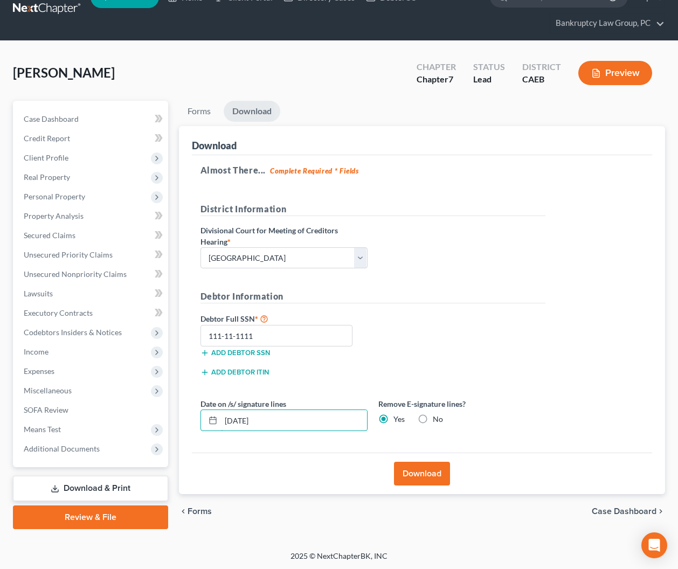
drag, startPoint x: 224, startPoint y: 418, endPoint x: 190, endPoint y: 417, distance: 33.4
click at [190, 417] on div "Download Almost There... Complete Required * Fields District Information Divisi…" at bounding box center [422, 310] width 487 height 368
click at [434, 479] on button "Download" at bounding box center [422, 474] width 56 height 24
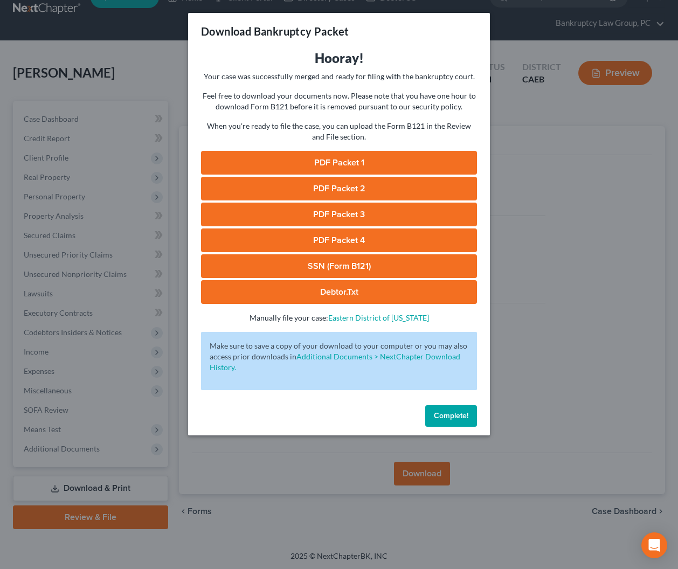
click at [330, 170] on link "PDF Packet 1" at bounding box center [339, 163] width 276 height 24
click at [366, 182] on link "PDF Packet 2" at bounding box center [339, 189] width 276 height 24
click at [343, 215] on link "PDF Packet 3" at bounding box center [339, 215] width 276 height 24
click at [343, 236] on link "PDF Packet 4" at bounding box center [339, 241] width 276 height 24
click at [341, 268] on link "SSN (Form B121)" at bounding box center [339, 266] width 276 height 24
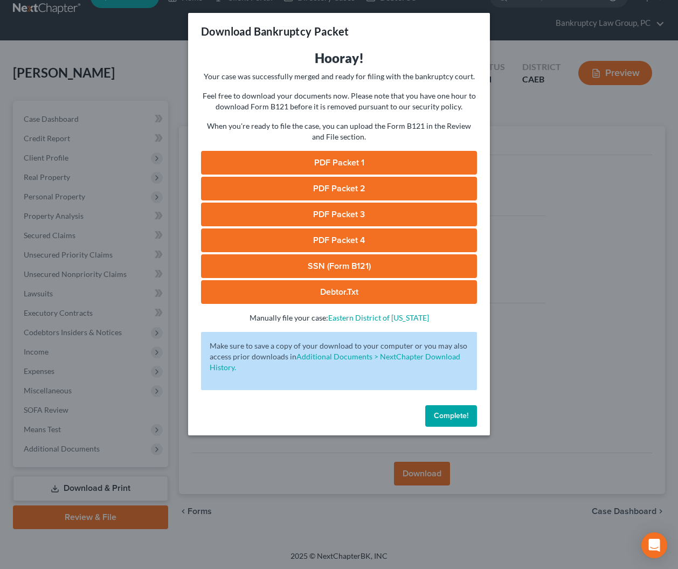
drag, startPoint x: 452, startPoint y: 416, endPoint x: 450, endPoint y: 422, distance: 6.3
click at [452, 417] on span "Complete!" at bounding box center [451, 415] width 34 height 9
